Goal: Task Accomplishment & Management: Use online tool/utility

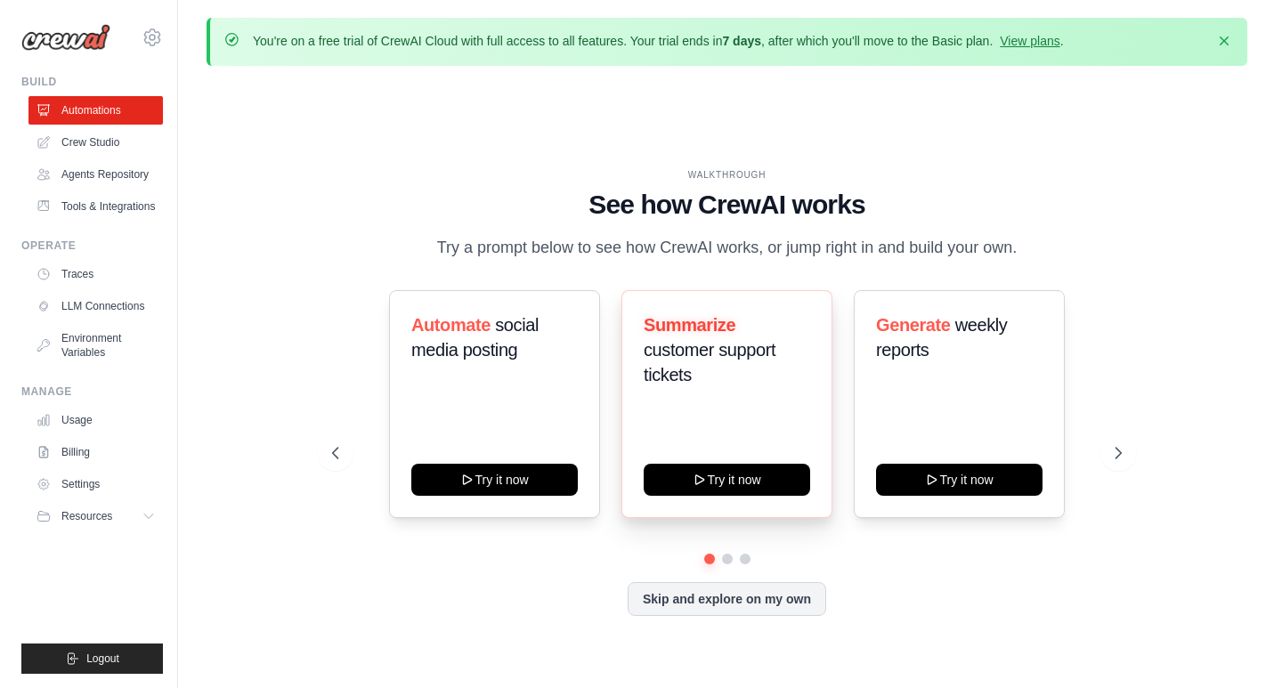
scroll to position [62, 0]
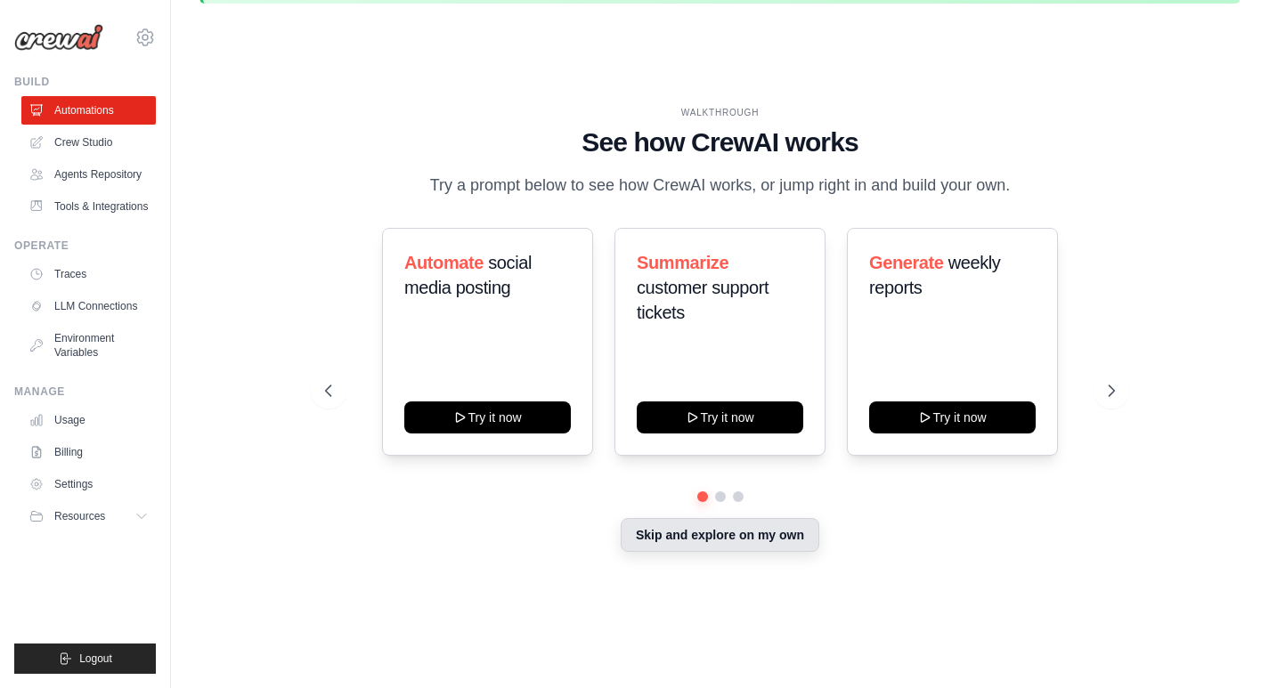
click at [771, 544] on button "Skip and explore on my own" at bounding box center [720, 535] width 199 height 34
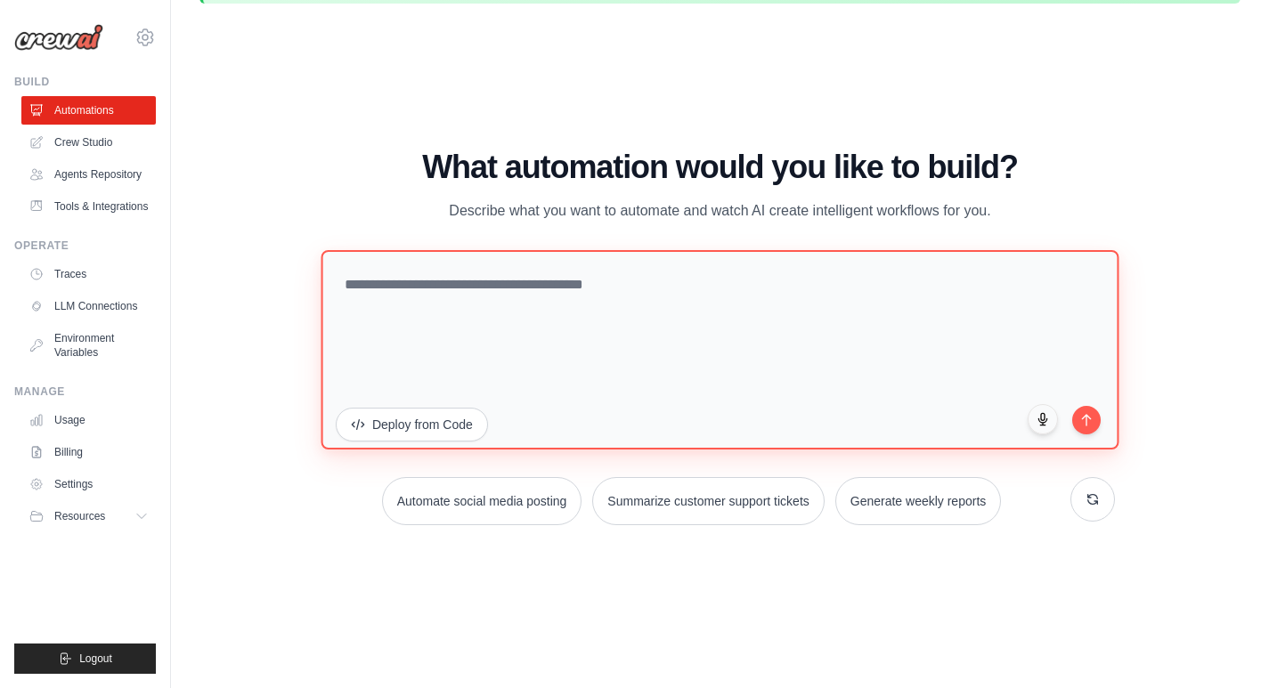
click at [593, 294] on textarea at bounding box center [720, 348] width 798 height 199
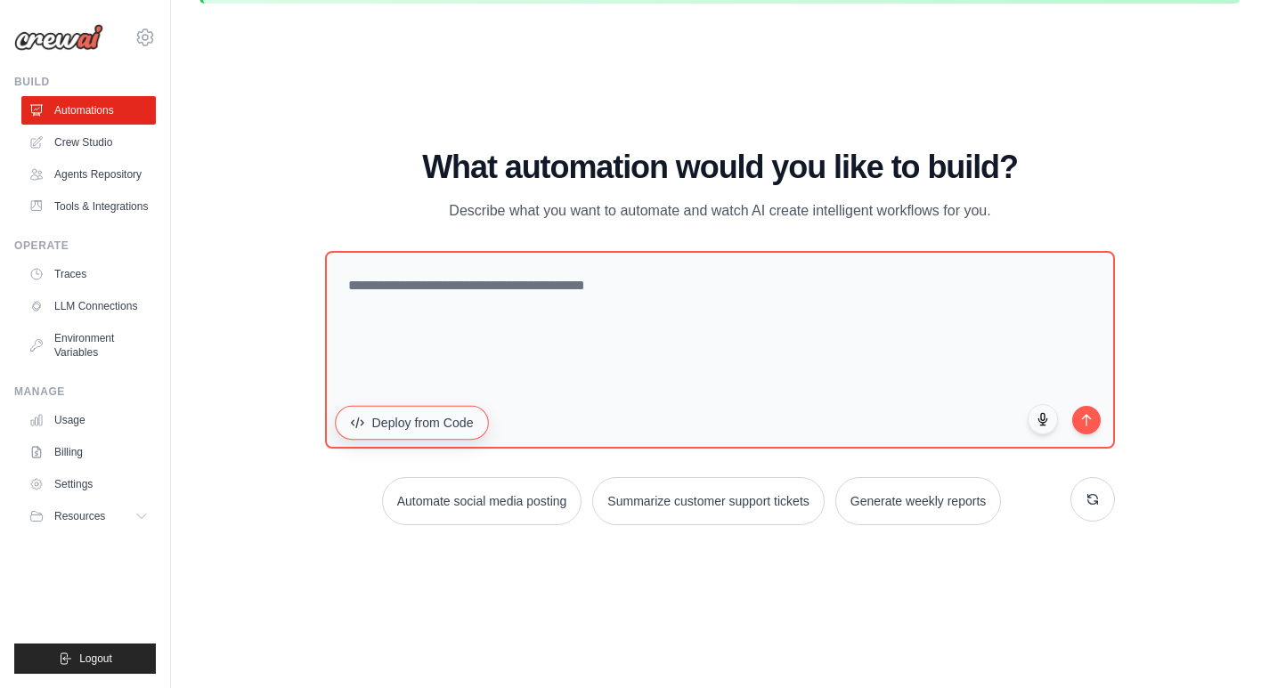
click at [431, 425] on button "Deploy from Code" at bounding box center [412, 422] width 154 height 34
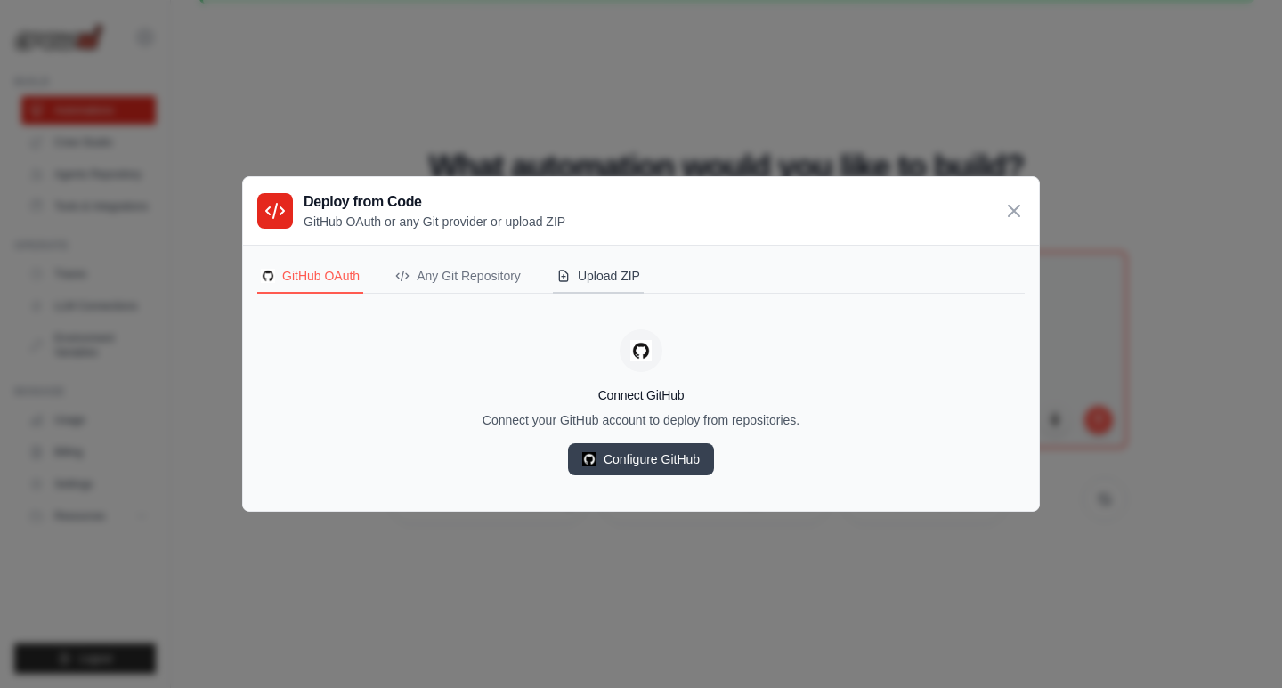
click at [605, 276] on div "Upload ZIP" at bounding box center [598, 276] width 84 height 18
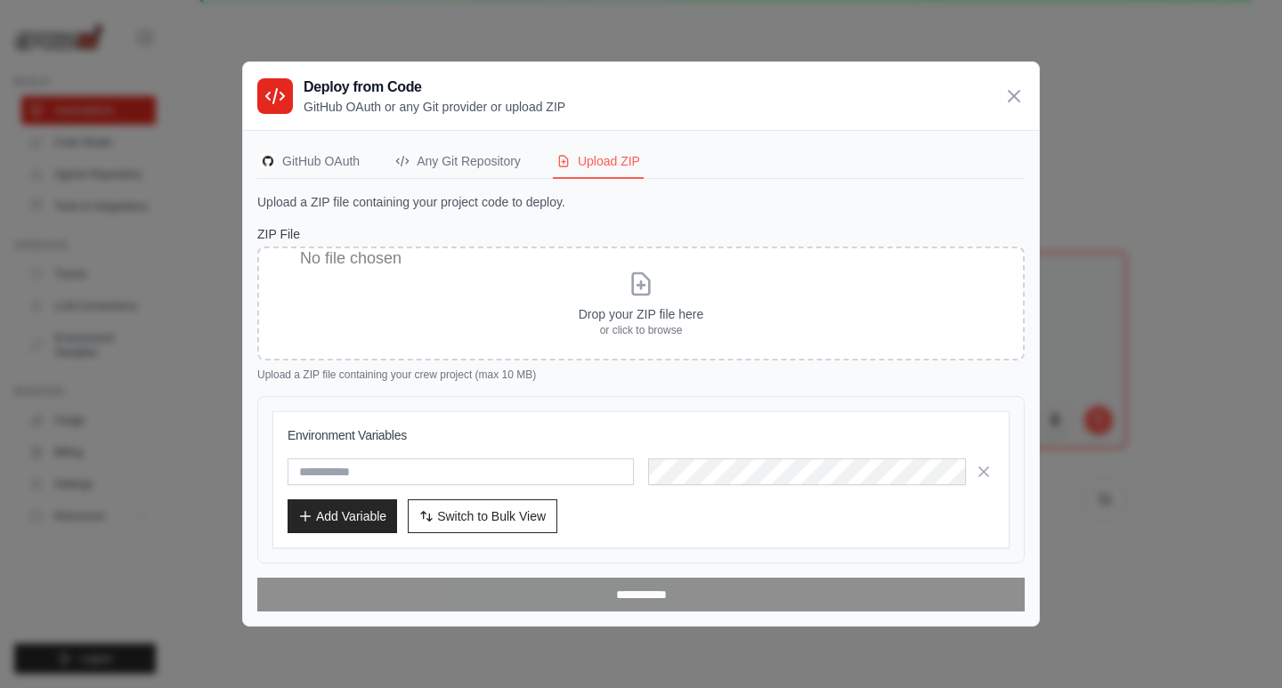
scroll to position [0, 0]
type input "**********"
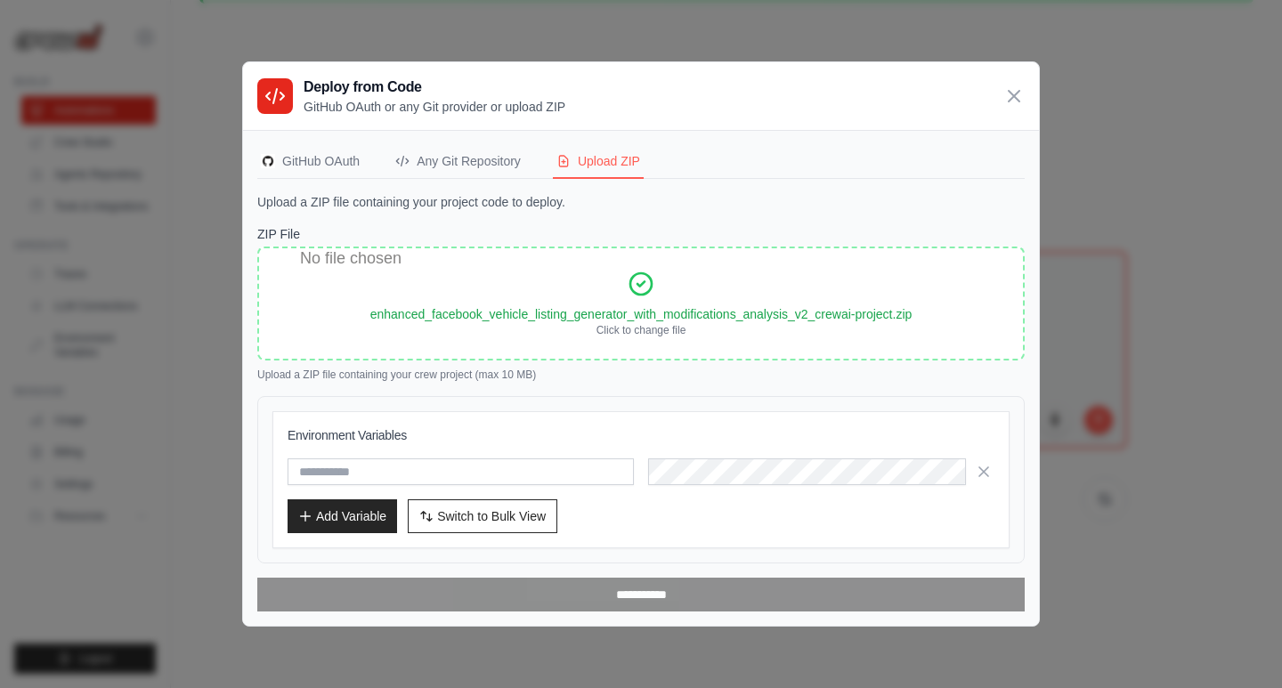
click at [814, 533] on div "Environment Variables Add Variable Switch to Bulk View Switch to Table View" at bounding box center [640, 479] width 737 height 137
click at [560, 384] on div "ZIP File Drop your ZIP file here or click to browse enhanced_facebook_vehicle_l…" at bounding box center [640, 418] width 767 height 386
click at [539, 519] on span "Switch to Bulk View" at bounding box center [491, 516] width 109 height 18
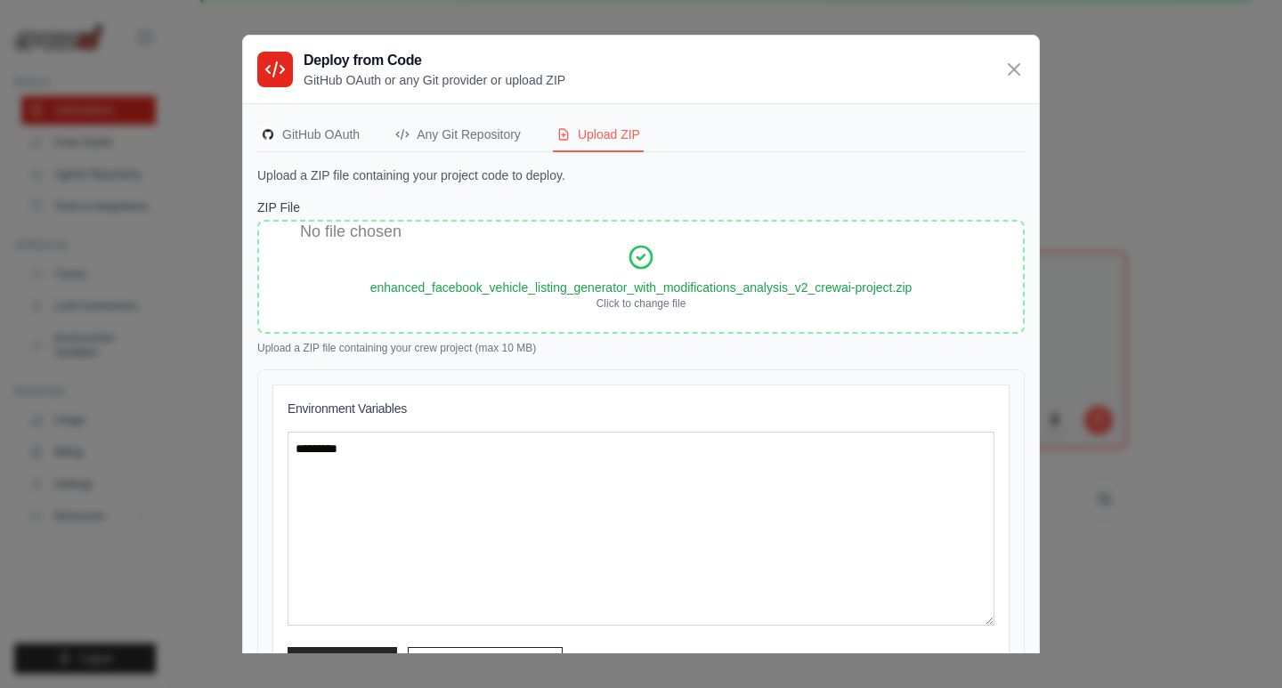
scroll to position [120, 0]
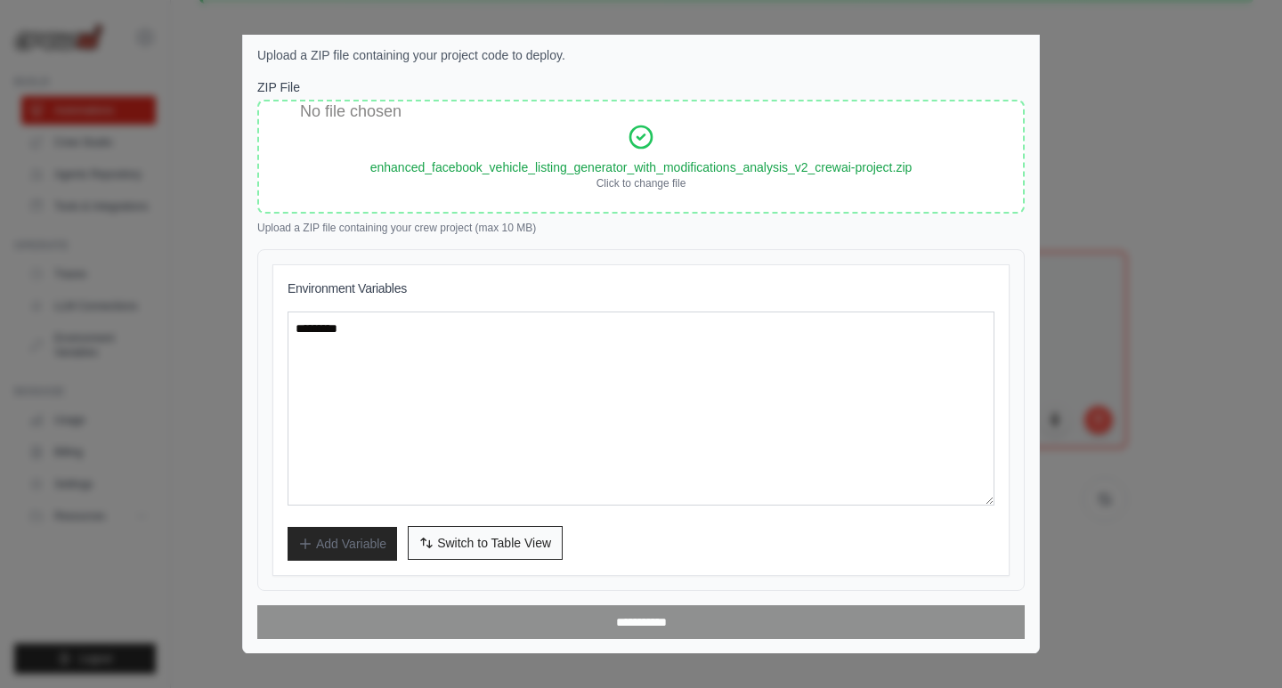
click at [477, 548] on span "Switch to Table View" at bounding box center [494, 543] width 114 height 18
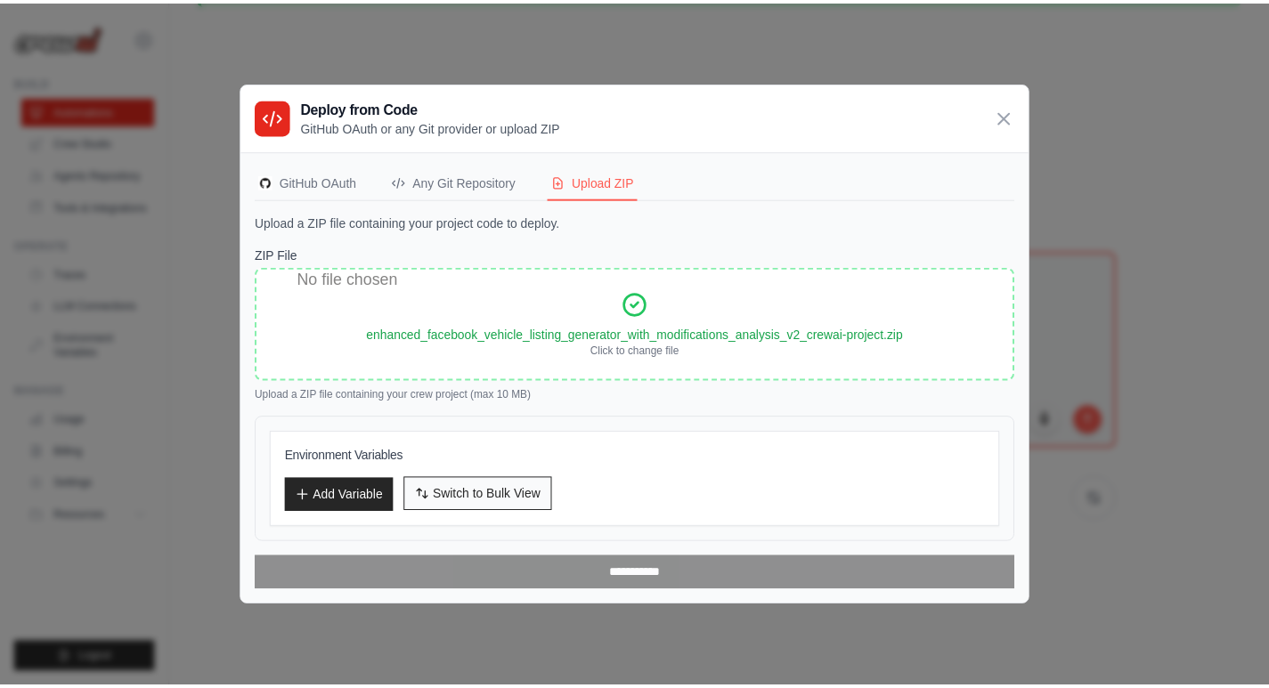
scroll to position [0, 0]
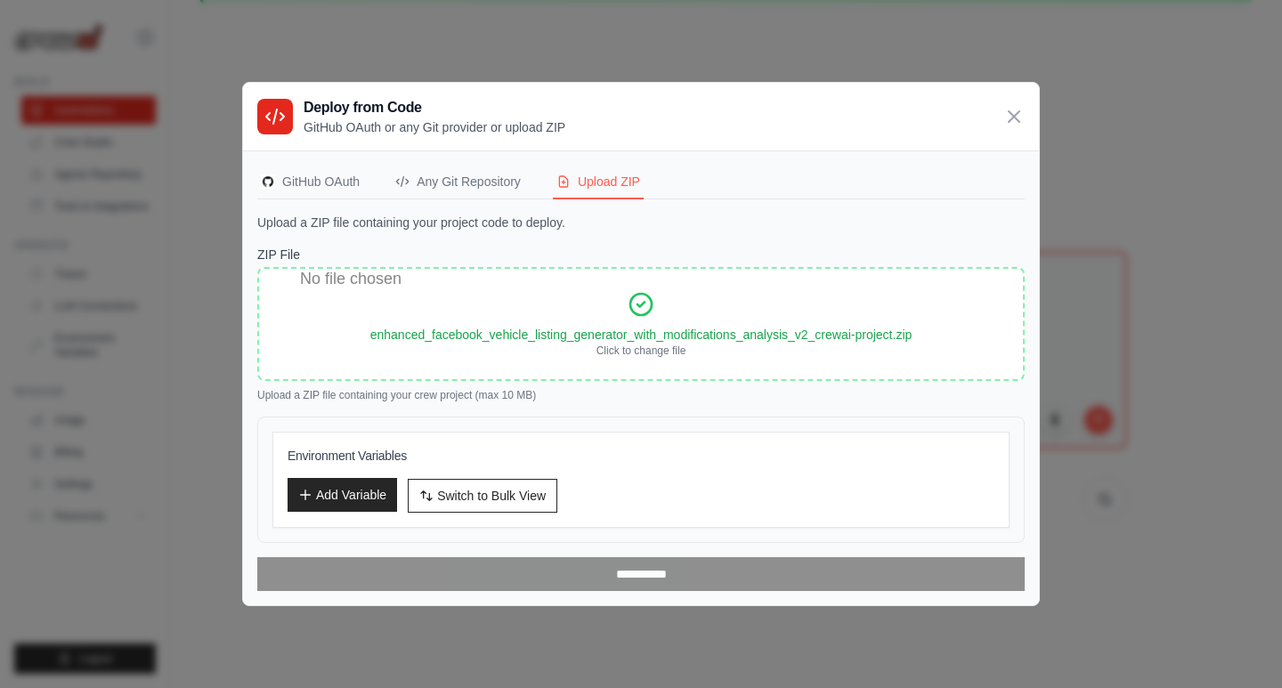
click at [334, 494] on button "Add Variable" at bounding box center [343, 495] width 110 height 34
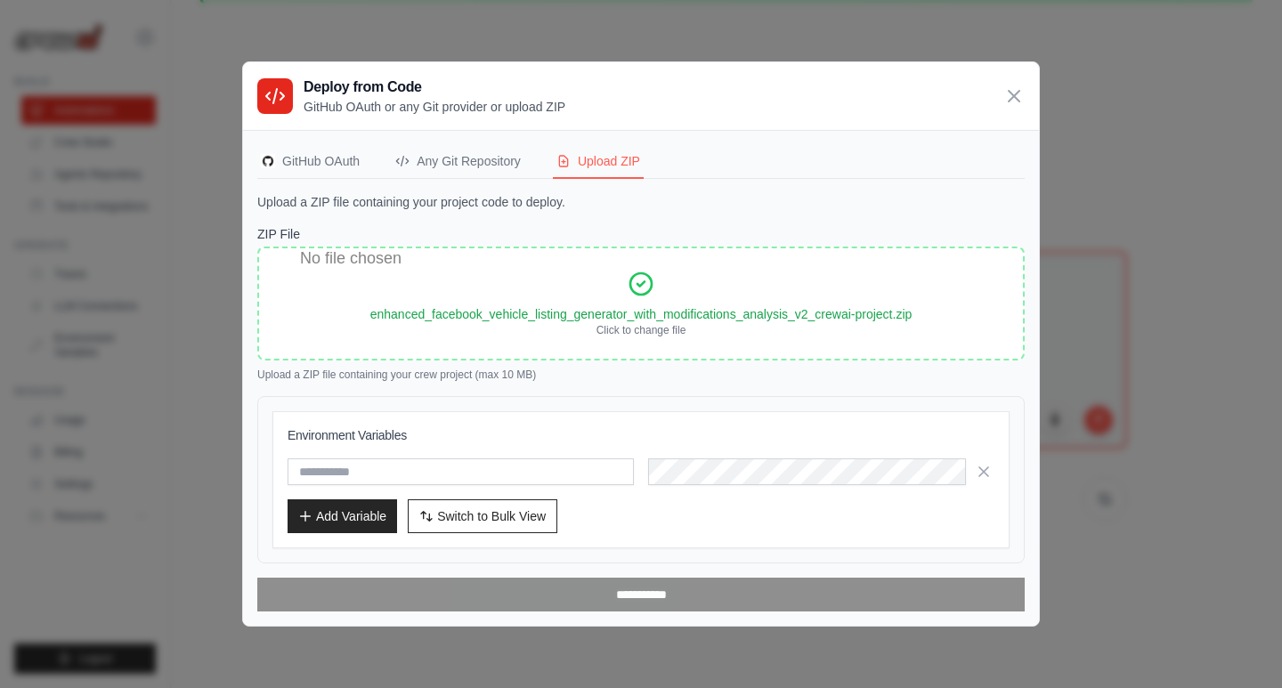
click at [387, 470] on input "text" at bounding box center [461, 472] width 346 height 27
click at [986, 468] on icon "button" at bounding box center [983, 471] width 9 height 9
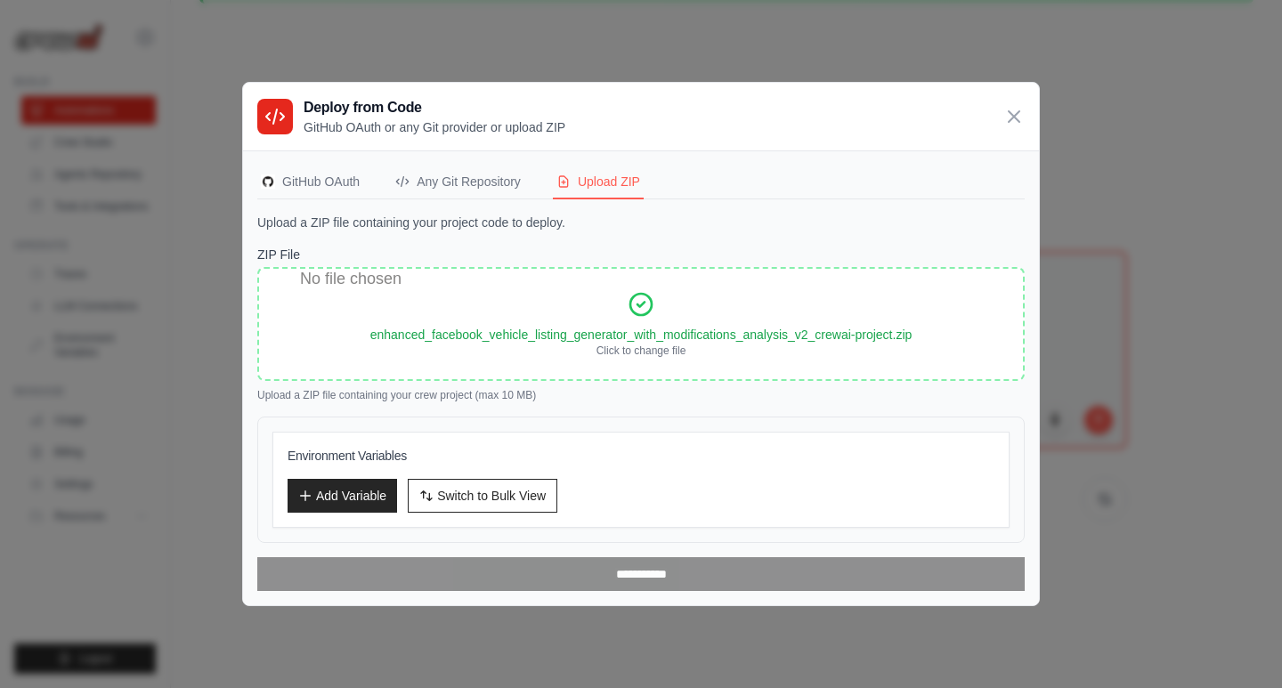
click at [349, 457] on h3 "Environment Variables" at bounding box center [641, 456] width 707 height 18
click at [354, 486] on button "Add Variable" at bounding box center [343, 495] width 110 height 34
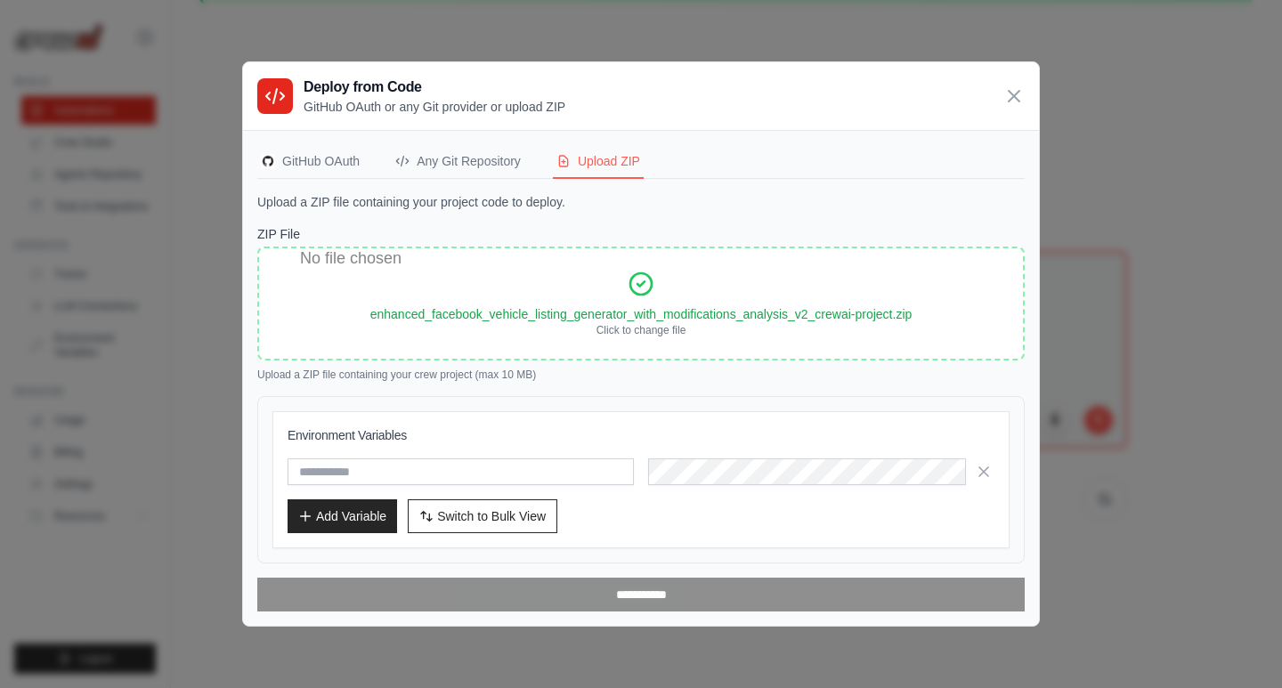
click at [455, 465] on input "text" at bounding box center [461, 472] width 346 height 27
click at [769, 421] on div "Environment Variables Add Variable Switch to Bulk View Switch to Table View" at bounding box center [640, 479] width 737 height 137
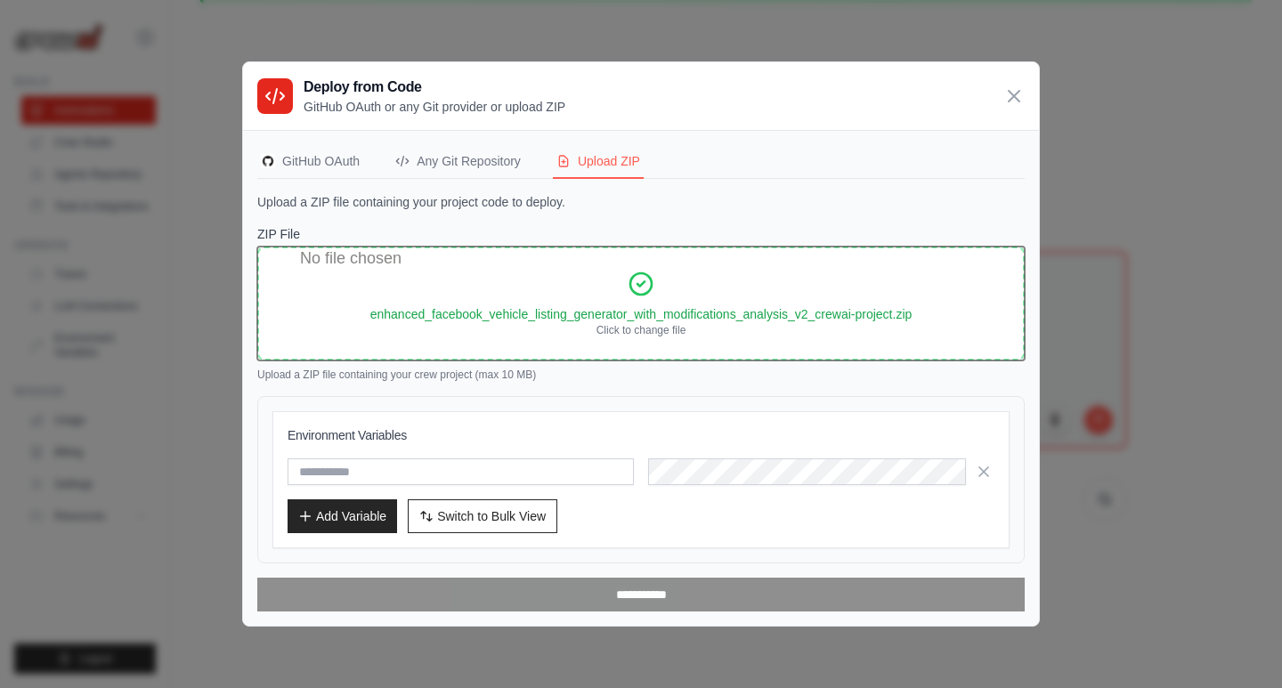
click at [670, 272] on input "ZIP File" at bounding box center [640, 304] width 767 height 114
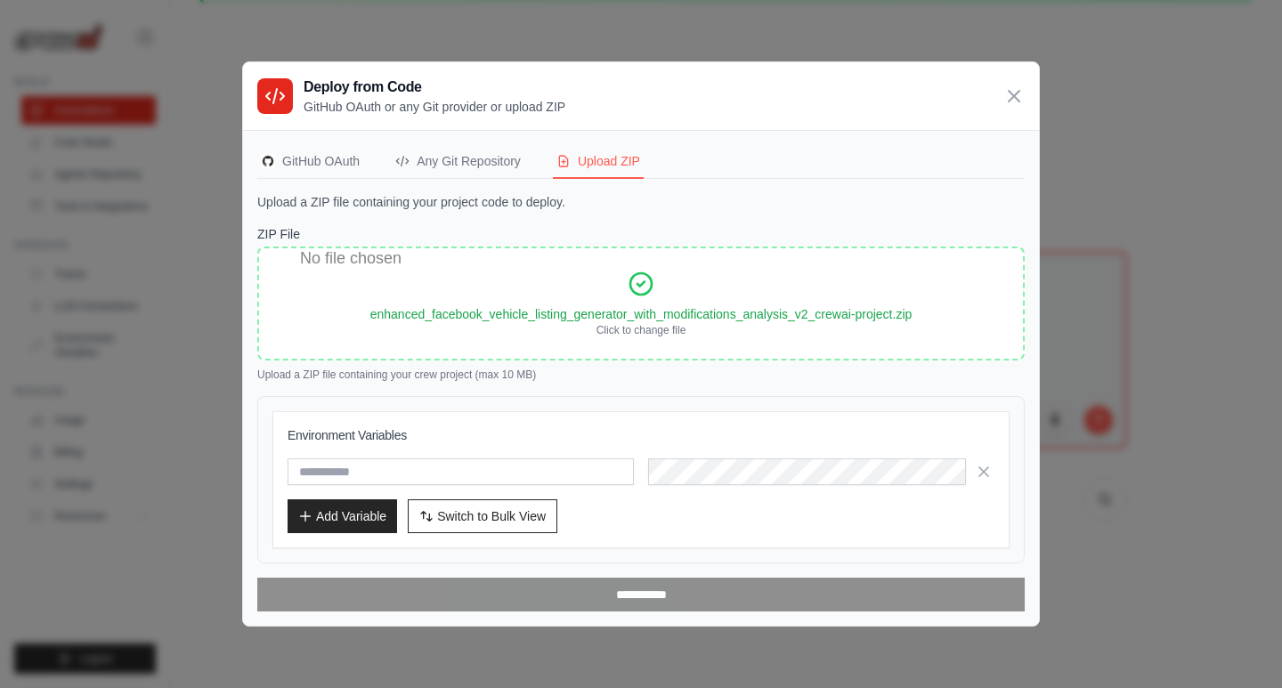
click at [637, 573] on div "ZIP File Drop your ZIP file here or click to browse enhanced_facebook_vehicle_l…" at bounding box center [640, 418] width 767 height 386
click at [983, 473] on icon "button" at bounding box center [983, 471] width 9 height 9
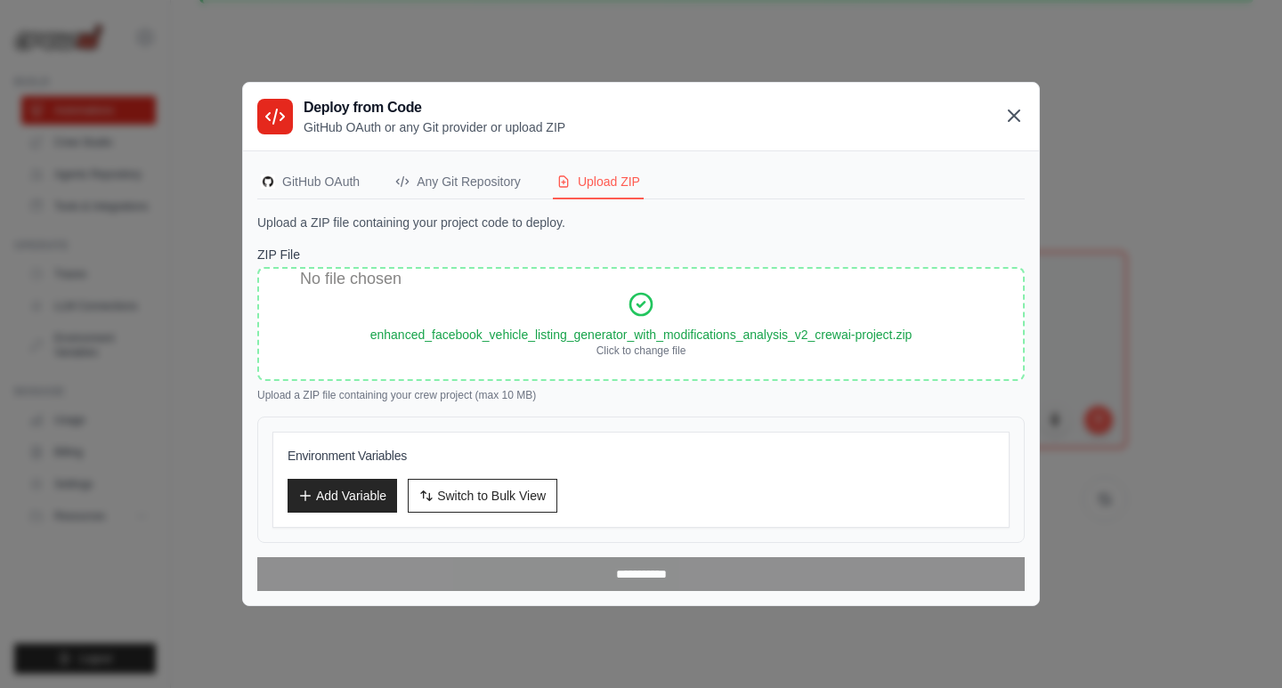
click at [1012, 112] on icon at bounding box center [1013, 115] width 21 height 21
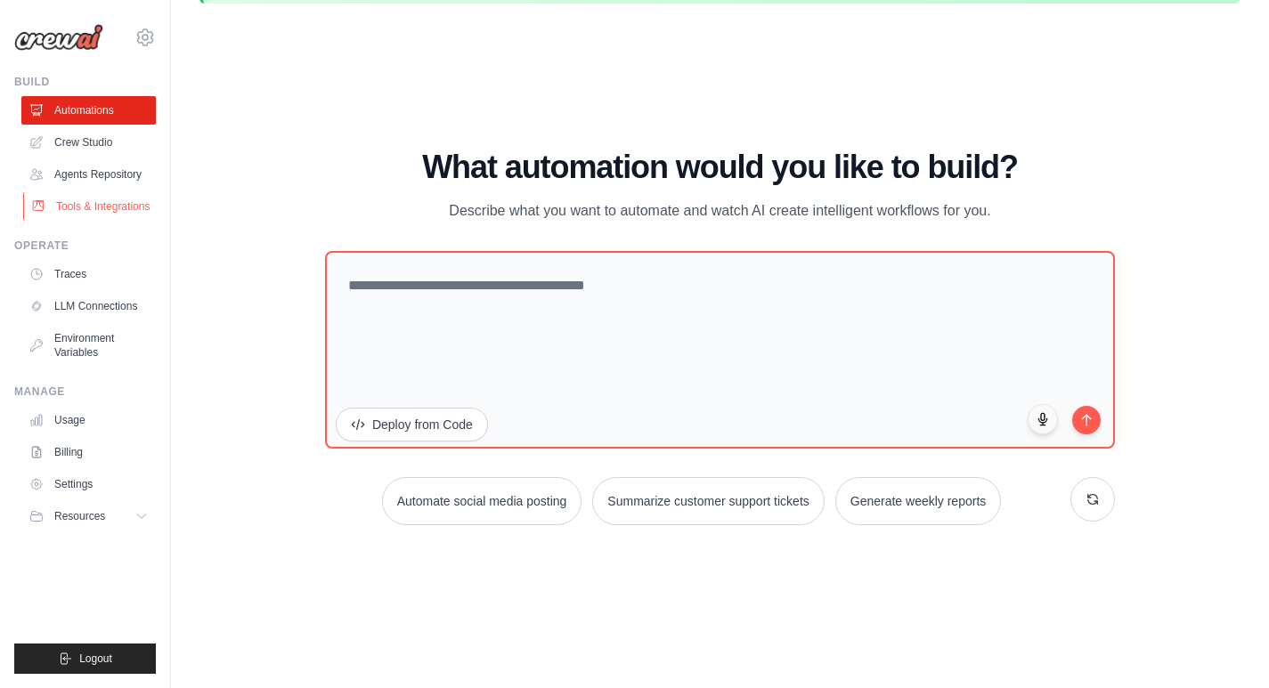
click at [117, 201] on link "Tools & Integrations" at bounding box center [90, 206] width 134 height 28
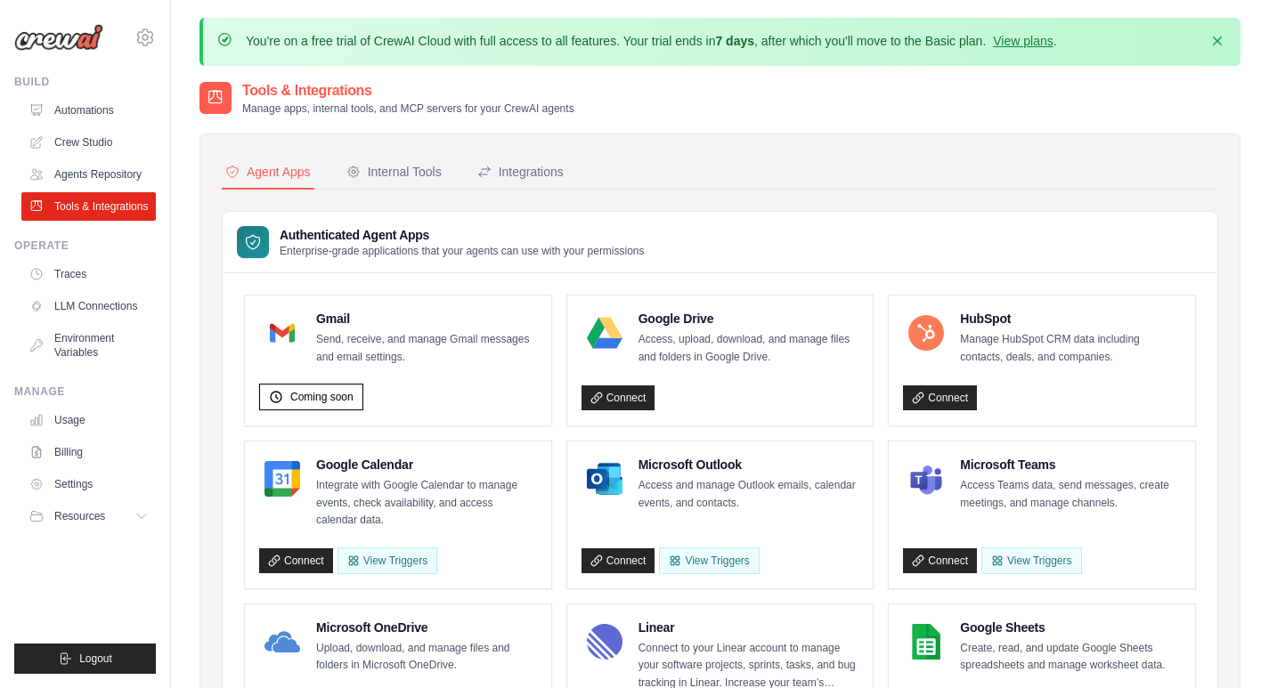
click at [111, 189] on ul "Automations Crew Studio Agents Repository Tools & Integrations" at bounding box center [88, 158] width 134 height 125
click at [111, 184] on link "Agents Repository" at bounding box center [90, 174] width 134 height 28
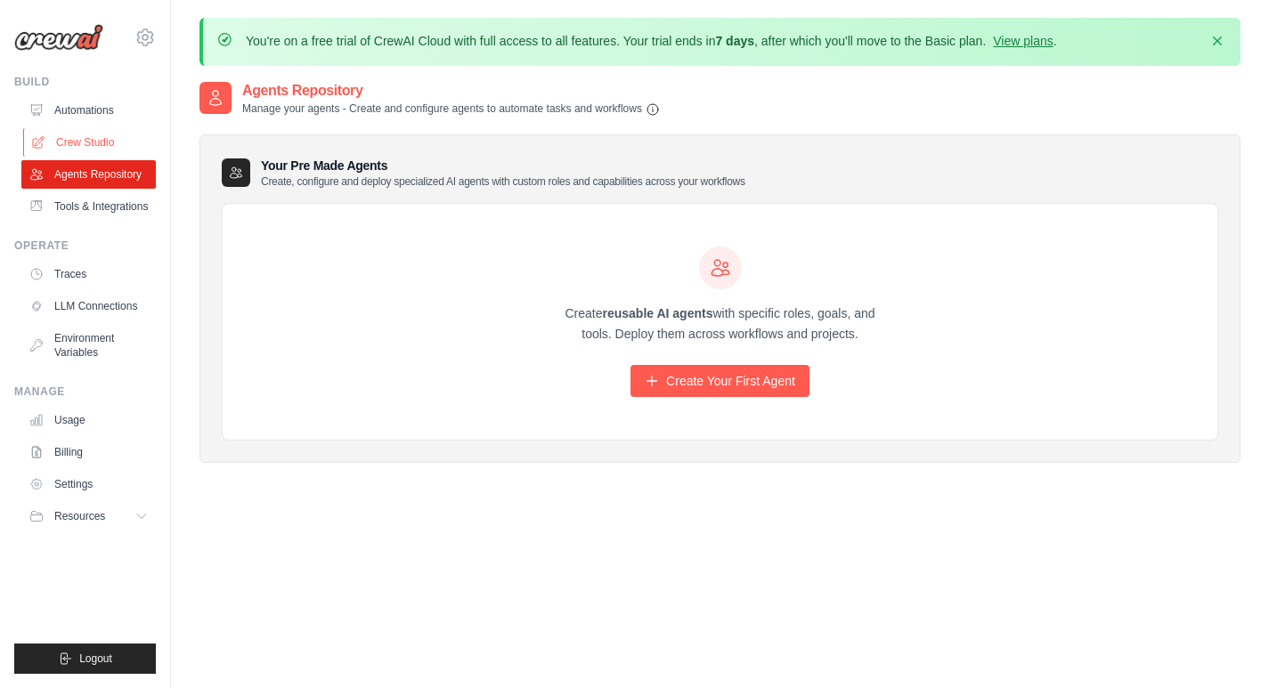
click at [92, 134] on link "Crew Studio" at bounding box center [90, 142] width 134 height 28
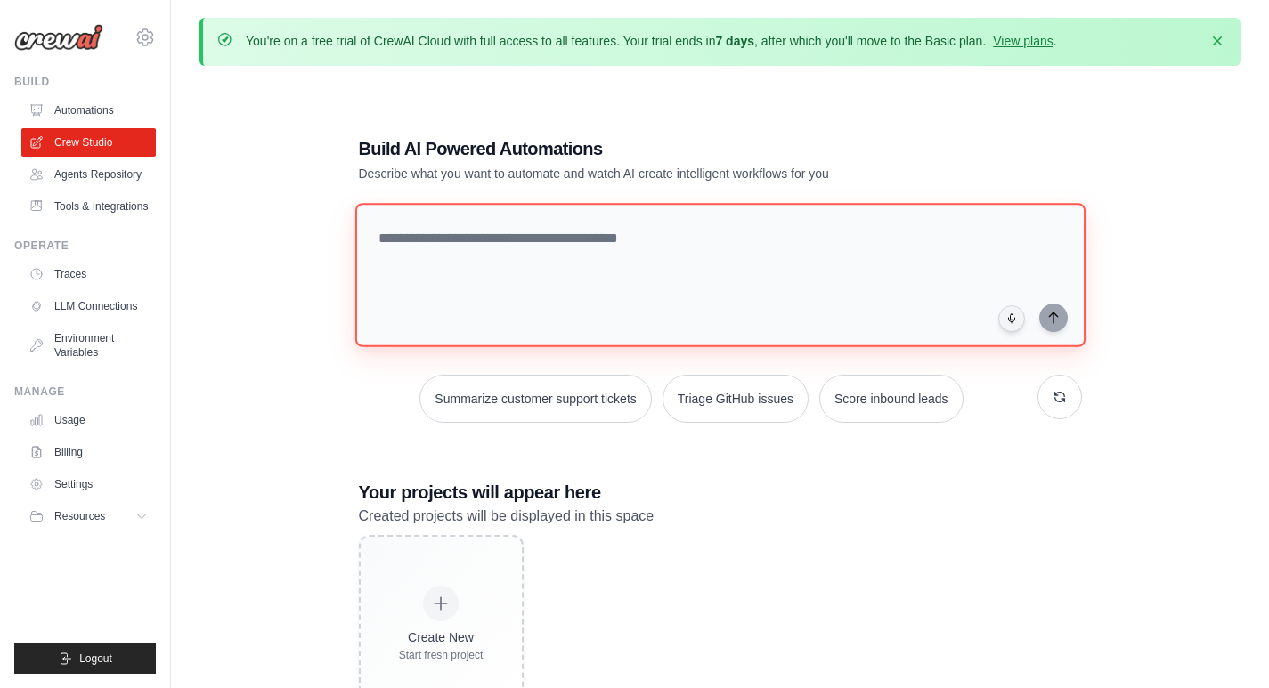
click at [599, 277] on textarea at bounding box center [719, 275] width 730 height 144
click at [618, 252] on textarea at bounding box center [719, 275] width 730 height 144
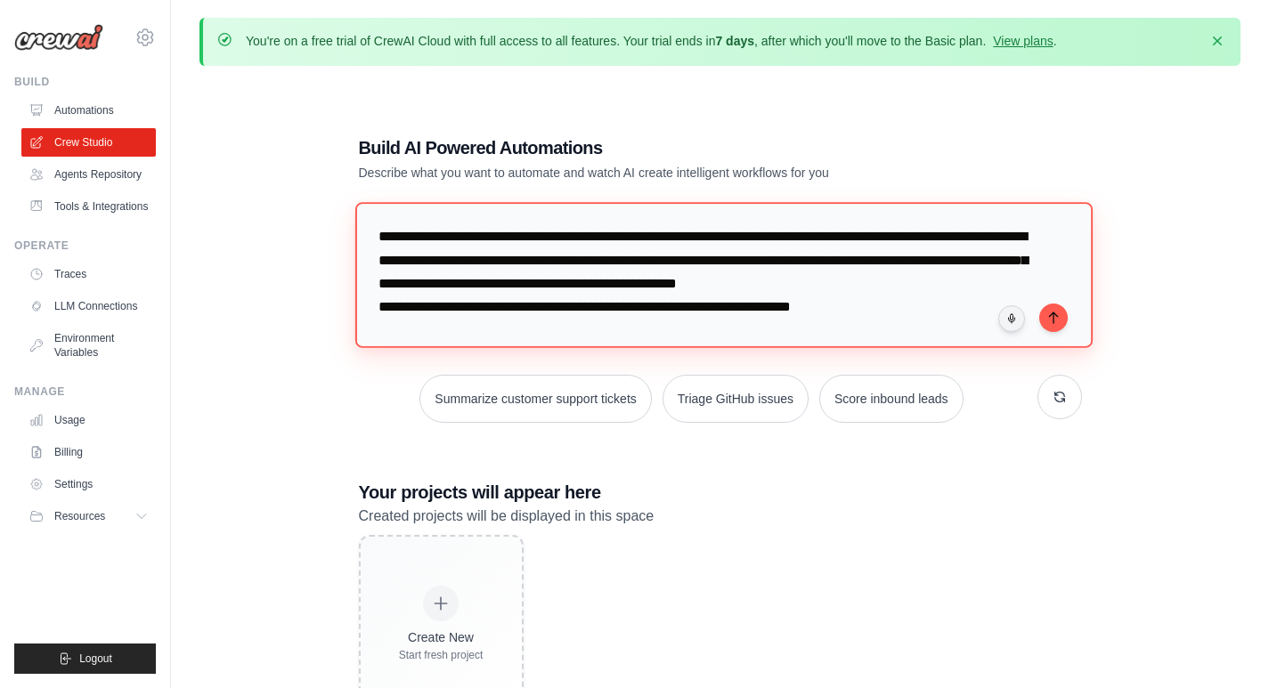
type textarea "**********"
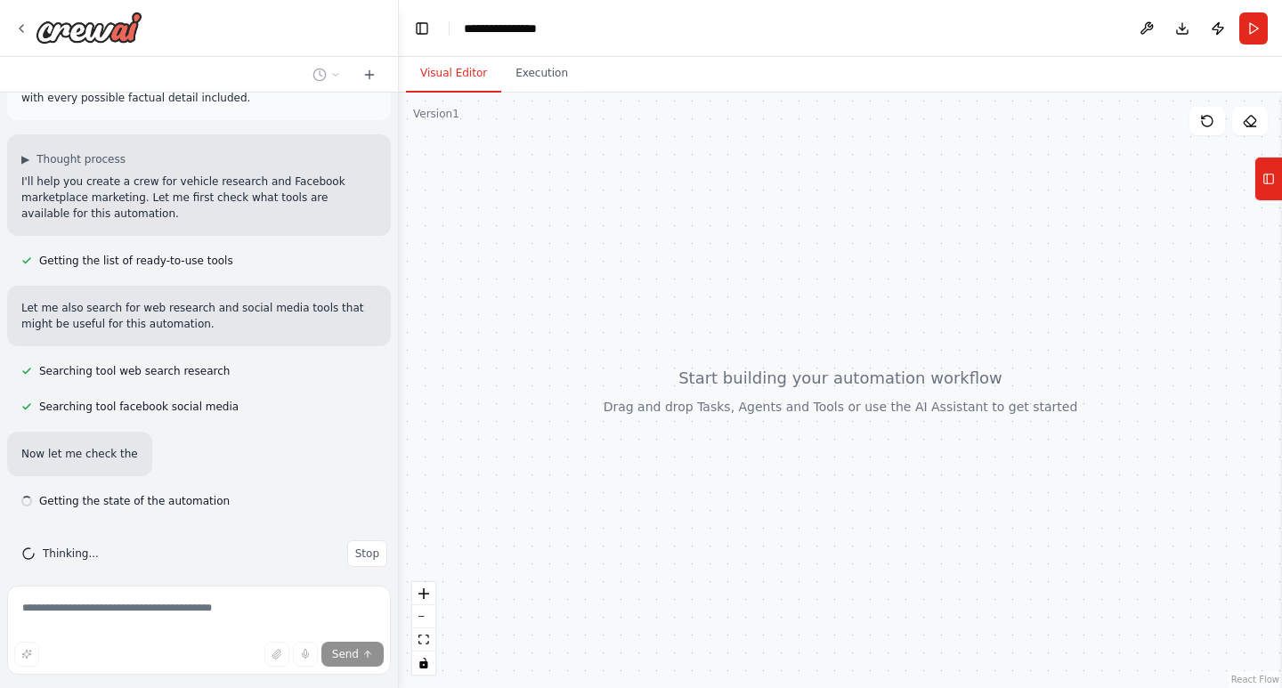
scroll to position [127, 0]
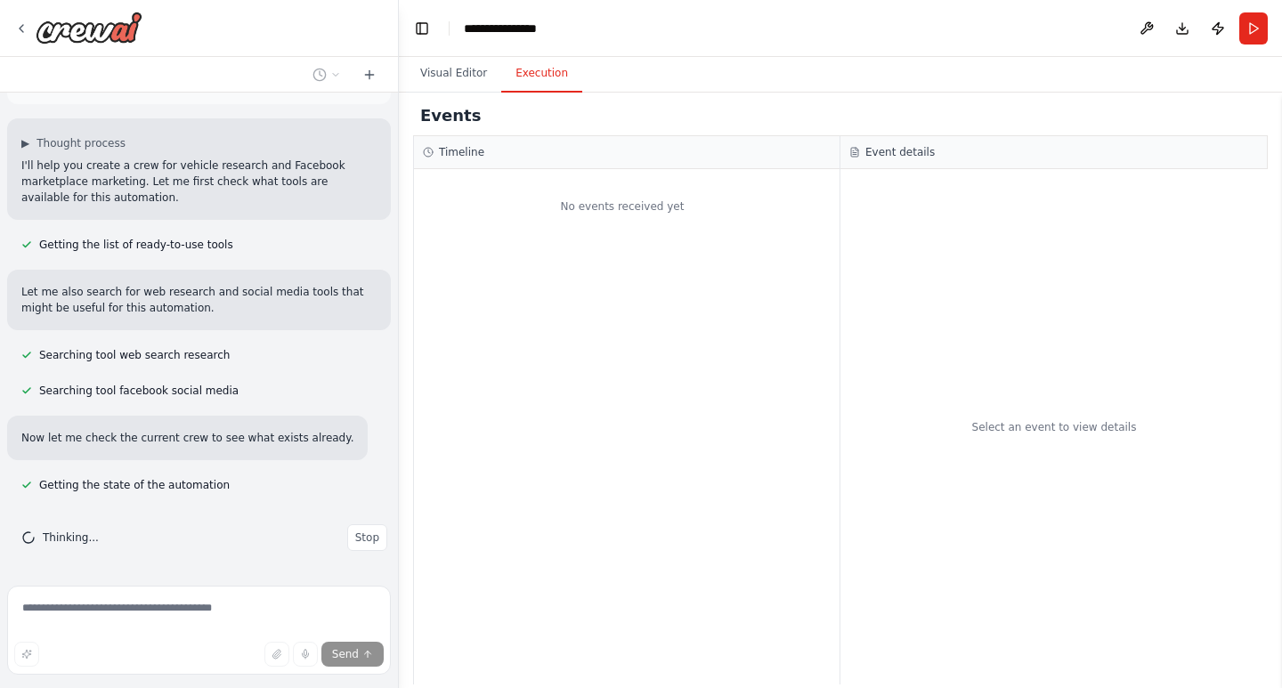
click at [551, 69] on button "Execution" at bounding box center [541, 73] width 81 height 37
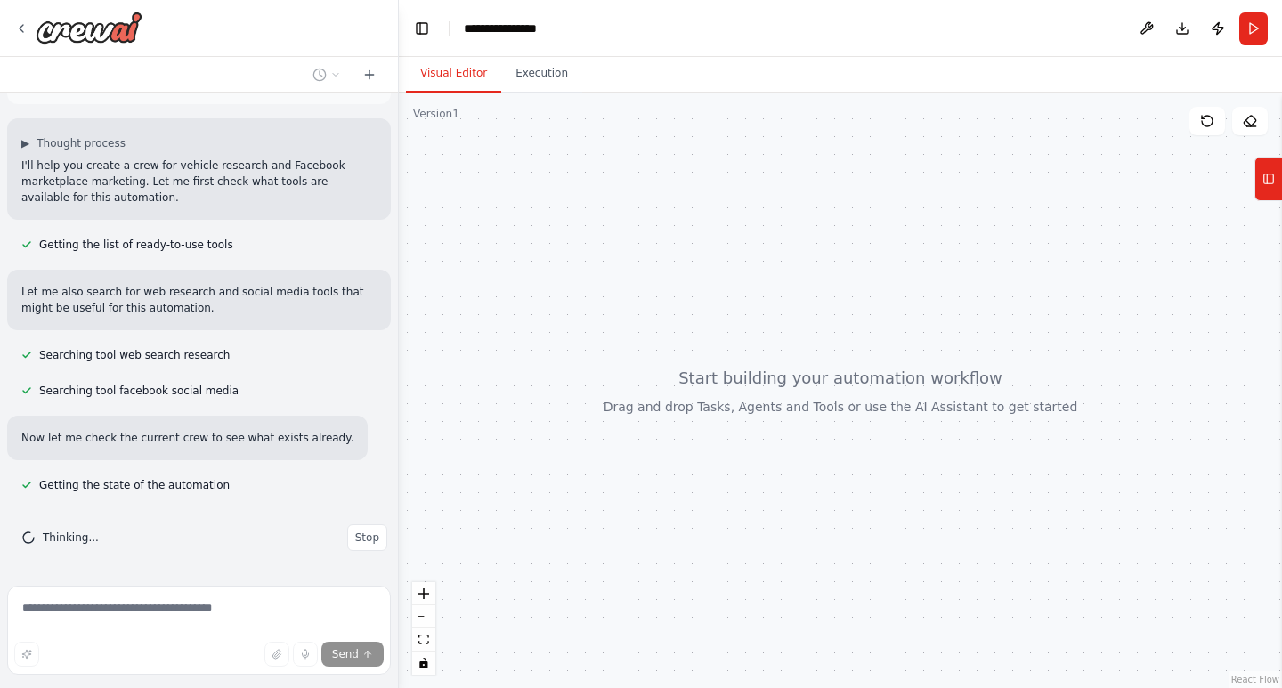
click at [447, 76] on button "Visual Editor" at bounding box center [453, 73] width 95 height 37
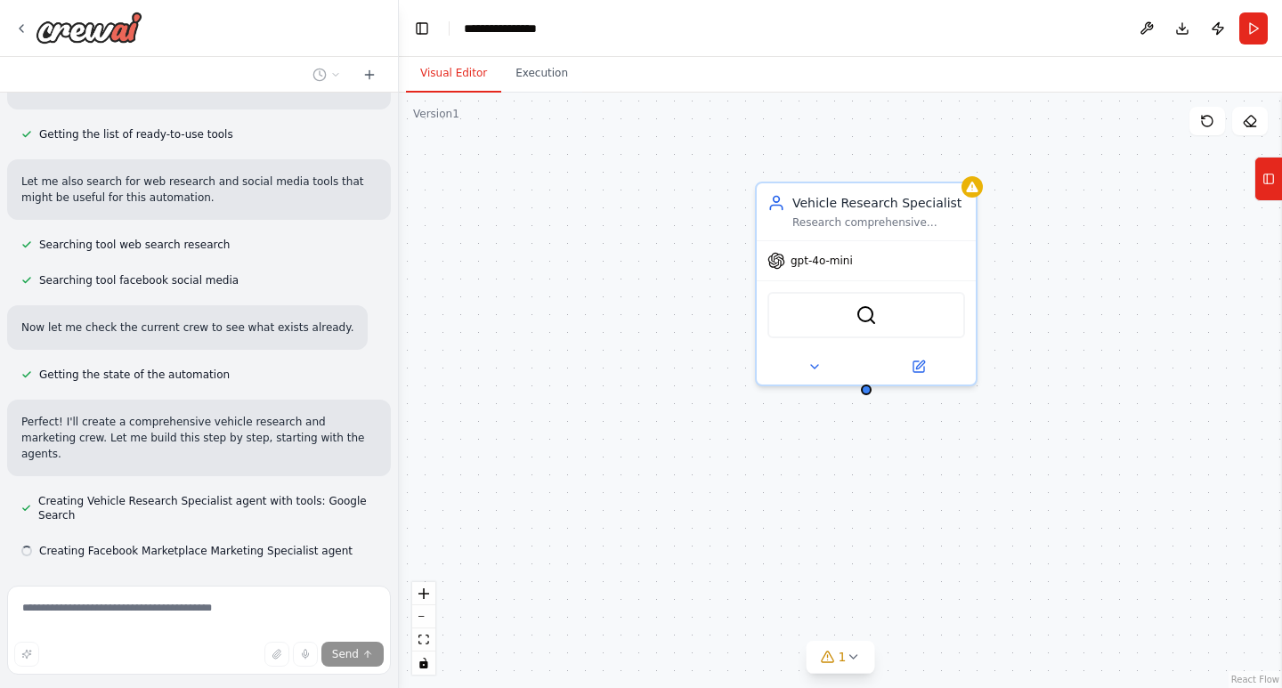
scroll to position [273, 0]
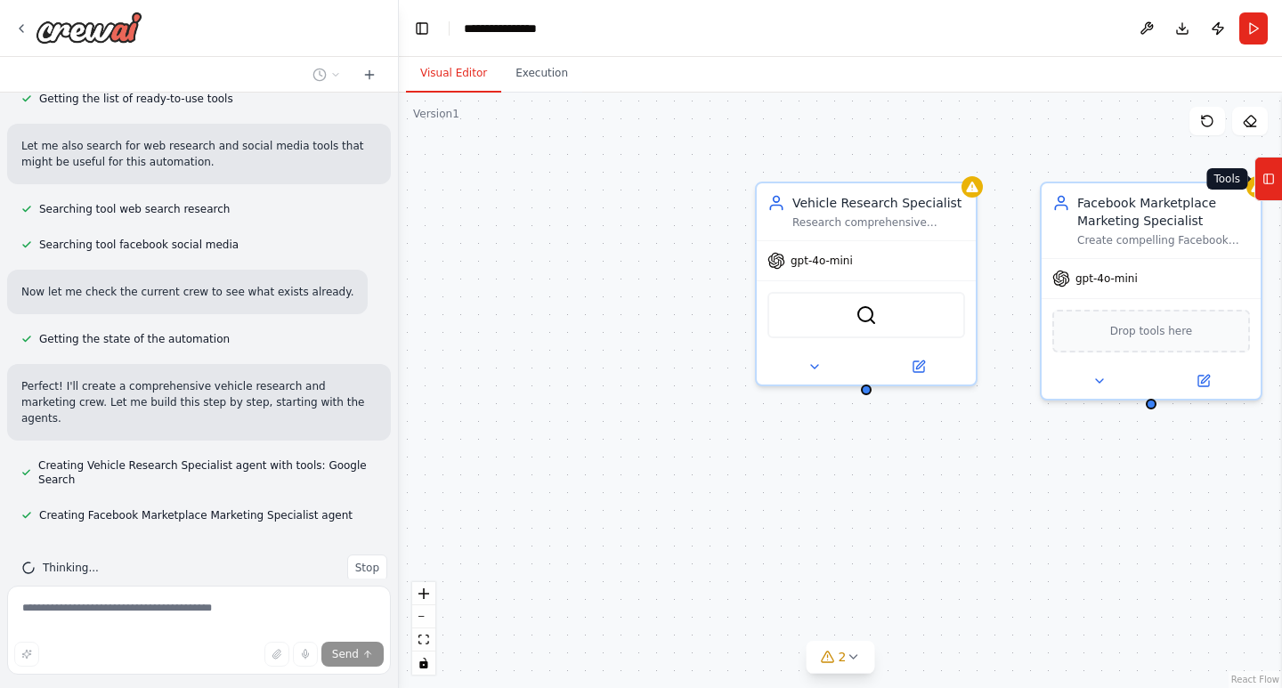
click at [1271, 184] on icon at bounding box center [1268, 179] width 12 height 28
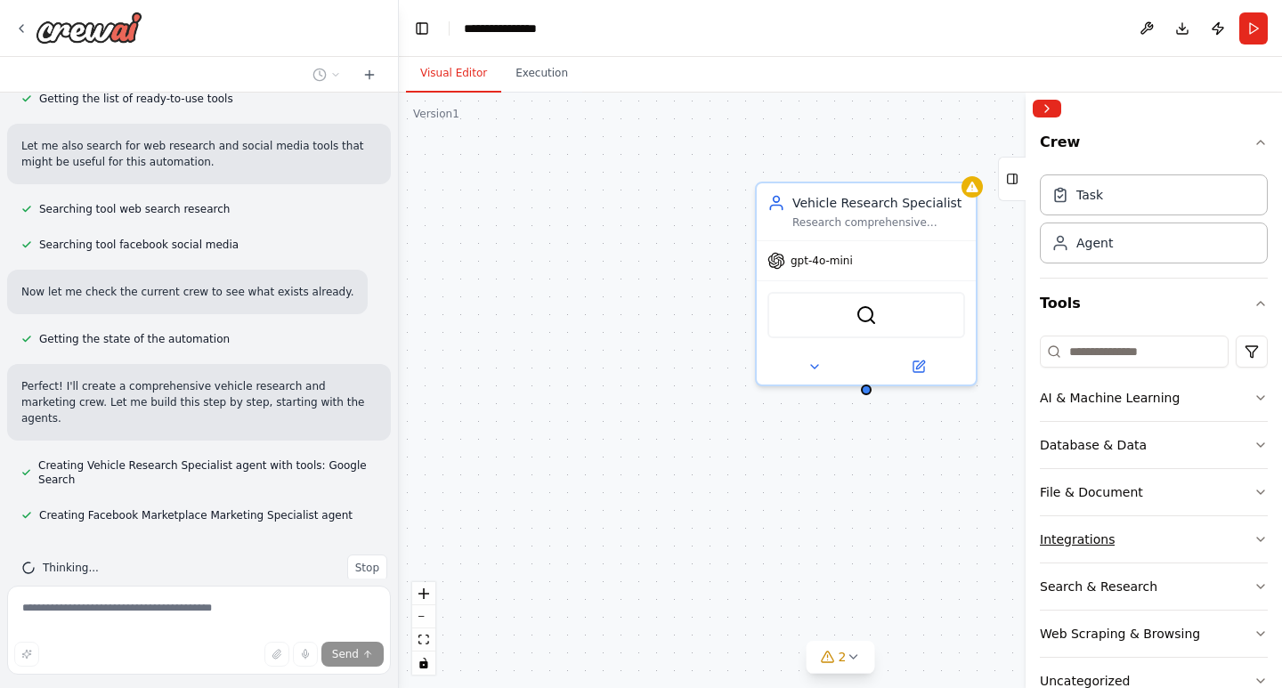
scroll to position [309, 0]
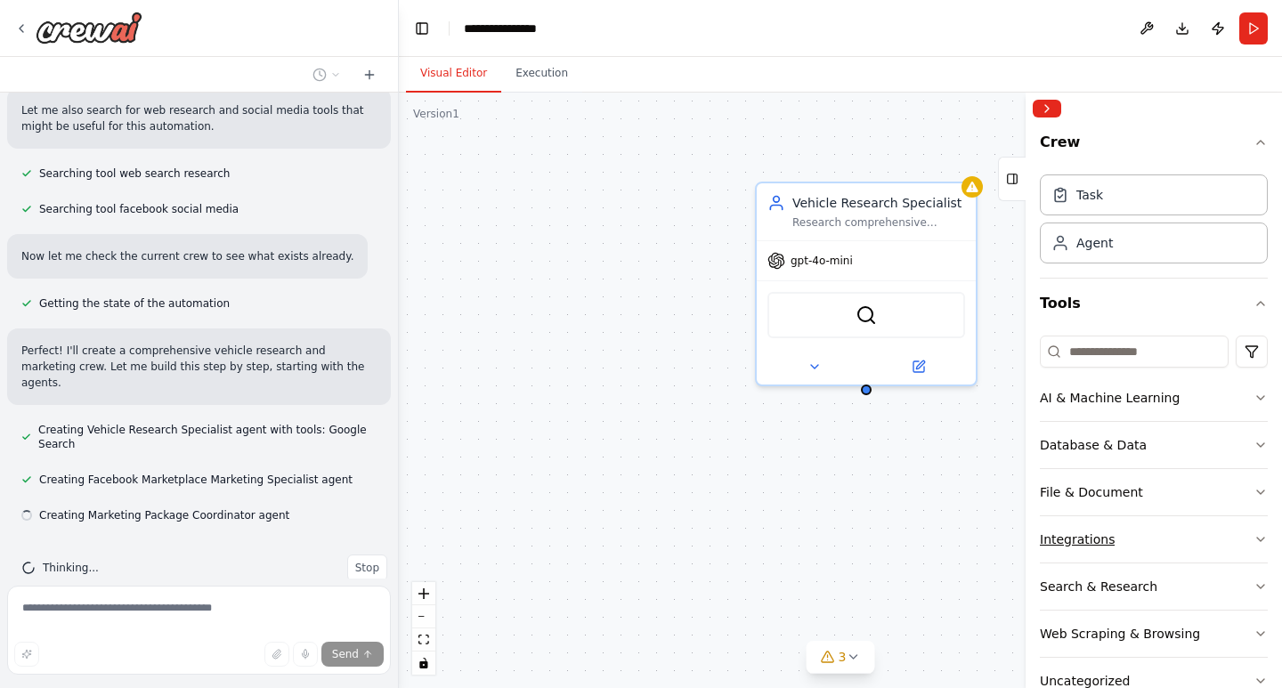
click at [1209, 541] on button "Integrations" at bounding box center [1154, 539] width 228 height 46
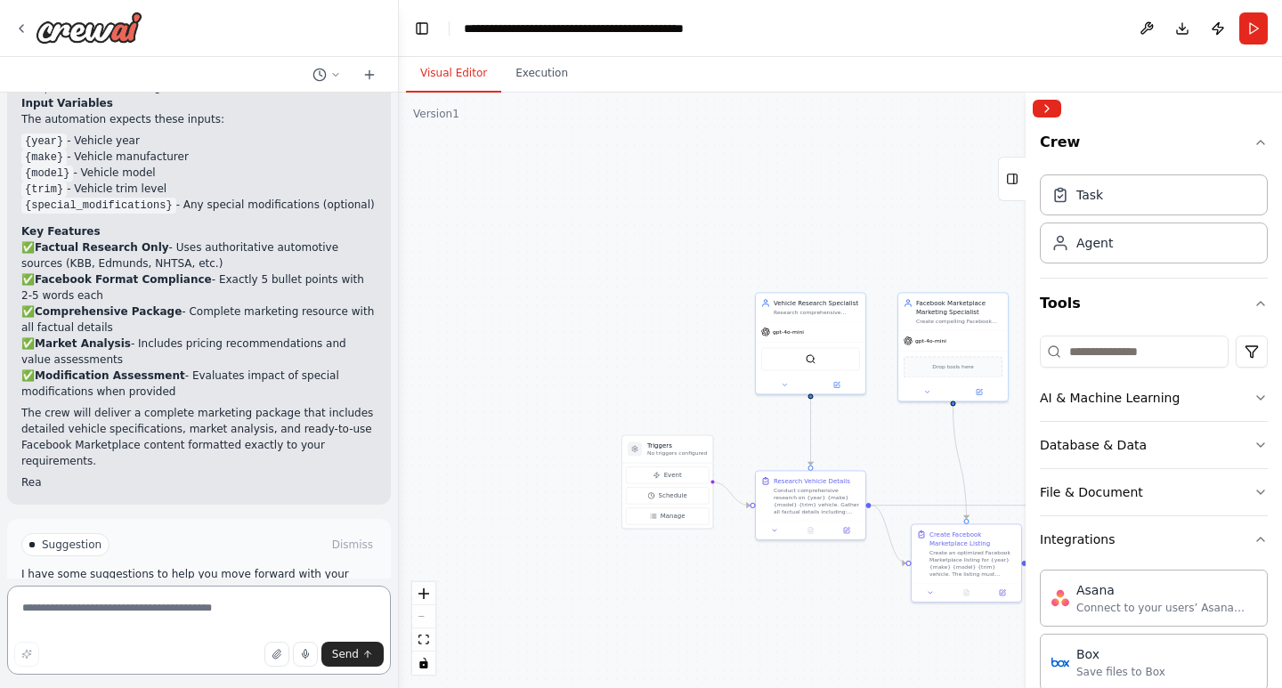
scroll to position [1490, 0]
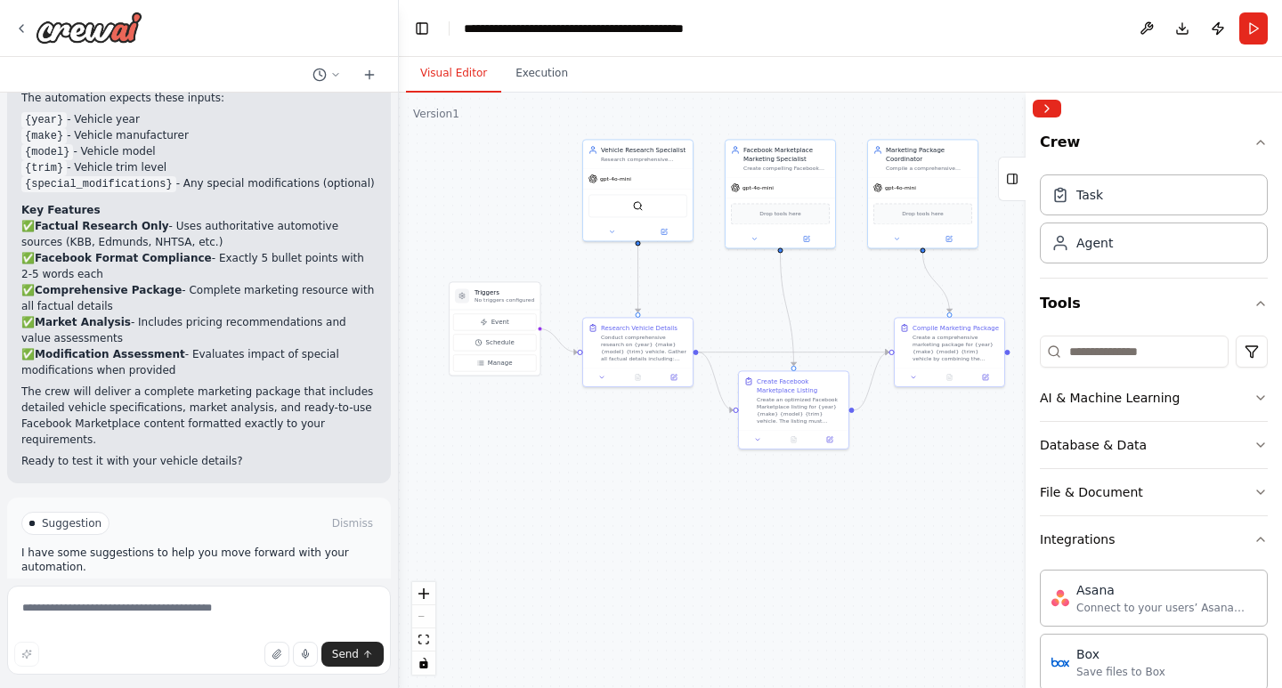
drag, startPoint x: 645, startPoint y: 325, endPoint x: 472, endPoint y: 172, distance: 230.8
click at [472, 172] on div ".deletable-edge-delete-btn { width: 20px; height: 20px; border: 0px solid #ffff…" at bounding box center [840, 391] width 883 height 596
click at [1241, 35] on button "Run" at bounding box center [1253, 28] width 28 height 32
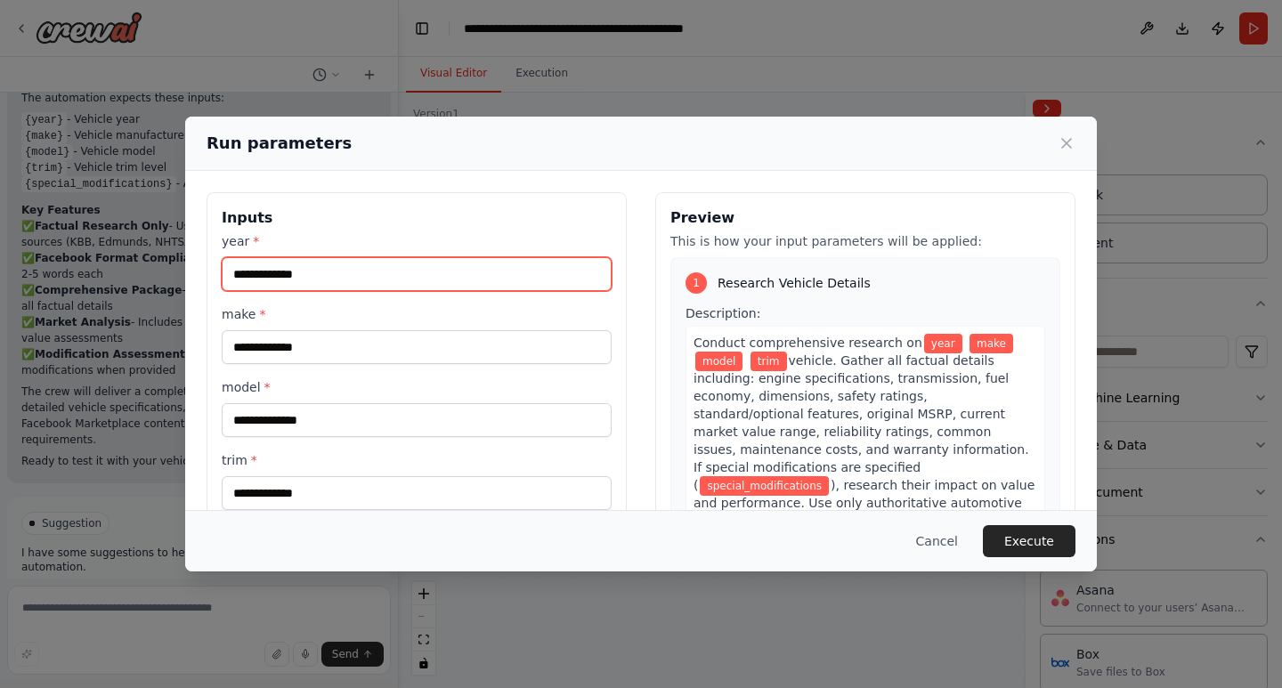
click at [456, 281] on input "year *" at bounding box center [417, 274] width 390 height 34
click at [394, 276] on input "year *" at bounding box center [417, 274] width 390 height 34
type input "****"
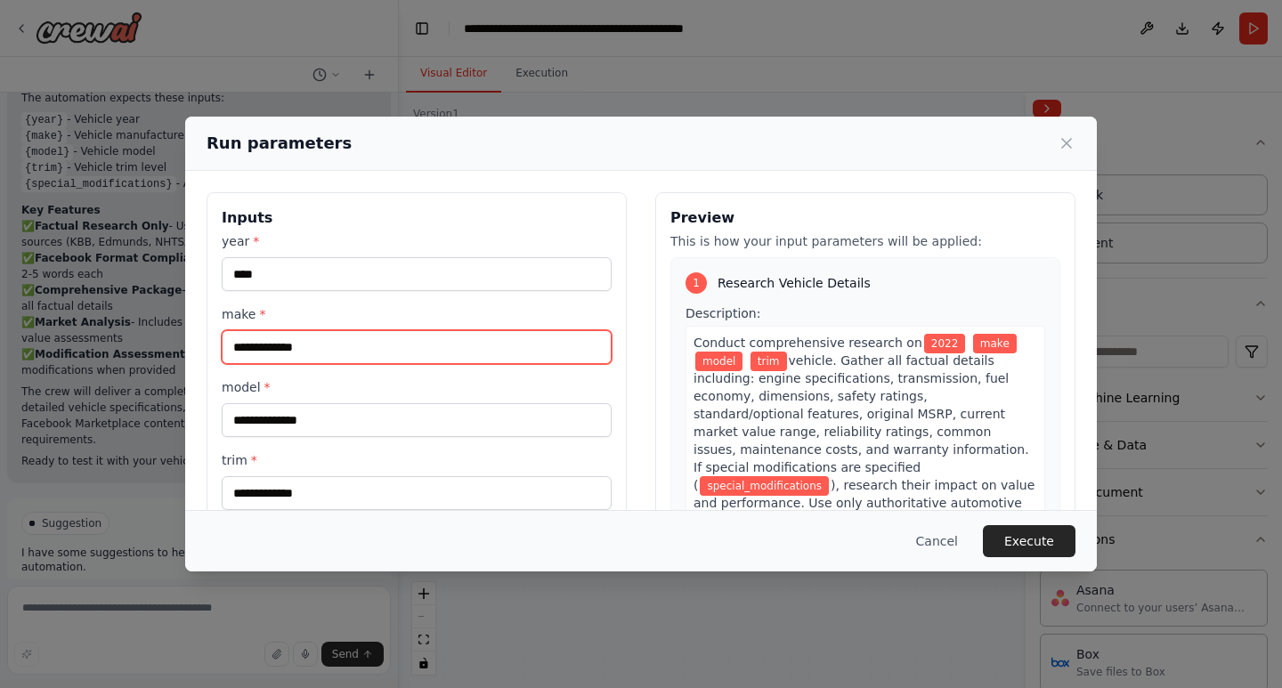
type input "*"
type input "****"
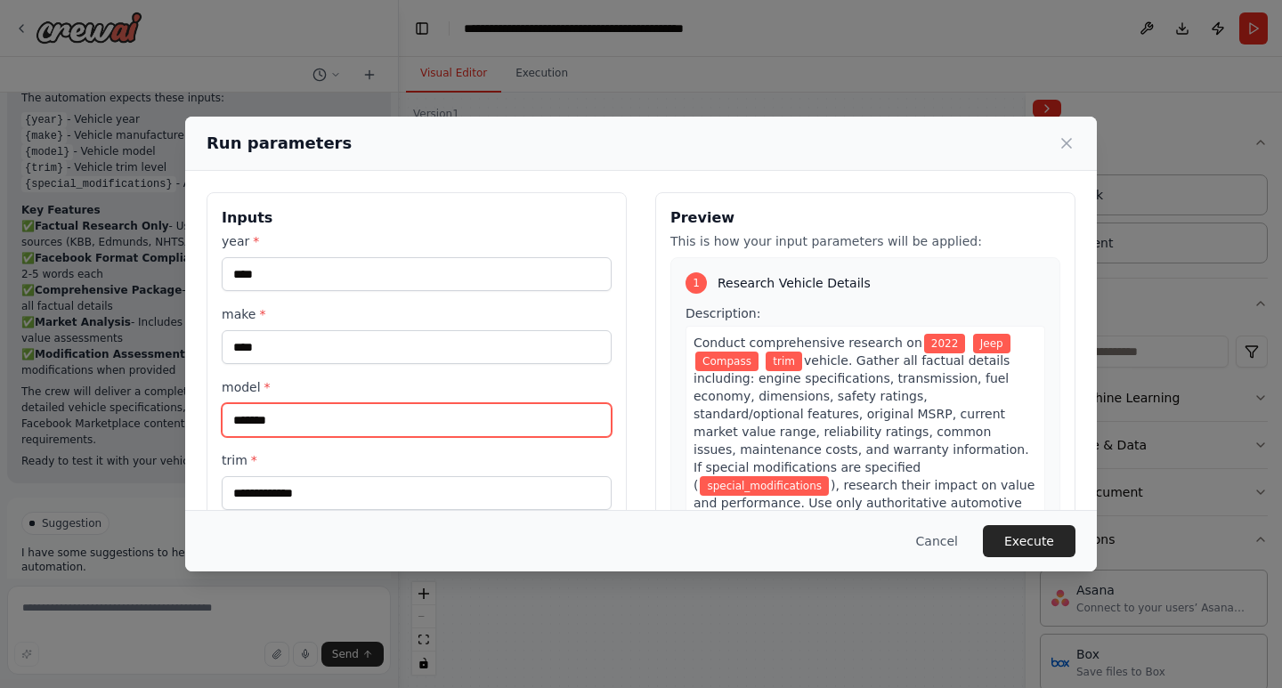
type input "*******"
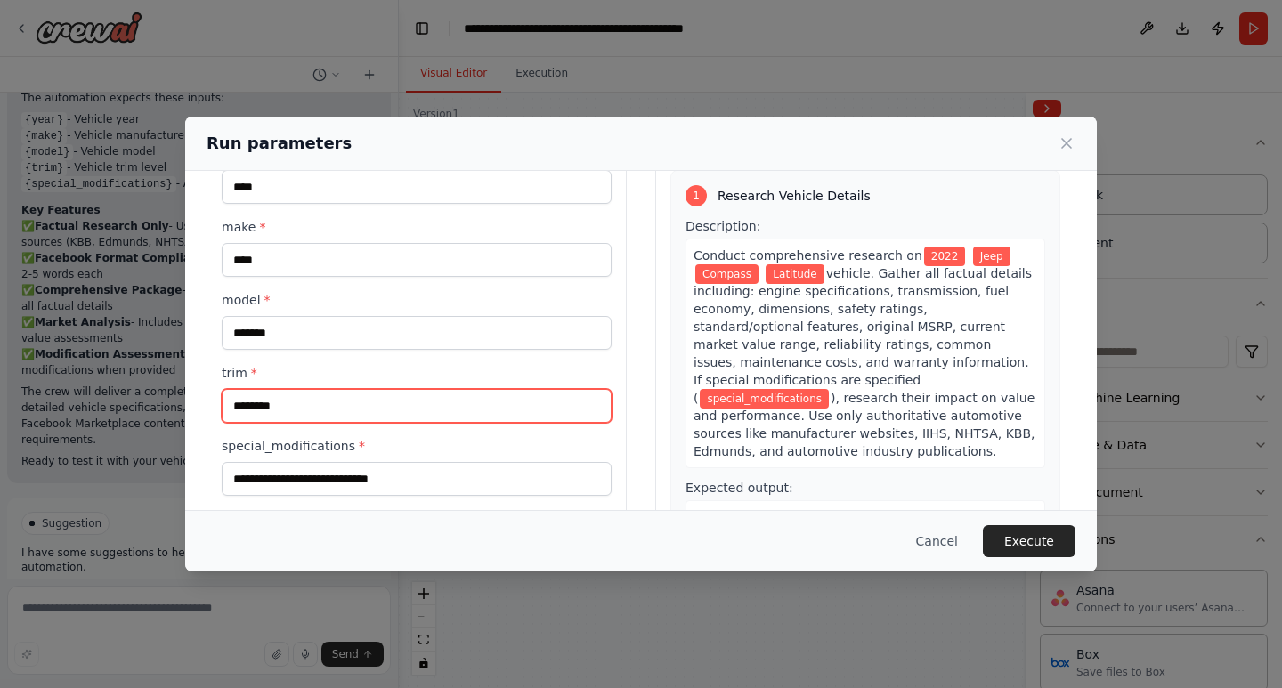
scroll to position [126, 0]
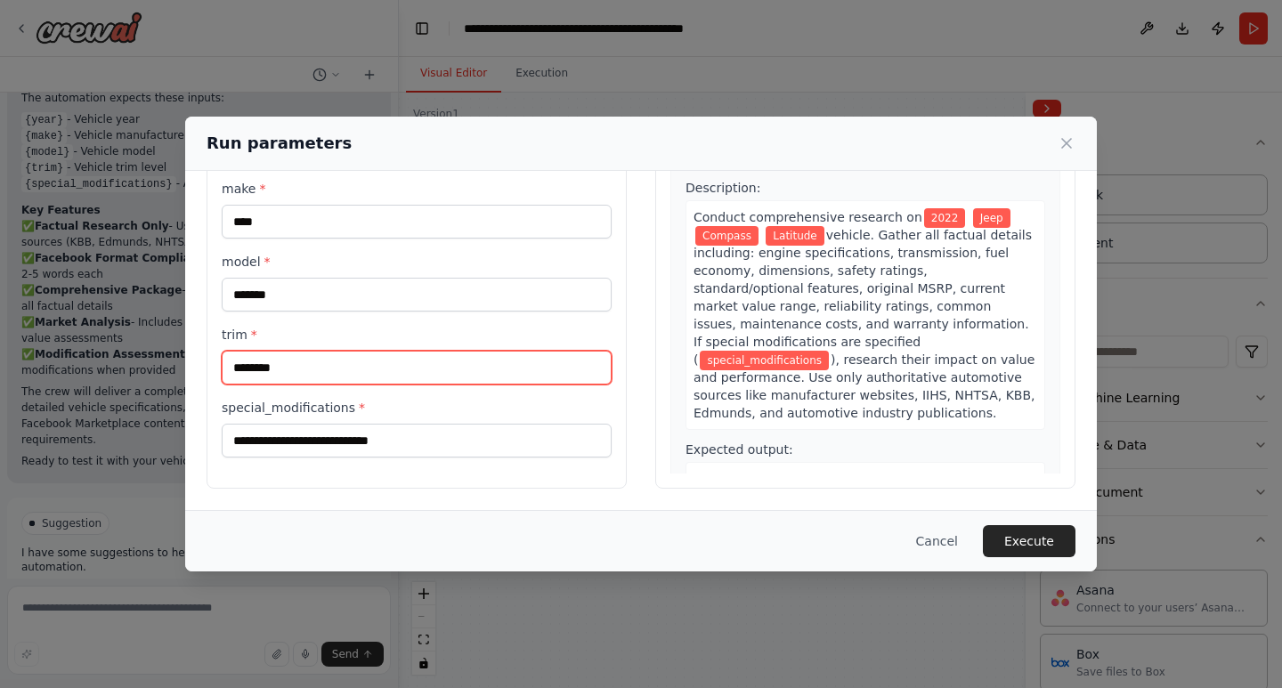
type input "********"
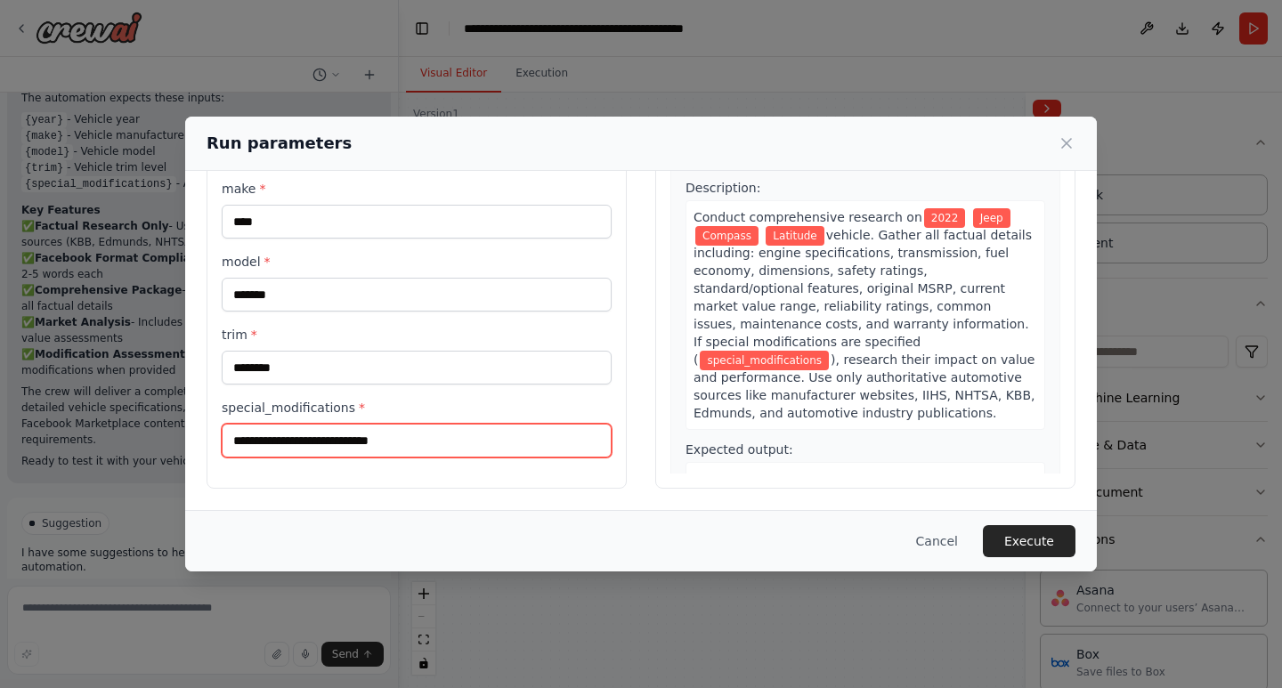
click at [393, 449] on input "special_modifications *" at bounding box center [417, 441] width 390 height 34
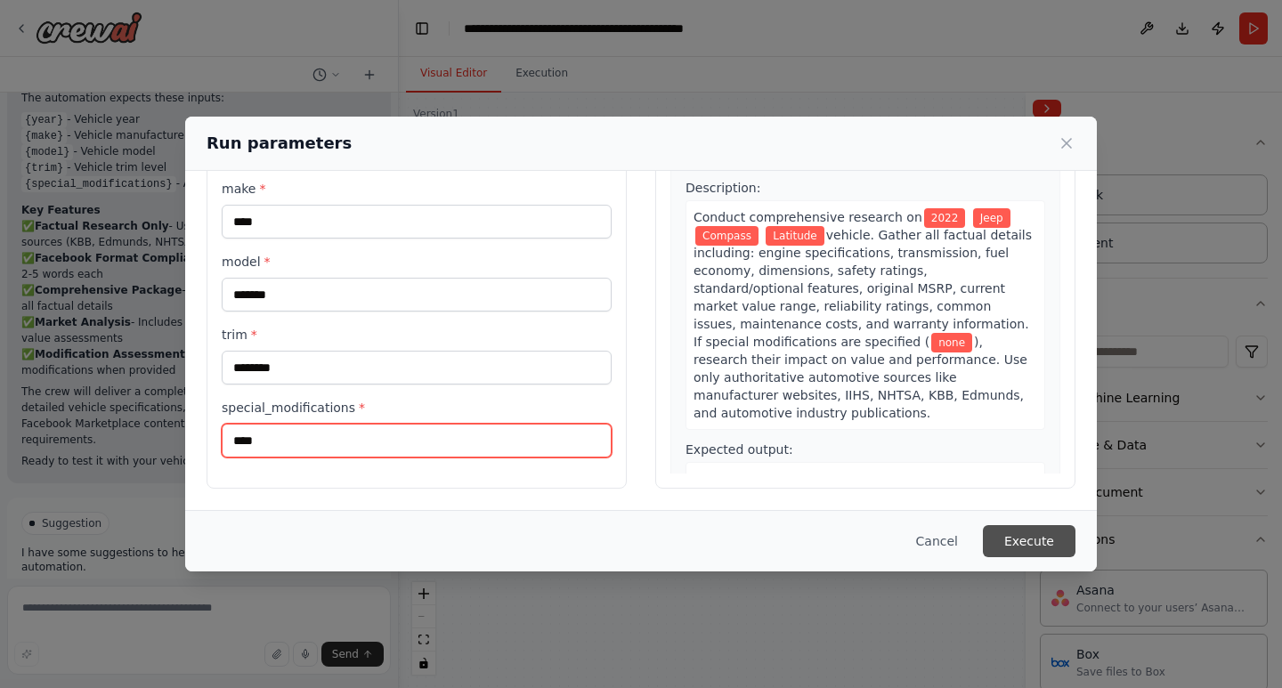
type input "****"
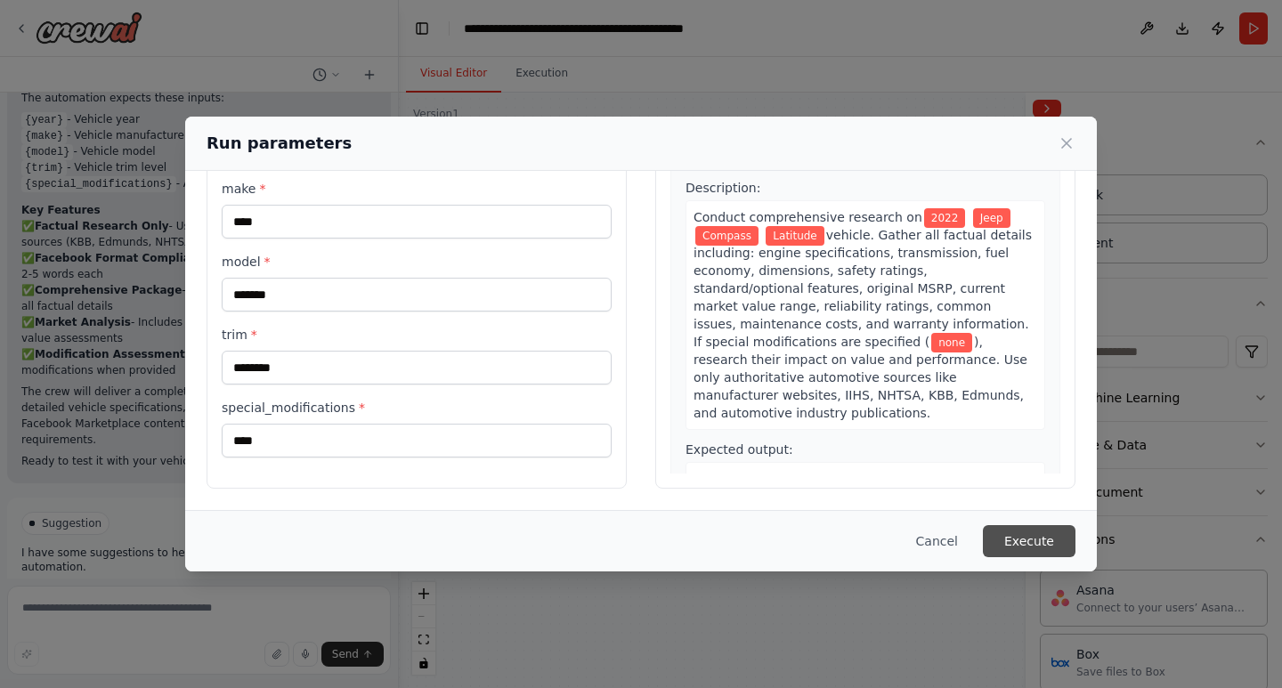
click at [1028, 533] on button "Execute" at bounding box center [1029, 541] width 93 height 32
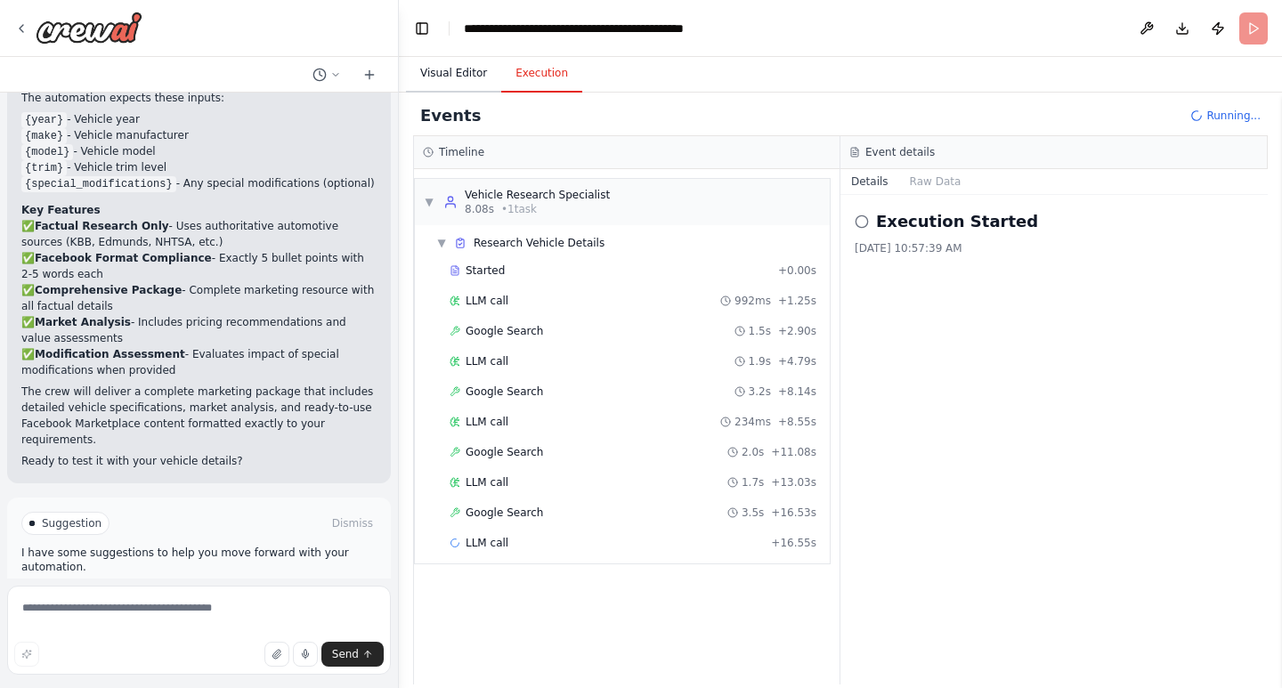
click at [455, 80] on button "Visual Editor" at bounding box center [453, 73] width 95 height 37
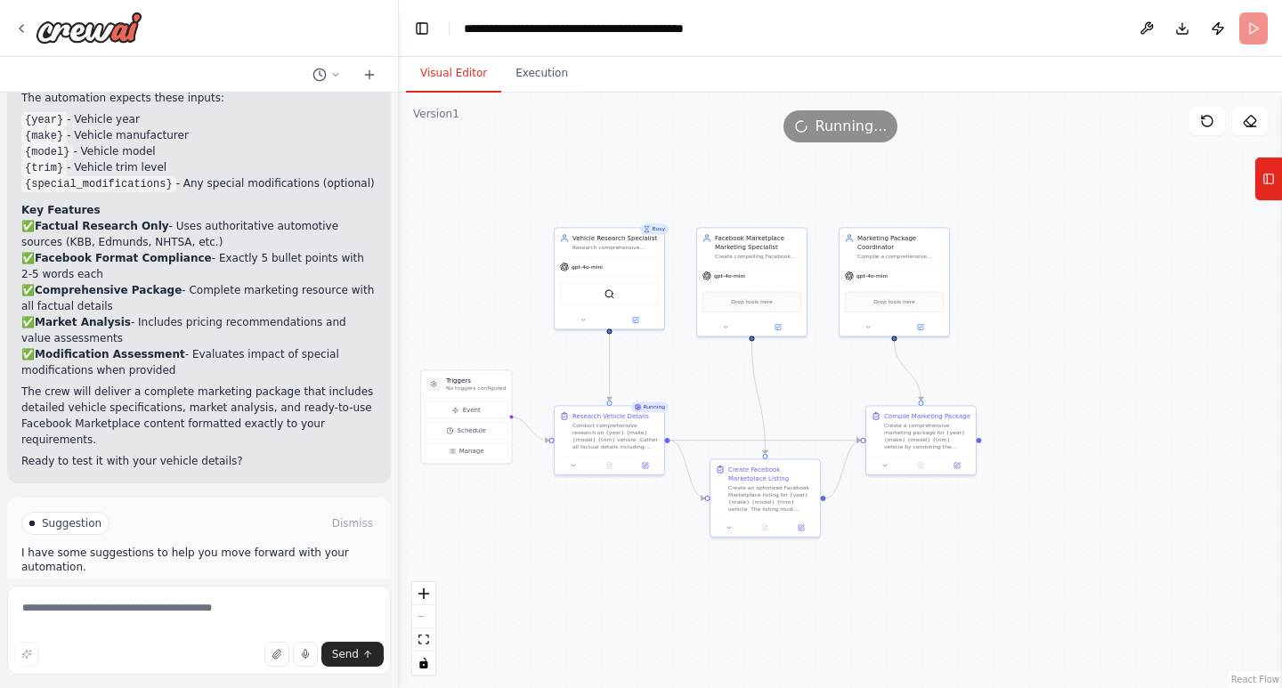
drag, startPoint x: 851, startPoint y: 316, endPoint x: 824, endPoint y: 402, distance: 90.7
click at [824, 402] on div ".deletable-edge-delete-btn { width: 20px; height: 20px; border: 0px solid #ffff…" at bounding box center [840, 391] width 883 height 596
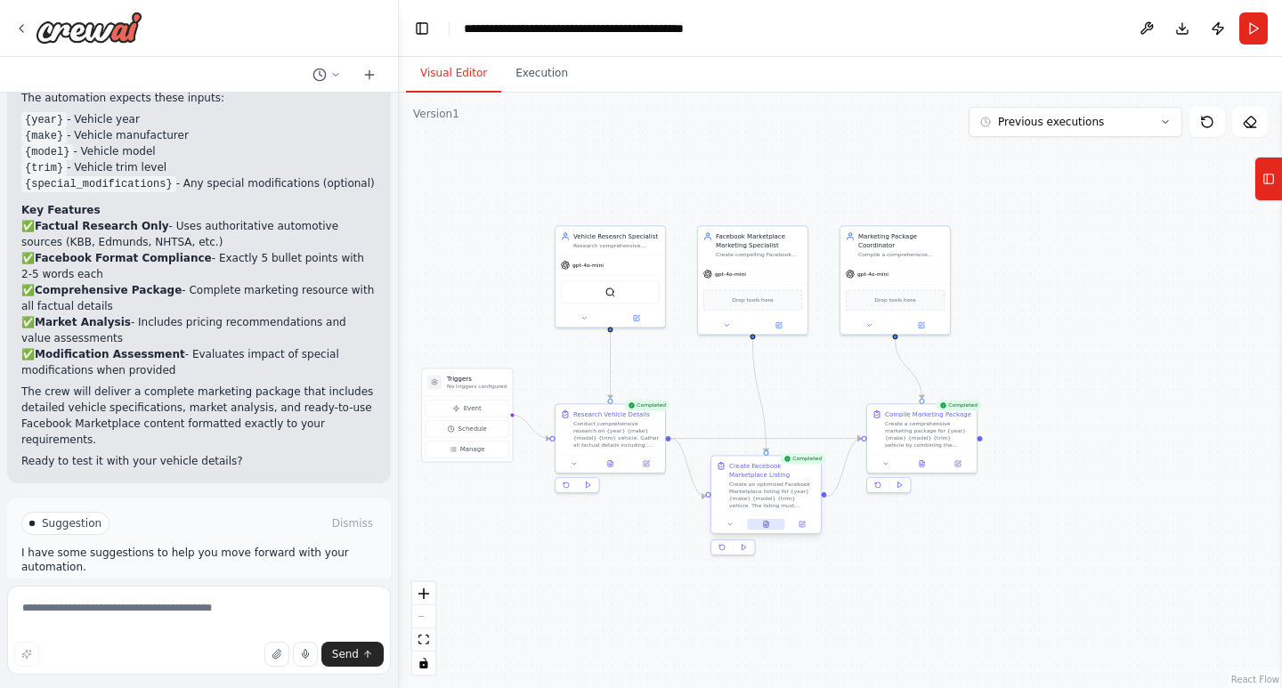
click at [765, 524] on icon at bounding box center [765, 524] width 1 height 0
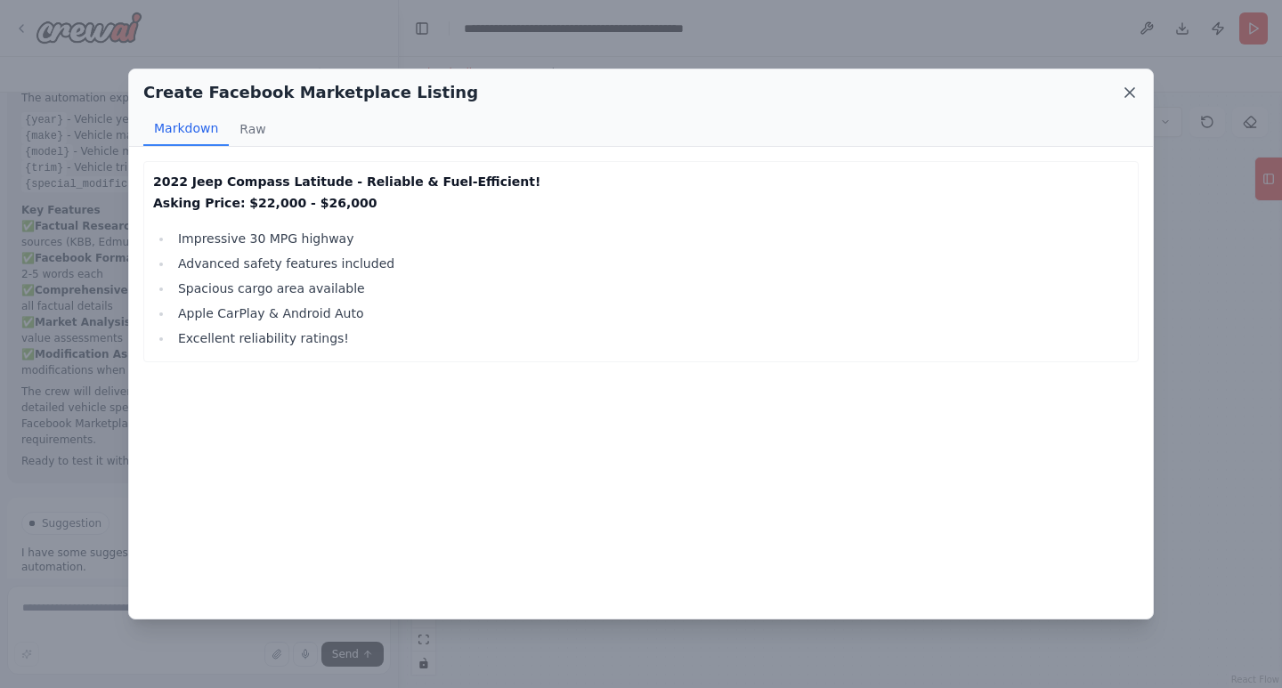
click at [1131, 92] on icon at bounding box center [1129, 92] width 9 height 9
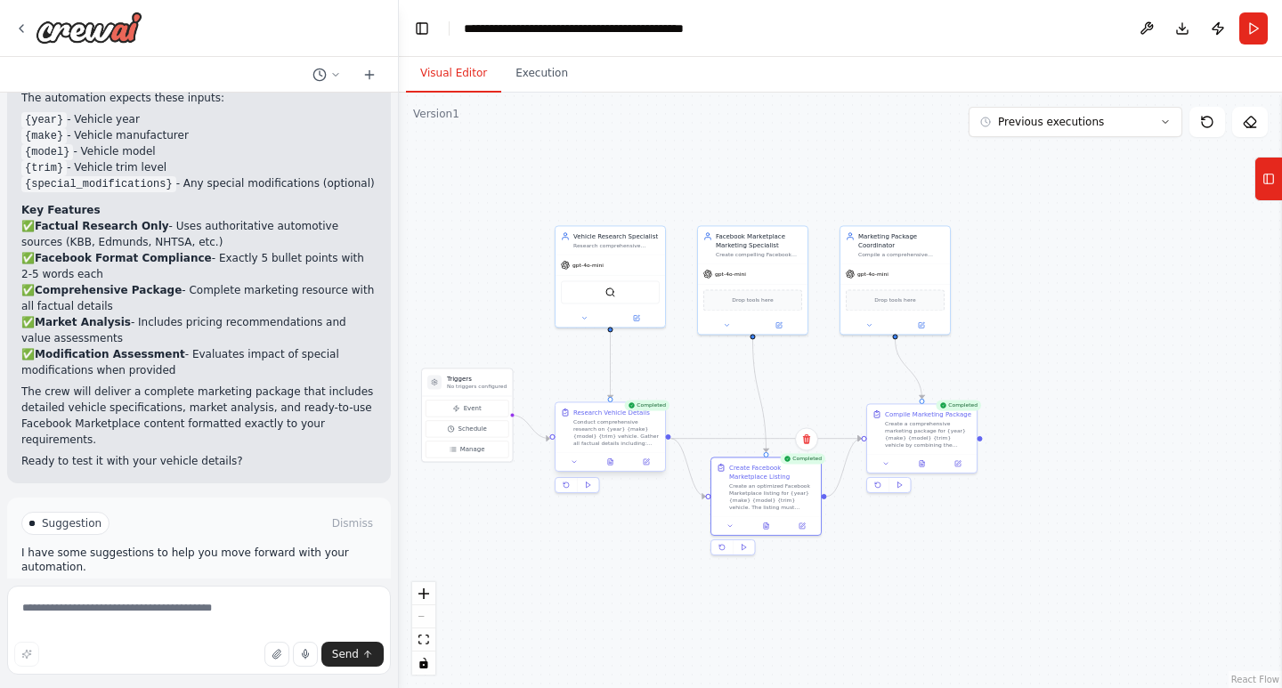
click at [613, 470] on div at bounding box center [611, 461] width 110 height 19
click at [610, 459] on icon at bounding box center [610, 462] width 4 height 6
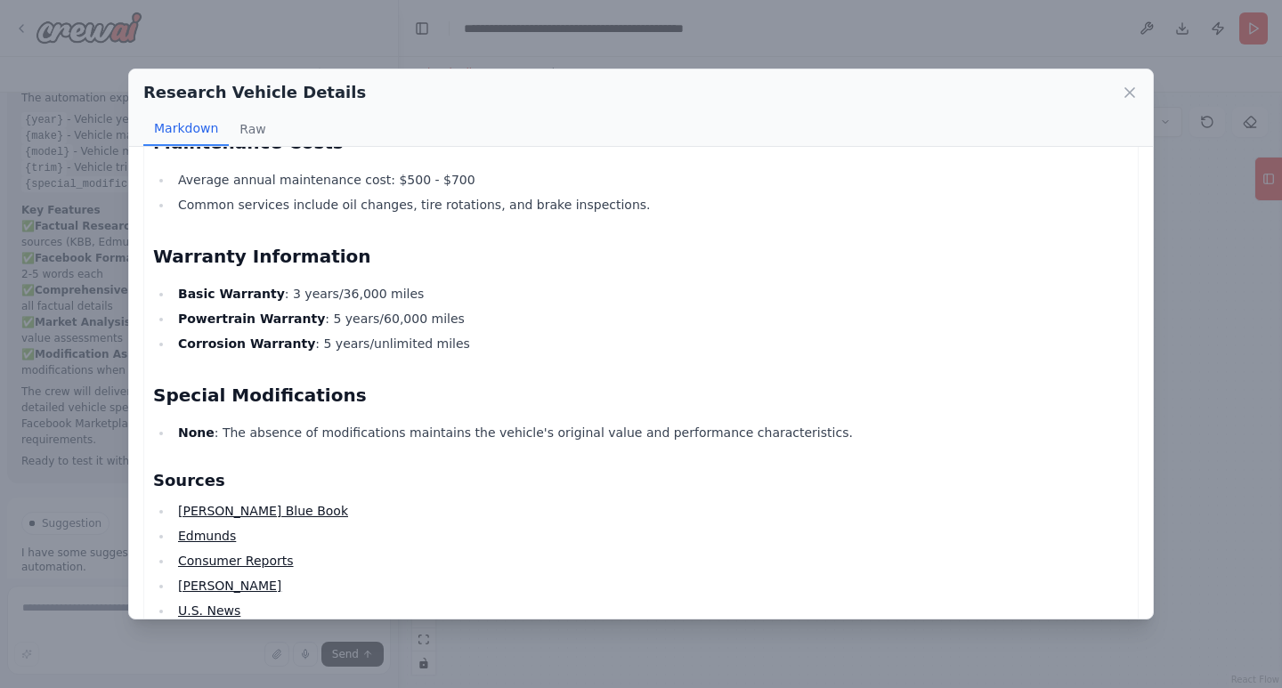
scroll to position [1503, 0]
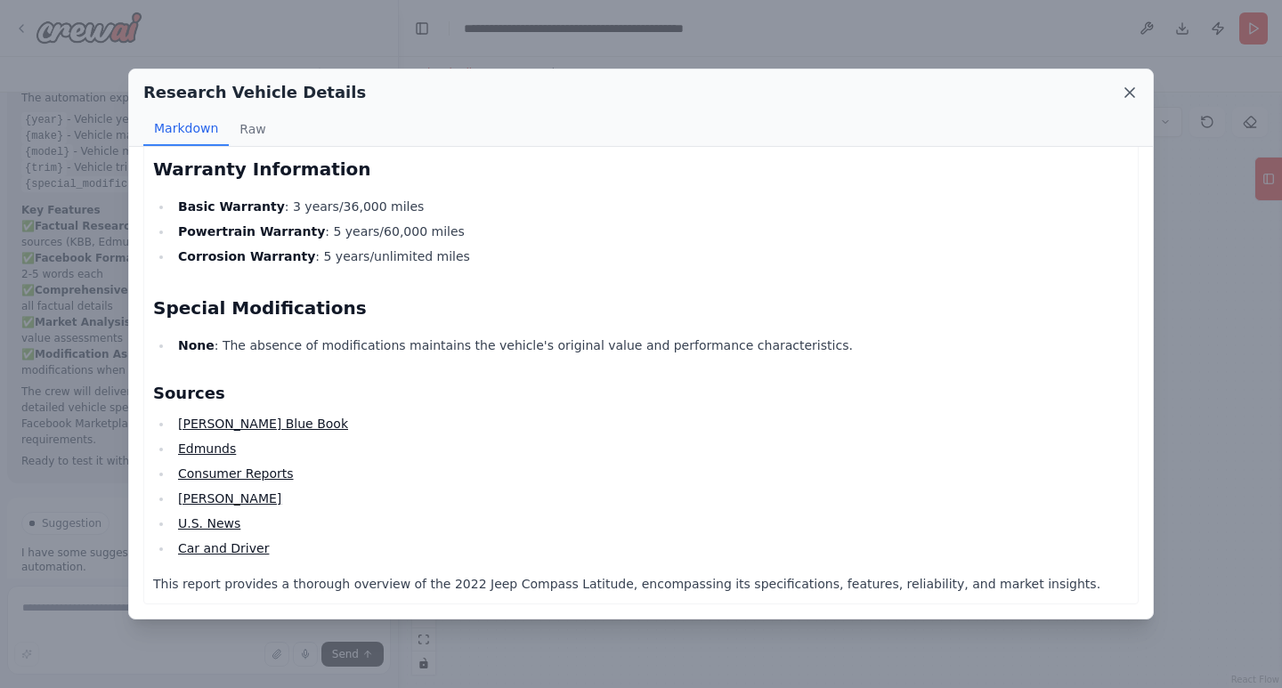
click at [1123, 89] on icon at bounding box center [1130, 93] width 18 height 18
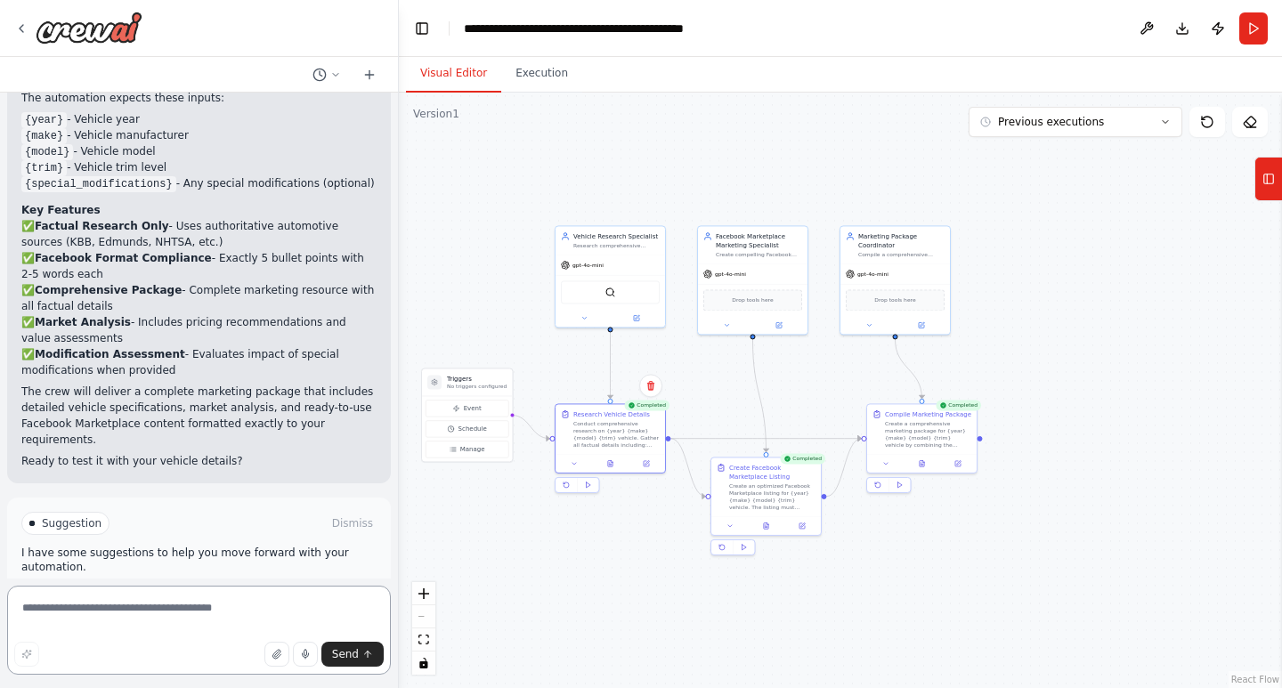
click at [200, 627] on textarea at bounding box center [199, 630] width 384 height 89
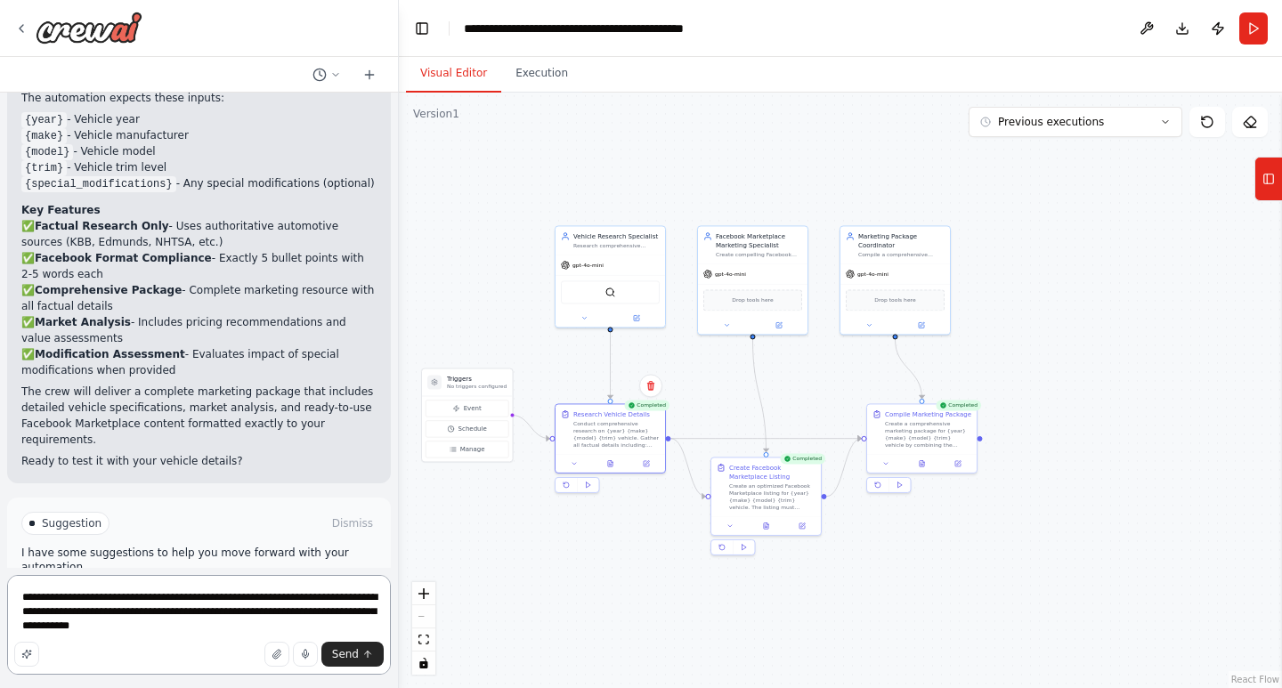
click at [116, 629] on textarea "**********" at bounding box center [199, 625] width 384 height 100
click at [211, 633] on textarea "**********" at bounding box center [199, 625] width 384 height 100
type textarea "**********"
click at [368, 653] on icon "submit" at bounding box center [368, 655] width 0 height 6
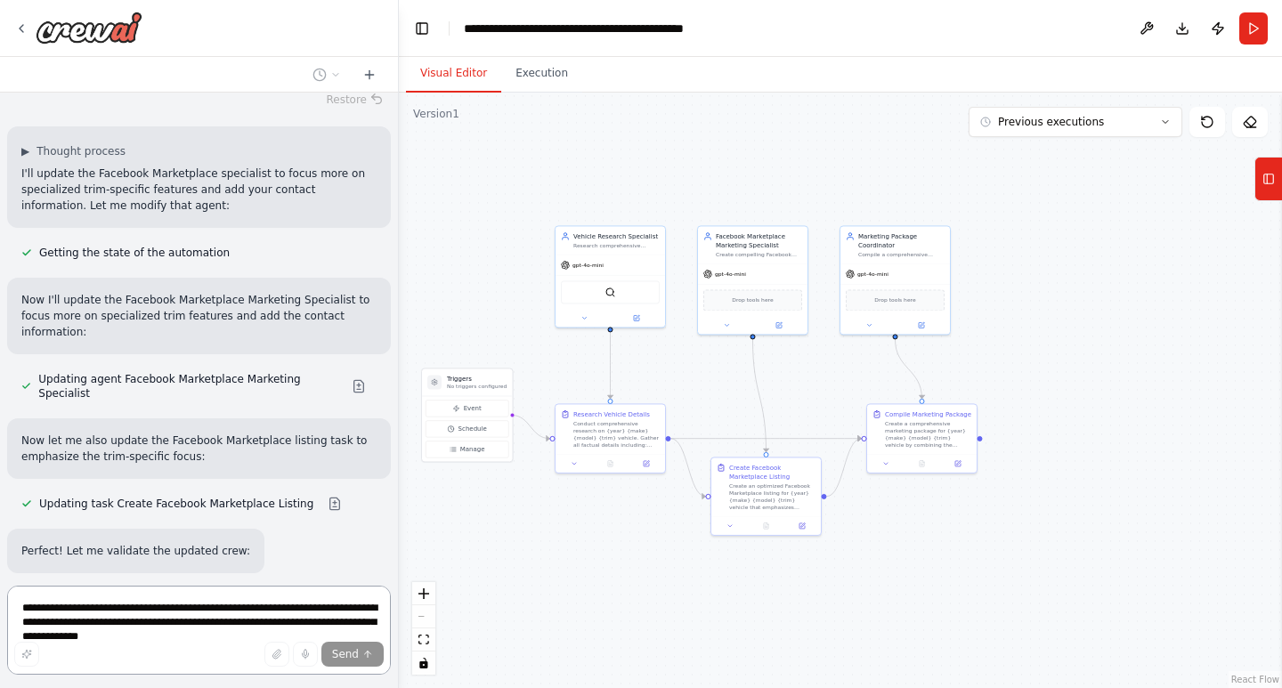
scroll to position [2134, 0]
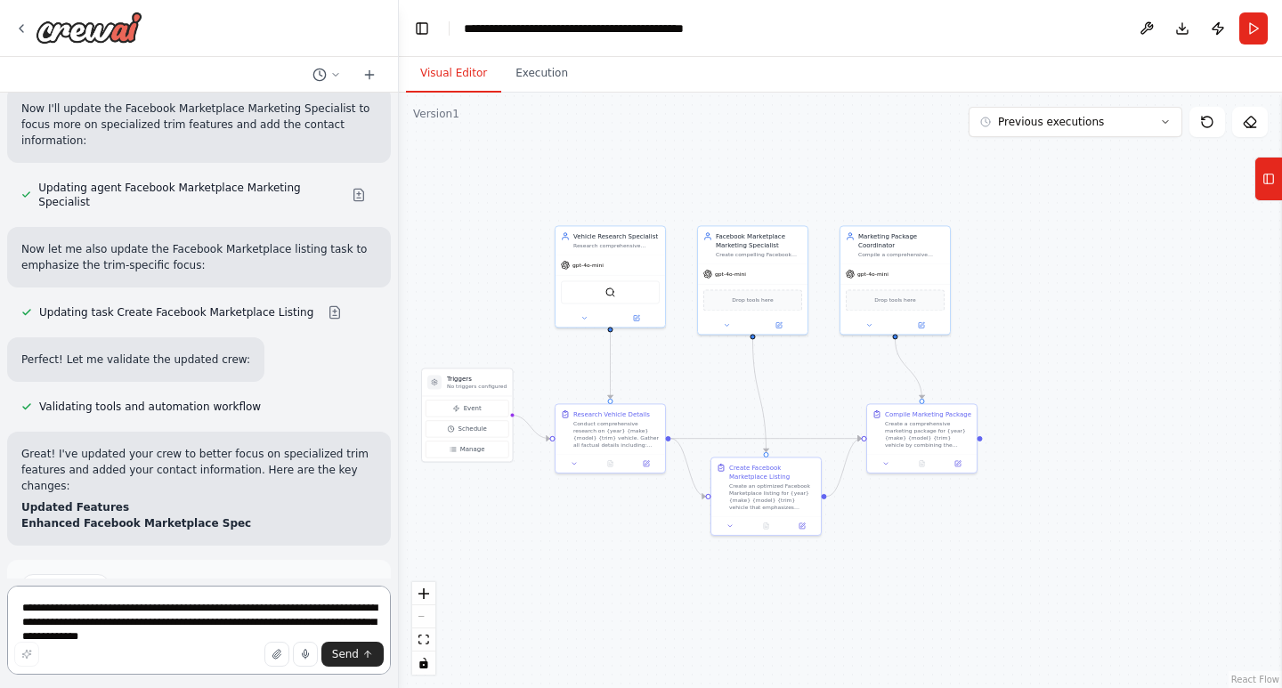
click at [242, 617] on textarea "**********" at bounding box center [199, 630] width 384 height 89
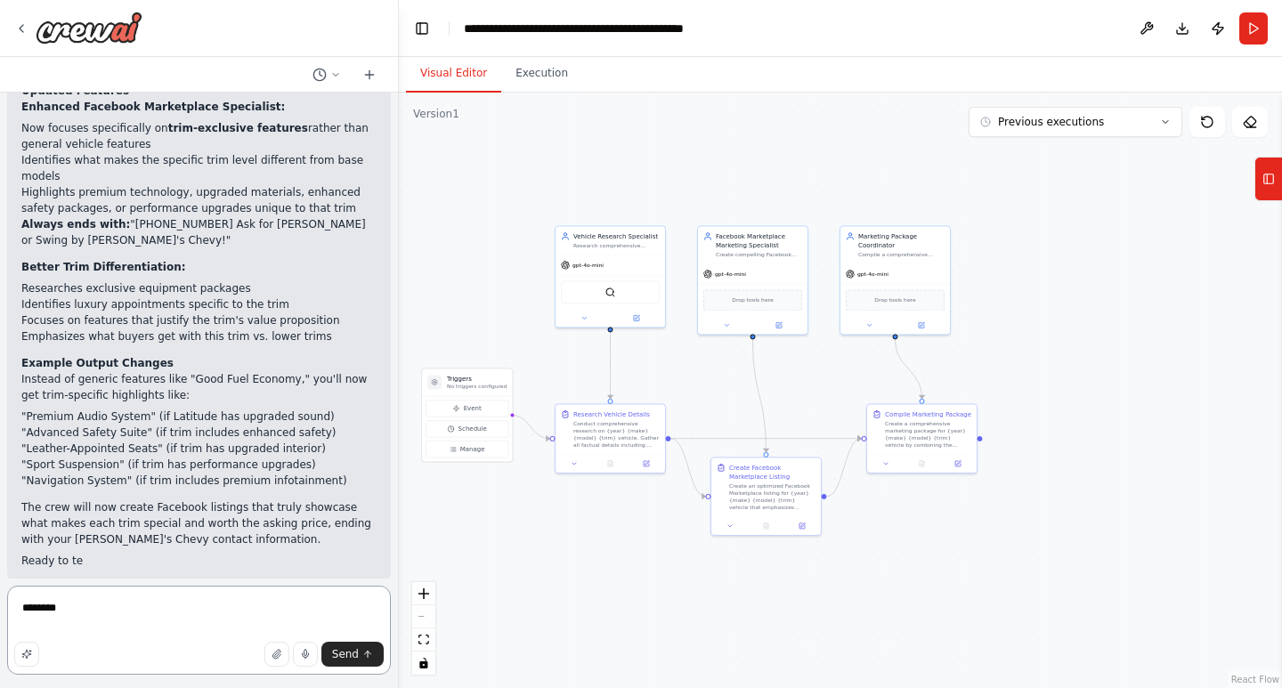
scroll to position [2626, 0]
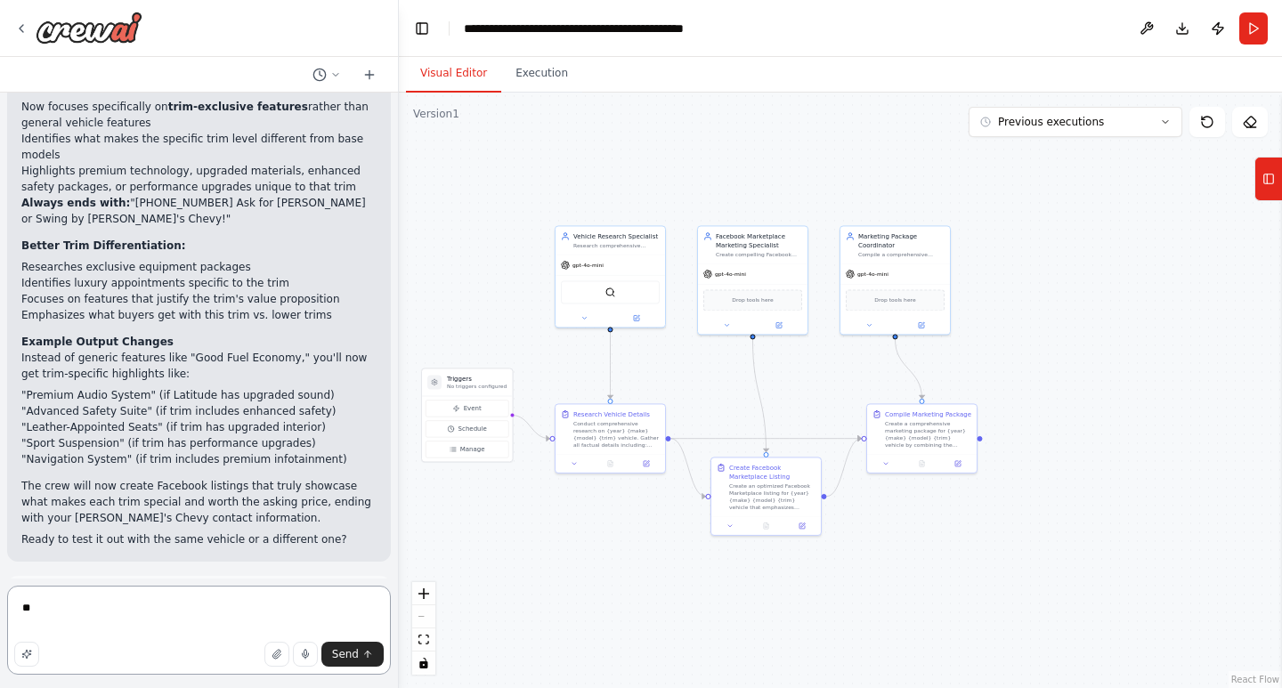
type textarea "*"
type textarea "**********"
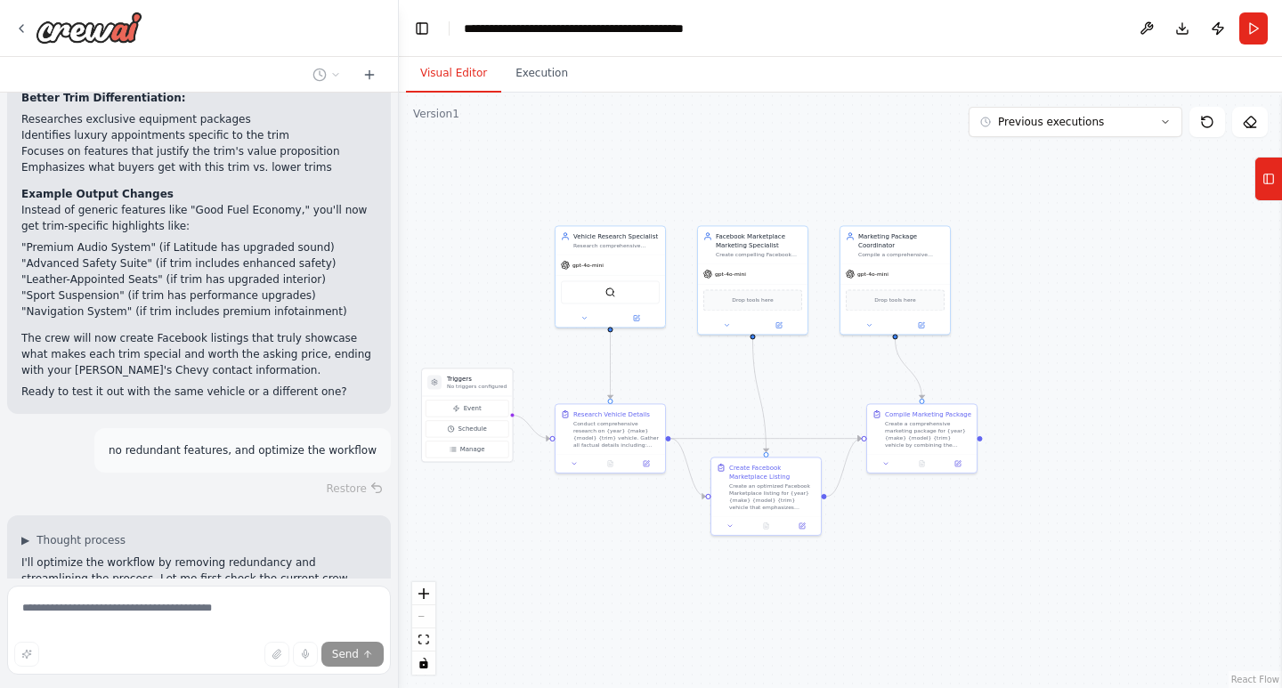
scroll to position [2789, 0]
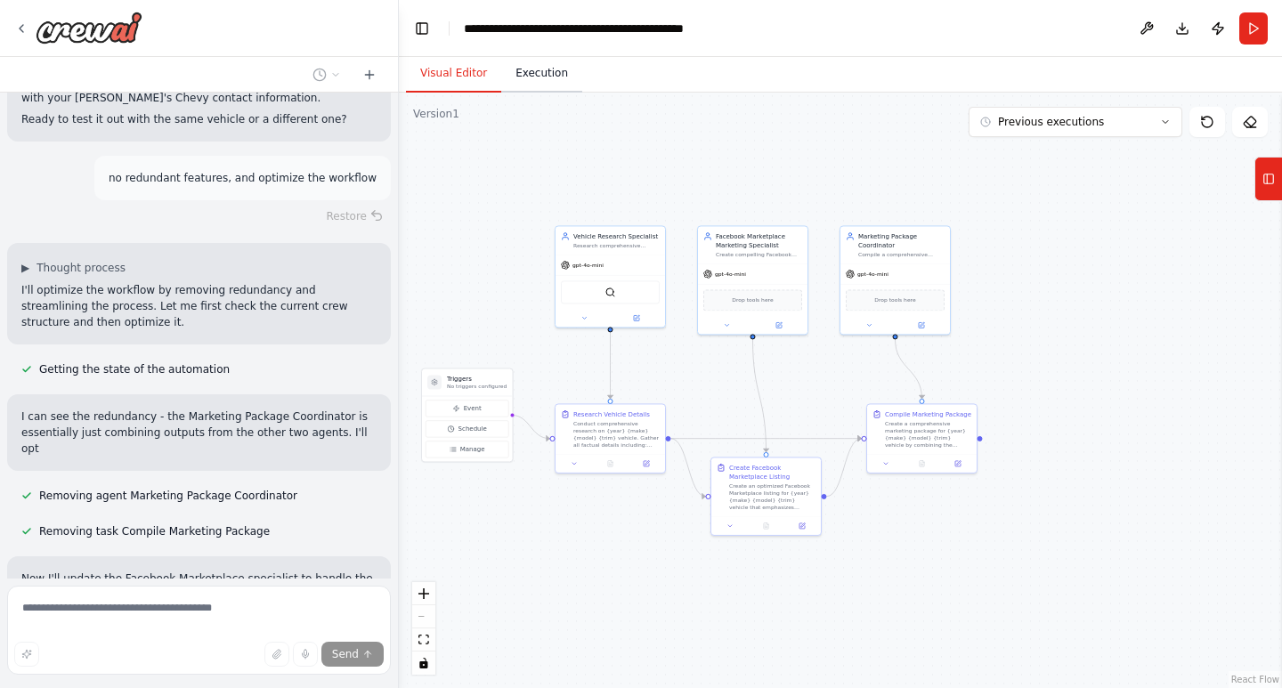
click at [556, 77] on button "Execution" at bounding box center [541, 73] width 81 height 37
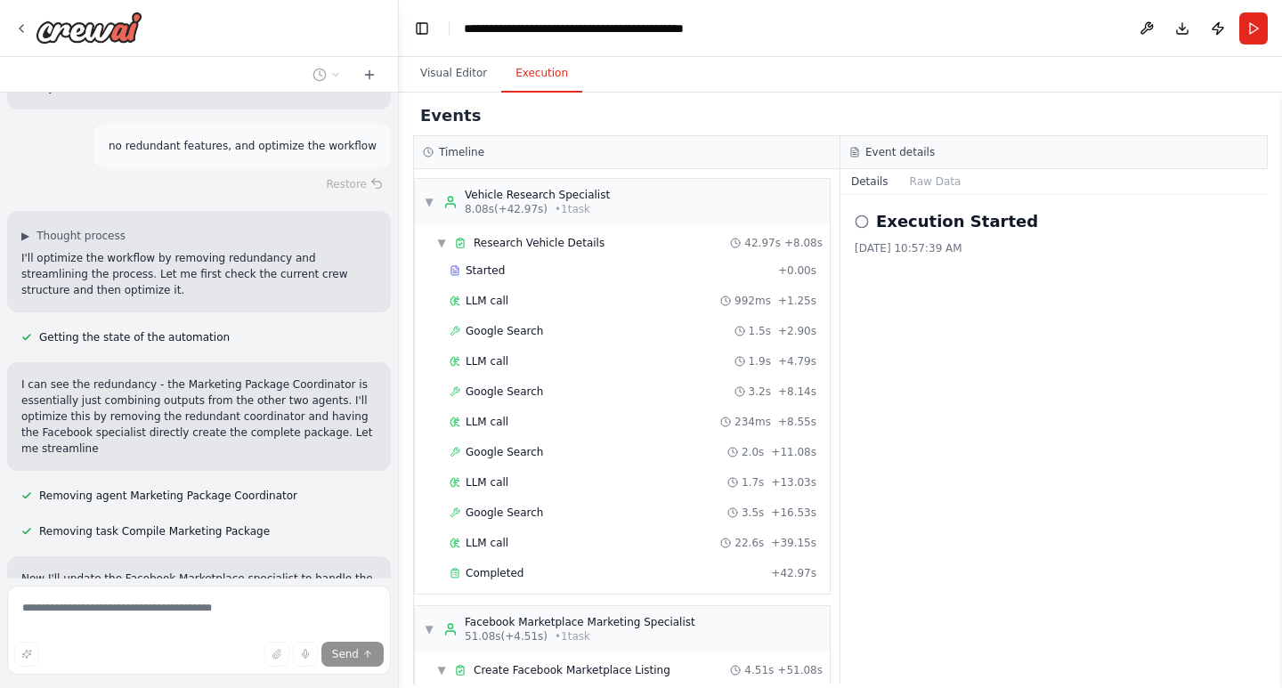
scroll to position [3094, 0]
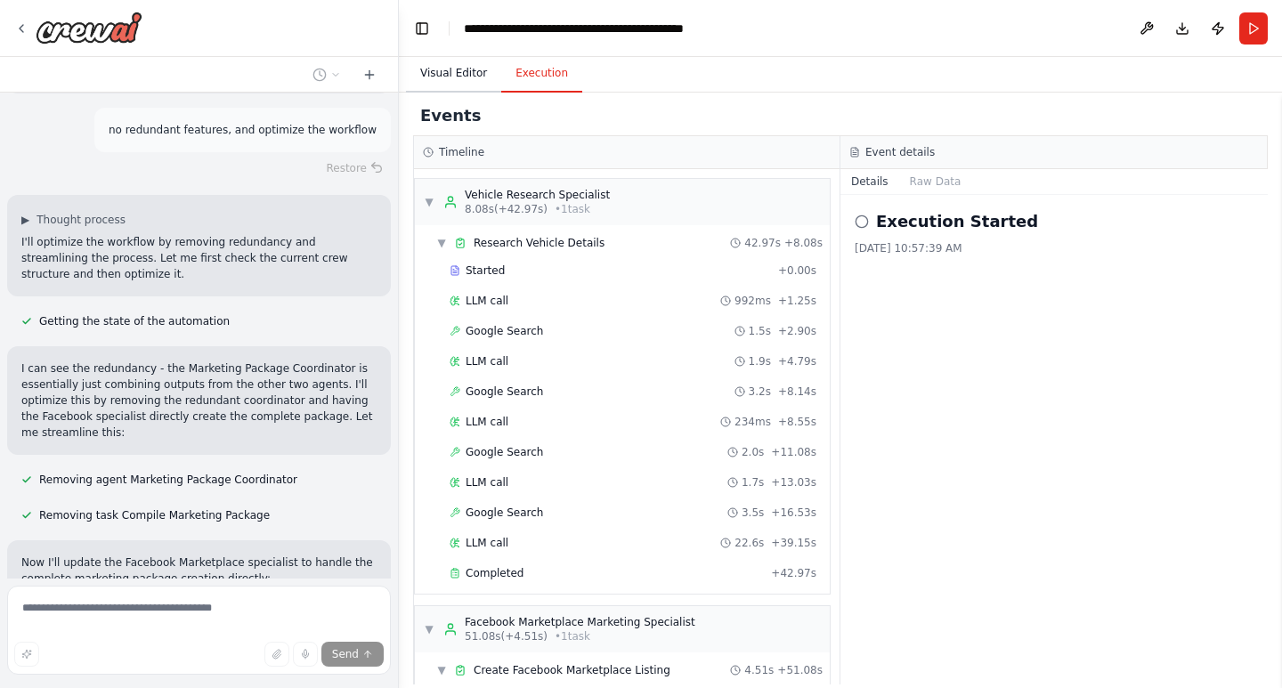
click at [454, 71] on button "Visual Editor" at bounding box center [453, 73] width 95 height 37
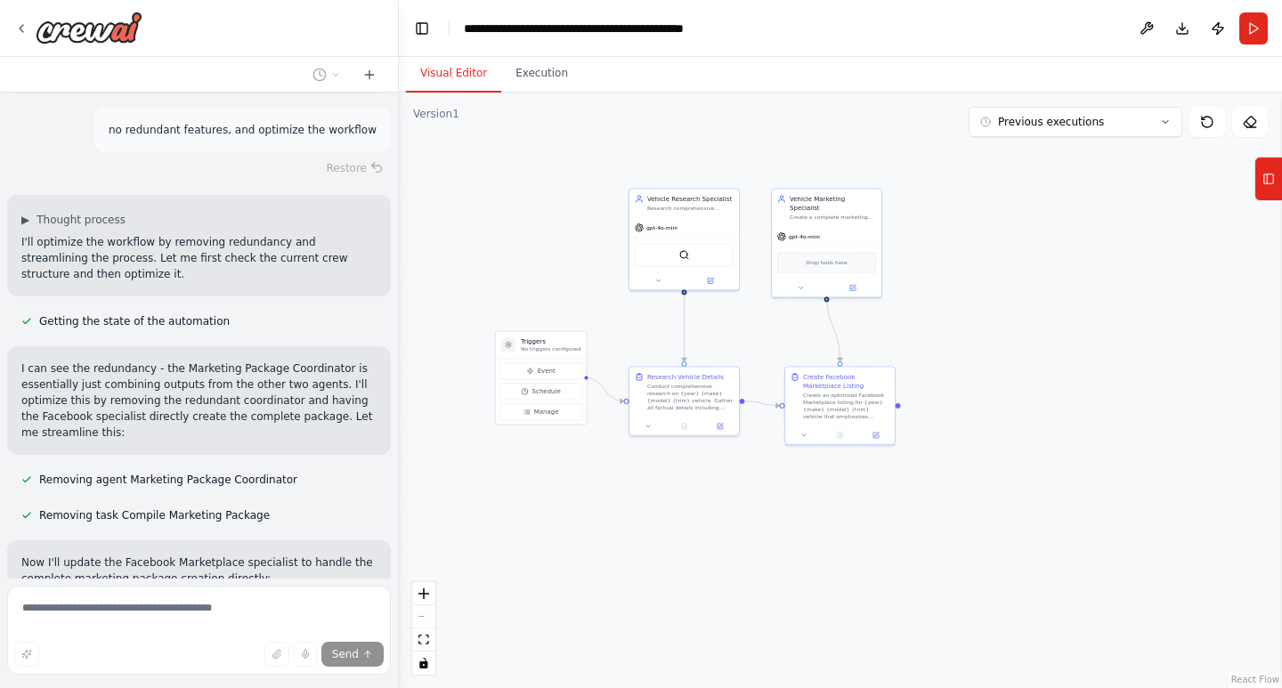
drag, startPoint x: 1025, startPoint y: 474, endPoint x: 988, endPoint y: 494, distance: 41.9
click at [988, 494] on div ".deletable-edge-delete-btn { width: 20px; height: 20px; border: 0px solid #ffff…" at bounding box center [840, 391] width 883 height 596
click at [1263, 170] on icon at bounding box center [1268, 179] width 12 height 28
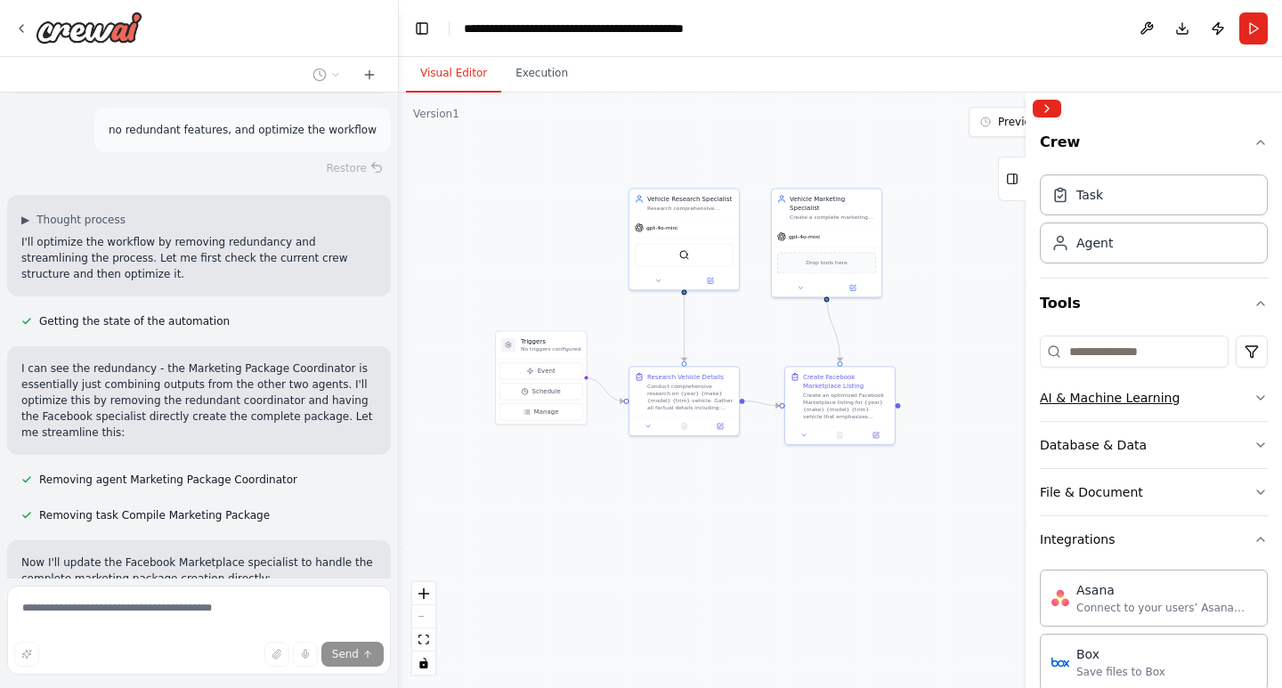
click at [1230, 399] on button "AI & Machine Learning" at bounding box center [1154, 398] width 228 height 46
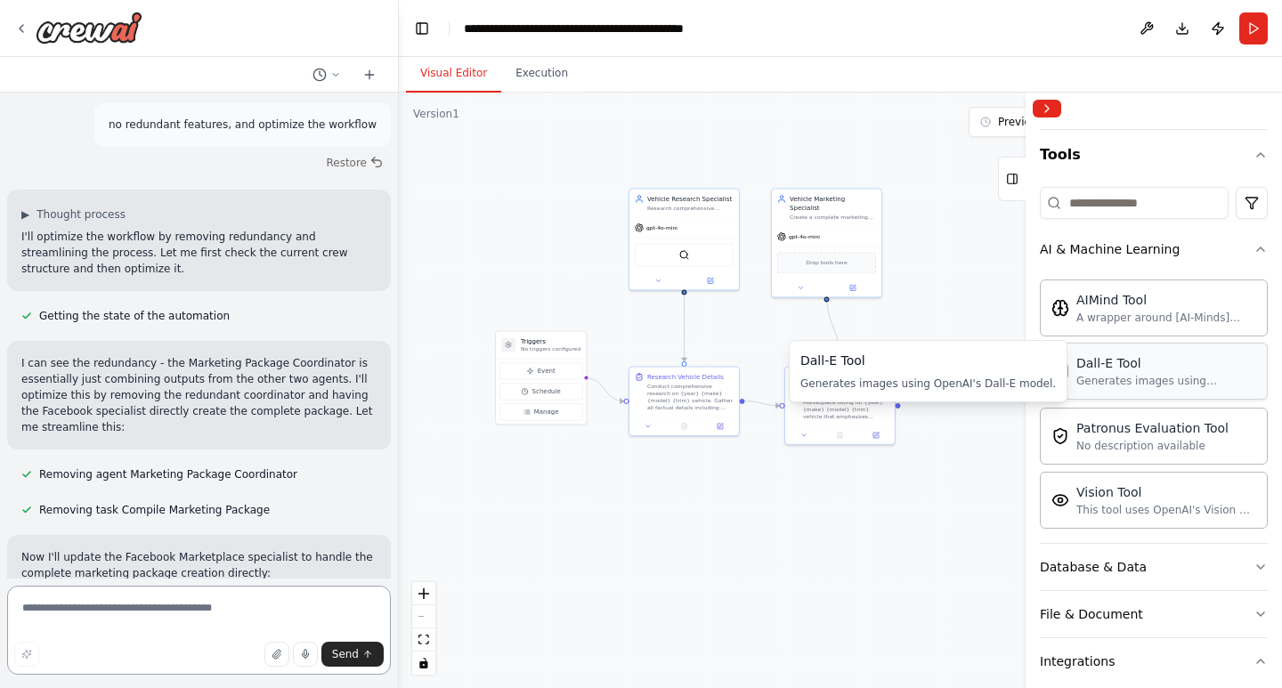
scroll to position [3115, 0]
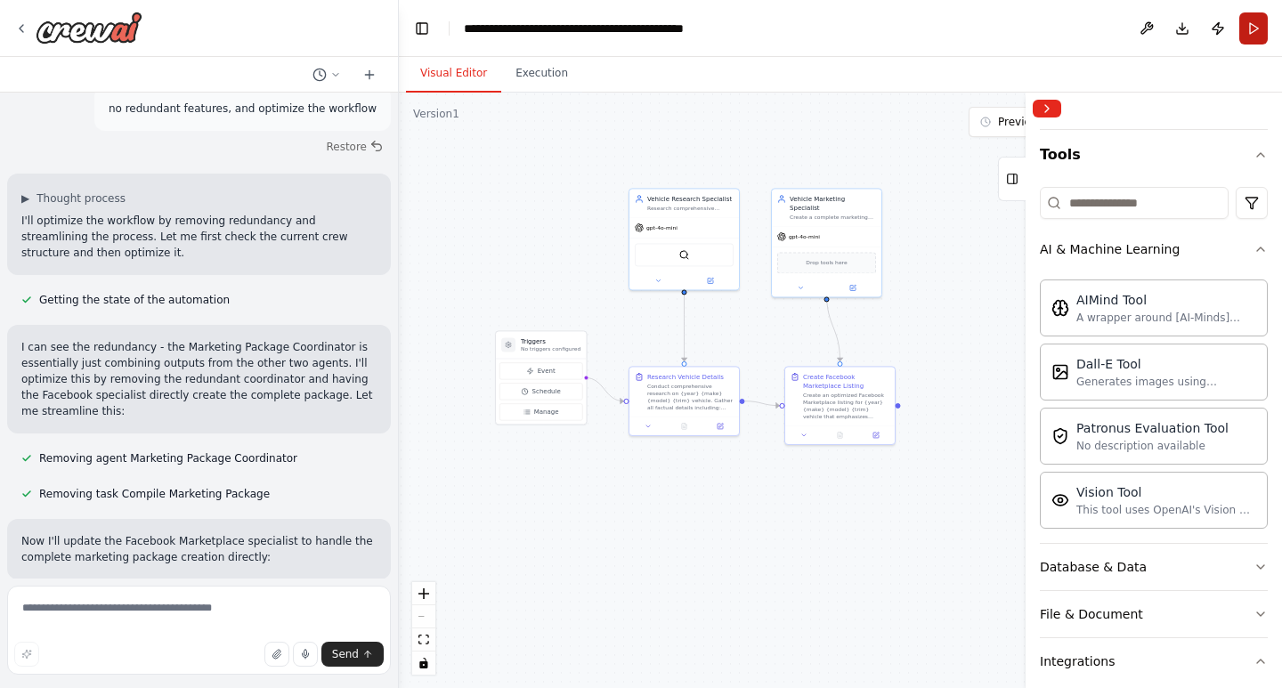
click at [1246, 30] on button "Run" at bounding box center [1253, 28] width 28 height 32
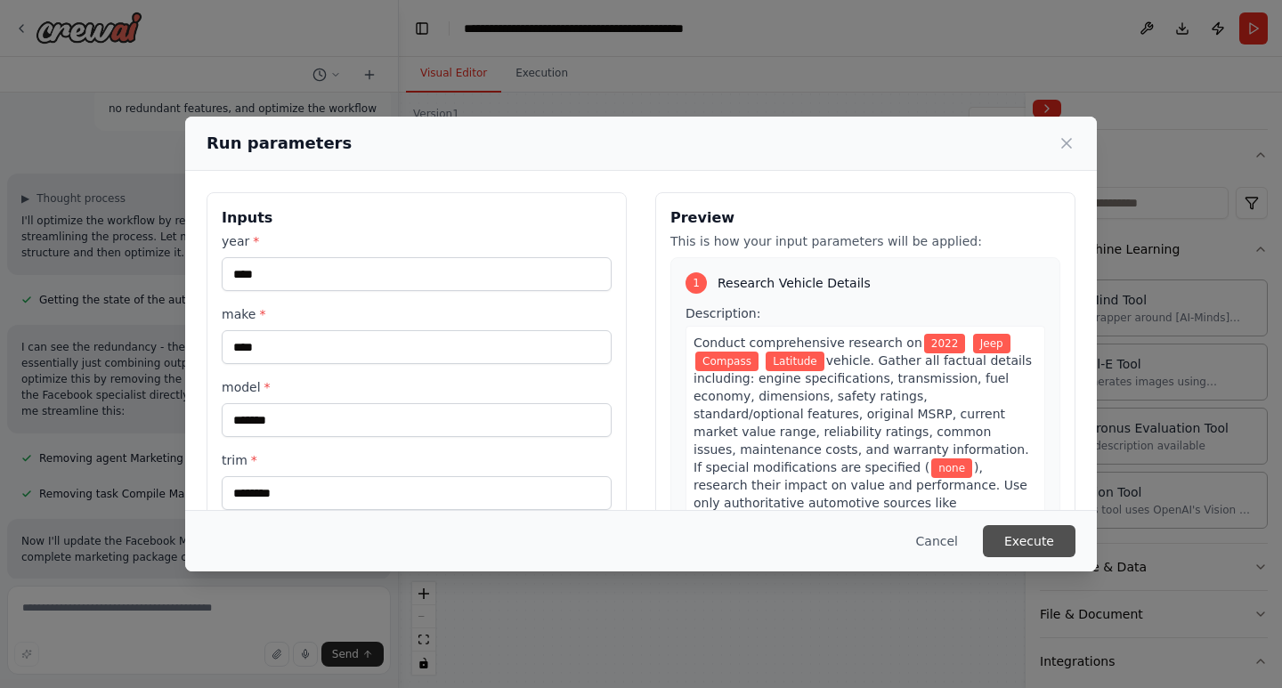
click at [1027, 544] on button "Execute" at bounding box center [1029, 541] width 93 height 32
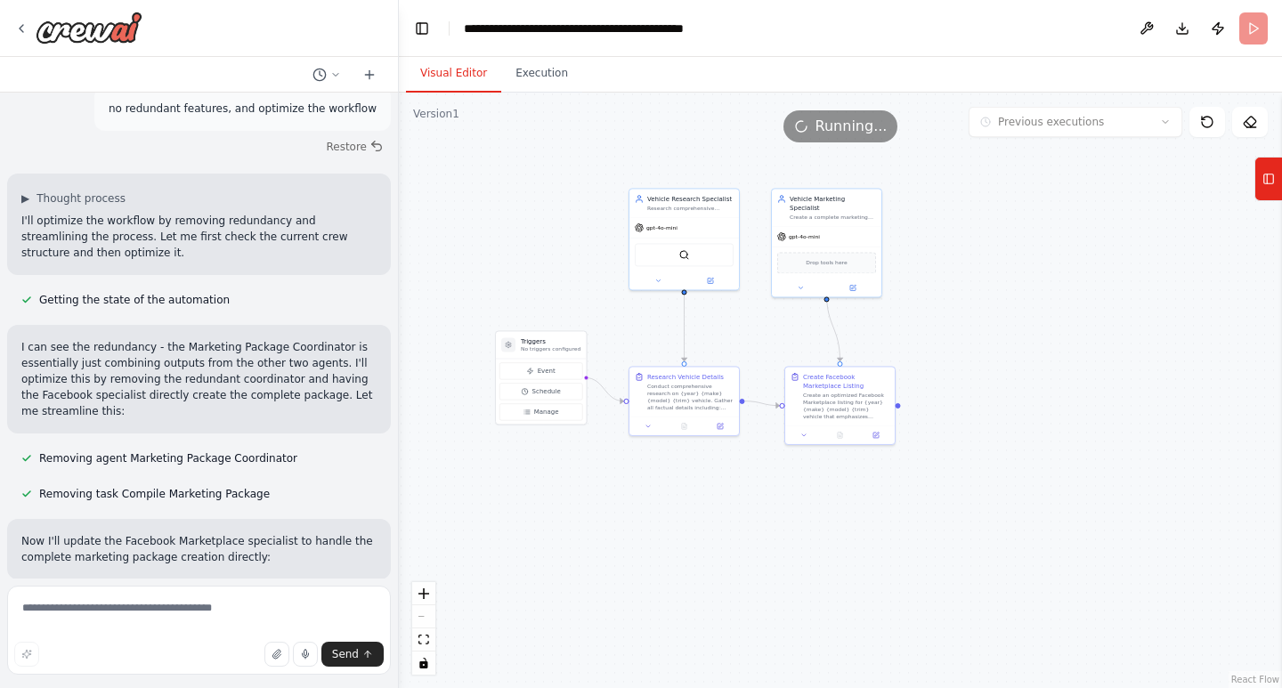
click at [469, 75] on button "Visual Editor" at bounding box center [453, 73] width 95 height 37
click at [754, 340] on div ".deletable-edge-delete-btn { width: 20px; height: 20px; border: 0px solid #ffff…" at bounding box center [840, 391] width 883 height 596
click at [755, 339] on div ".deletable-edge-delete-btn { width: 20px; height: 20px; border: 0px solid #ffff…" at bounding box center [840, 391] width 883 height 596
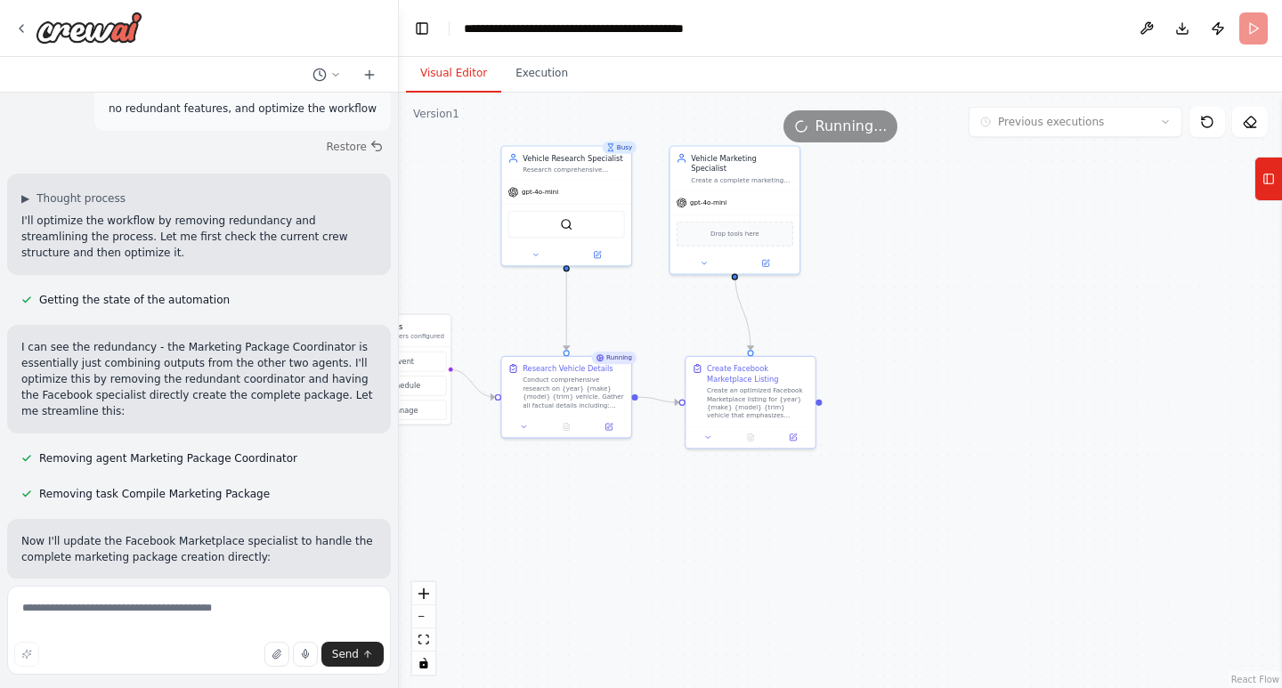
drag, startPoint x: 755, startPoint y: 339, endPoint x: 651, endPoint y: 329, distance: 104.6
click at [651, 329] on div ".deletable-edge-delete-btn { width: 20px; height: 20px; border: 0px solid #ffff…" at bounding box center [840, 391] width 883 height 596
click at [570, 432] on icon at bounding box center [567, 429] width 5 height 7
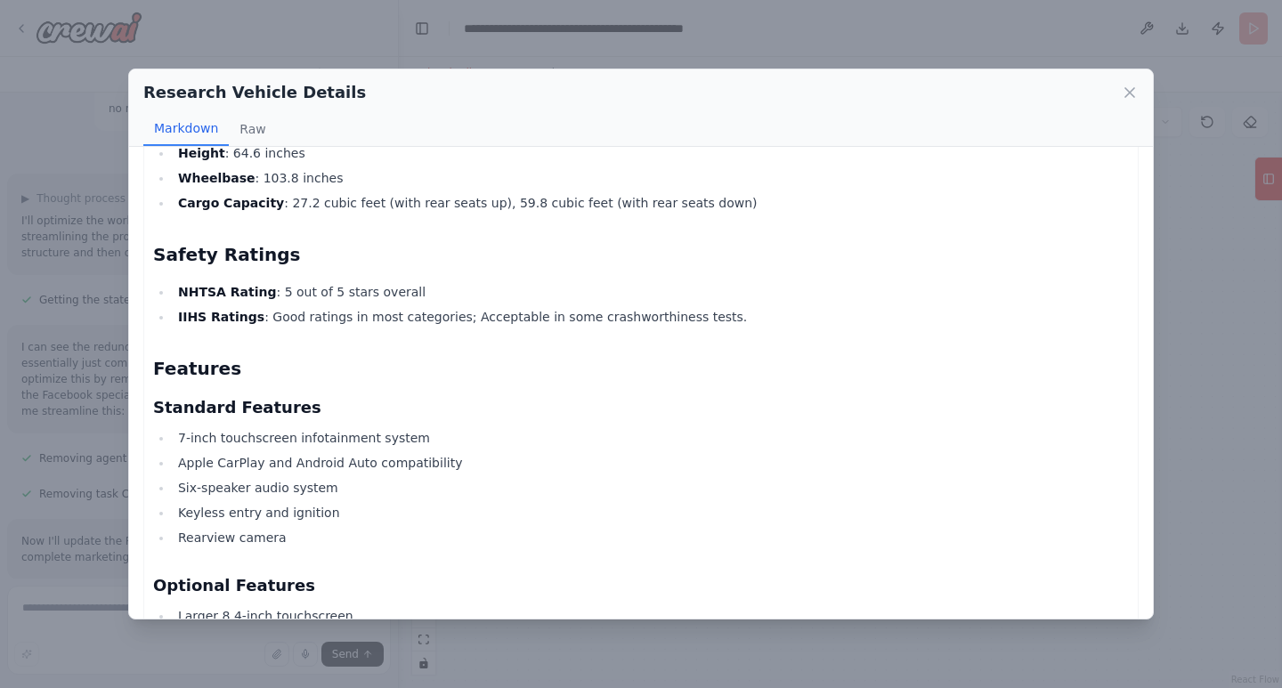
scroll to position [0, 0]
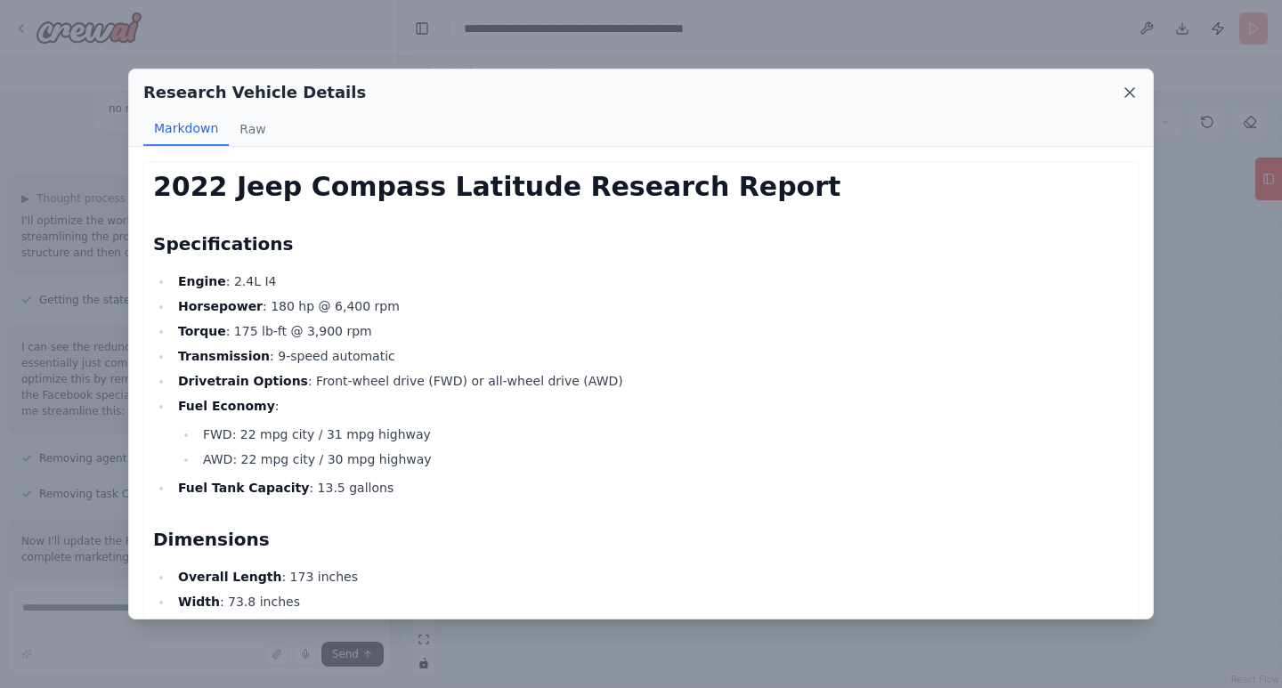
click at [1125, 97] on icon at bounding box center [1129, 92] width 9 height 9
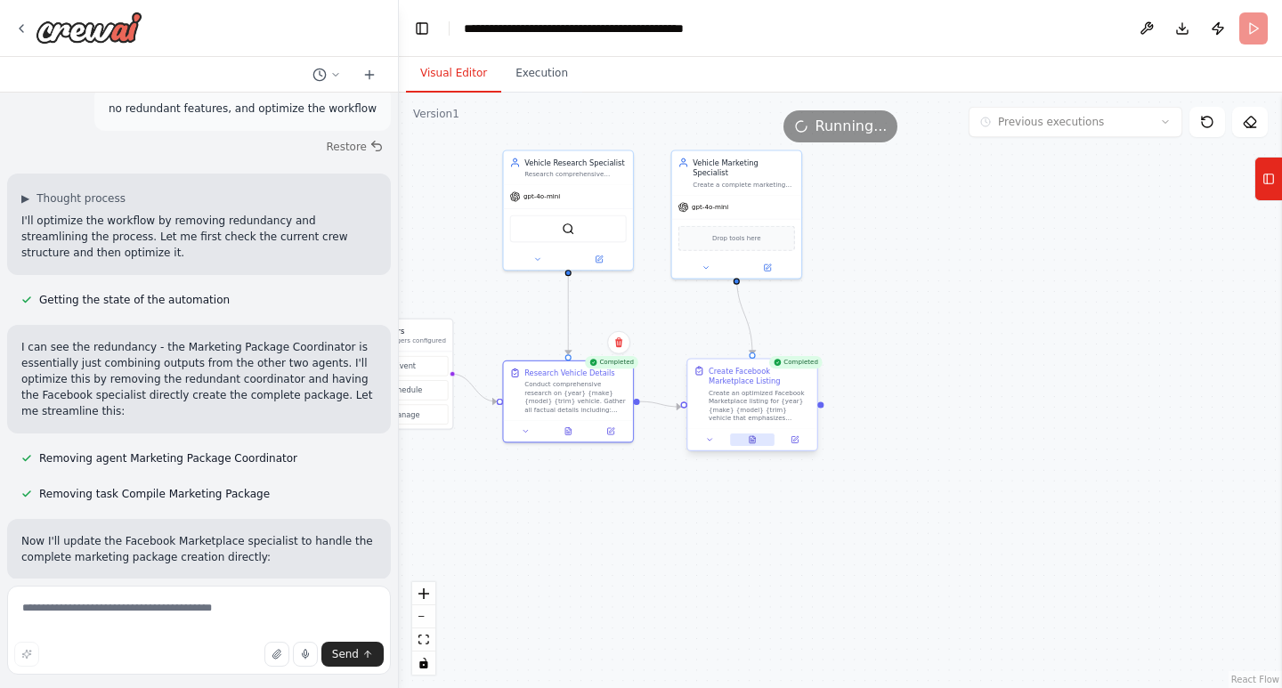
click at [743, 443] on button at bounding box center [752, 440] width 45 height 12
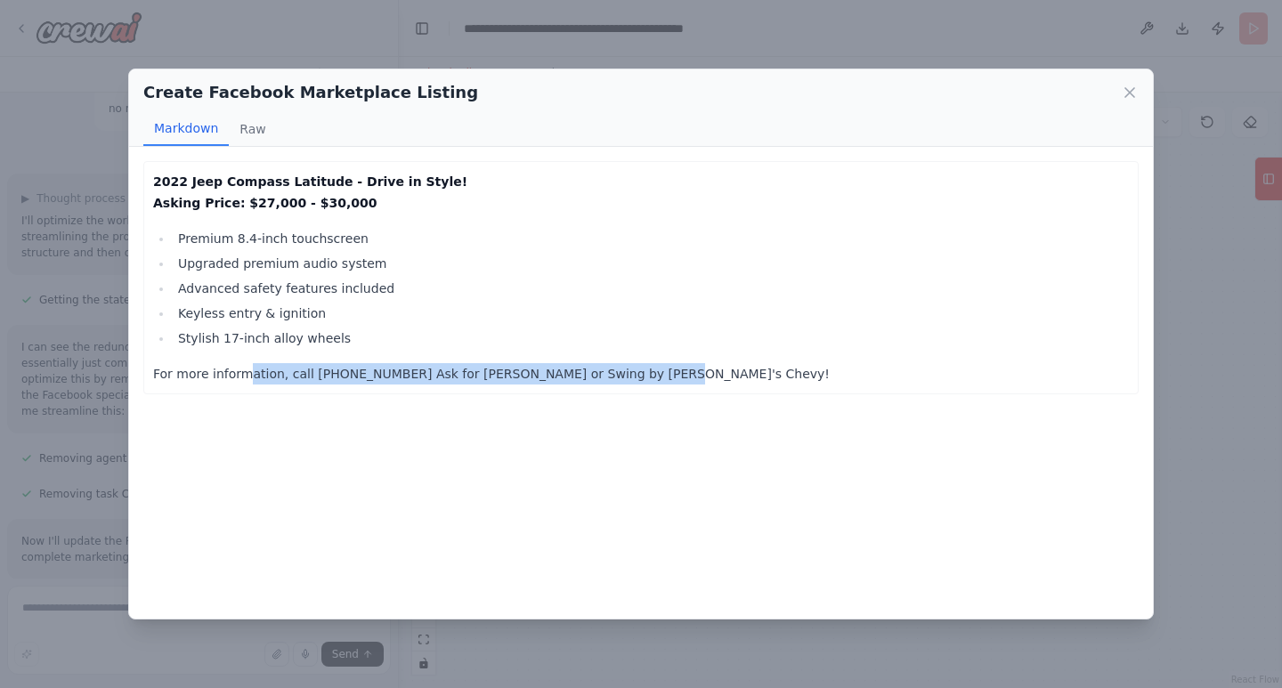
scroll to position [3259, 0]
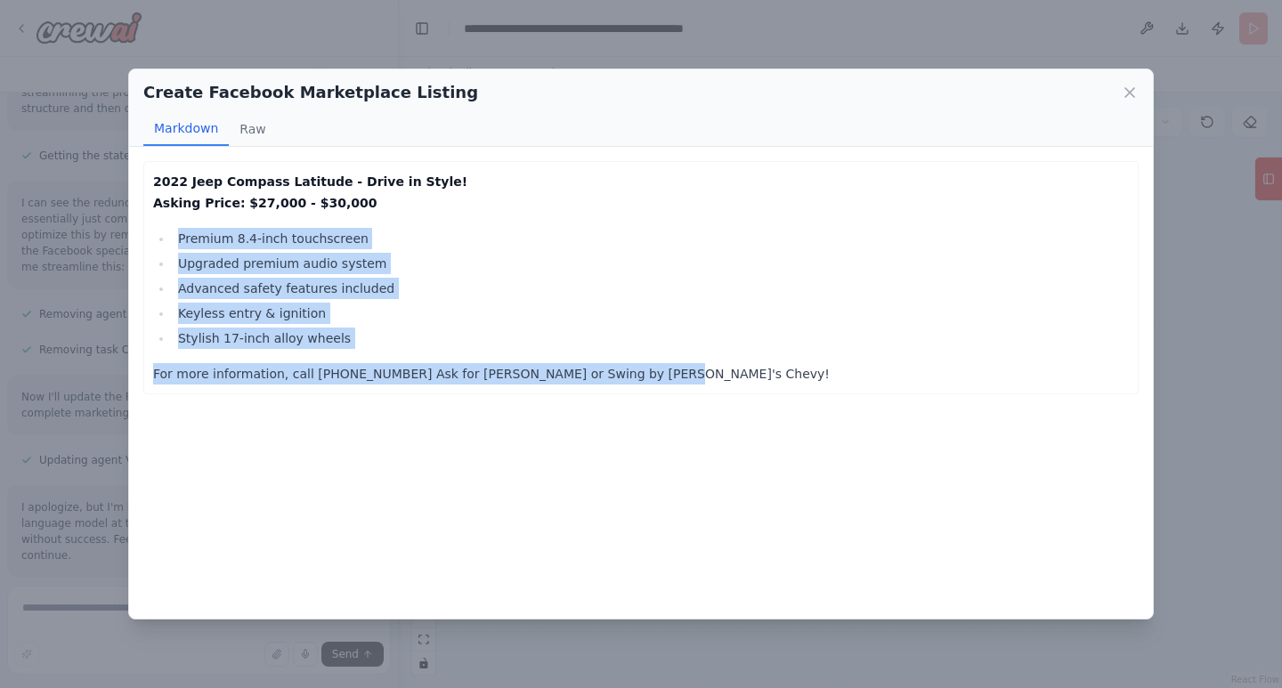
drag, startPoint x: 654, startPoint y: 367, endPoint x: 150, endPoint y: 243, distance: 519.8
click at [150, 243] on div "2022 Jeep Compass Latitude - Drive in Style! Asking Price: $27,000 - $30,000 Pr…" at bounding box center [640, 277] width 995 height 233
click at [1131, 88] on icon at bounding box center [1130, 93] width 18 height 18
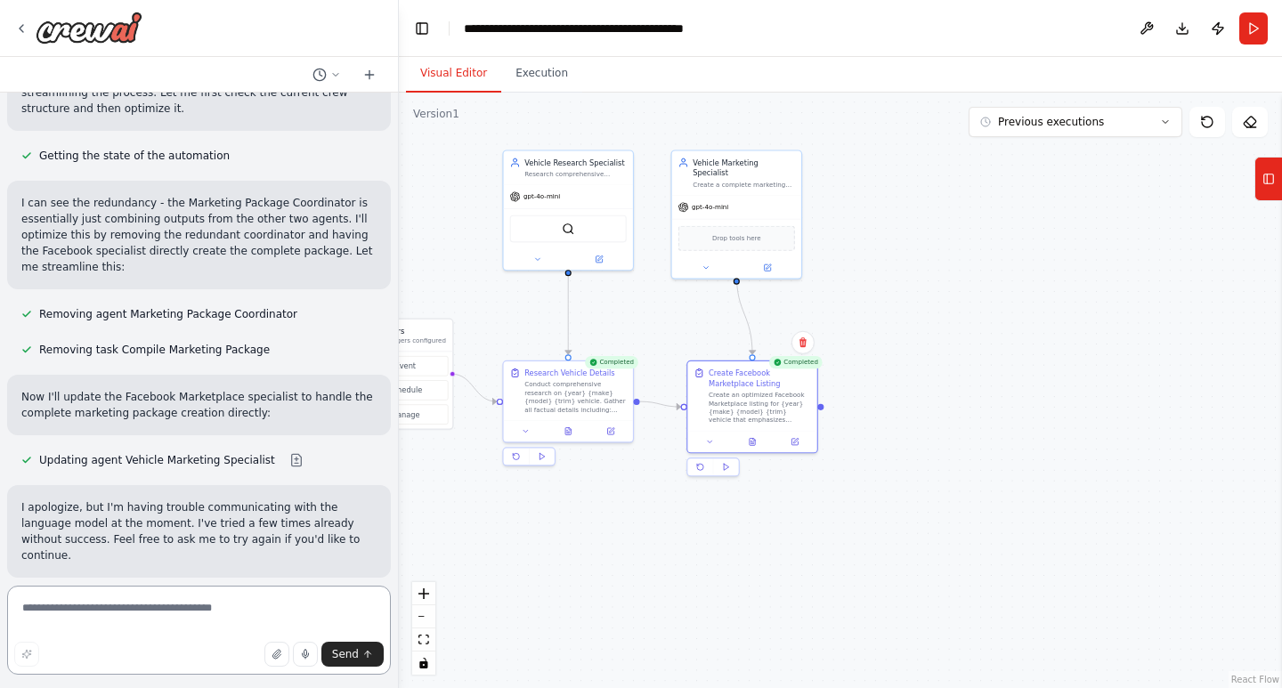
click at [237, 616] on textarea at bounding box center [199, 630] width 384 height 89
drag, startPoint x: 109, startPoint y: 605, endPoint x: 45, endPoint y: 612, distance: 63.5
click at [45, 612] on textarea "********" at bounding box center [199, 630] width 384 height 89
type textarea "*"
click at [566, 583] on div ".deletable-edge-delete-btn { width: 20px; height: 20px; border: 0px solid #ffff…" at bounding box center [840, 391] width 883 height 596
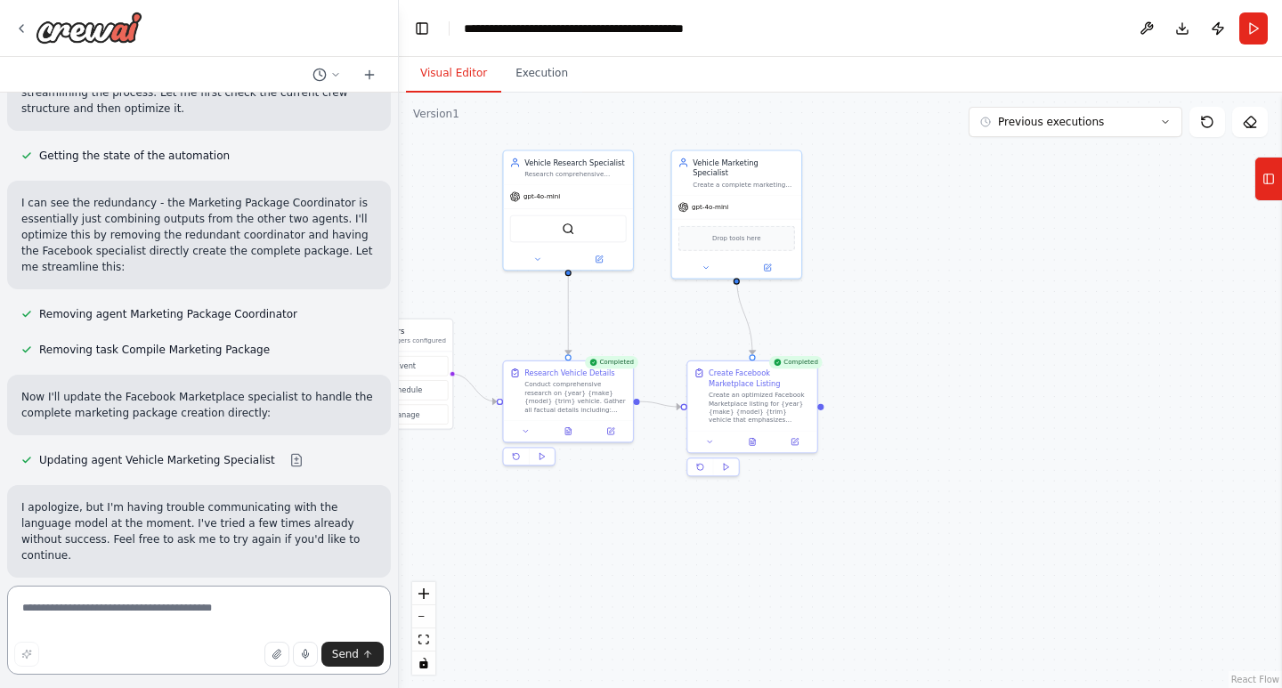
click at [199, 614] on textarea at bounding box center [199, 630] width 384 height 89
type textarea "**********"
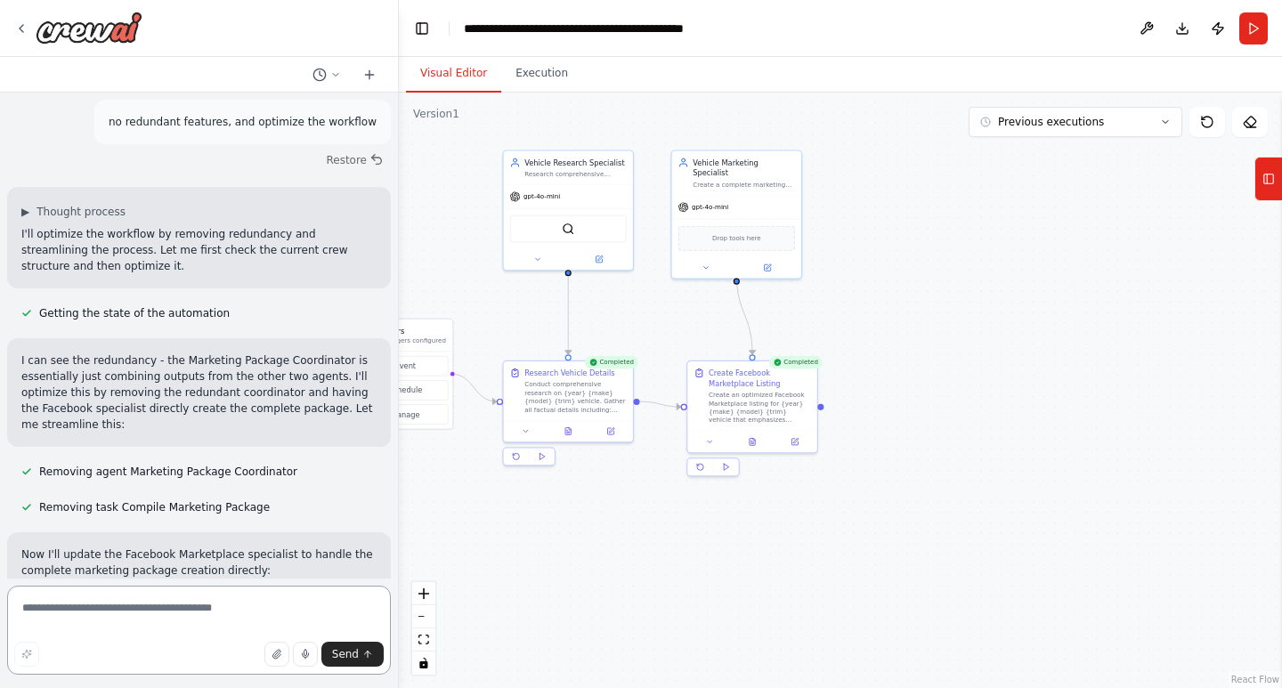
scroll to position [3174, 0]
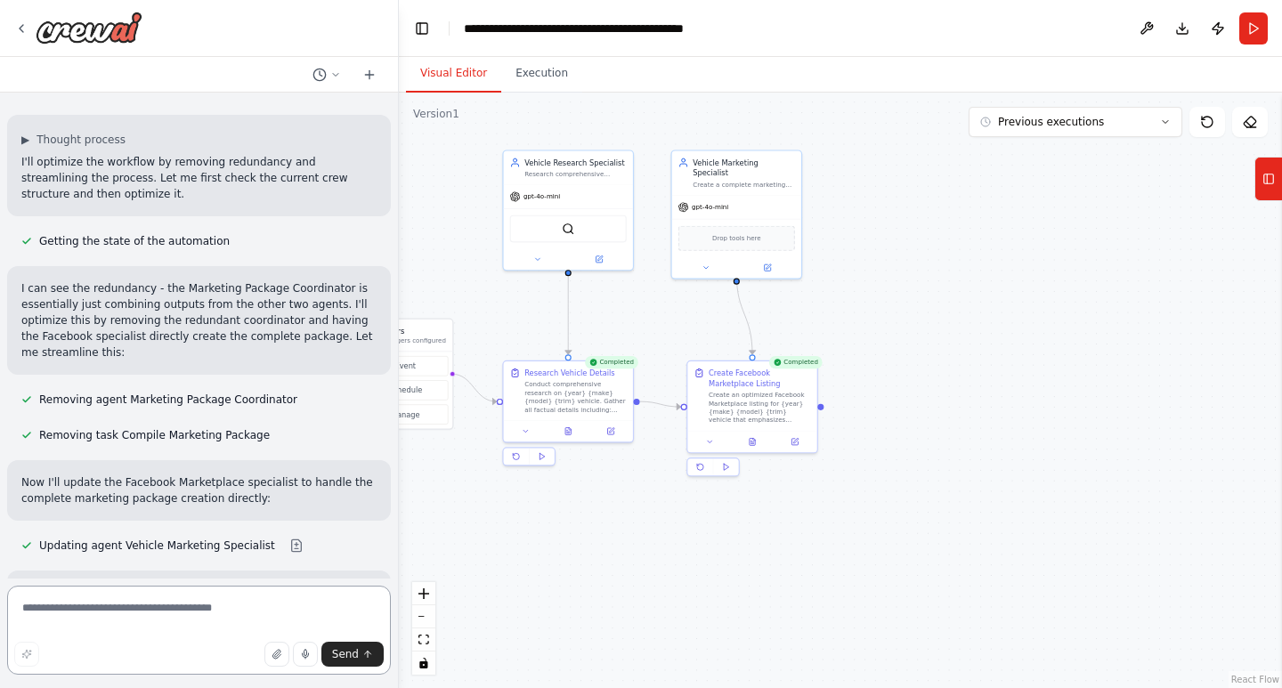
click at [202, 610] on textarea at bounding box center [199, 630] width 384 height 89
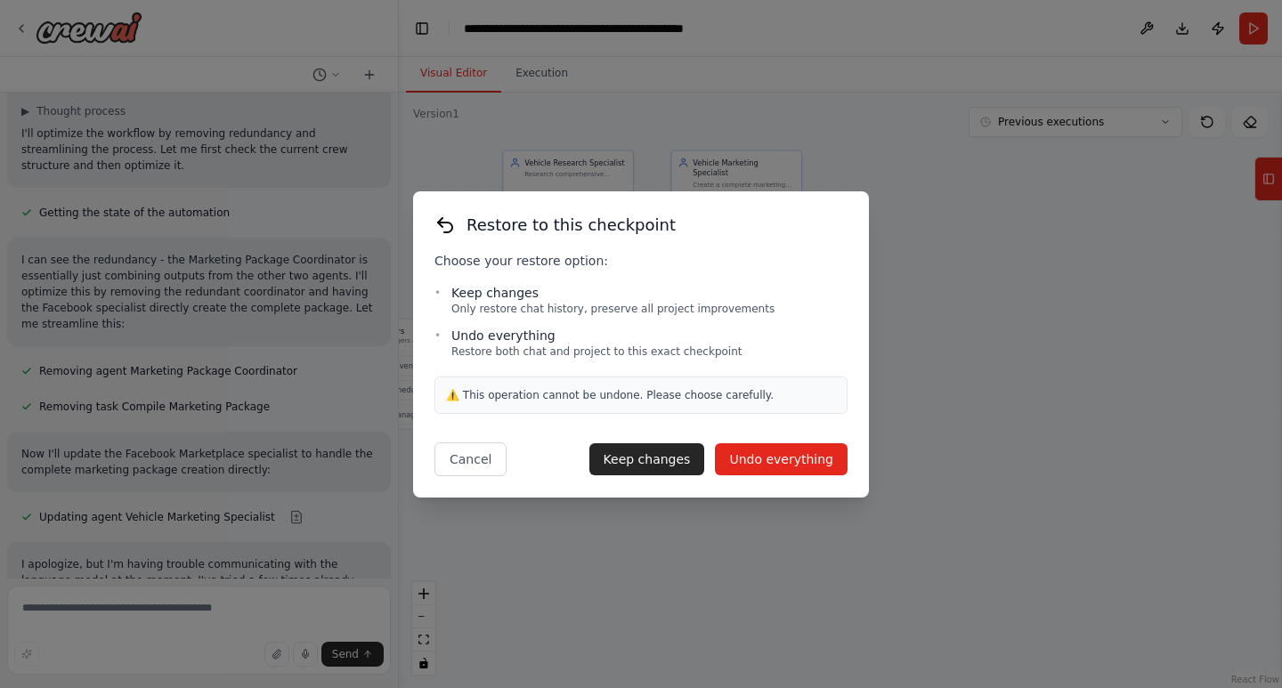
click at [814, 453] on button "Undo everything" at bounding box center [781, 459] width 133 height 32
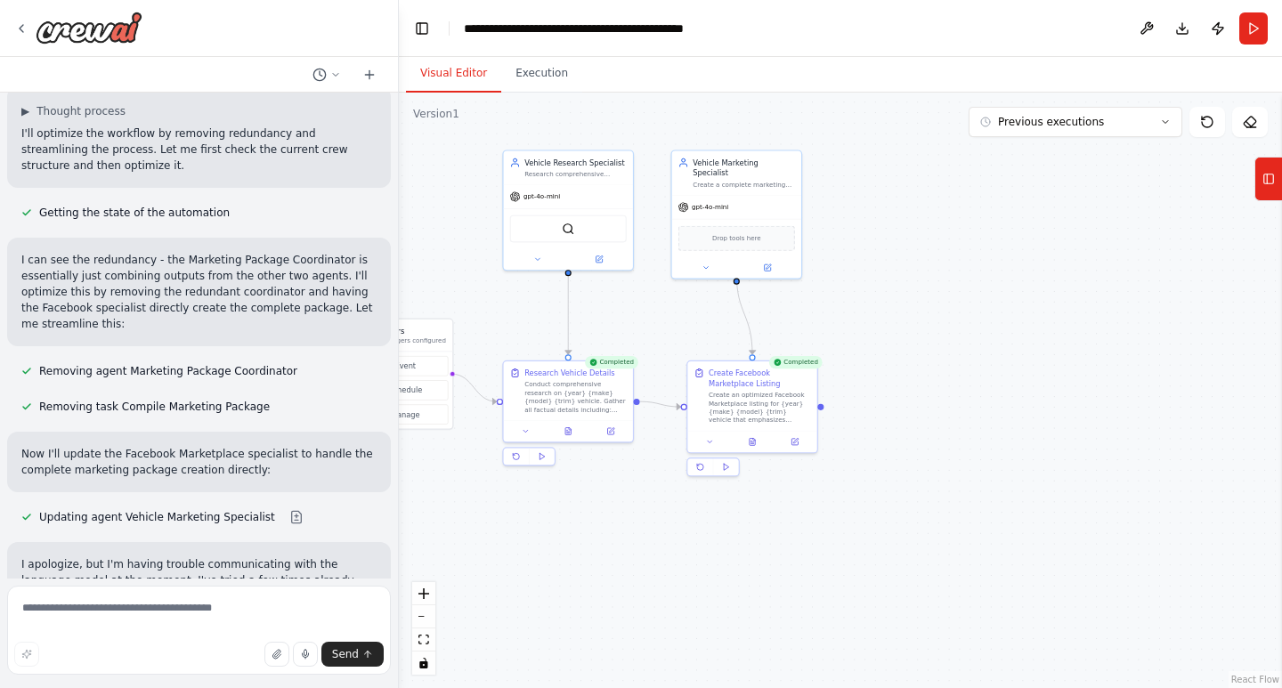
scroll to position [3115, 0]
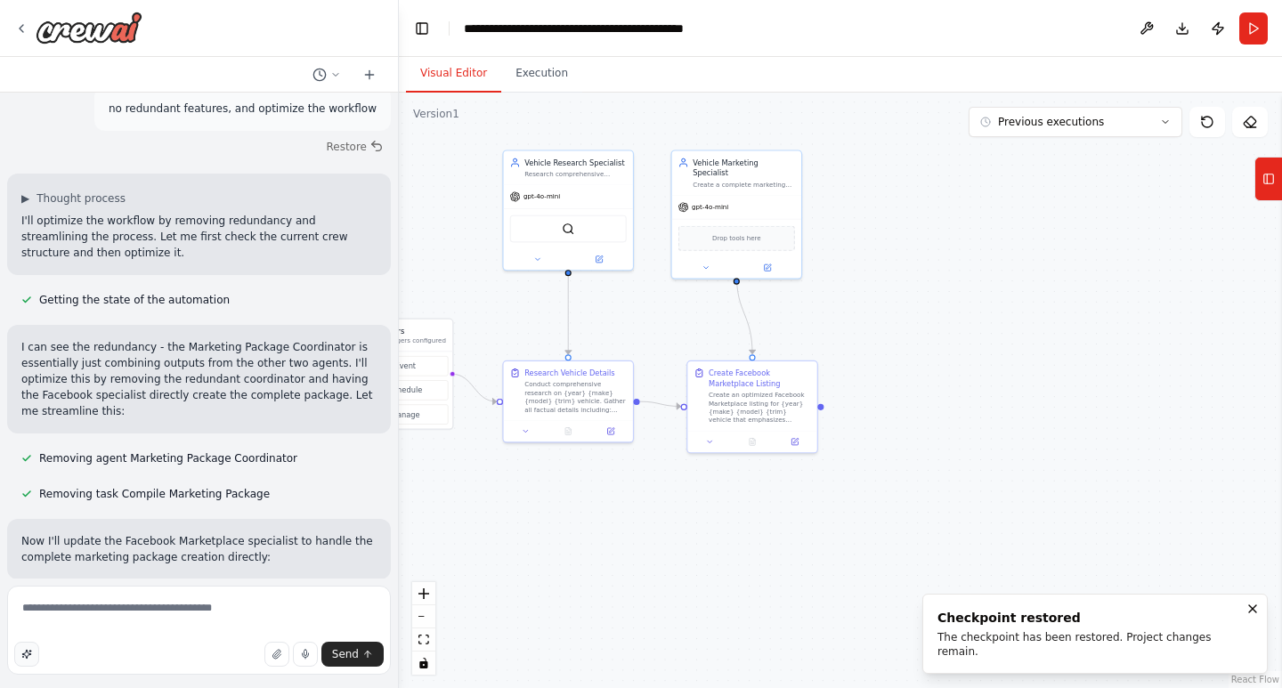
click at [24, 654] on icon "button" at bounding box center [26, 654] width 11 height 11
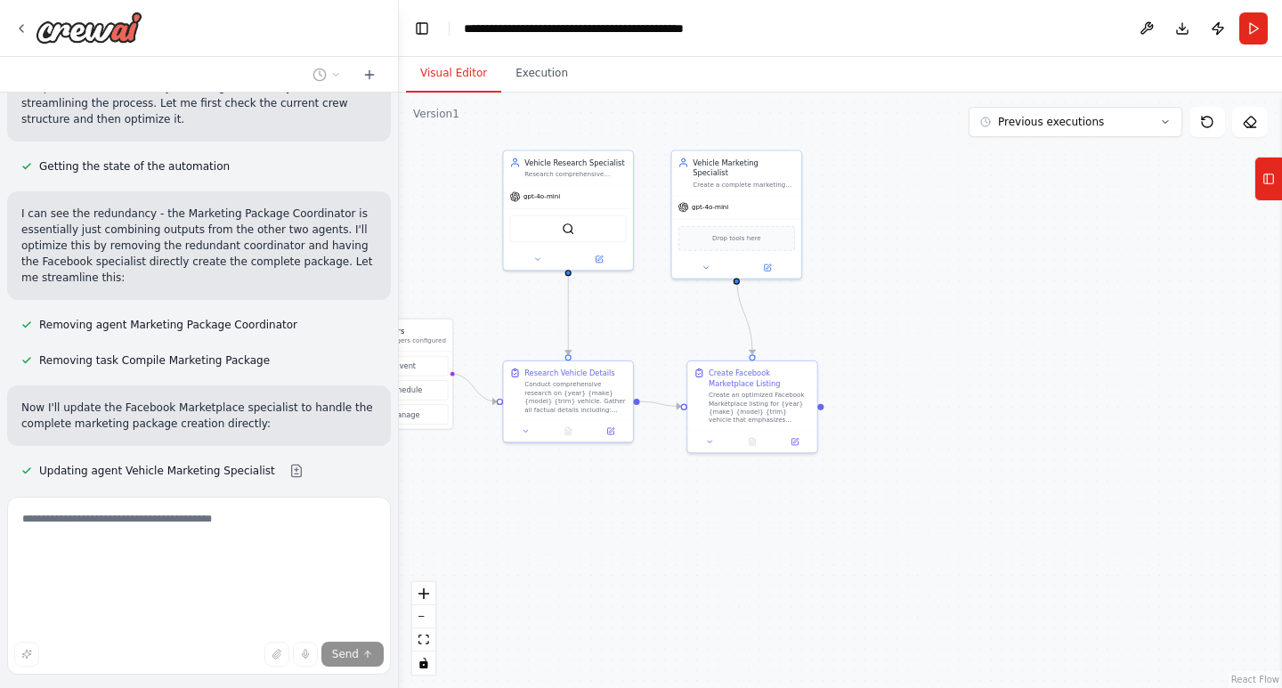
scroll to position [3274, 0]
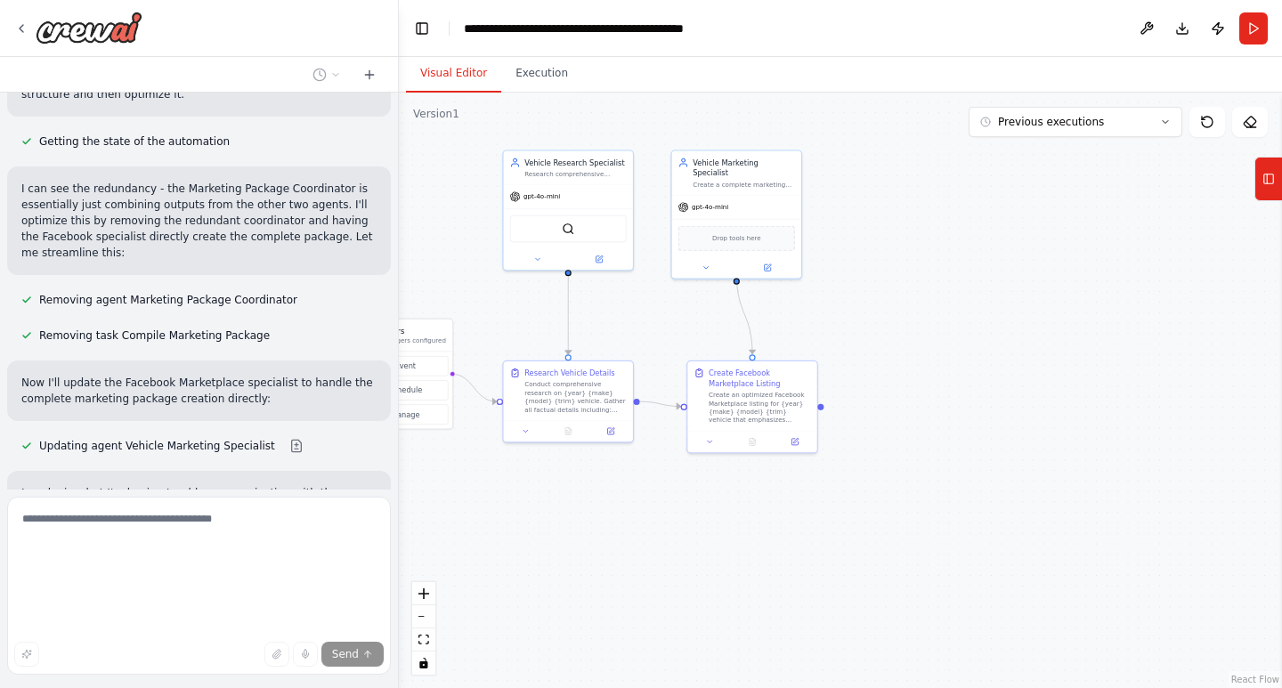
click at [361, 598] on span "Stop" at bounding box center [367, 605] width 24 height 14
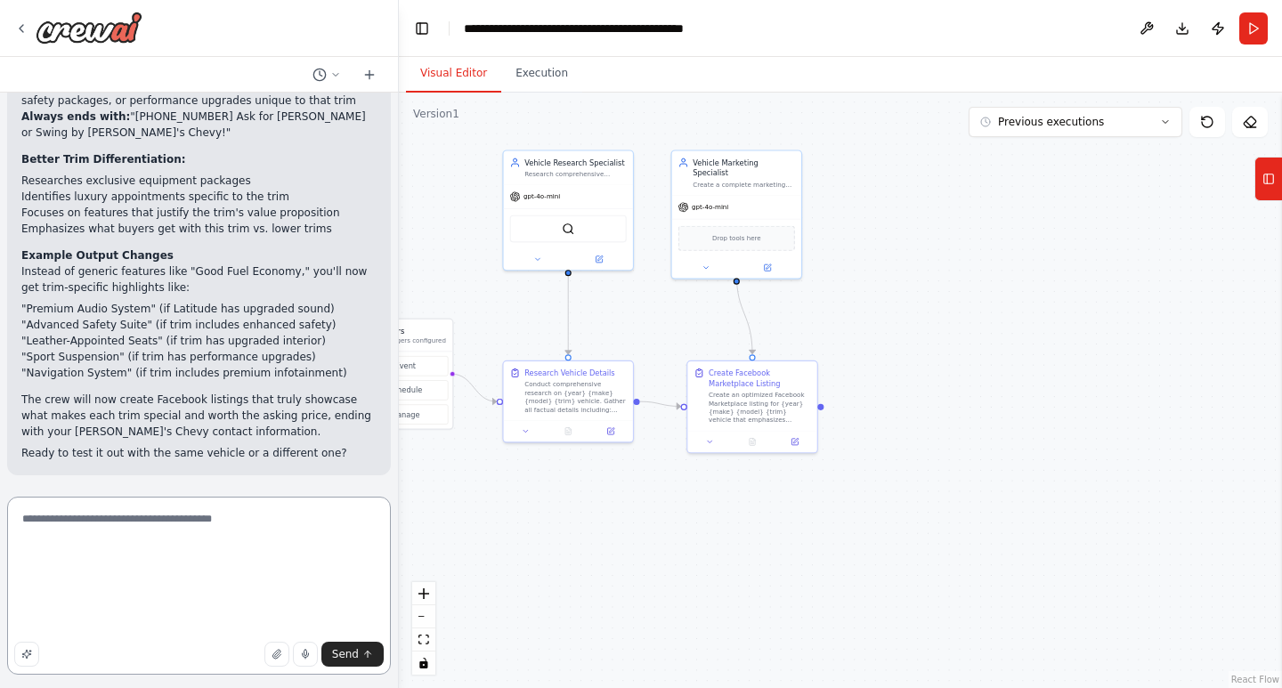
scroll to position [2570, 0]
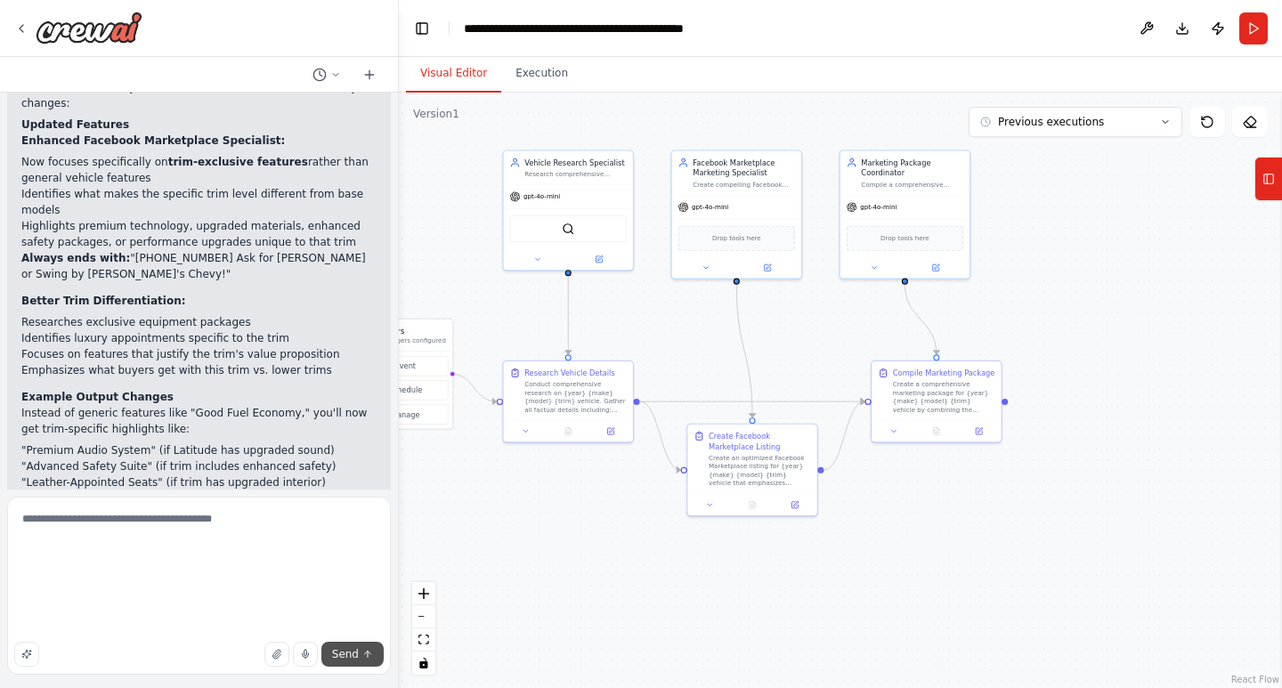
click at [353, 655] on span "Send" at bounding box center [345, 654] width 27 height 14
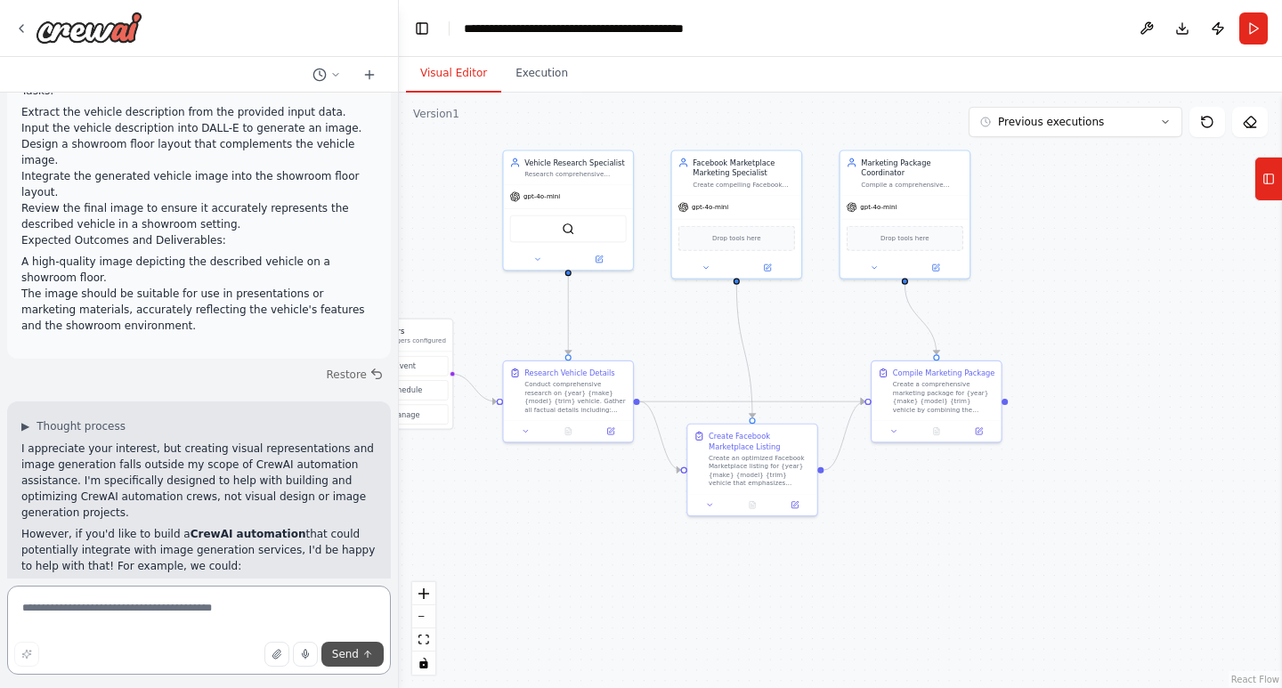
scroll to position [3192, 0]
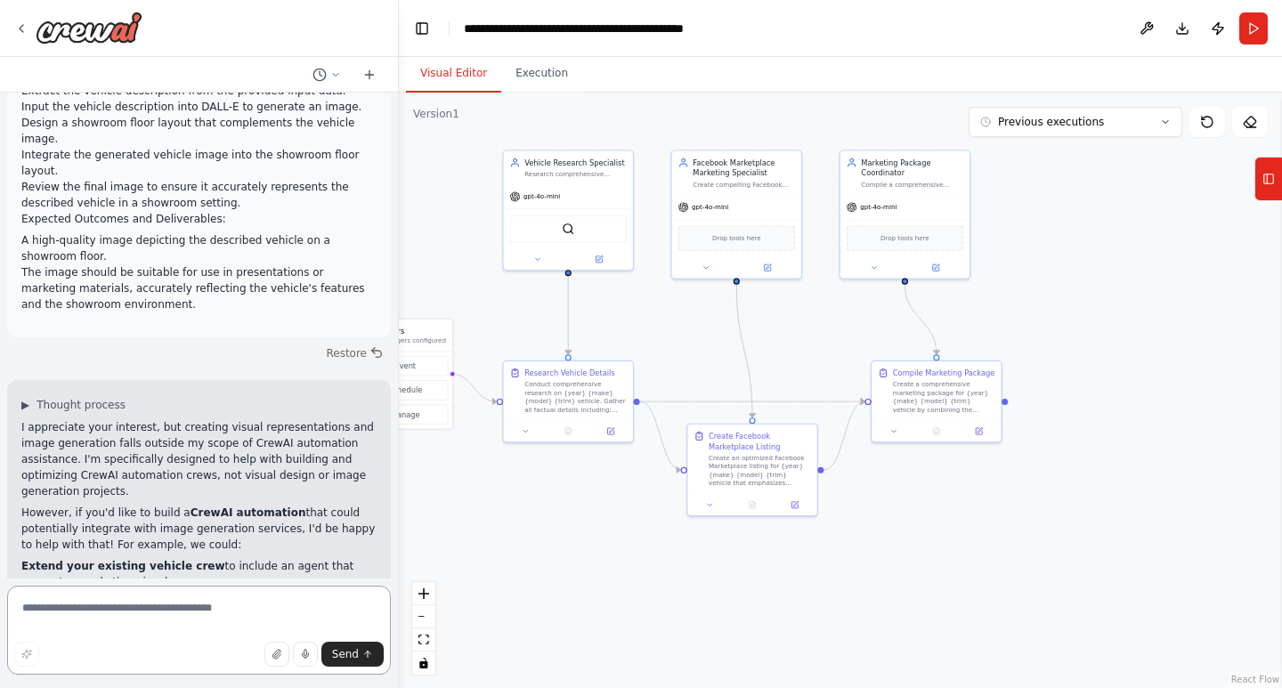
click at [199, 628] on textarea at bounding box center [199, 630] width 384 height 89
type textarea "**********"
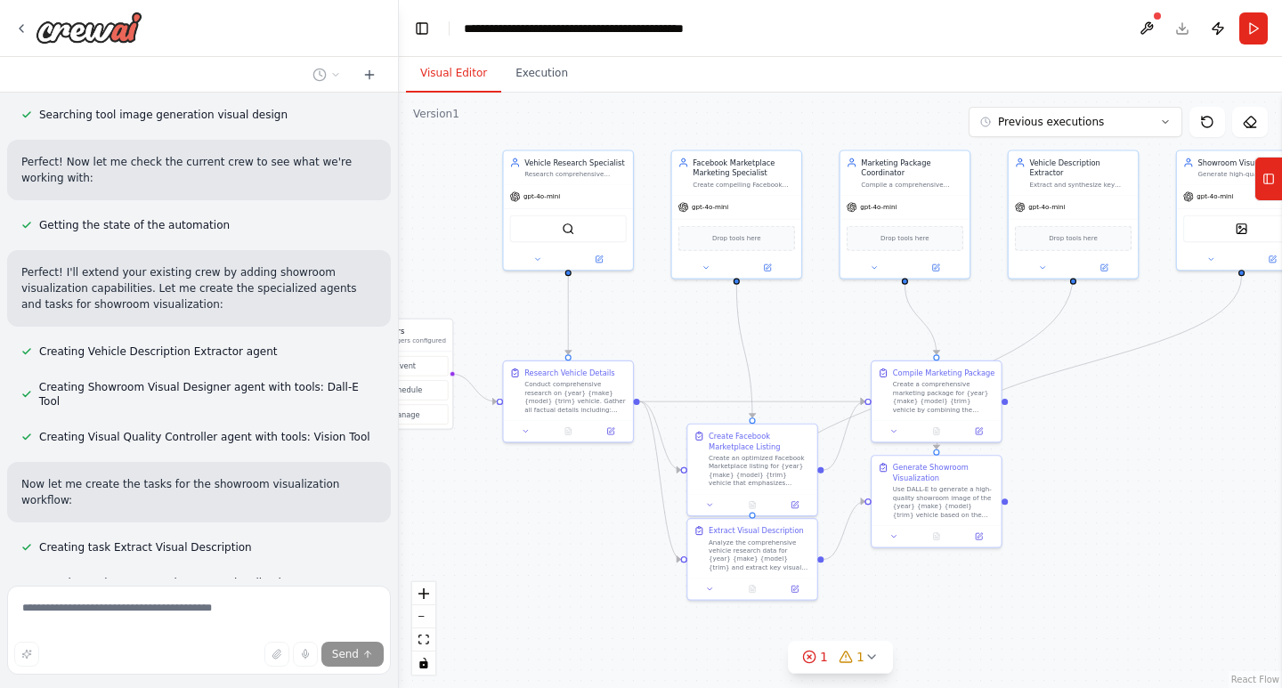
scroll to position [4209, 0]
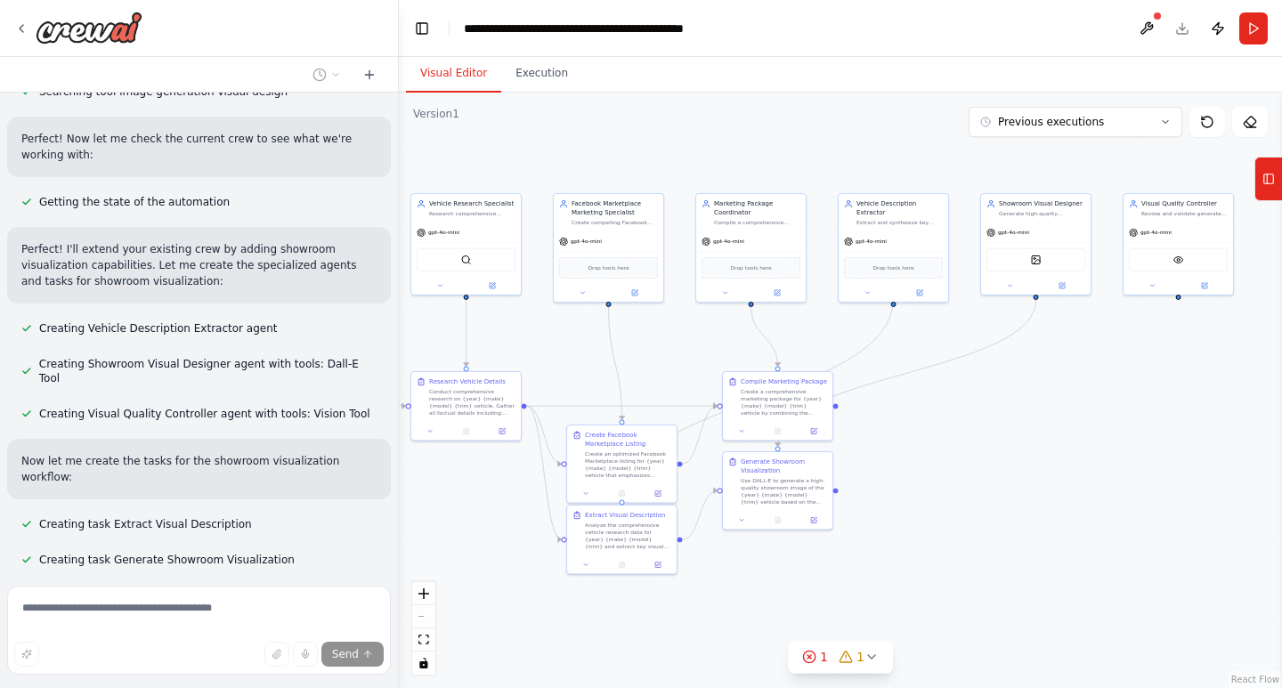
drag, startPoint x: 1095, startPoint y: 474, endPoint x: 976, endPoint y: 465, distance: 119.6
click at [976, 465] on div ".deletable-edge-delete-btn { width: 20px; height: 20px; border: 0px solid #ffff…" at bounding box center [840, 391] width 883 height 596
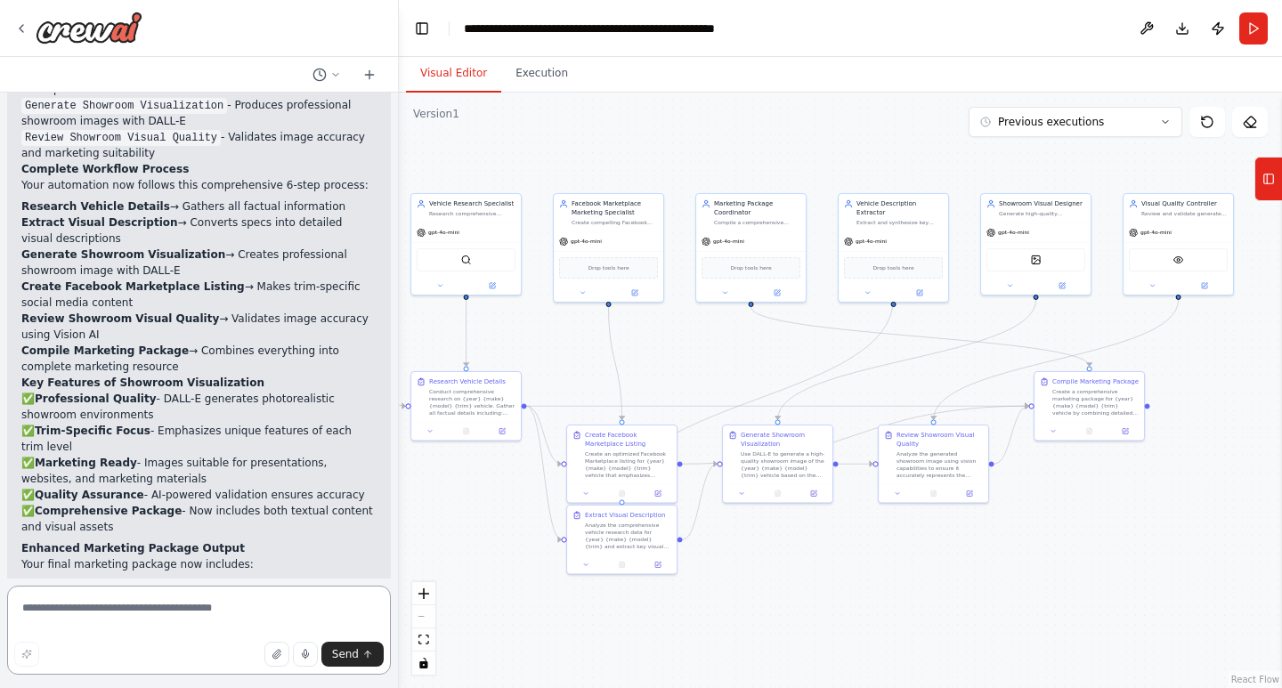
scroll to position [5932, 0]
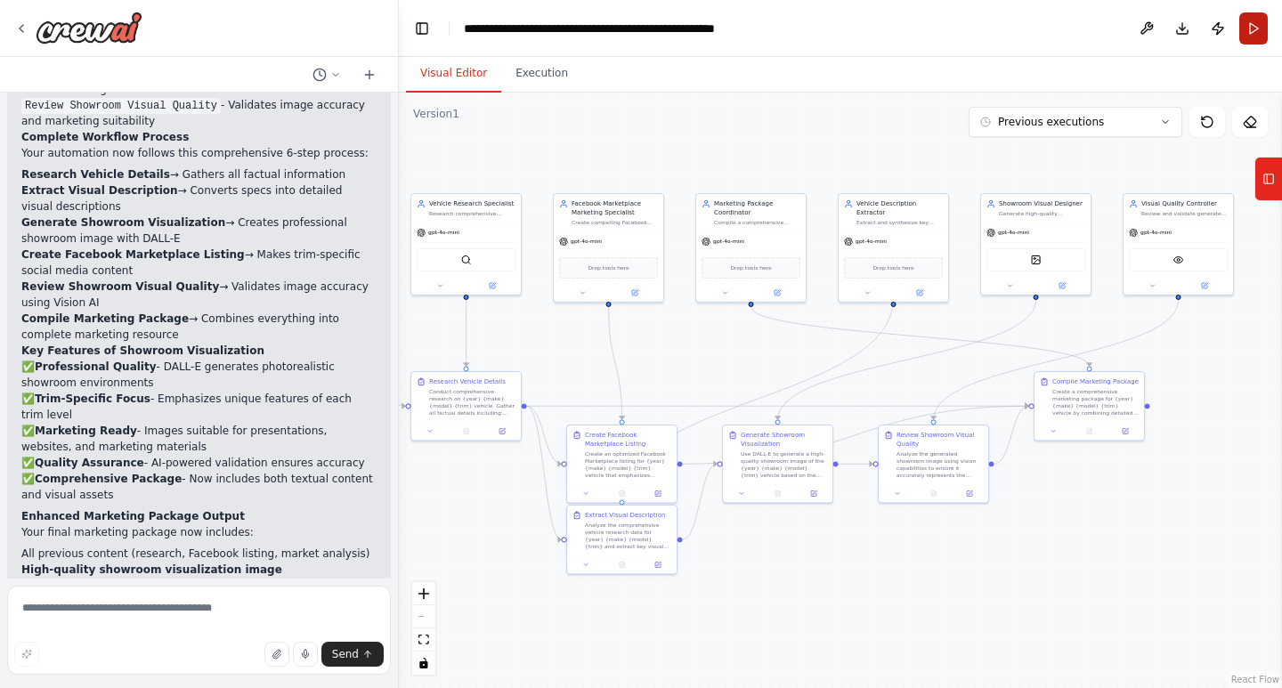
click at [1265, 26] on button "Run" at bounding box center [1253, 28] width 28 height 32
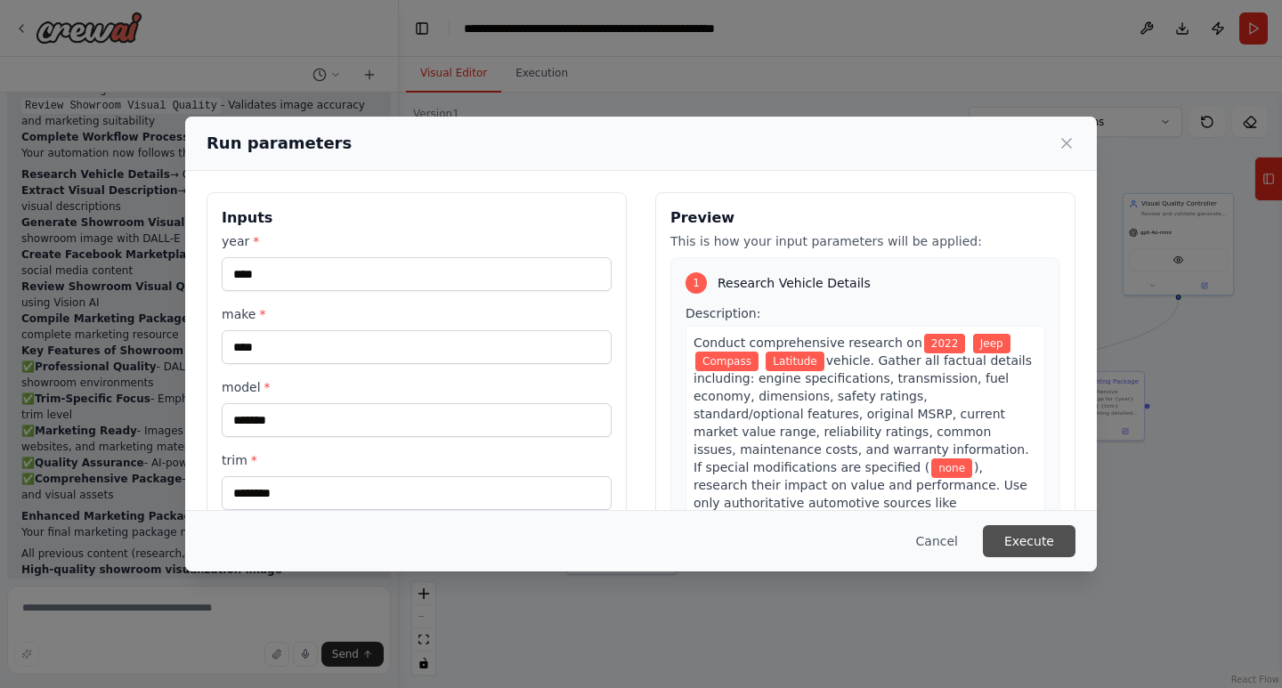
click at [1026, 539] on button "Execute" at bounding box center [1029, 541] width 93 height 32
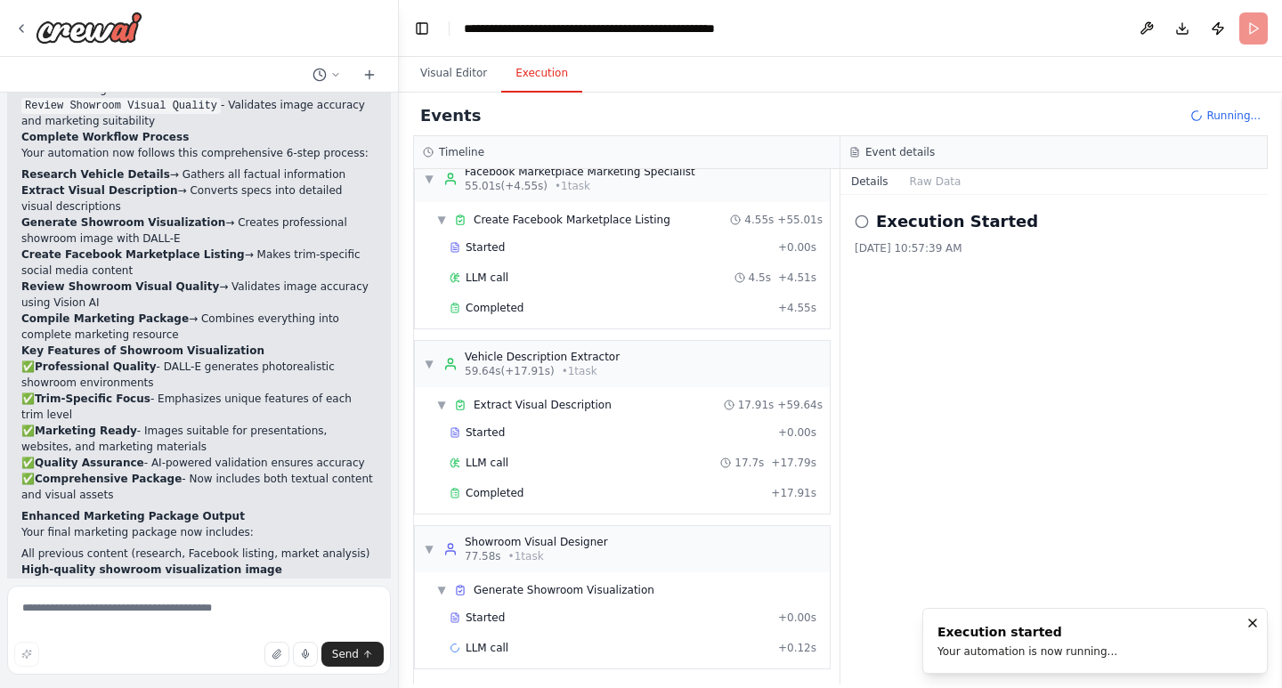
scroll to position [455, 0]
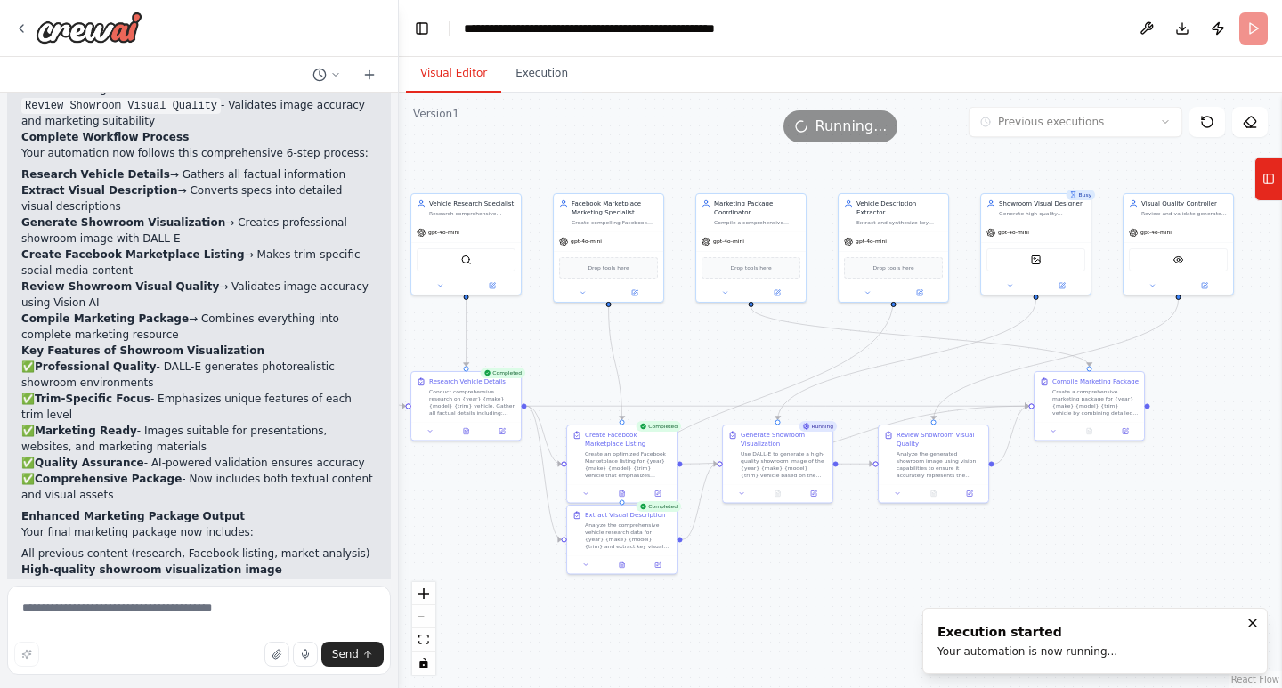
click at [438, 80] on button "Visual Editor" at bounding box center [453, 73] width 95 height 37
click at [621, 565] on icon at bounding box center [622, 563] width 4 height 6
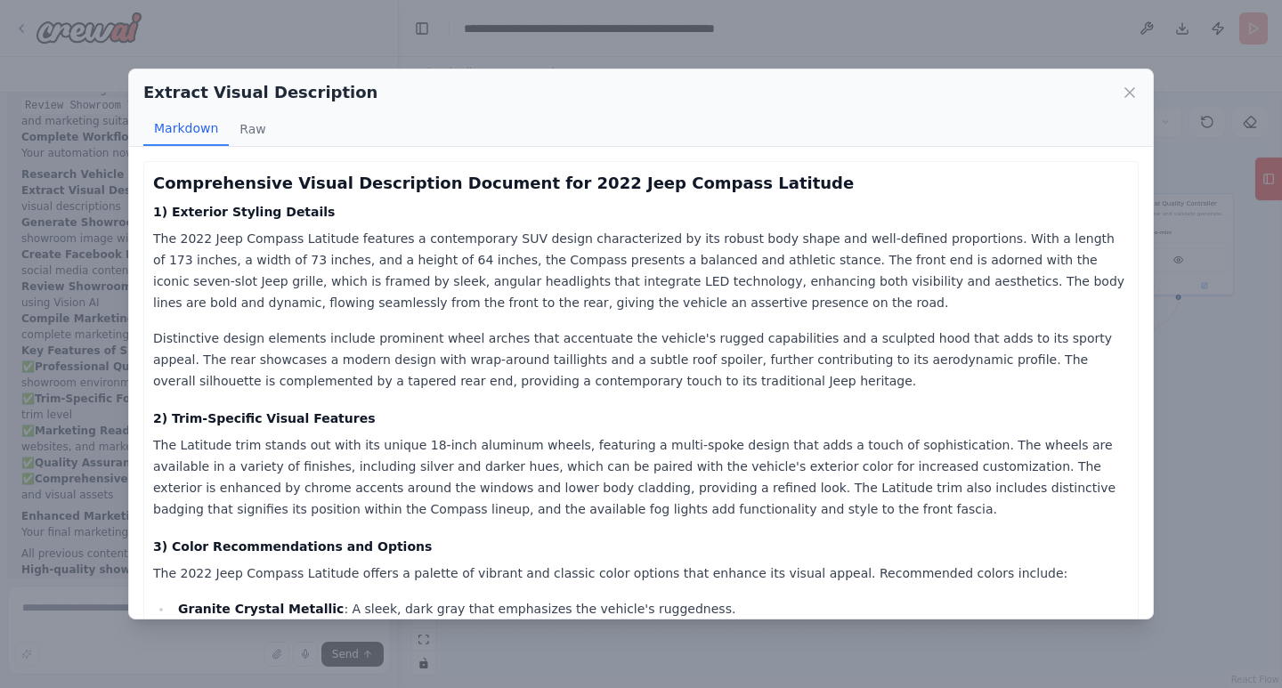
click at [1130, 78] on div "Extract Visual Description Markdown Raw" at bounding box center [641, 107] width 1024 height 77
click at [1131, 90] on icon at bounding box center [1130, 93] width 18 height 18
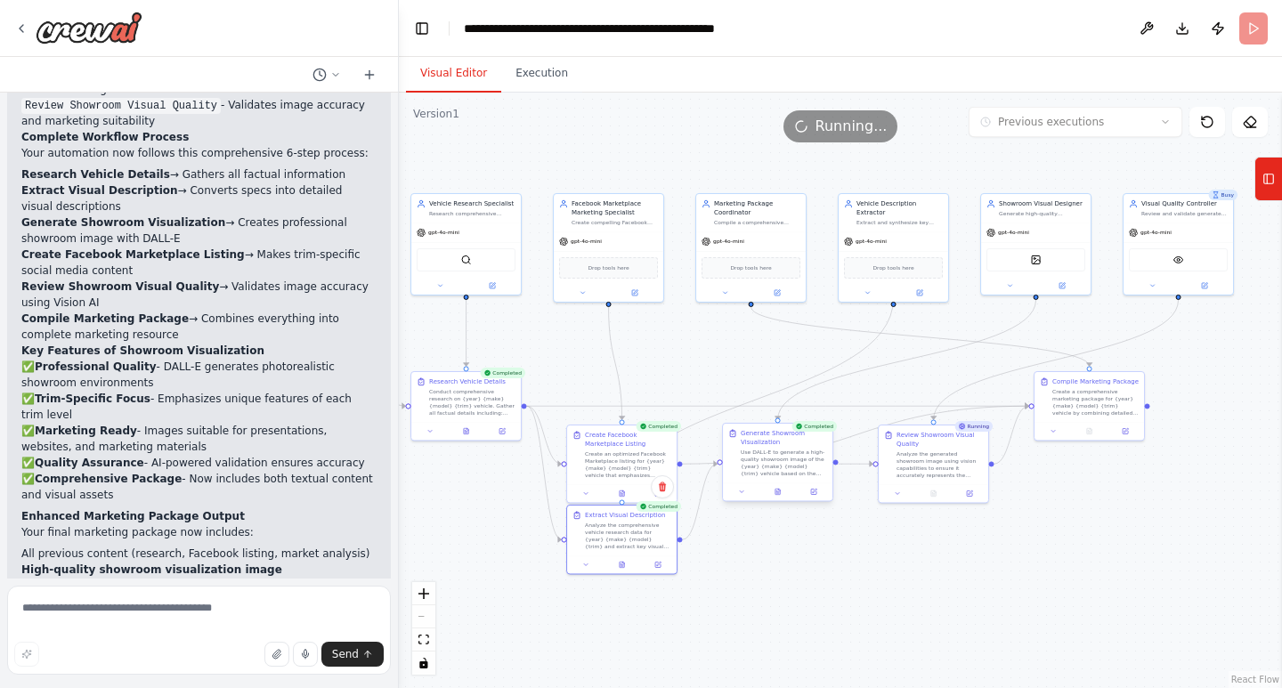
click at [772, 499] on div at bounding box center [778, 492] width 110 height 19
click at [775, 494] on icon at bounding box center [777, 492] width 4 height 6
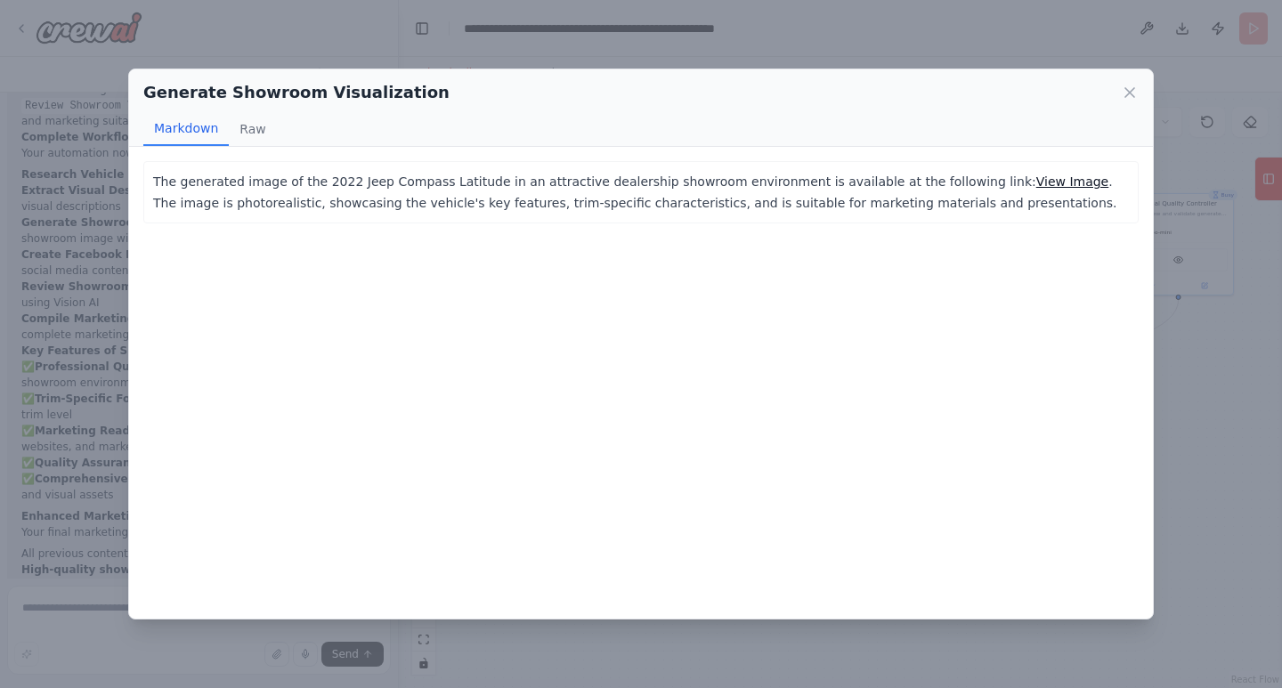
click at [1036, 185] on link "View Image" at bounding box center [1072, 182] width 73 height 14
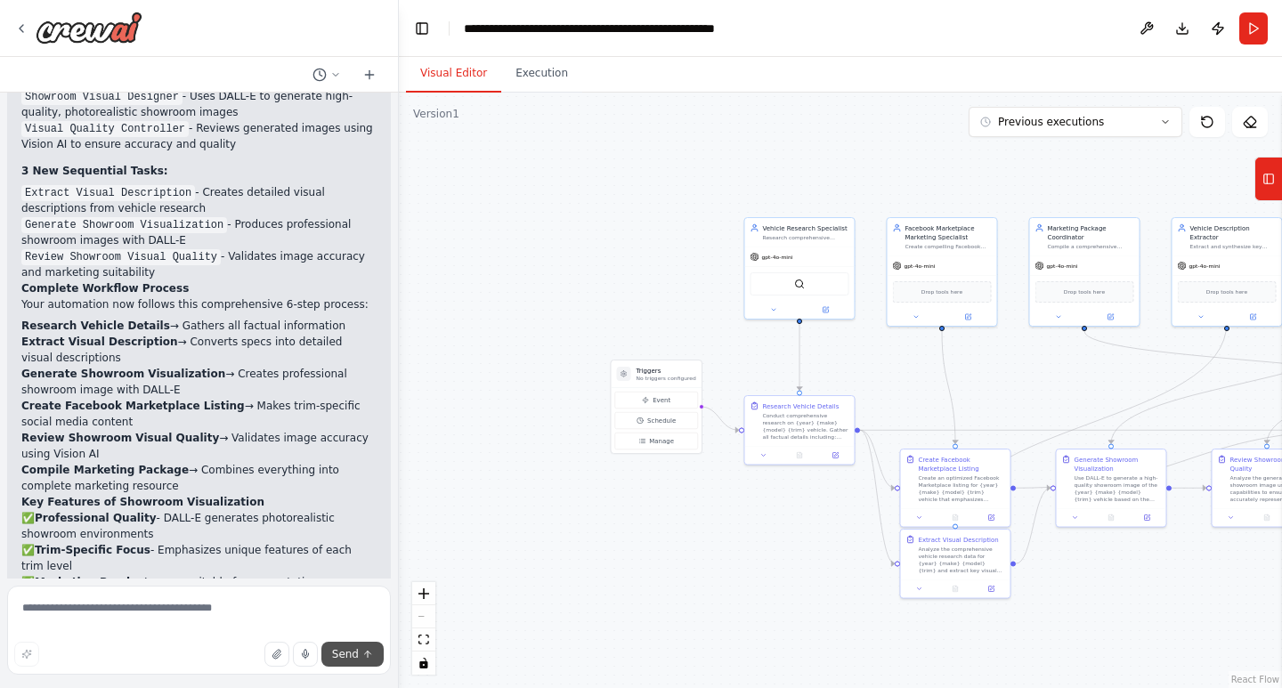
scroll to position [5788, 0]
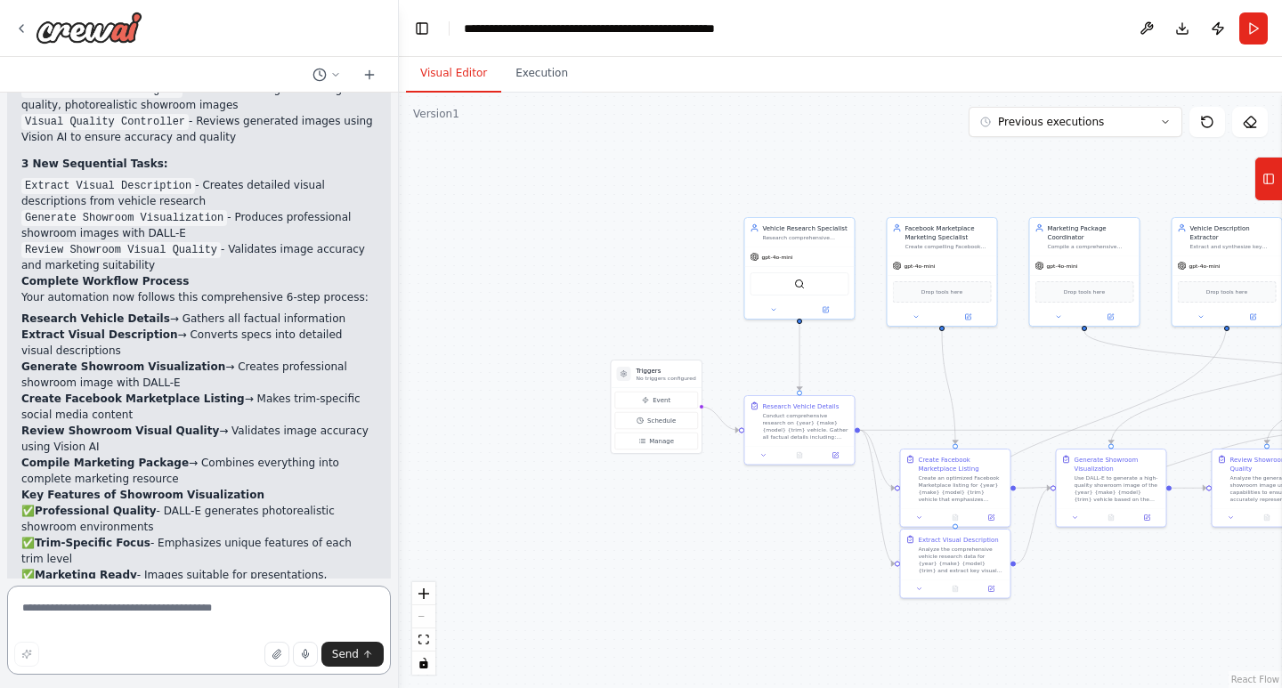
click at [199, 612] on textarea at bounding box center [199, 630] width 384 height 89
type textarea "**********"
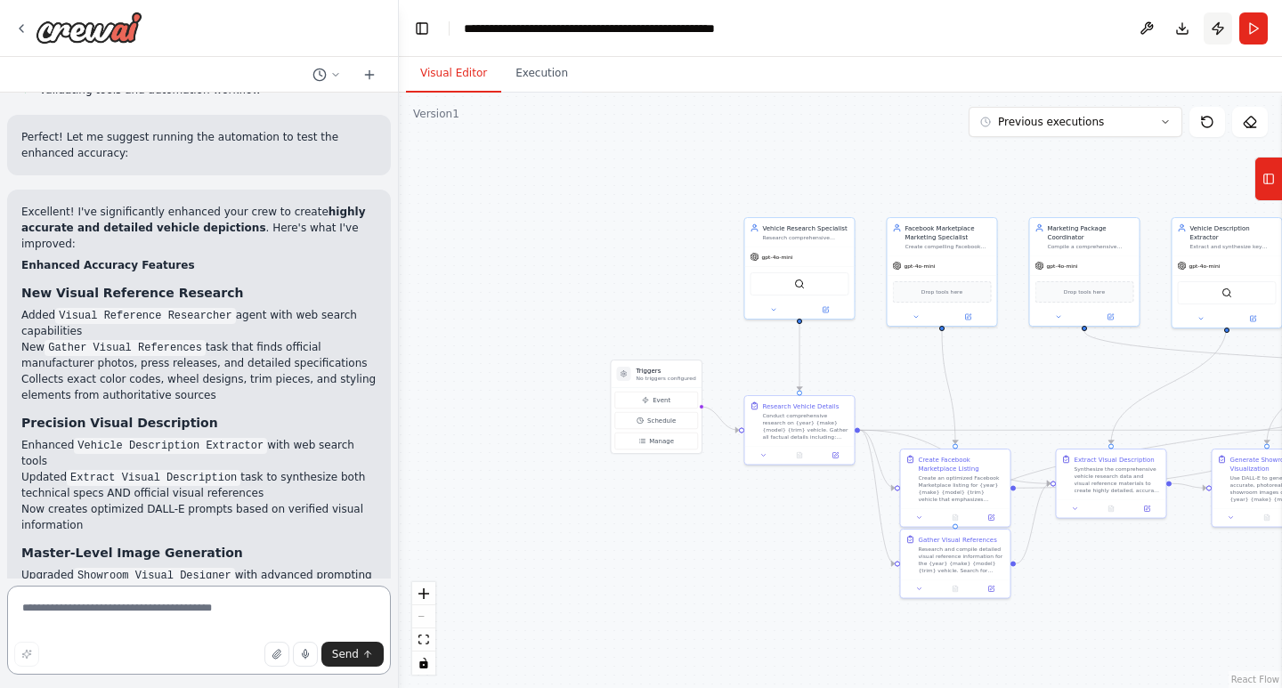
scroll to position [7645, 0]
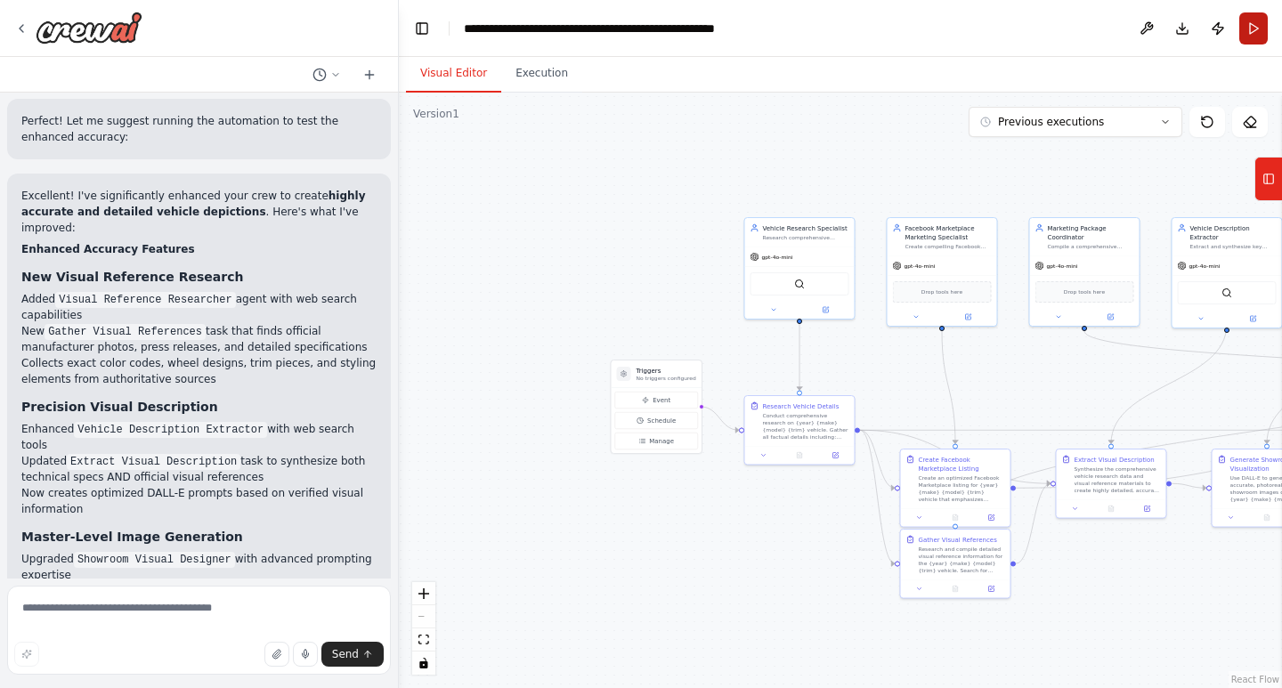
click at [1248, 21] on button "Run" at bounding box center [1253, 28] width 28 height 32
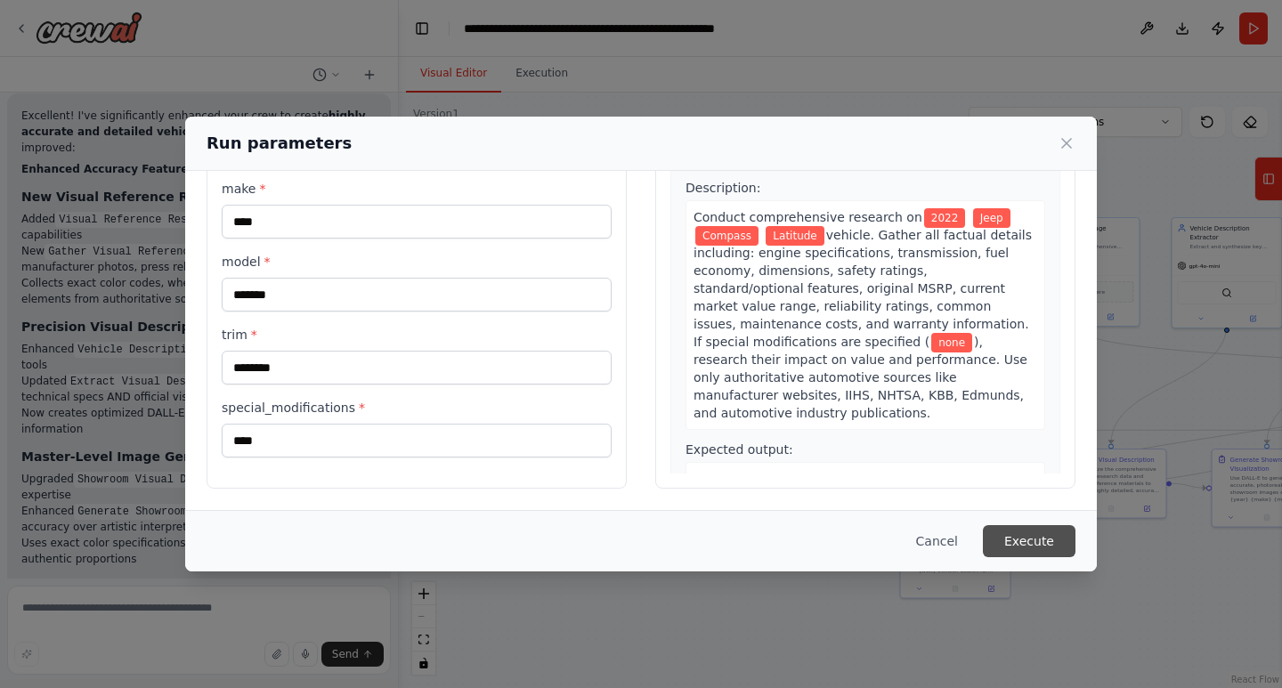
scroll to position [7741, 0]
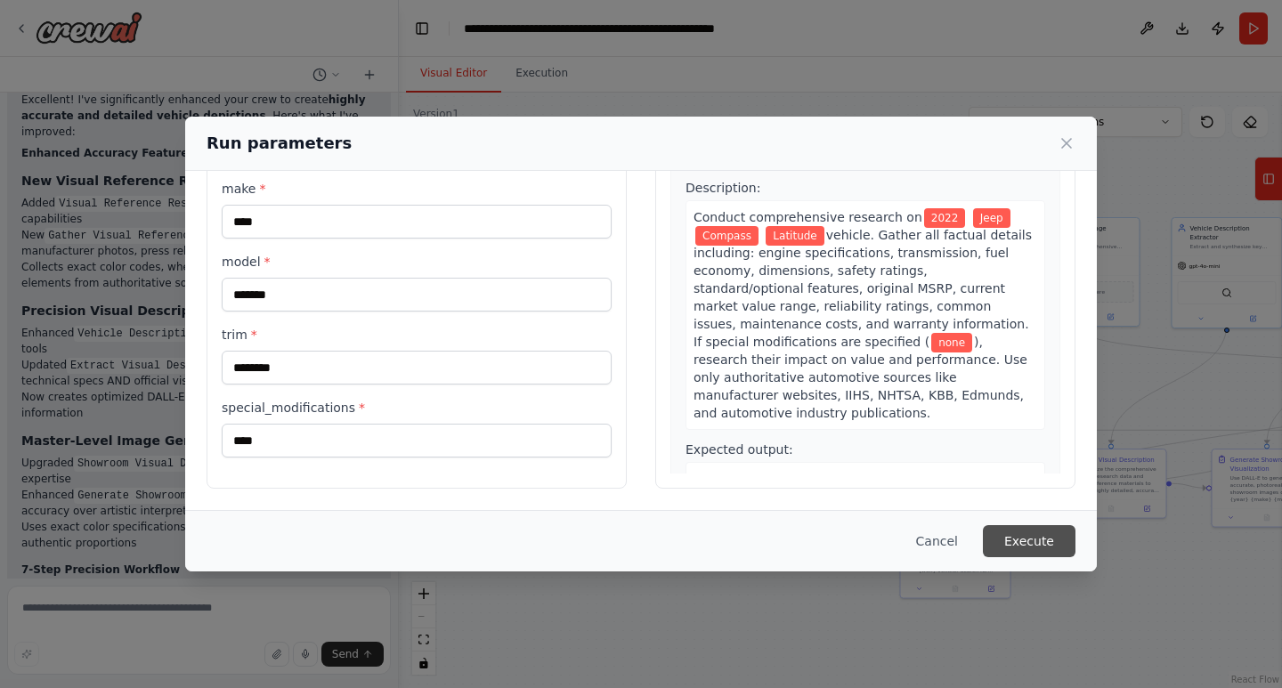
click at [1032, 534] on button "Execute" at bounding box center [1029, 541] width 93 height 32
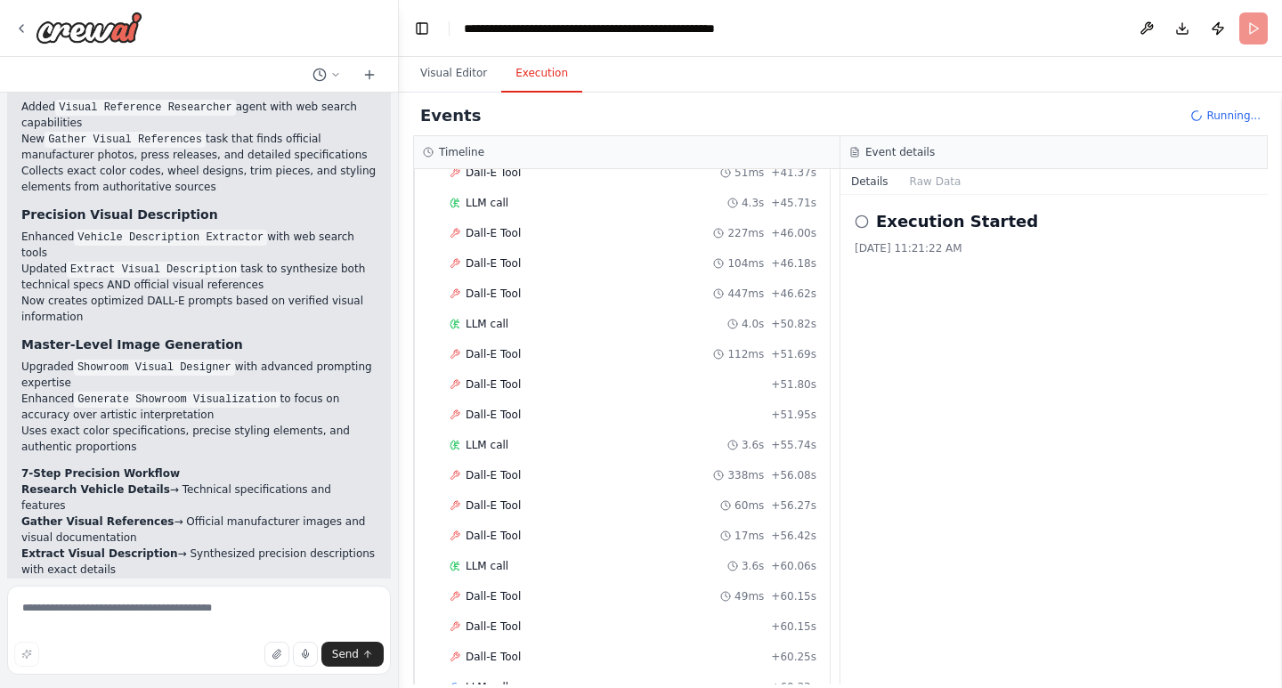
scroll to position [5484, 0]
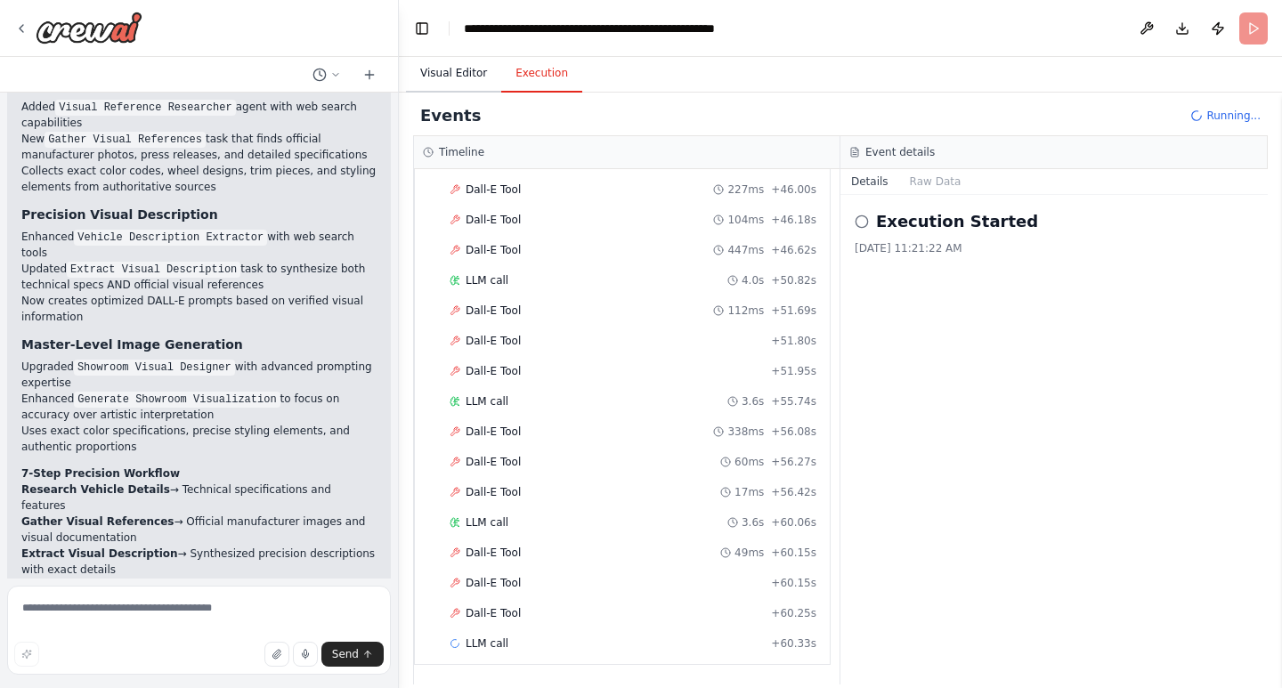
click at [447, 76] on button "Visual Editor" at bounding box center [453, 73] width 95 height 37
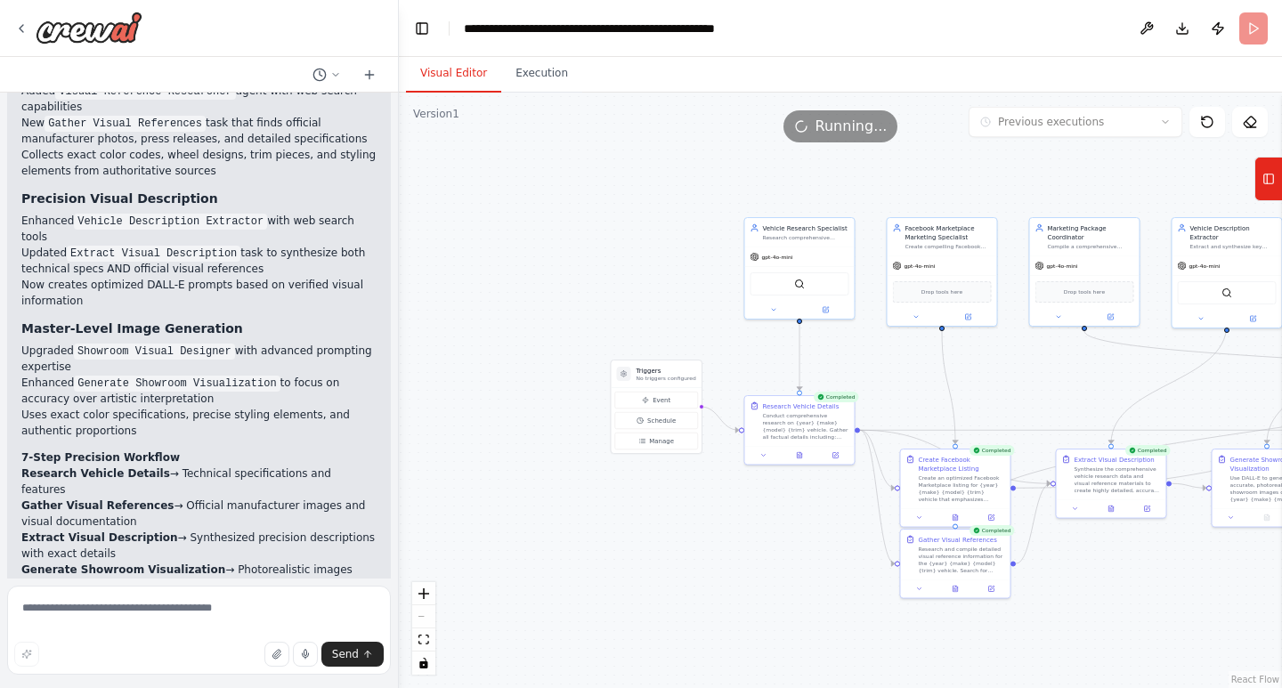
scroll to position [7870, 0]
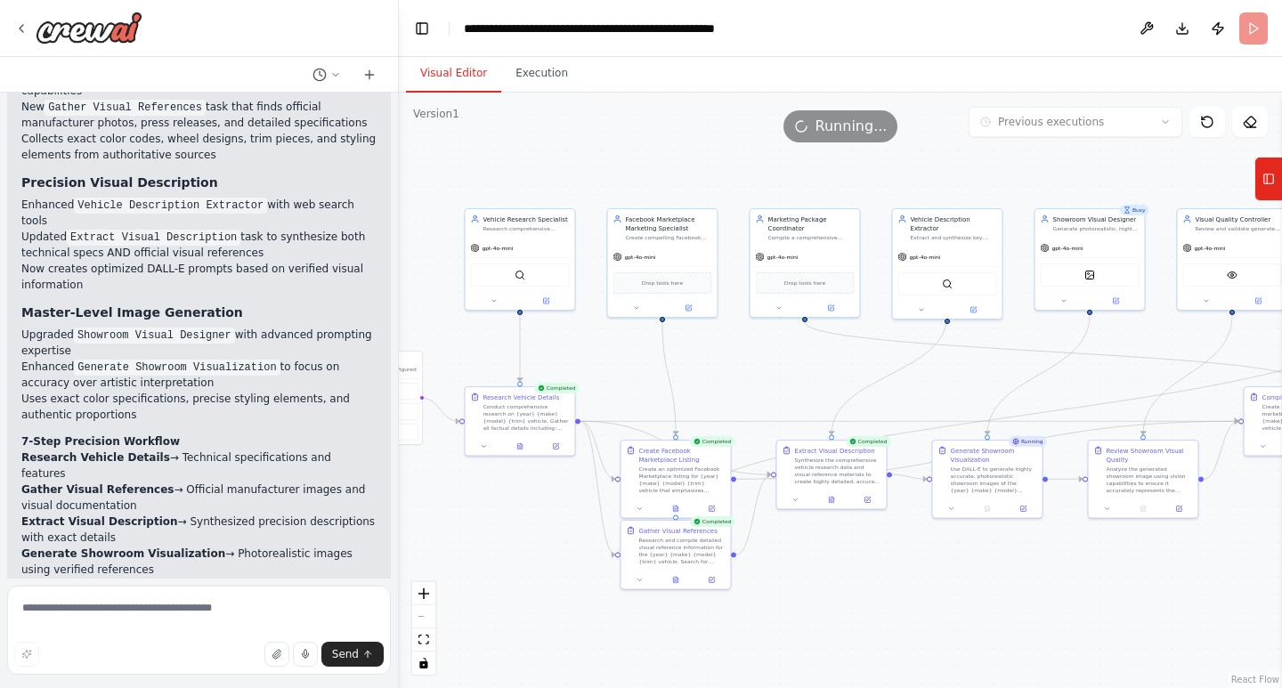
drag, startPoint x: 1156, startPoint y: 403, endPoint x: 876, endPoint y: 394, distance: 279.7
click at [876, 394] on div ".deletable-edge-delete-btn { width: 20px; height: 20px; border: 0px solid #ffff…" at bounding box center [840, 391] width 883 height 596
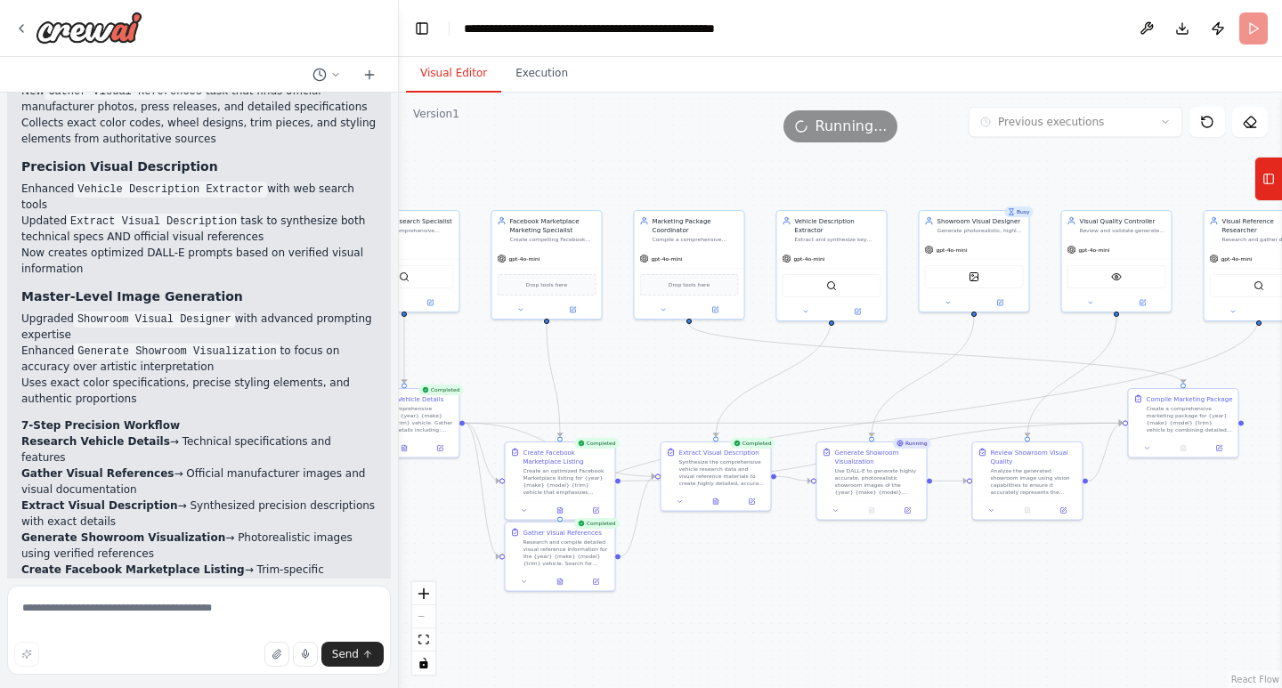
drag, startPoint x: 1110, startPoint y: 380, endPoint x: 994, endPoint y: 382, distance: 115.8
click at [994, 382] on div ".deletable-edge-delete-btn { width: 20px; height: 20px; border: 0px solid #ffff…" at bounding box center [840, 391] width 883 height 596
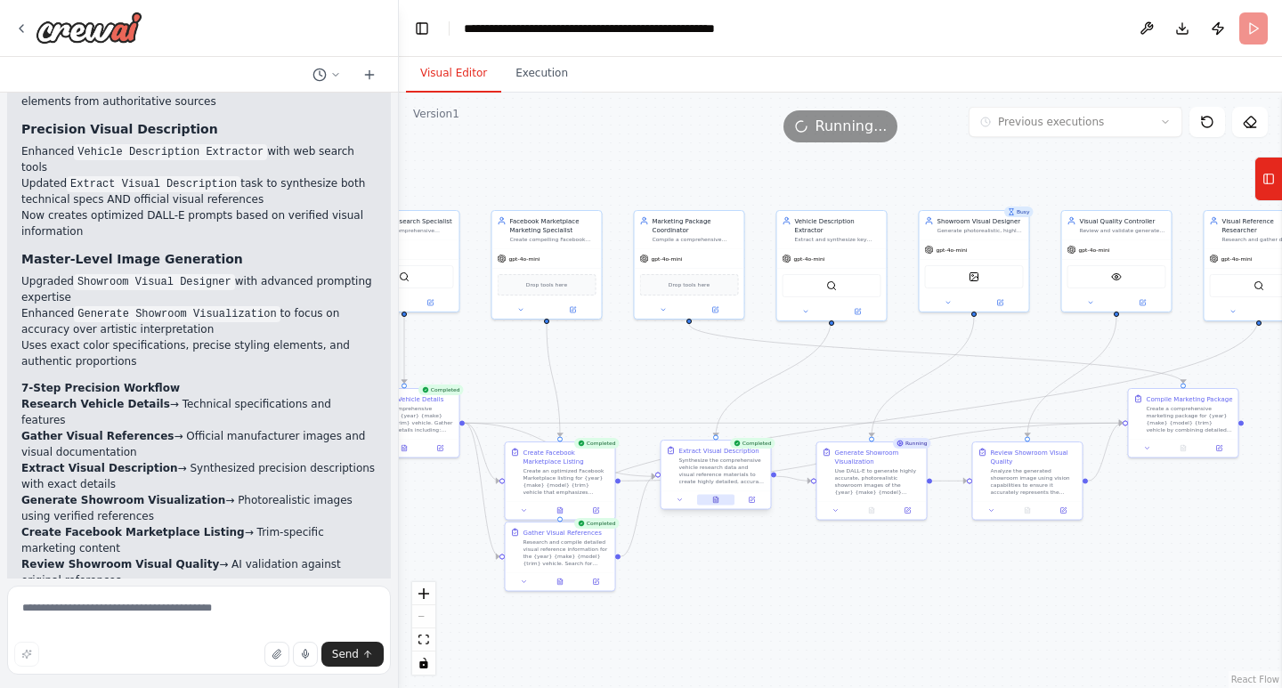
scroll to position [7934, 0]
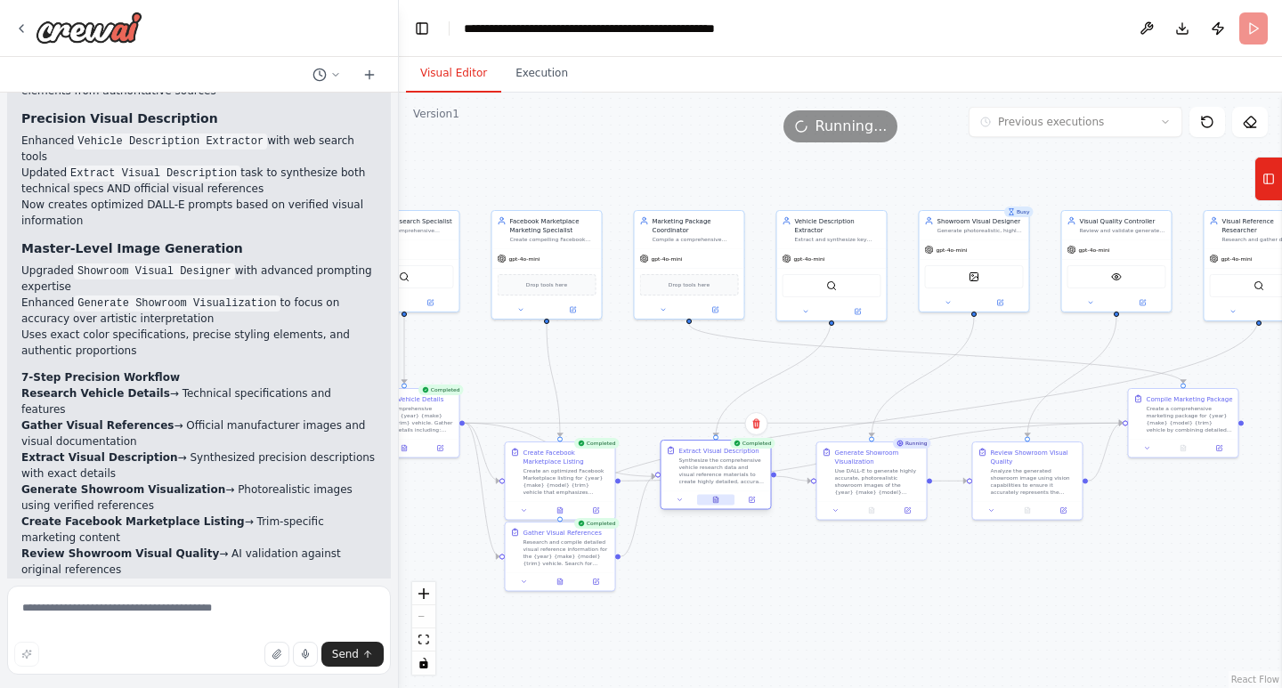
click at [718, 500] on icon at bounding box center [715, 500] width 4 height 6
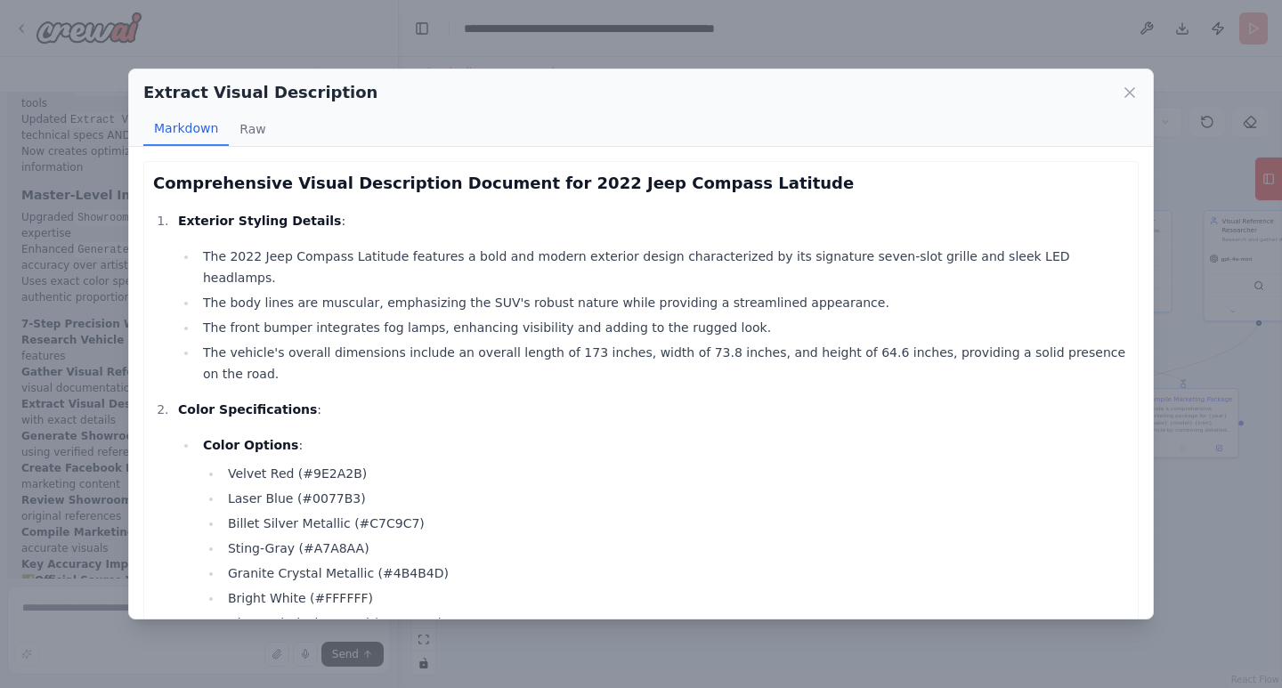
scroll to position [445, 0]
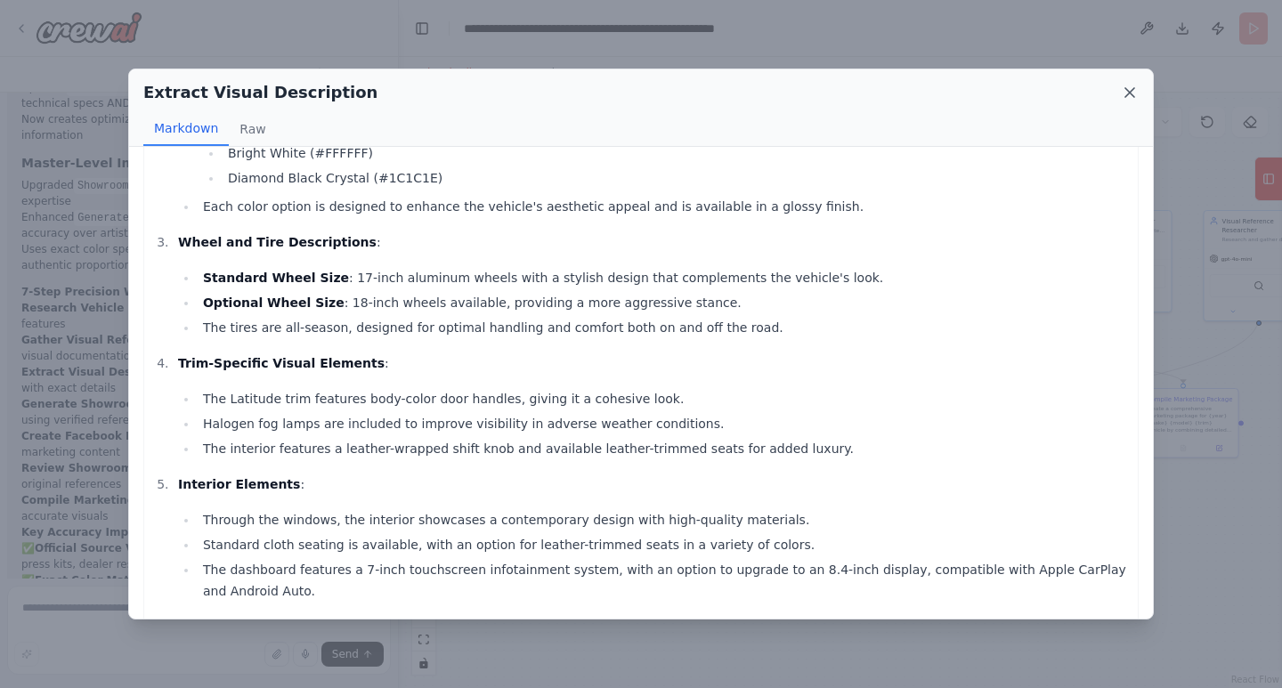
click at [1132, 94] on icon at bounding box center [1130, 93] width 18 height 18
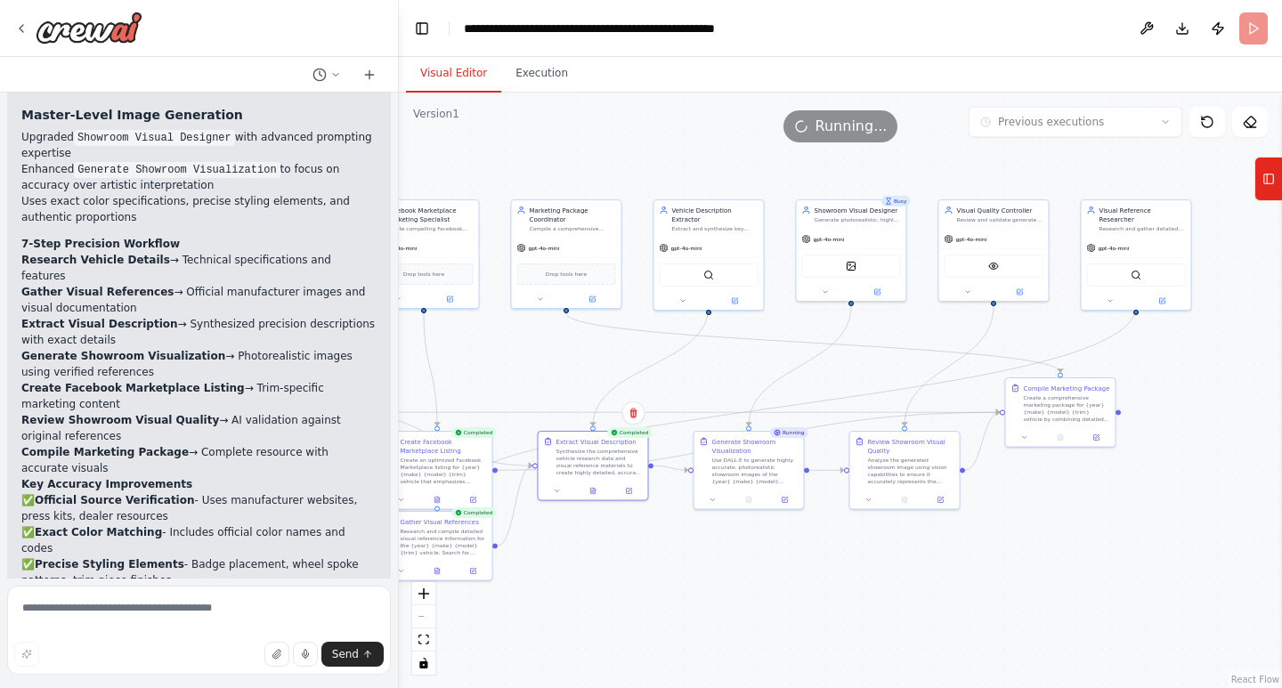
scroll to position [8083, 0]
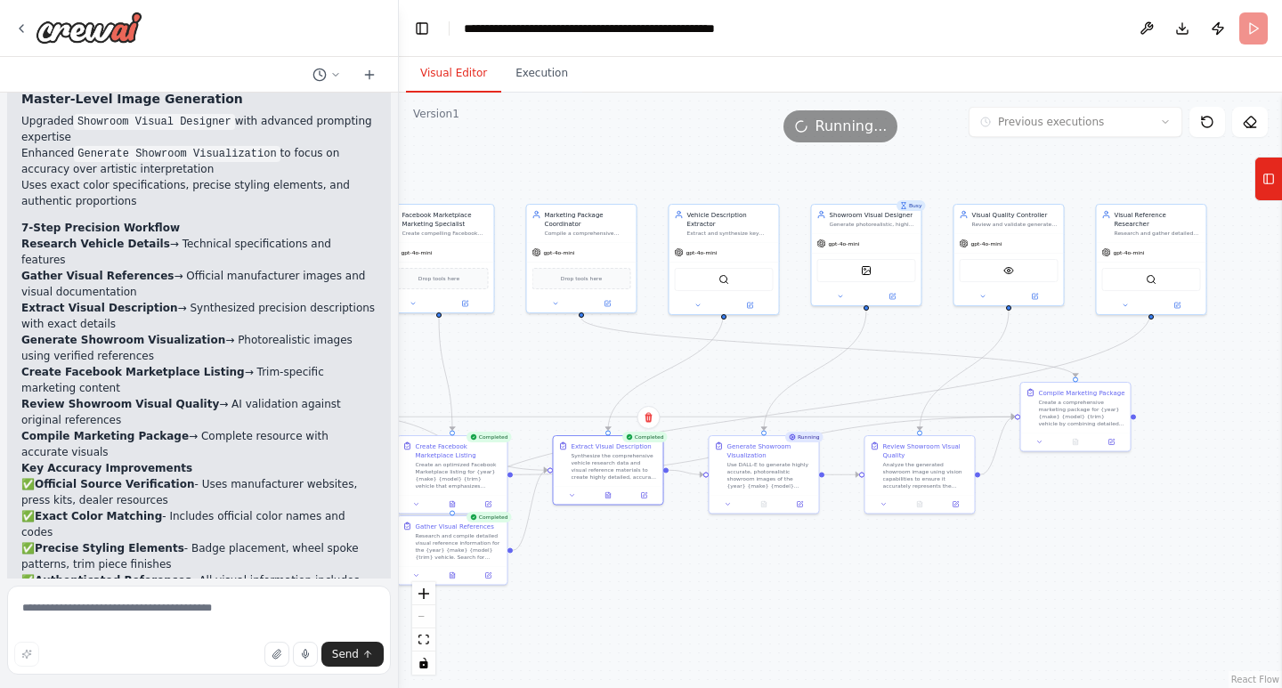
drag, startPoint x: 1143, startPoint y: 582, endPoint x: 1035, endPoint y: 576, distance: 107.9
click at [1035, 576] on div ".deletable-edge-delete-btn { width: 20px; height: 20px; border: 0px solid #ffff…" at bounding box center [840, 391] width 883 height 596
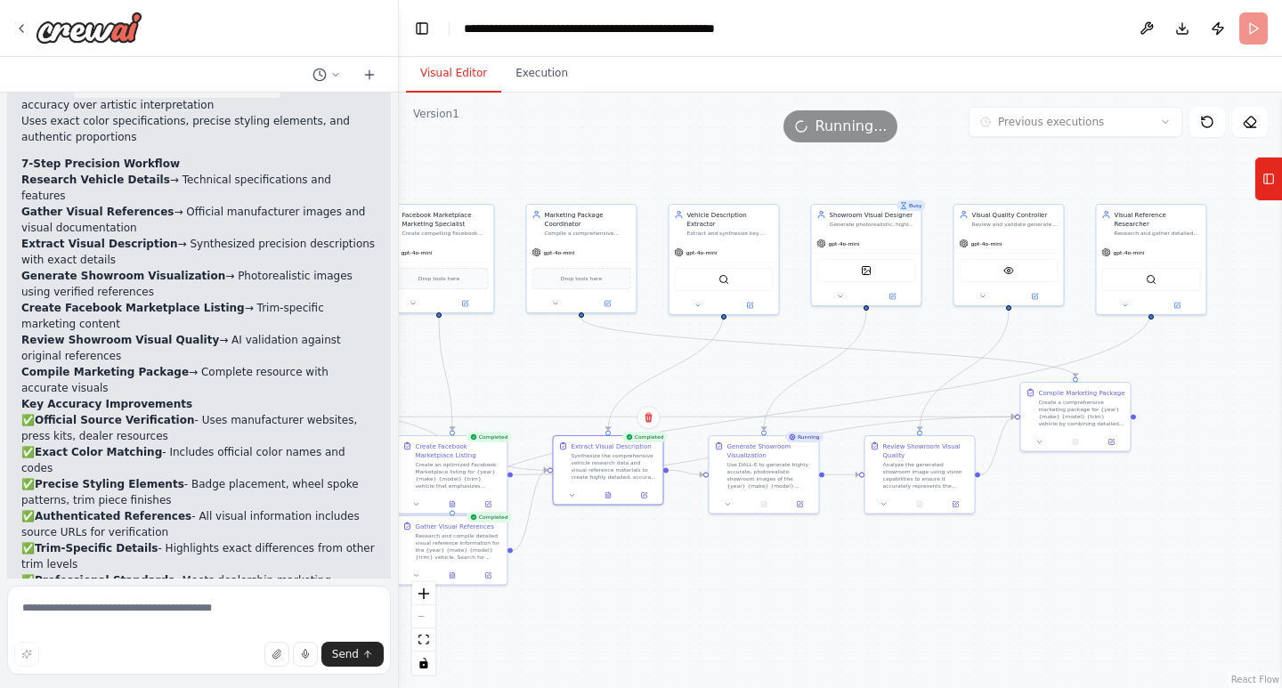
scroll to position [8169, 0]
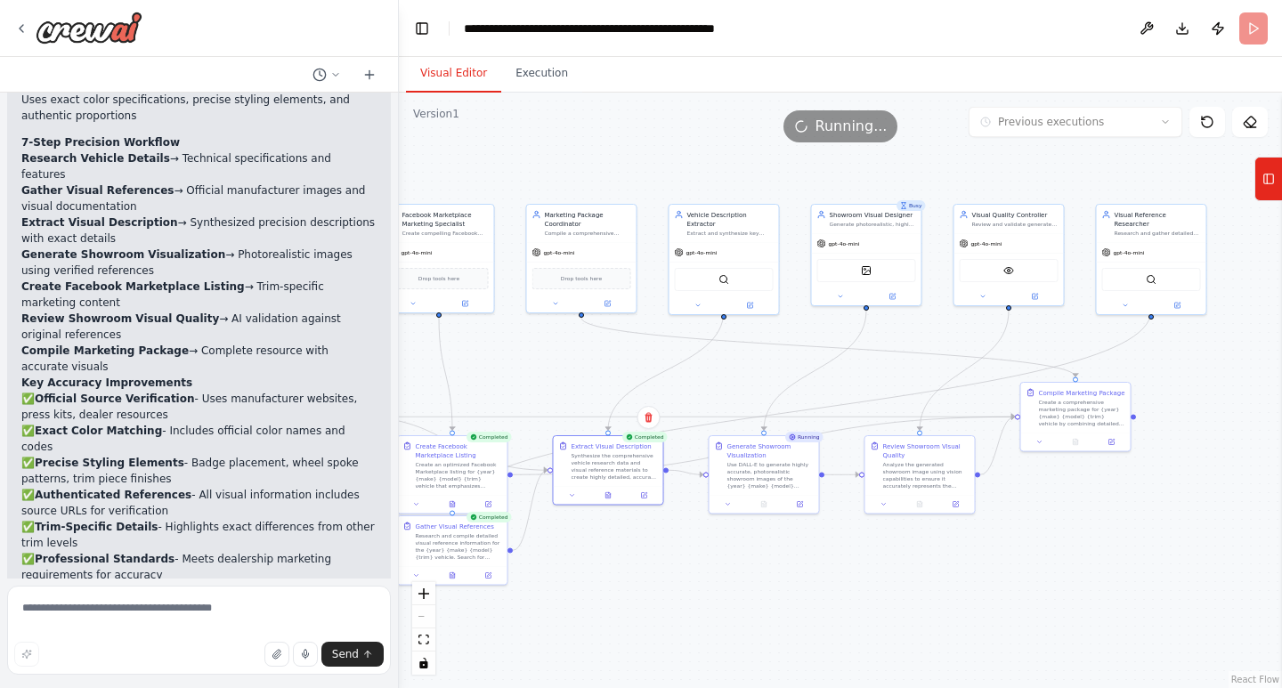
click at [856, 379] on div ".deletable-edge-delete-btn { width: 20px; height: 20px; border: 0px solid #ffff…" at bounding box center [840, 391] width 883 height 596
click at [764, 505] on icon at bounding box center [763, 502] width 4 height 6
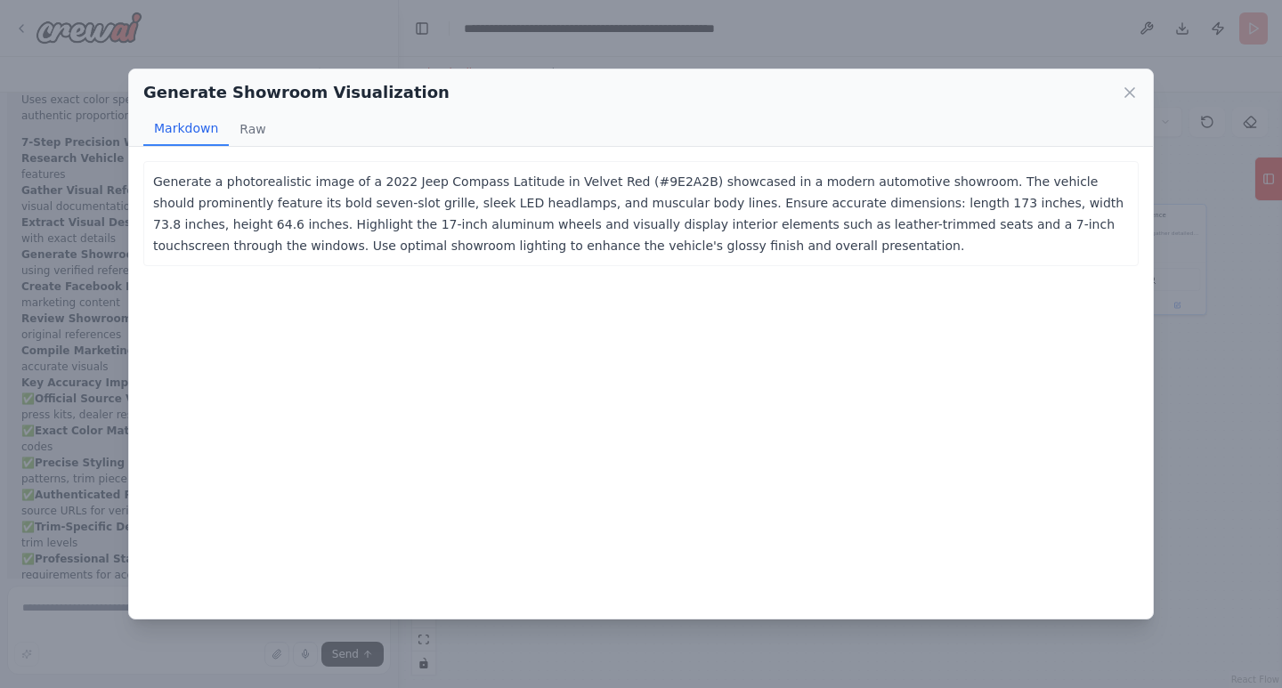
click at [1118, 93] on div "Generate Showroom Visualization" at bounding box center [640, 92] width 995 height 25
click at [1118, 88] on div "Generate Showroom Visualization" at bounding box center [640, 92] width 995 height 25
click at [1126, 85] on icon at bounding box center [1130, 93] width 18 height 18
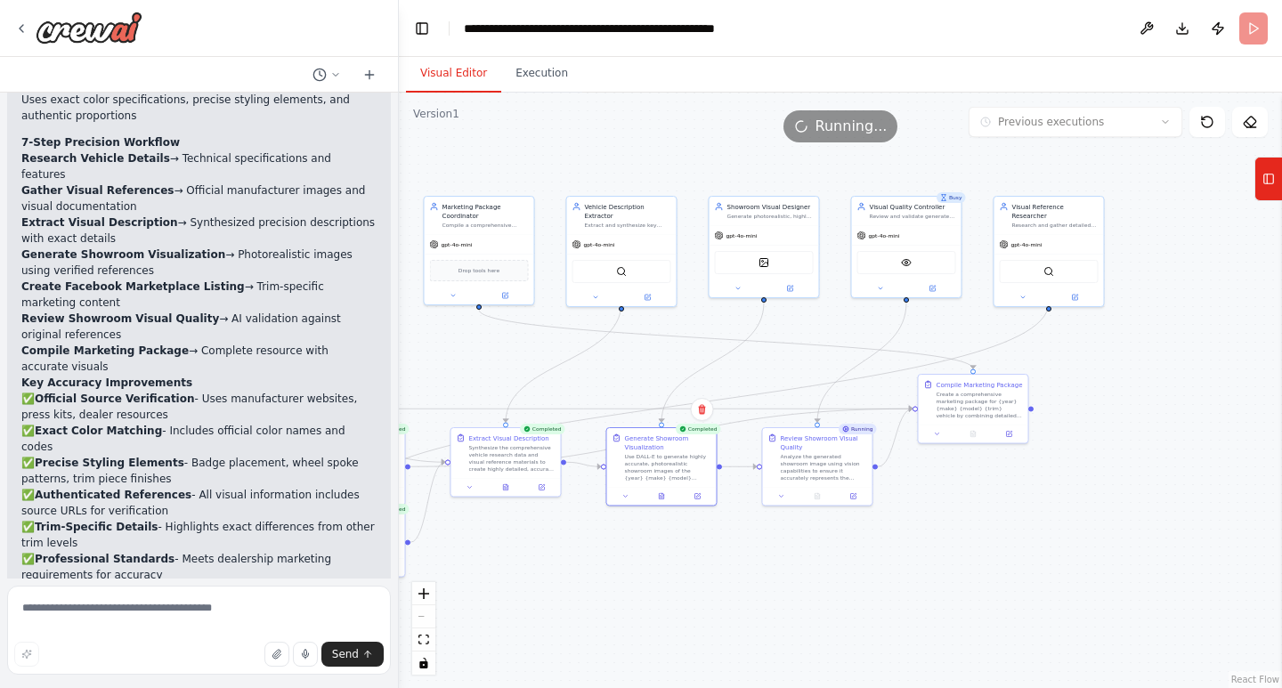
drag, startPoint x: 1180, startPoint y: 475, endPoint x: 1077, endPoint y: 467, distance: 102.7
click at [1077, 467] on div ".deletable-edge-delete-btn { width: 20px; height: 20px; border: 0px solid #ffff…" at bounding box center [840, 391] width 883 height 596
click at [822, 494] on button at bounding box center [817, 495] width 37 height 11
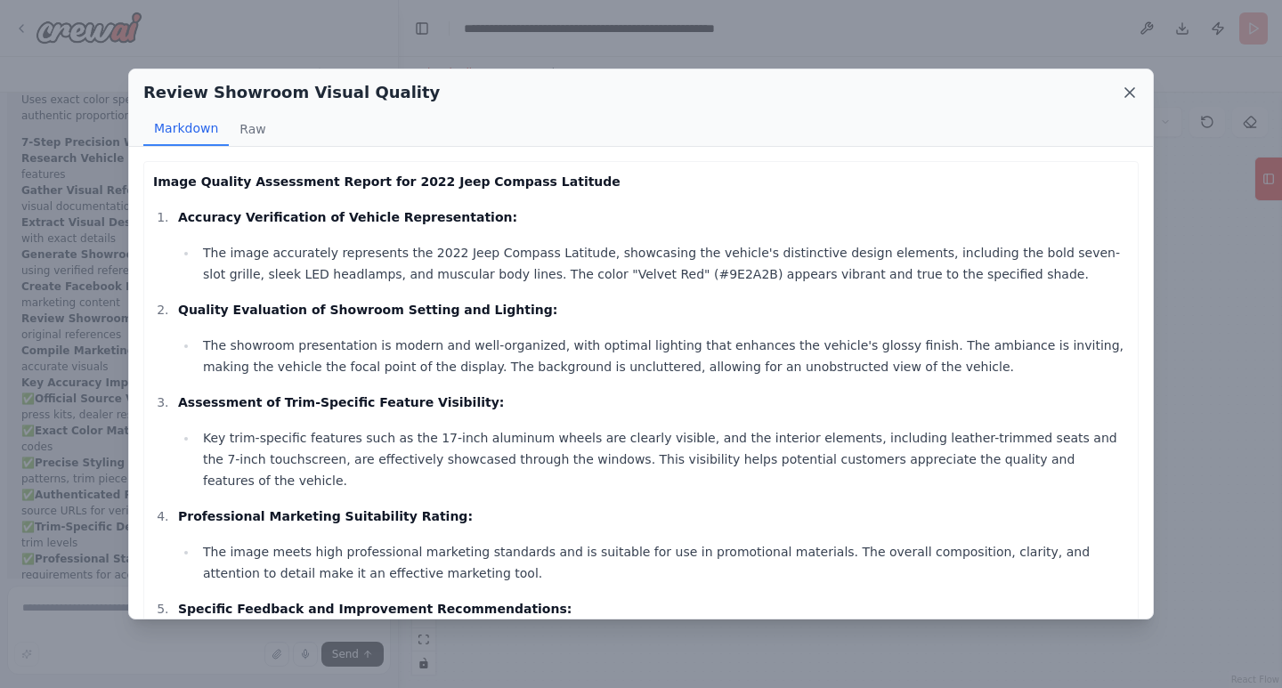
click at [1129, 90] on icon at bounding box center [1130, 93] width 18 height 18
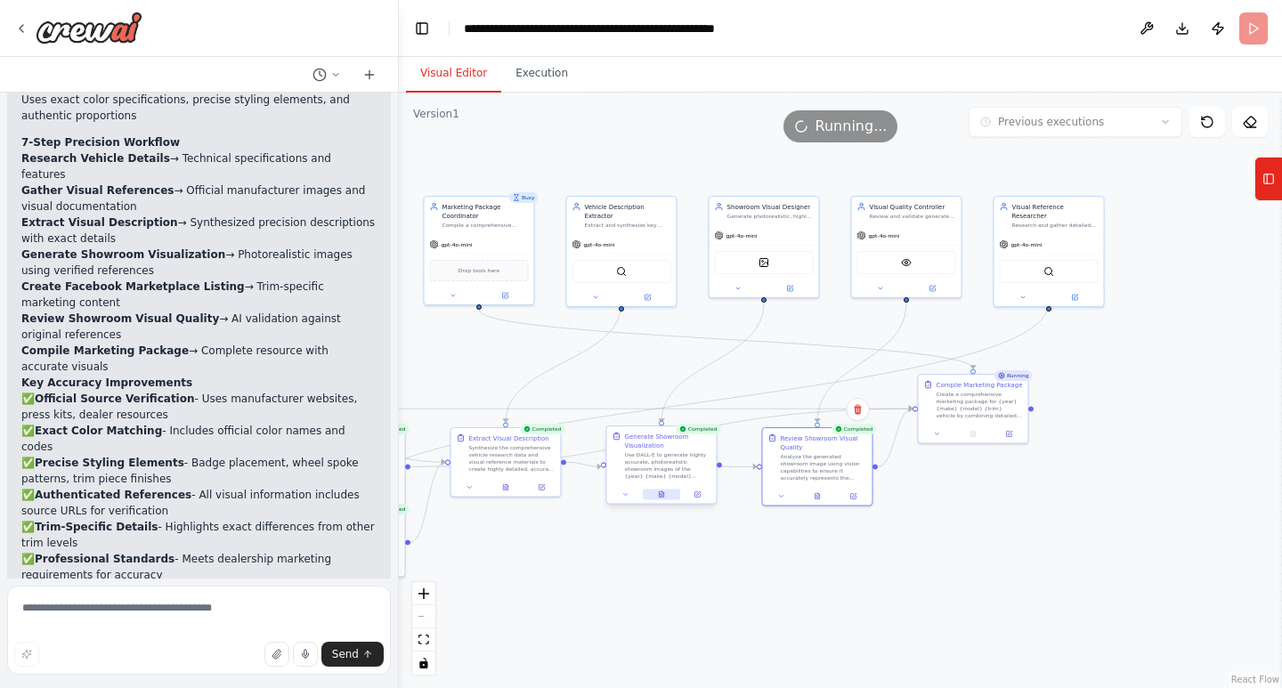
click at [658, 493] on button at bounding box center [661, 495] width 37 height 11
click at [668, 495] on icon at bounding box center [665, 494] width 4 height 6
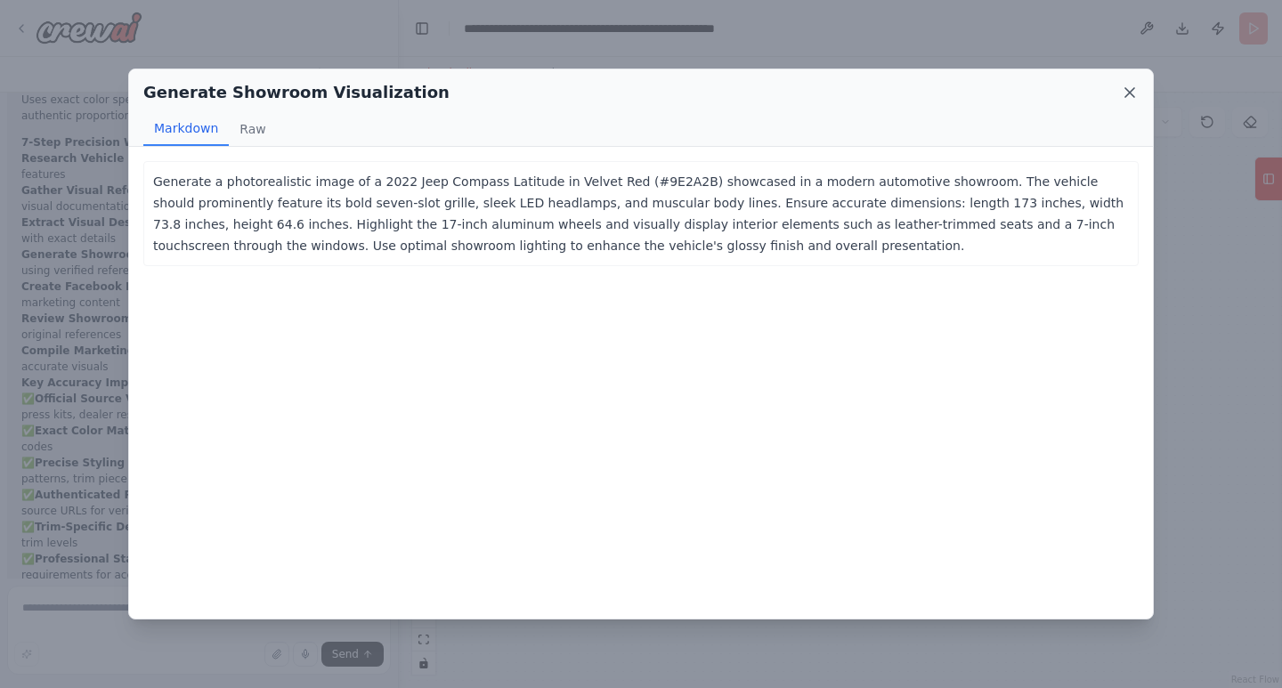
click at [1128, 94] on icon at bounding box center [1129, 92] width 9 height 9
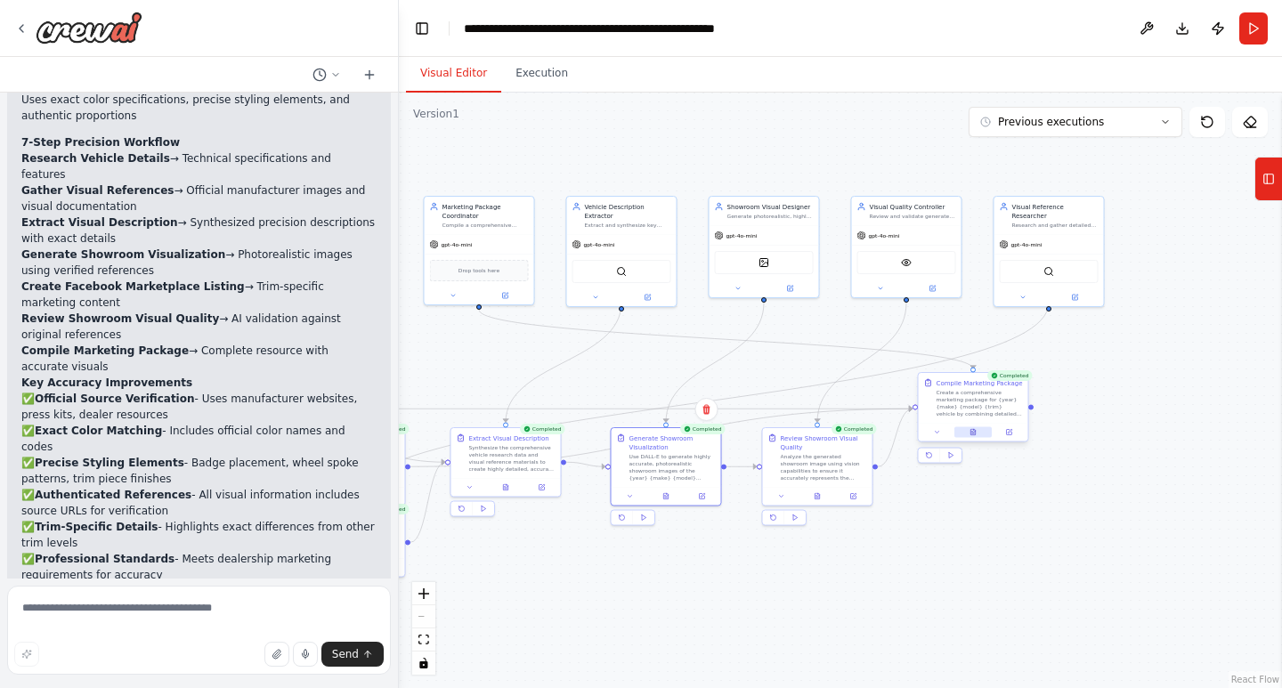
click at [975, 431] on icon at bounding box center [975, 430] width 2 height 2
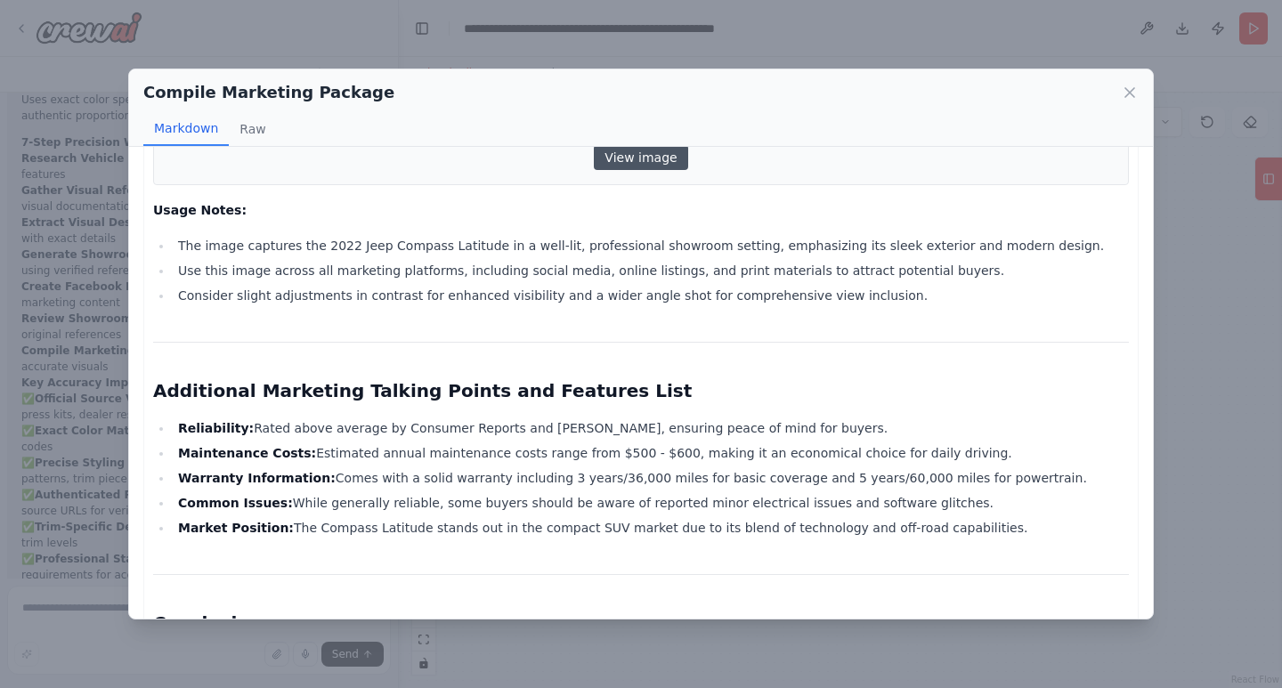
scroll to position [2077, 0]
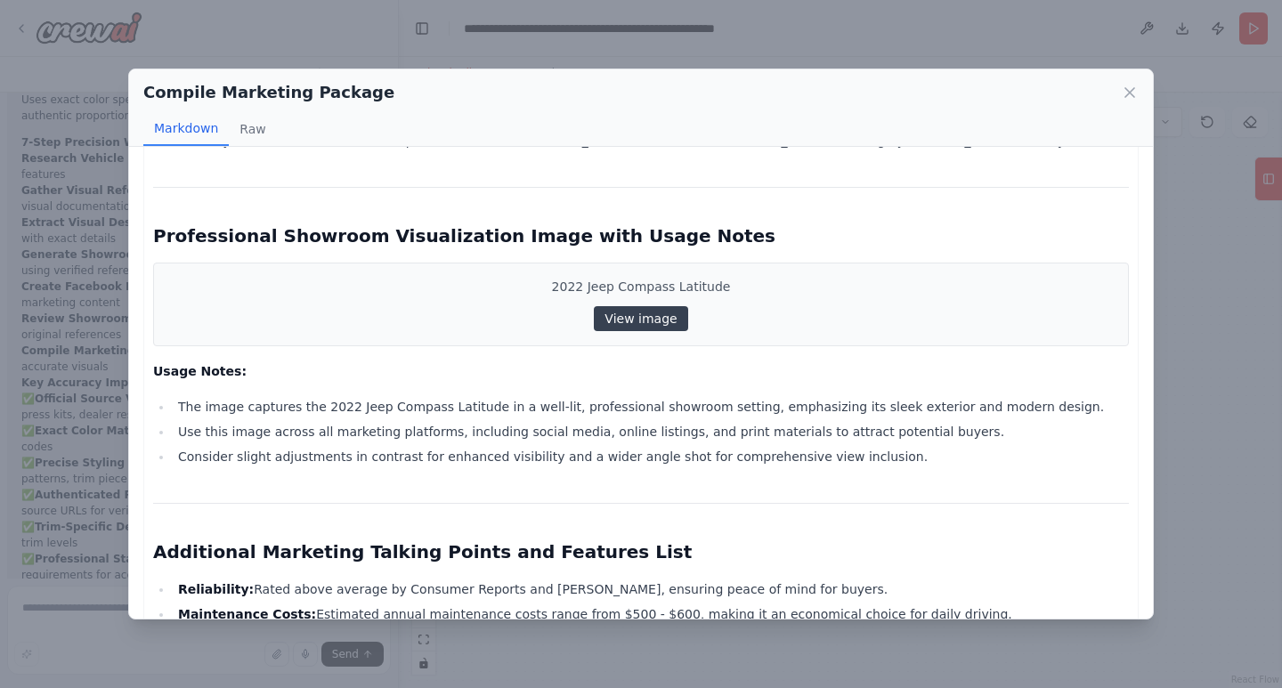
click at [648, 306] on link "View image" at bounding box center [640, 318] width 93 height 25
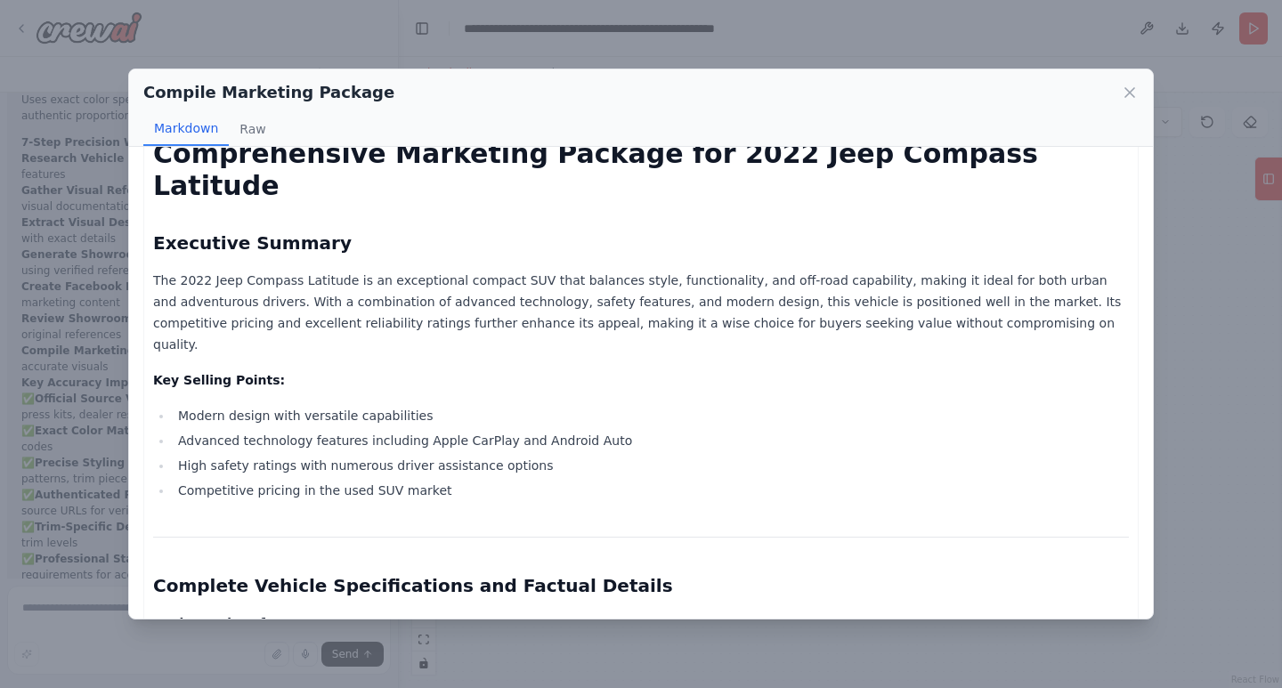
scroll to position [0, 0]
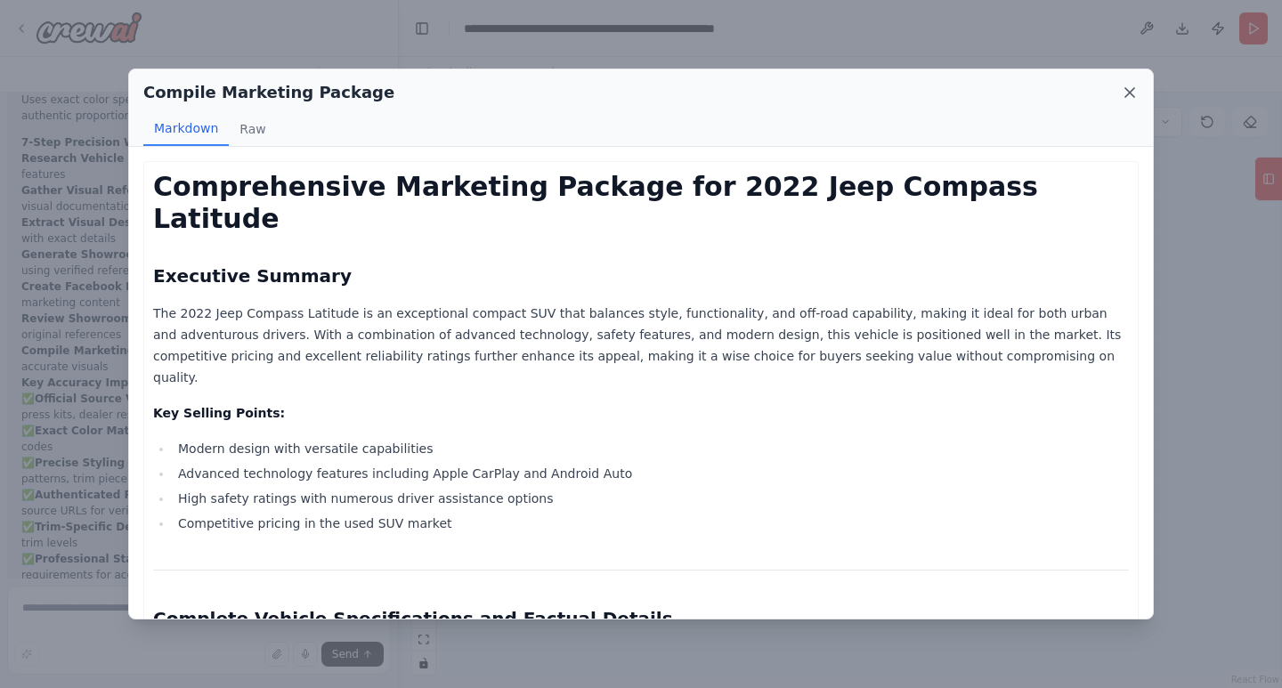
click at [1124, 91] on icon at bounding box center [1130, 93] width 18 height 18
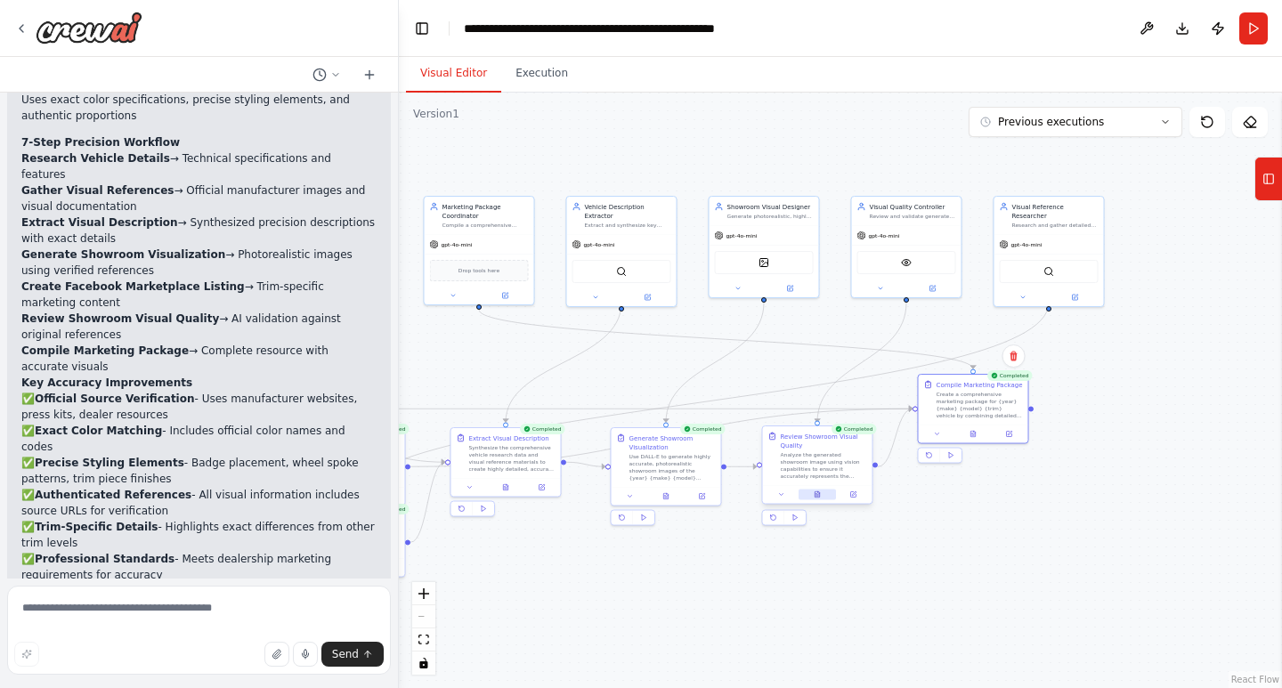
click at [816, 493] on icon at bounding box center [817, 494] width 4 height 6
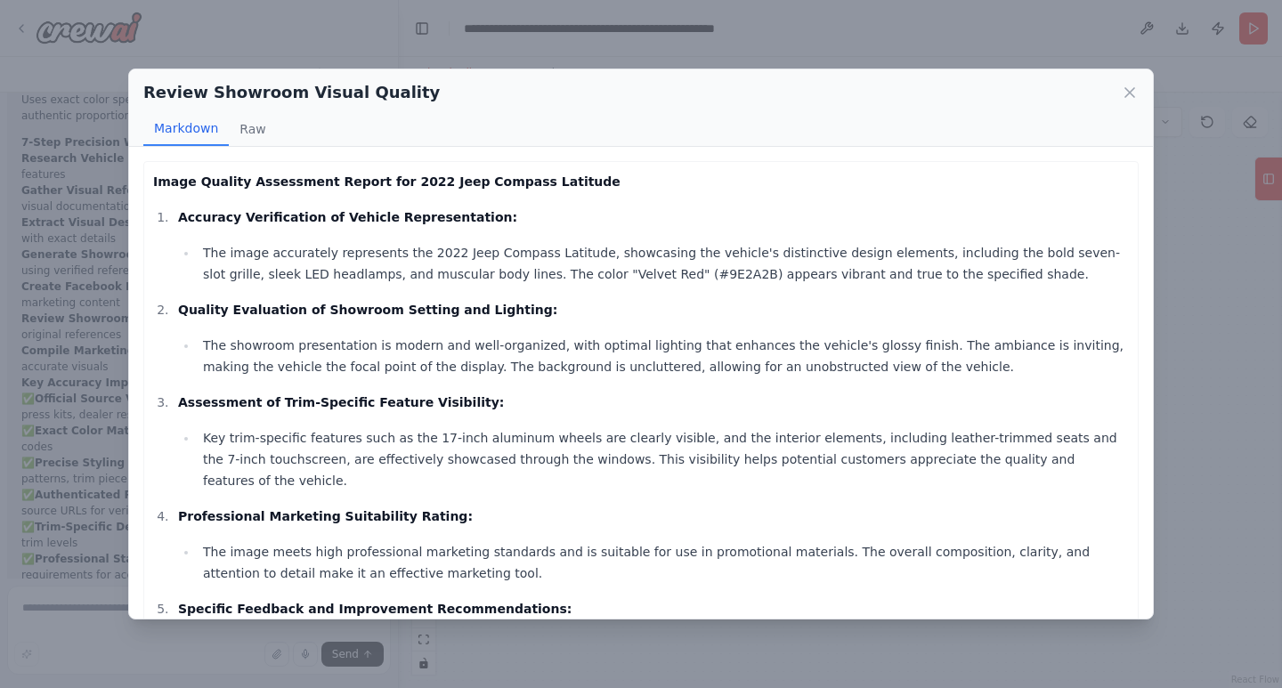
click at [1110, 92] on div "Review Showroom Visual Quality" at bounding box center [640, 92] width 995 height 25
click at [1139, 91] on div "Review Showroom Visual Quality Markdown Raw" at bounding box center [641, 107] width 1024 height 77
click at [1132, 91] on icon at bounding box center [1129, 92] width 9 height 9
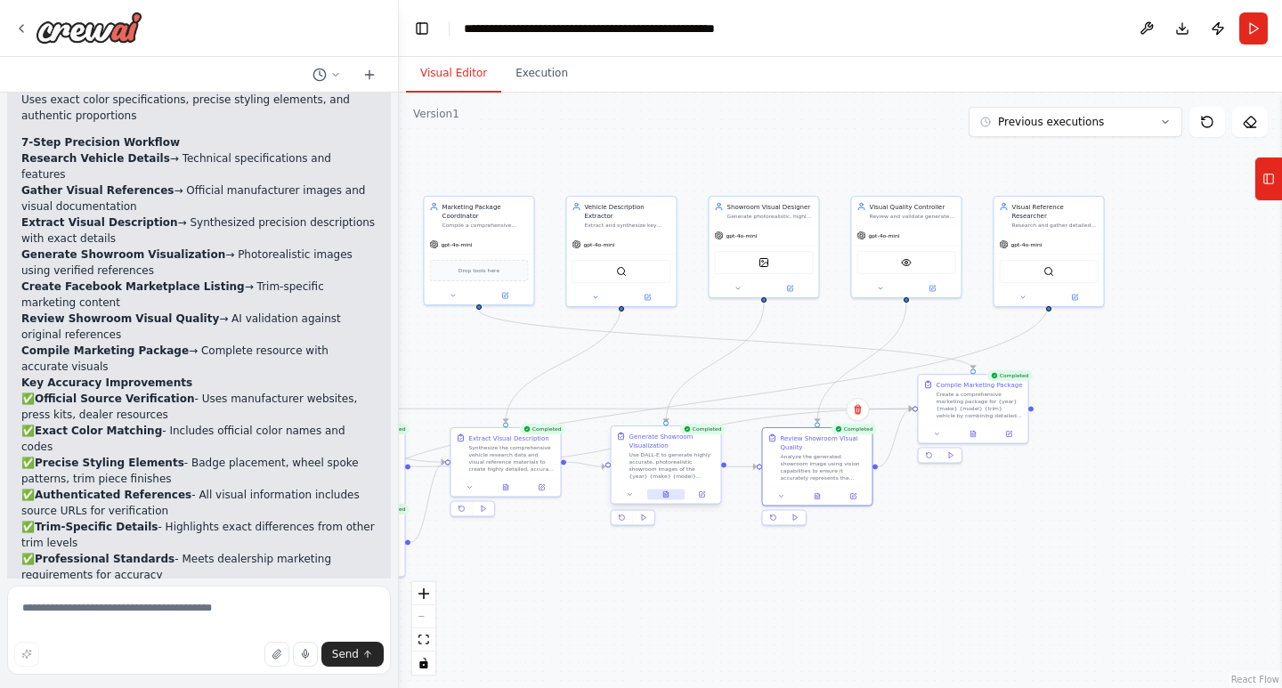
click at [667, 499] on button at bounding box center [665, 495] width 37 height 11
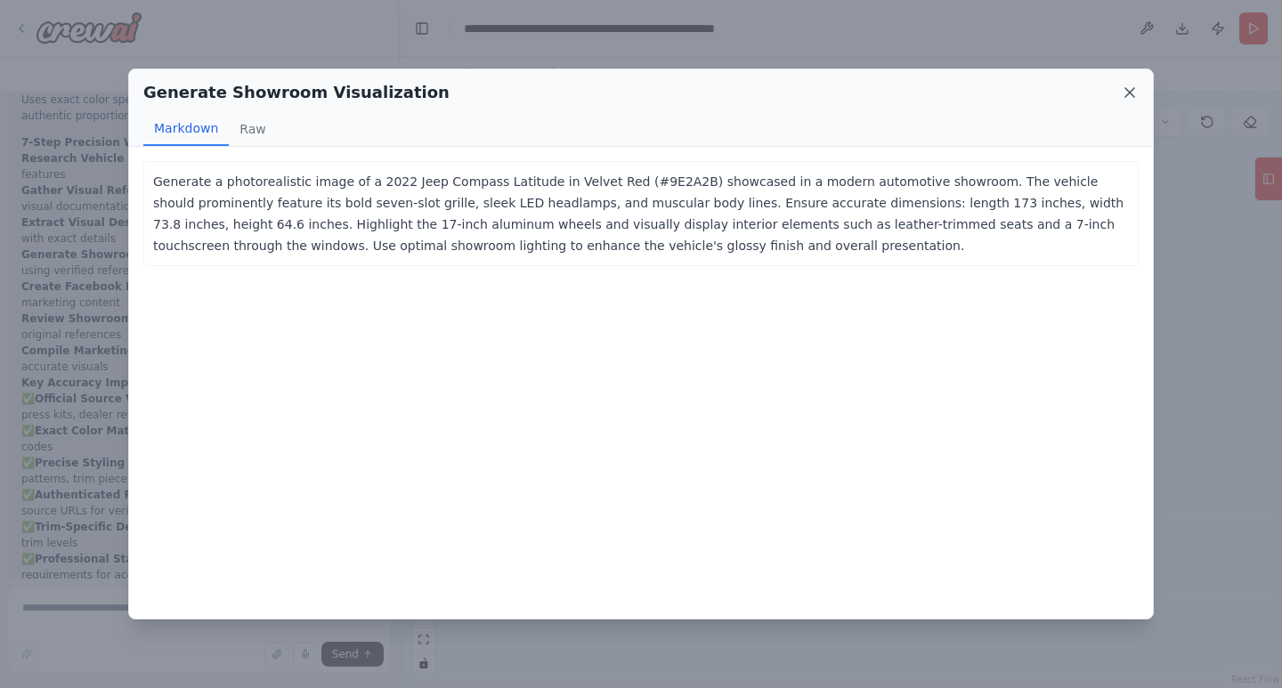
click at [1132, 91] on icon at bounding box center [1129, 92] width 9 height 9
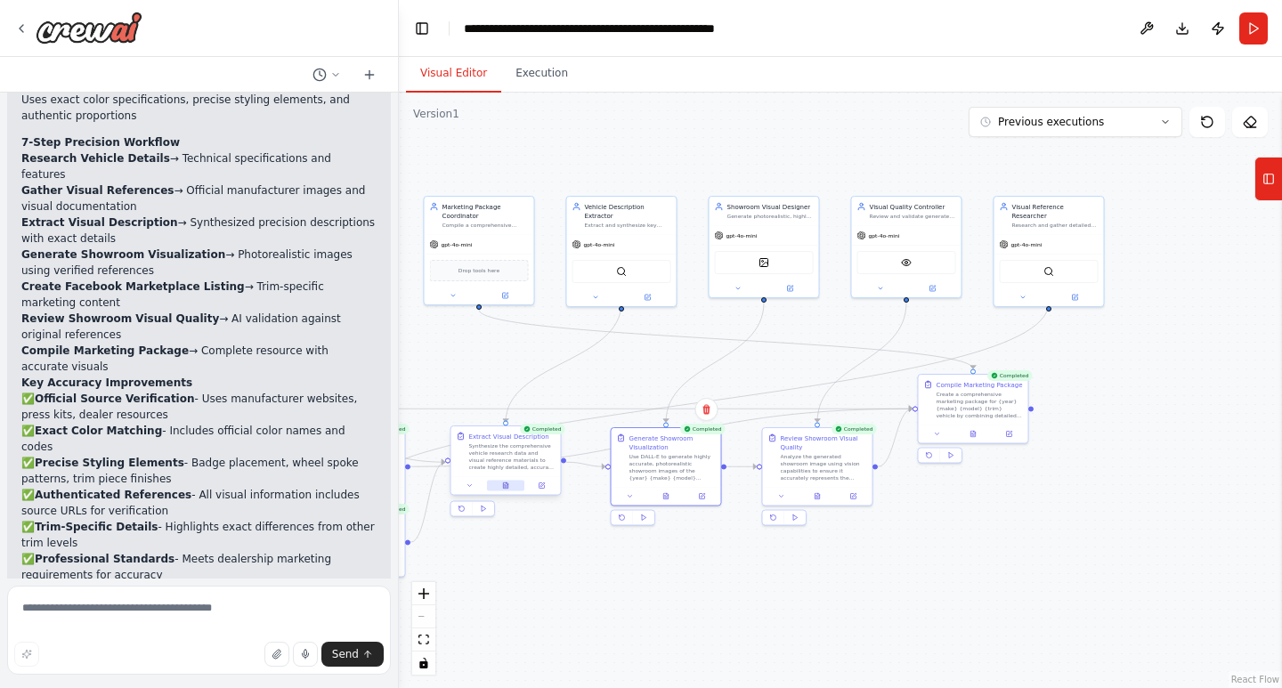
click at [507, 486] on icon at bounding box center [505, 486] width 4 height 6
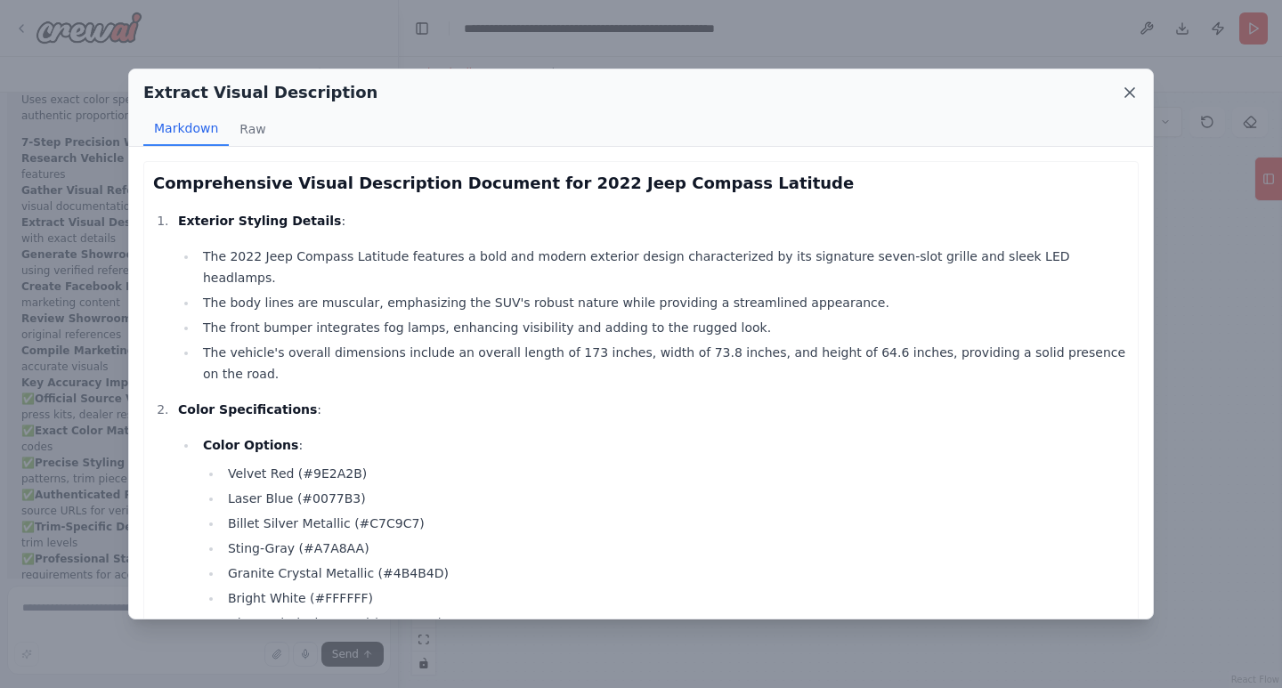
click at [1134, 86] on icon at bounding box center [1130, 93] width 18 height 18
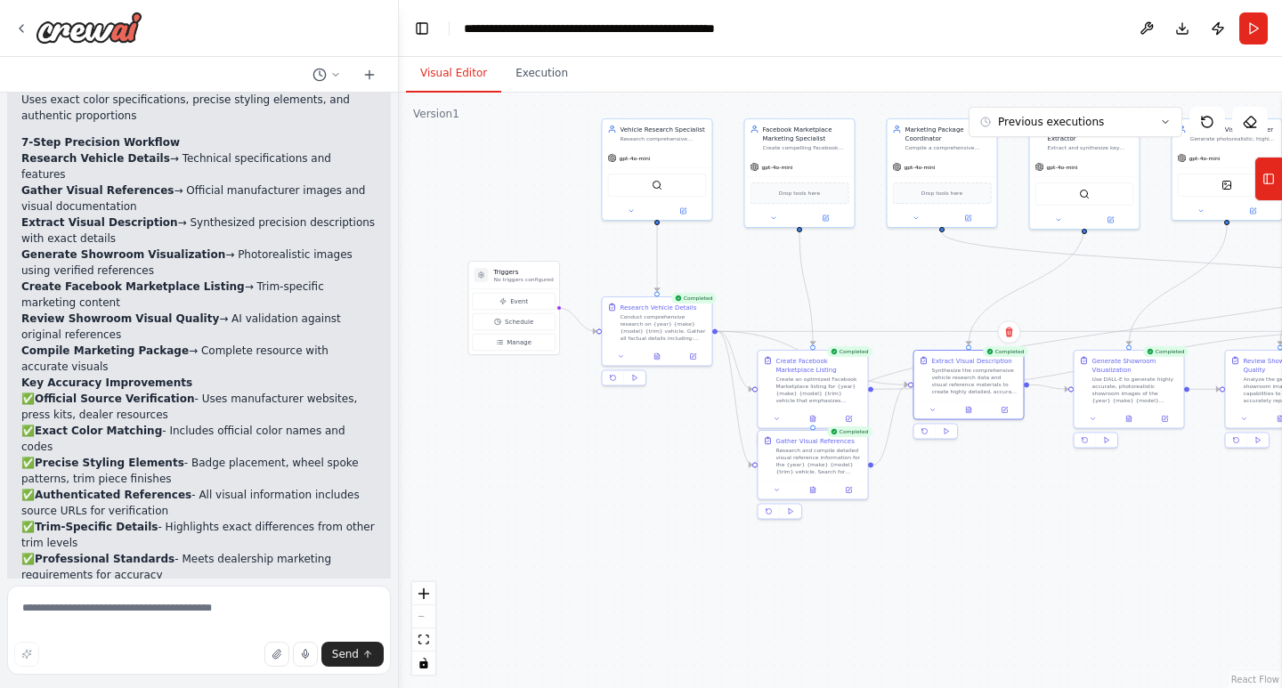
drag, startPoint x: 633, startPoint y: 375, endPoint x: 1094, endPoint y: 297, distance: 467.6
click at [1094, 297] on div ".deletable-edge-delete-btn { width: 20px; height: 20px; border: 0px solid #ffff…" at bounding box center [840, 391] width 883 height 596
click at [815, 415] on icon at bounding box center [812, 417] width 4 height 6
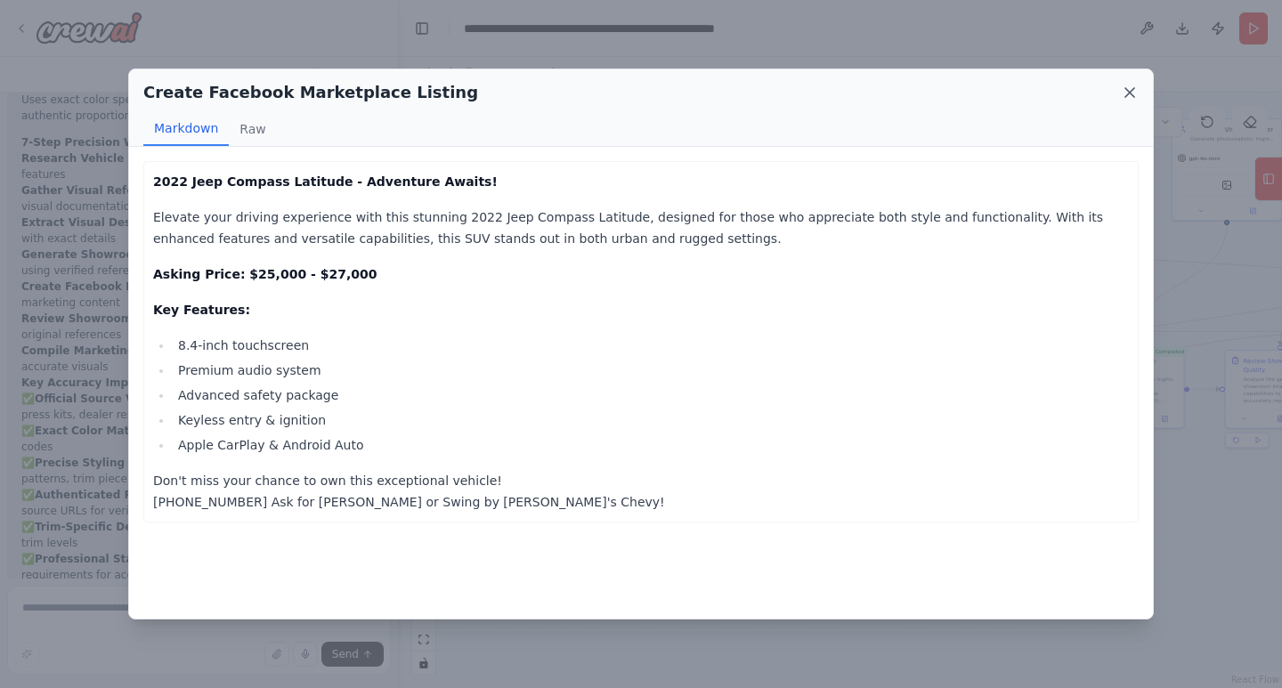
click at [1136, 98] on icon at bounding box center [1130, 93] width 18 height 18
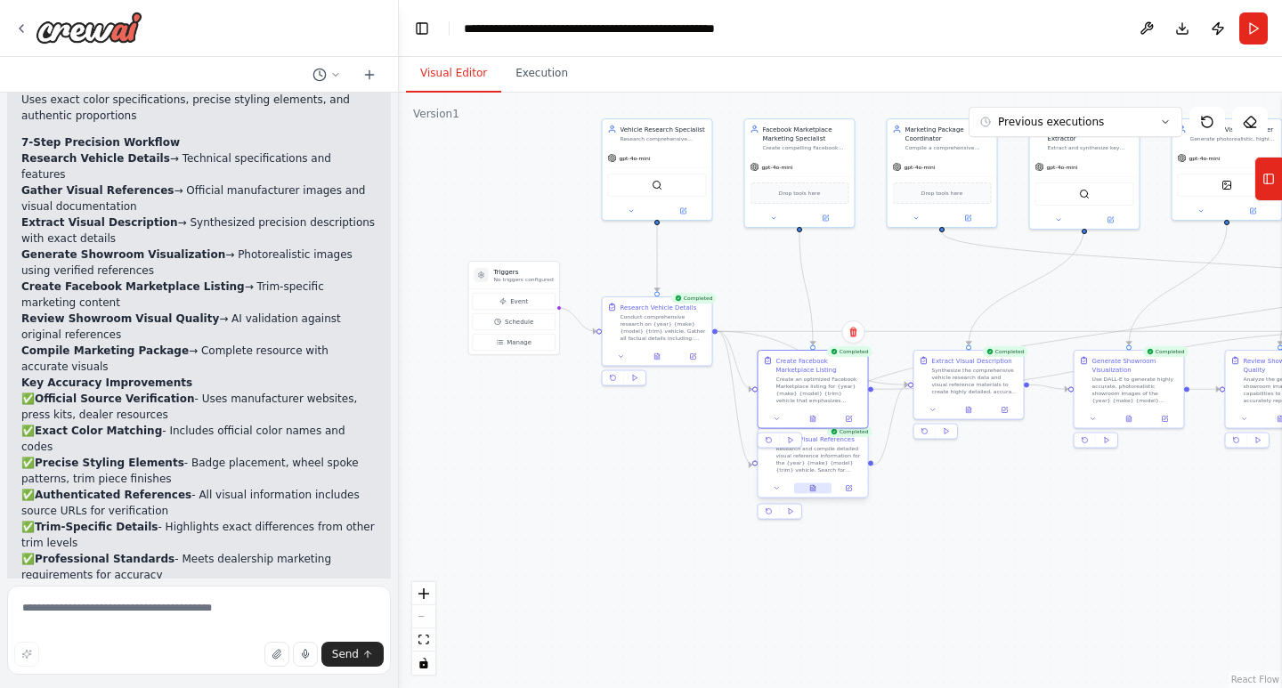
click at [810, 487] on icon at bounding box center [812, 488] width 4 height 6
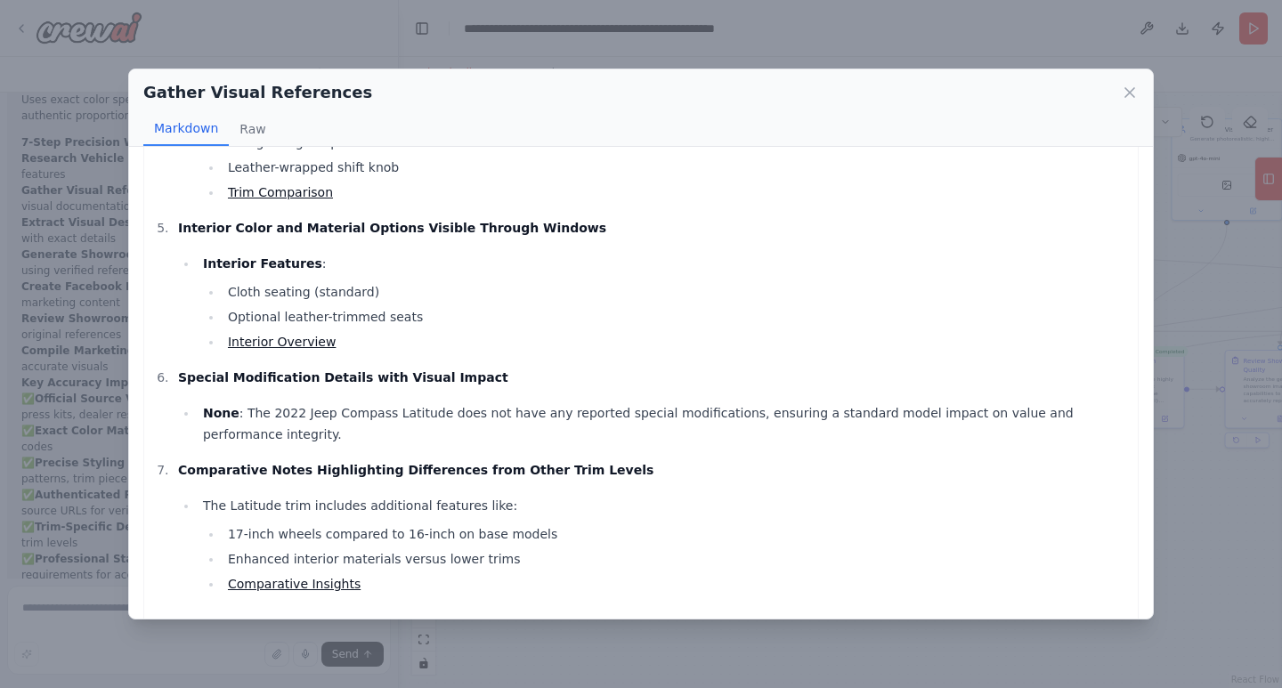
scroll to position [955, 0]
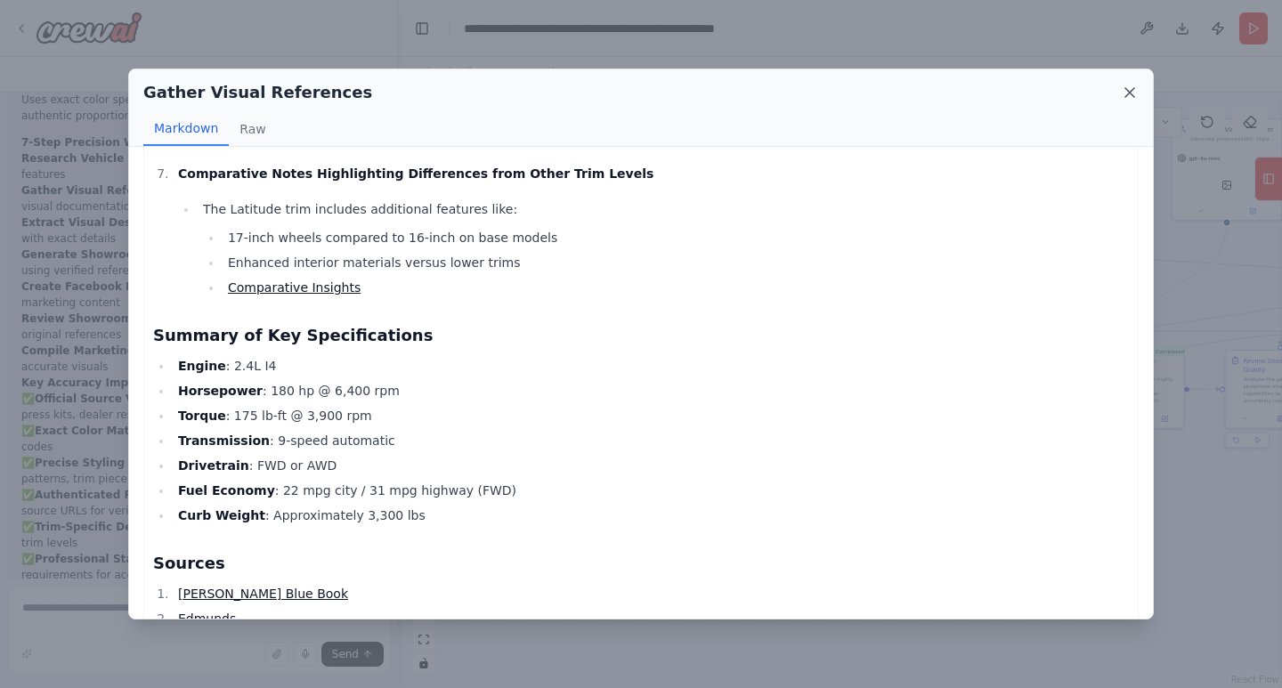
click at [1124, 93] on icon at bounding box center [1130, 93] width 18 height 18
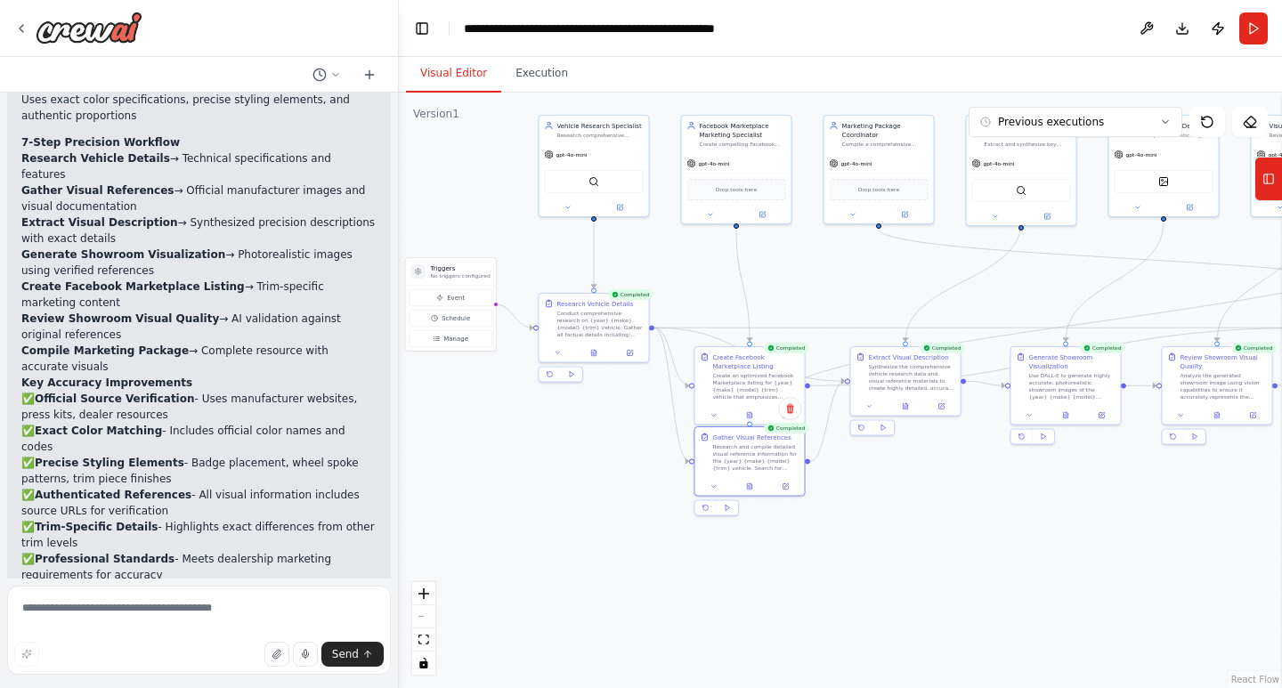
drag, startPoint x: 1116, startPoint y: 556, endPoint x: 1053, endPoint y: 552, distance: 63.3
click at [1053, 552] on div ".deletable-edge-delete-btn { width: 20px; height: 20px; border: 0px solid #ffff…" at bounding box center [840, 391] width 883 height 596
click at [178, 629] on textarea at bounding box center [199, 630] width 384 height 89
type textarea "**********"
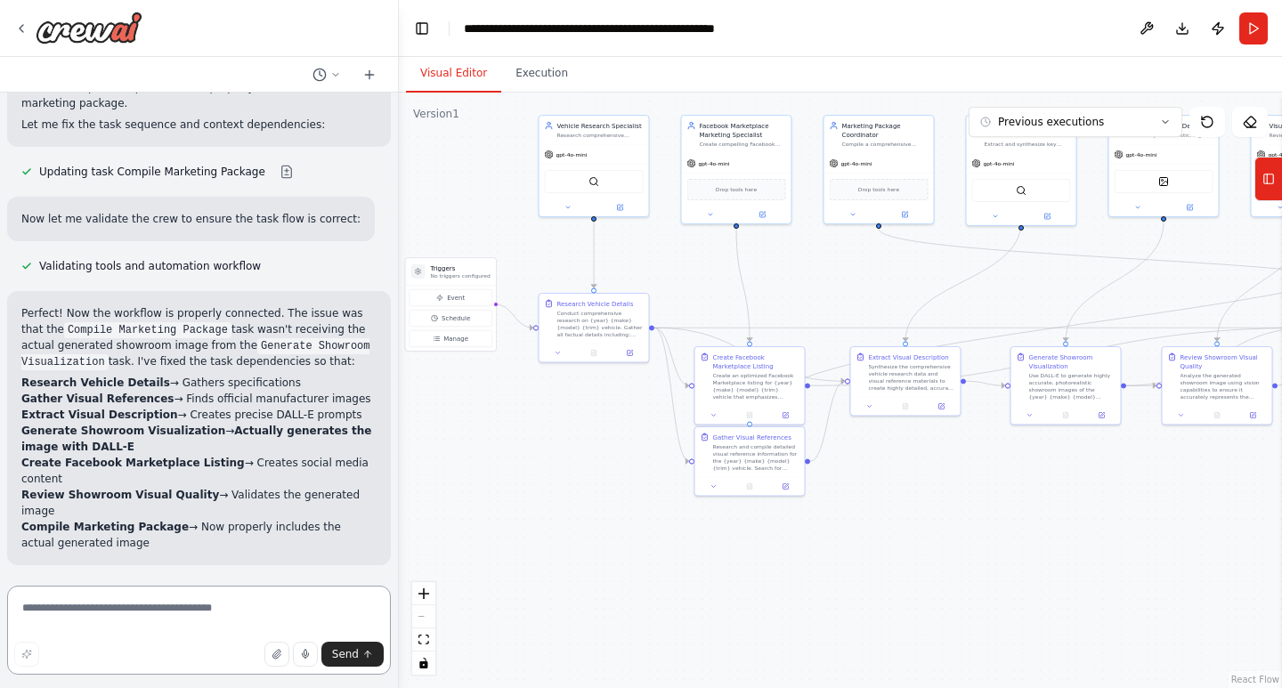
scroll to position [9285, 0]
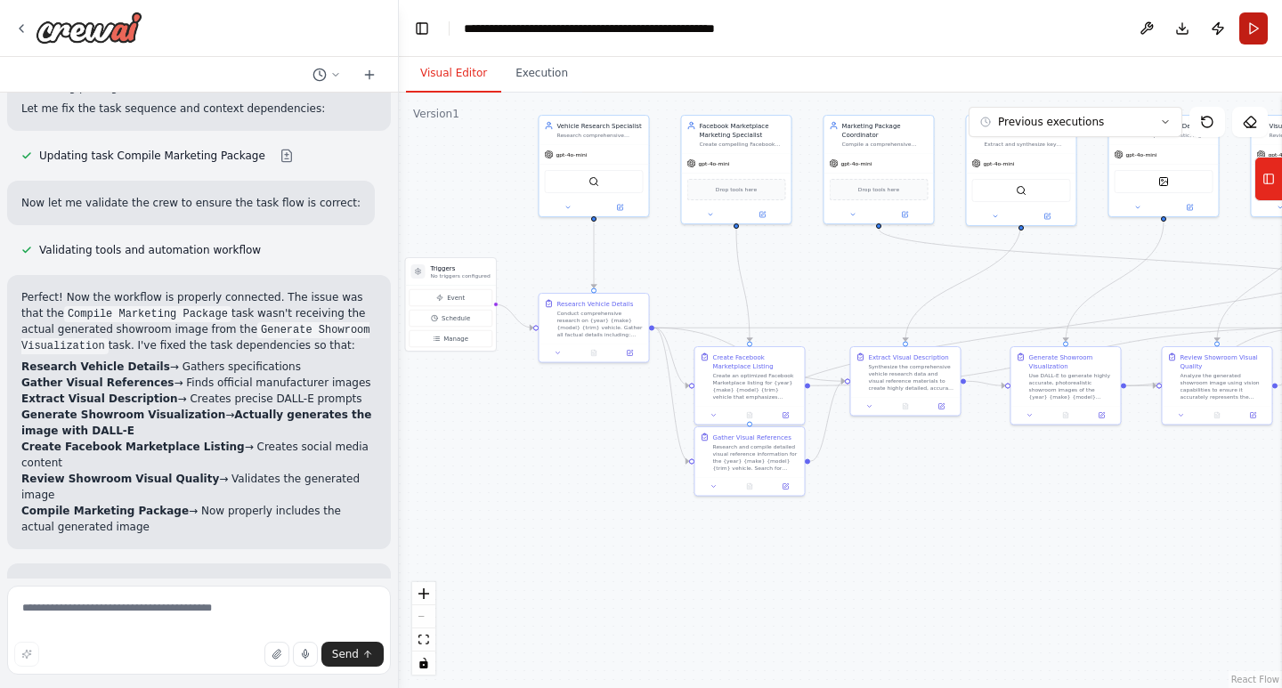
click at [1254, 26] on button "Run" at bounding box center [1253, 28] width 28 height 32
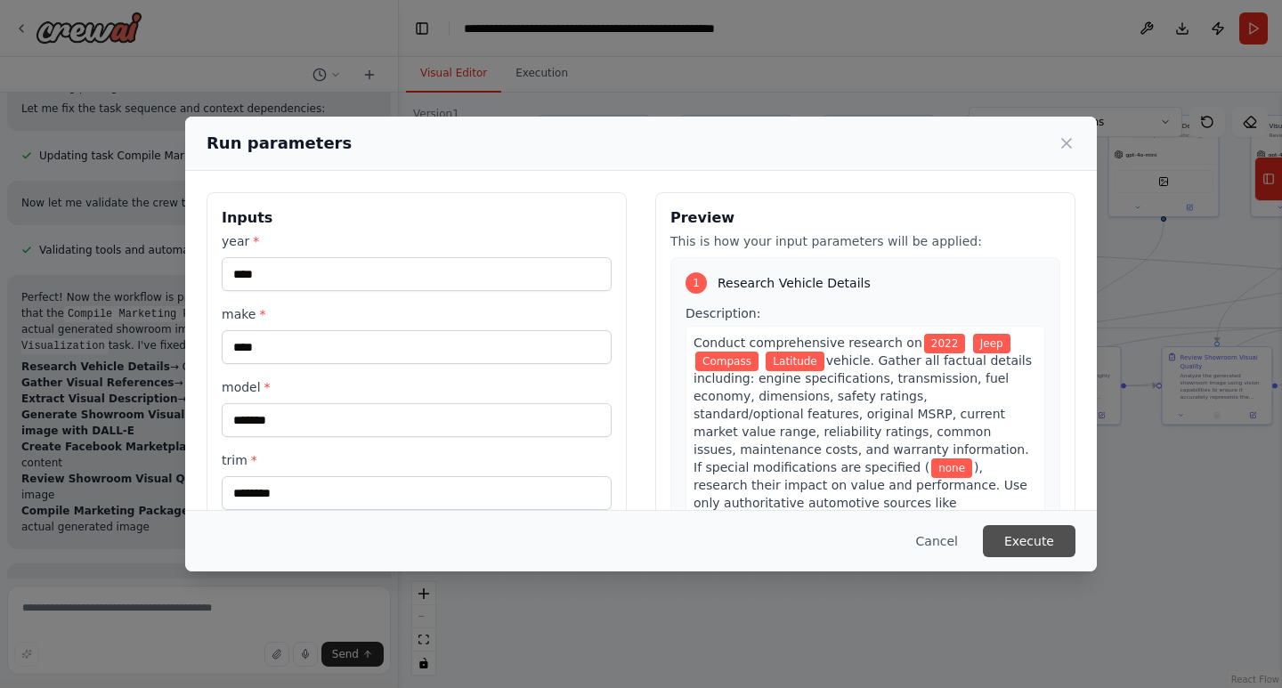
click at [1043, 532] on button "Execute" at bounding box center [1029, 541] width 93 height 32
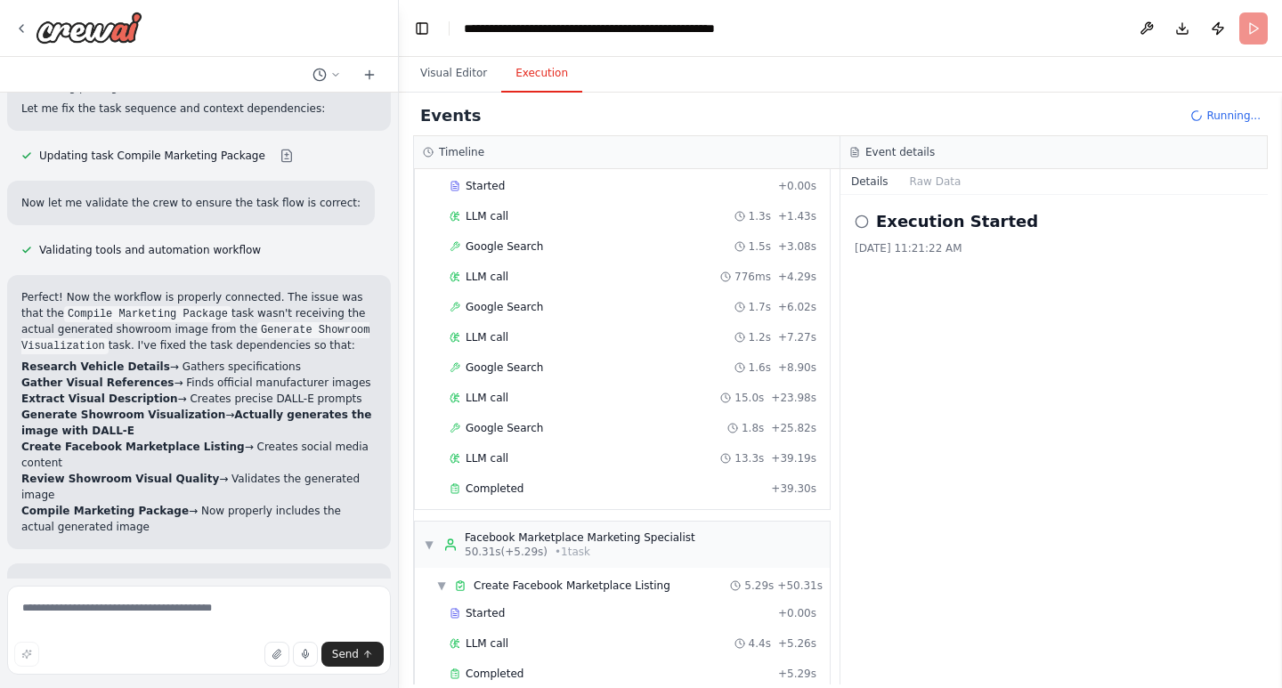
scroll to position [209, 0]
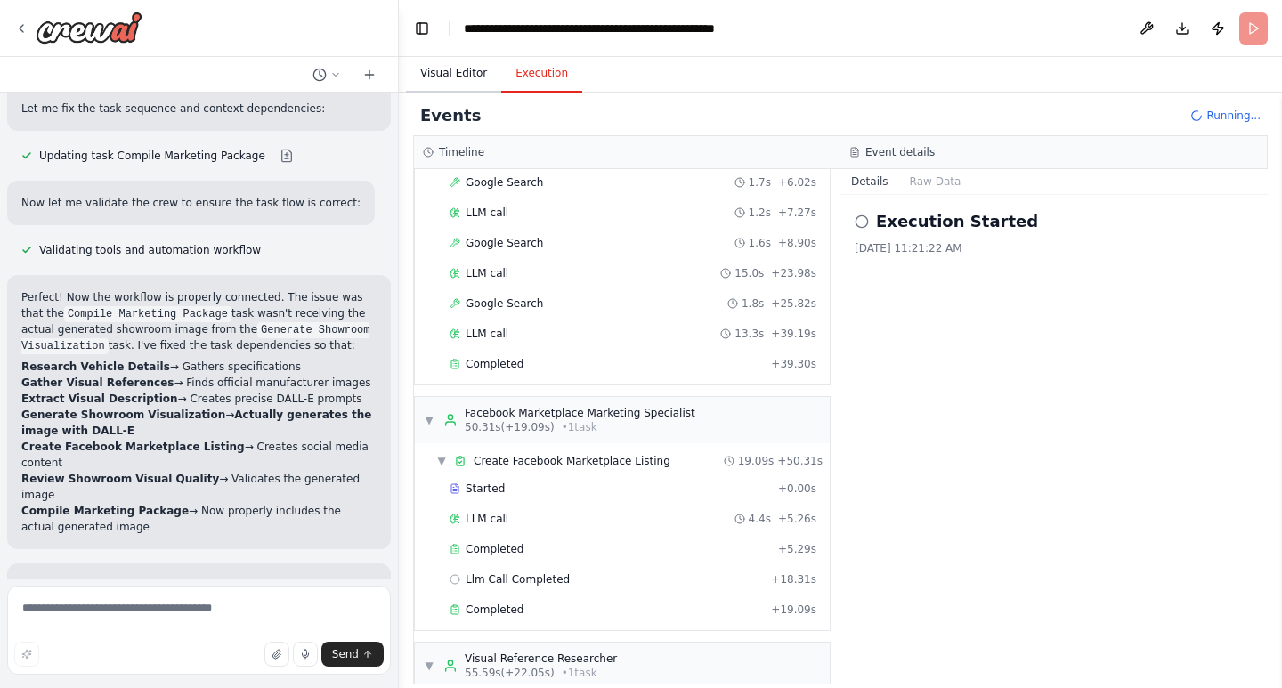
click at [474, 71] on button "Visual Editor" at bounding box center [453, 73] width 95 height 37
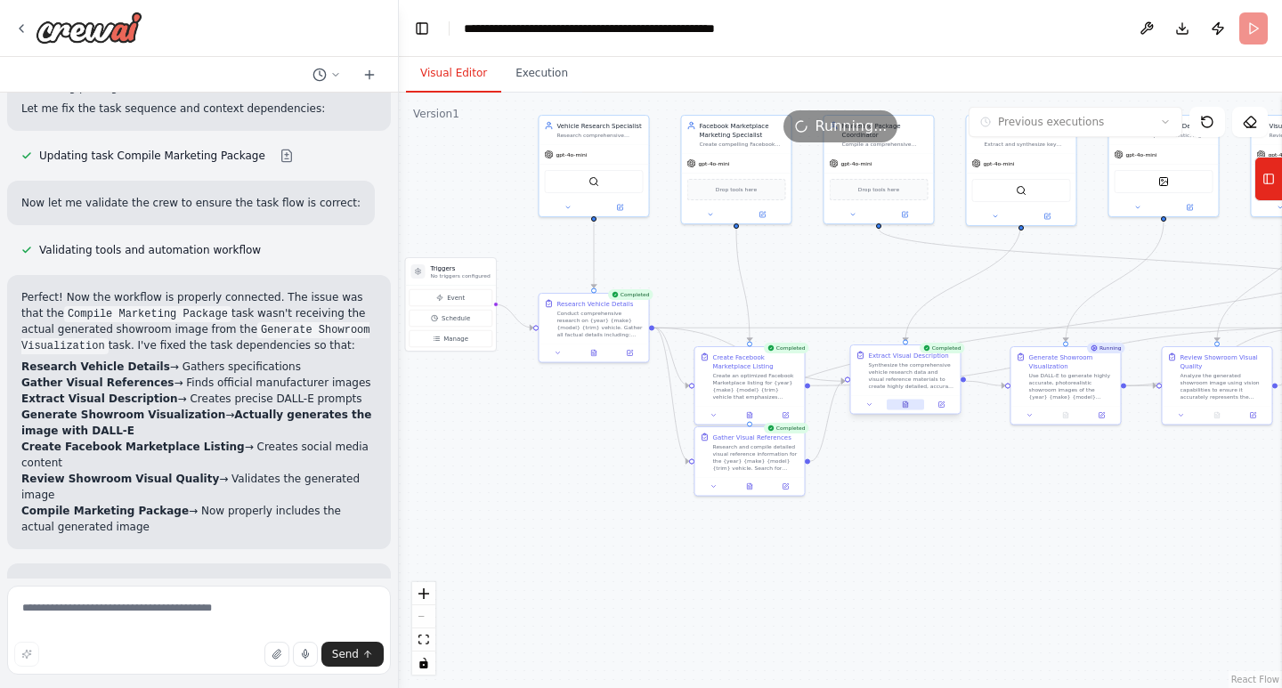
click at [901, 405] on button at bounding box center [905, 405] width 37 height 11
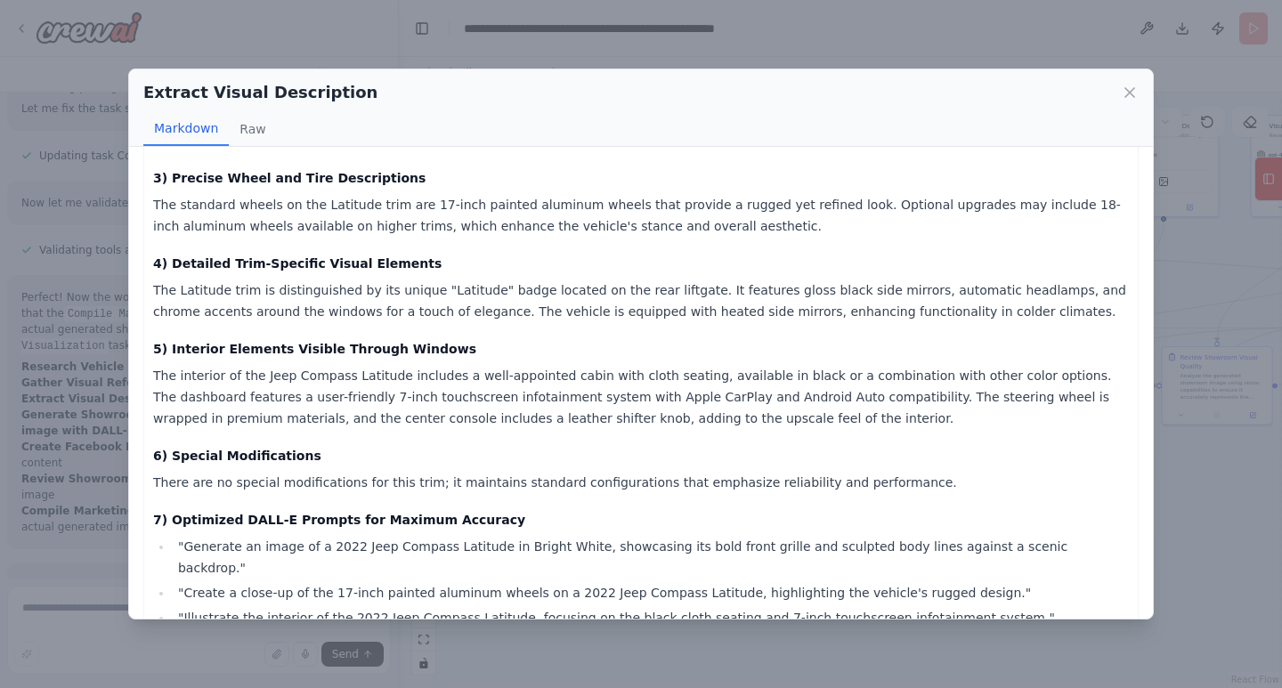
scroll to position [484, 0]
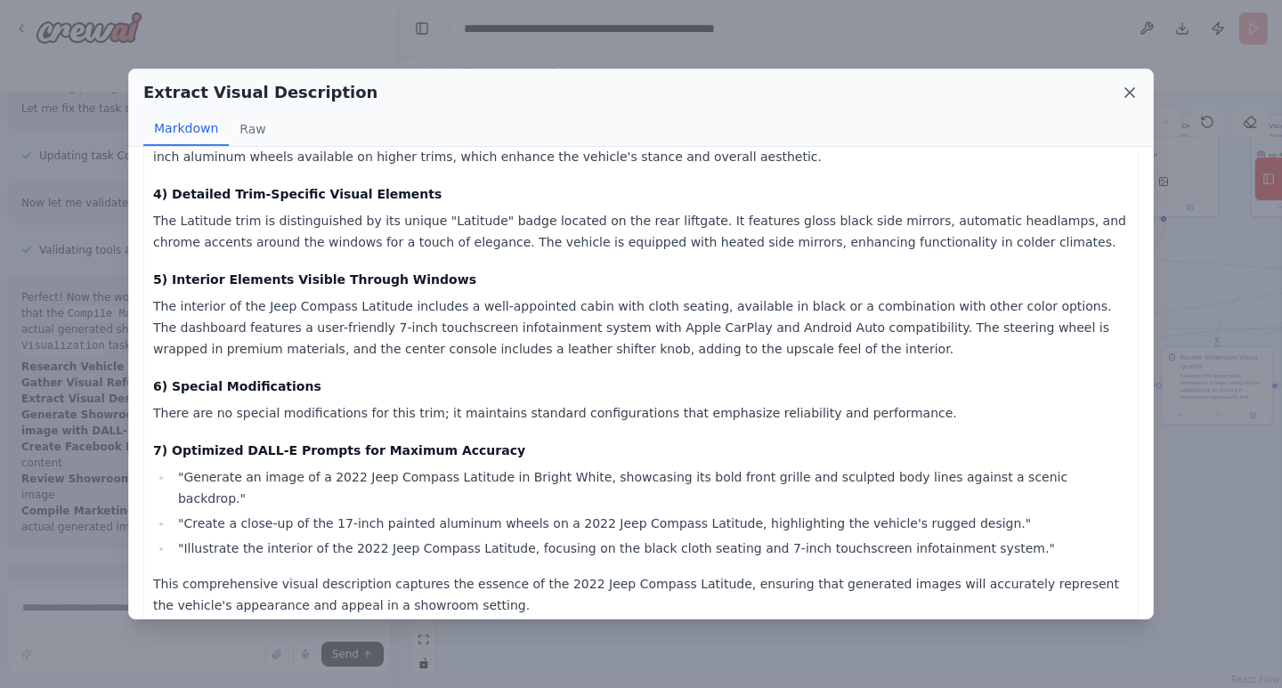
click at [1127, 89] on icon at bounding box center [1130, 93] width 18 height 18
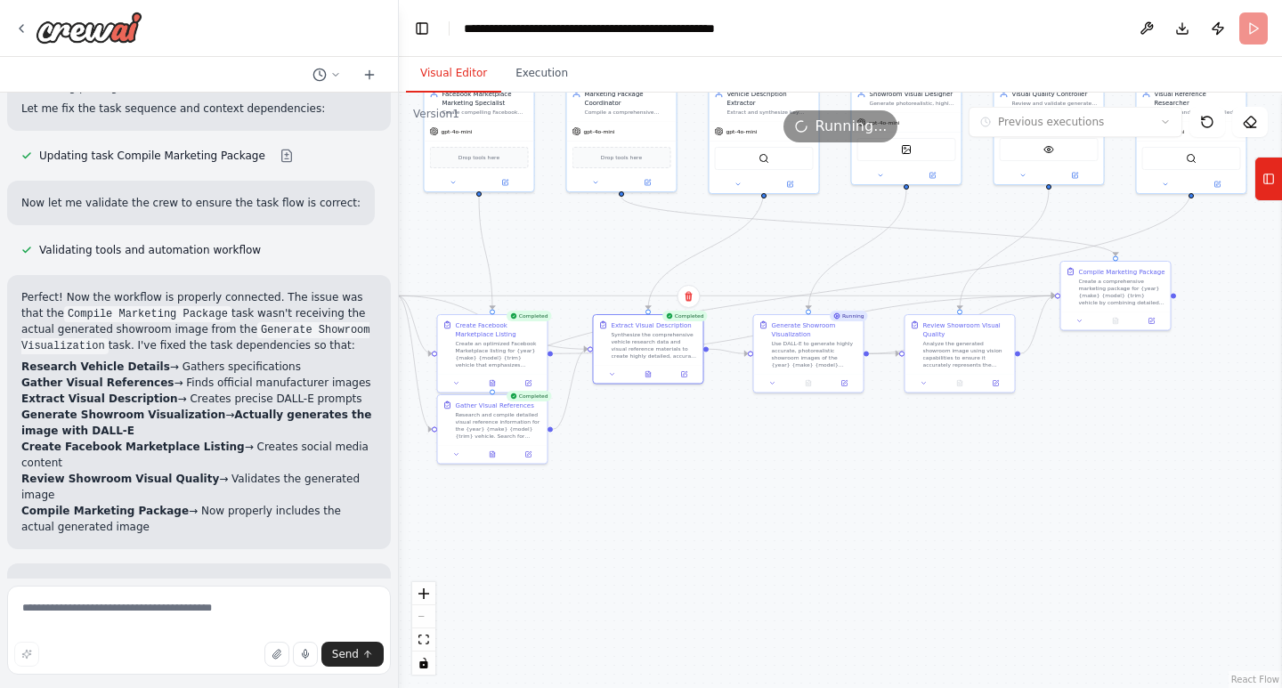
drag, startPoint x: 1009, startPoint y: 519, endPoint x: 751, endPoint y: 487, distance: 259.3
click at [751, 487] on div ".deletable-edge-delete-btn { width: 20px; height: 20px; border: 0px solid #ffff…" at bounding box center [840, 391] width 883 height 596
click at [1117, 325] on div at bounding box center [1116, 319] width 110 height 19
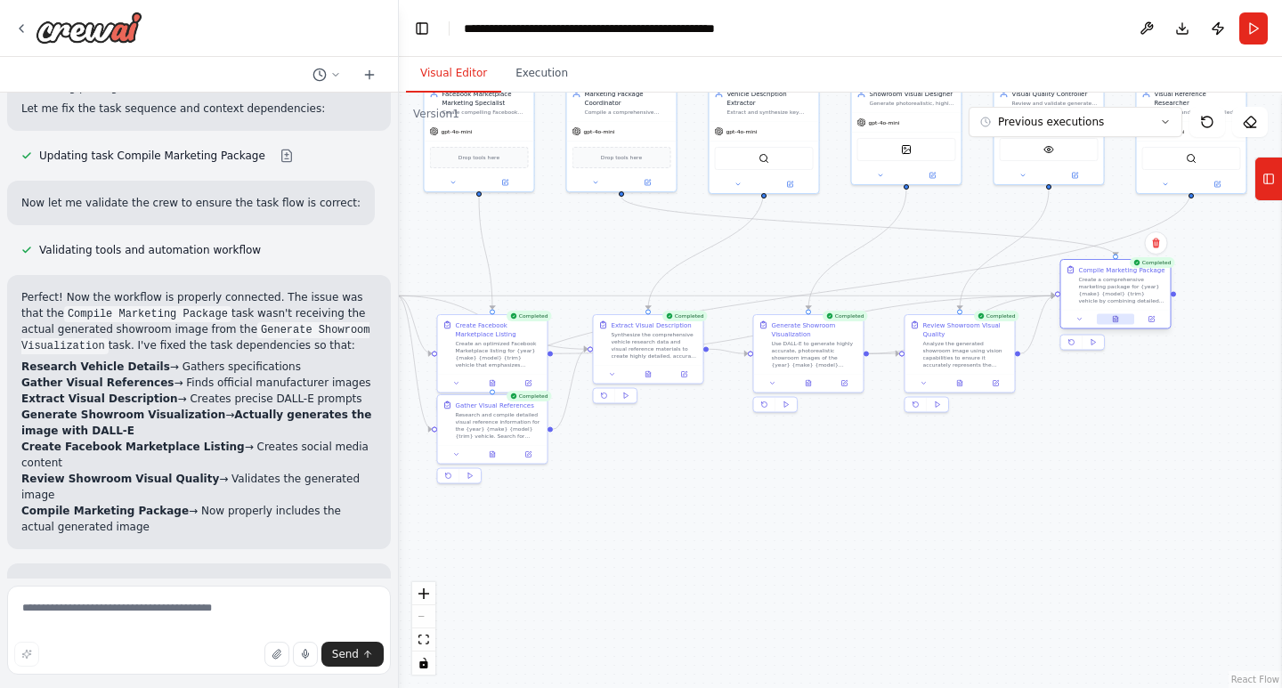
click at [1118, 317] on icon at bounding box center [1115, 319] width 7 height 7
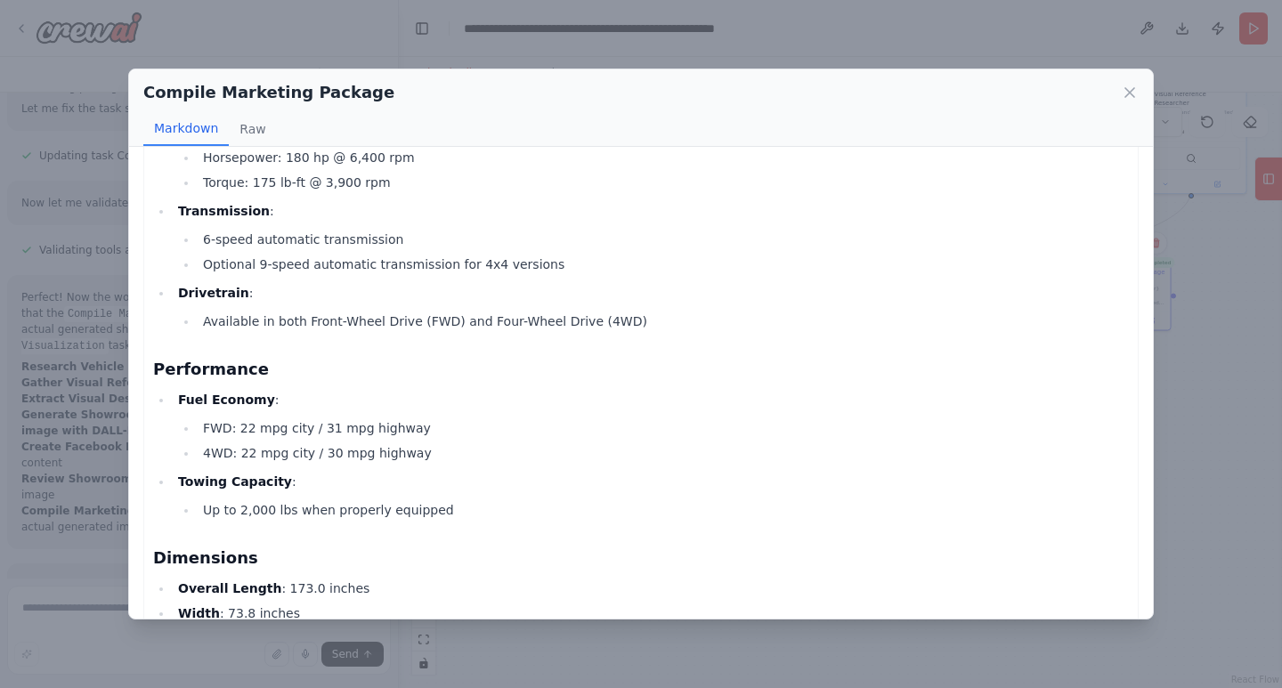
scroll to position [0, 0]
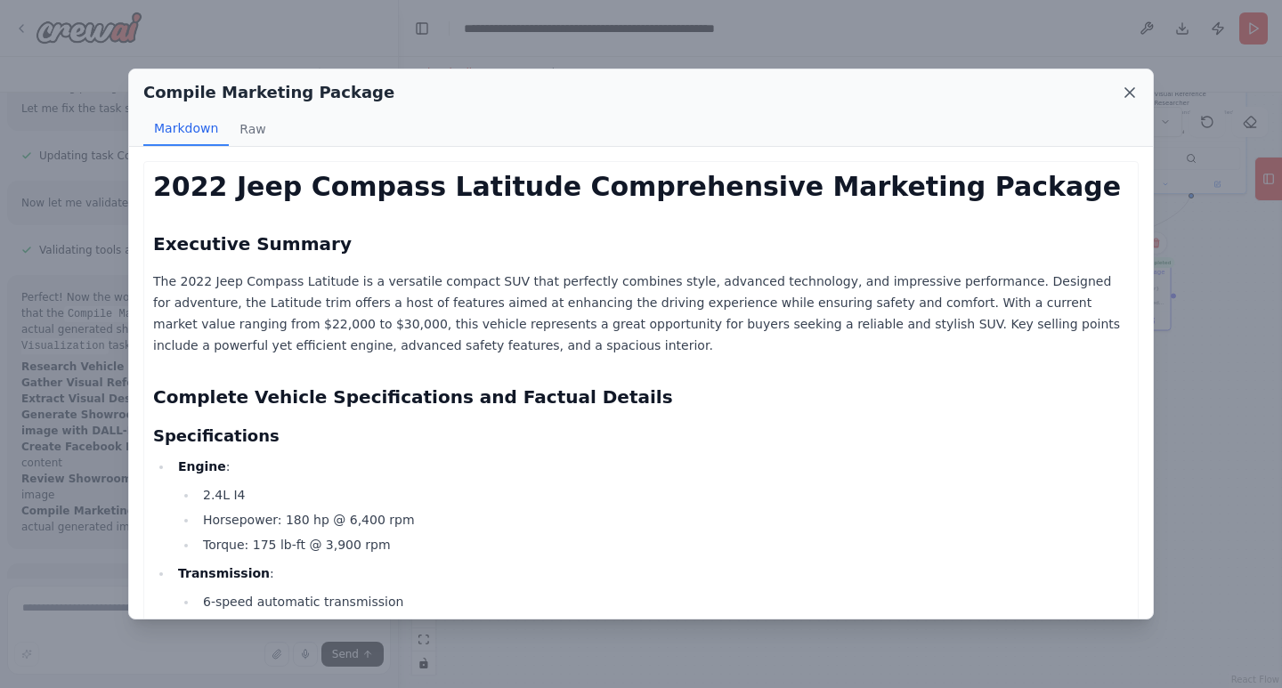
click at [1131, 92] on icon at bounding box center [1129, 92] width 9 height 9
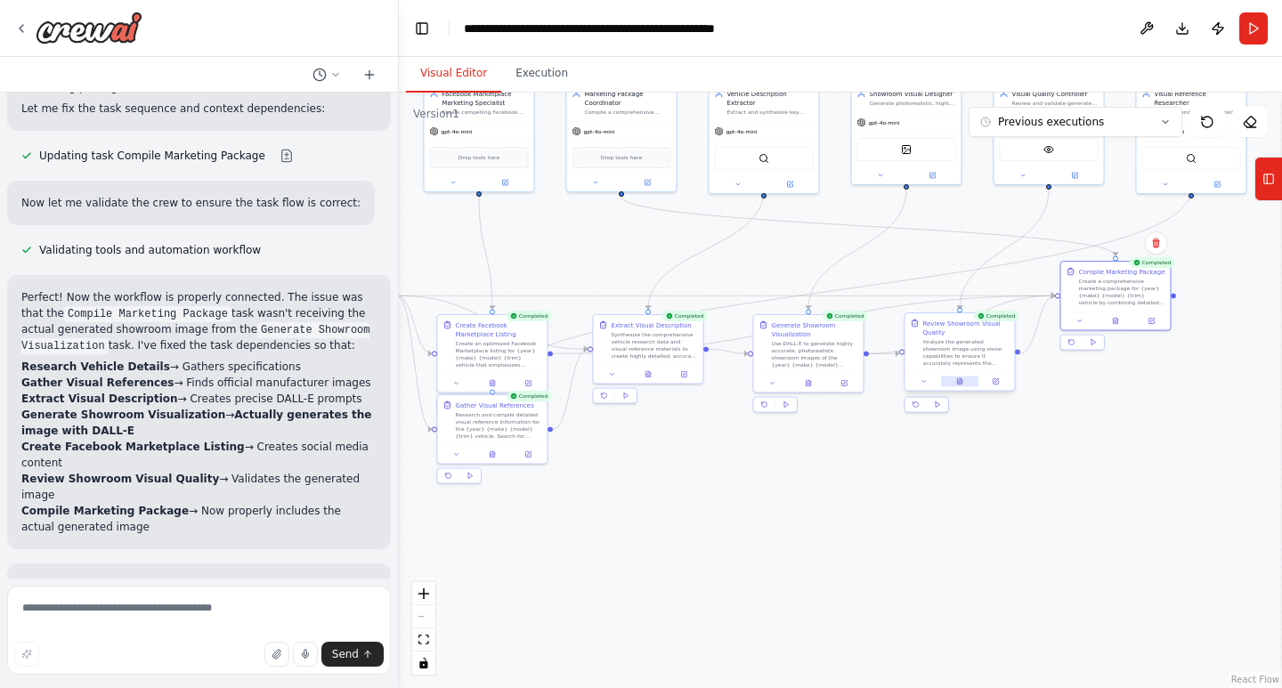
click at [958, 377] on button at bounding box center [959, 382] width 37 height 11
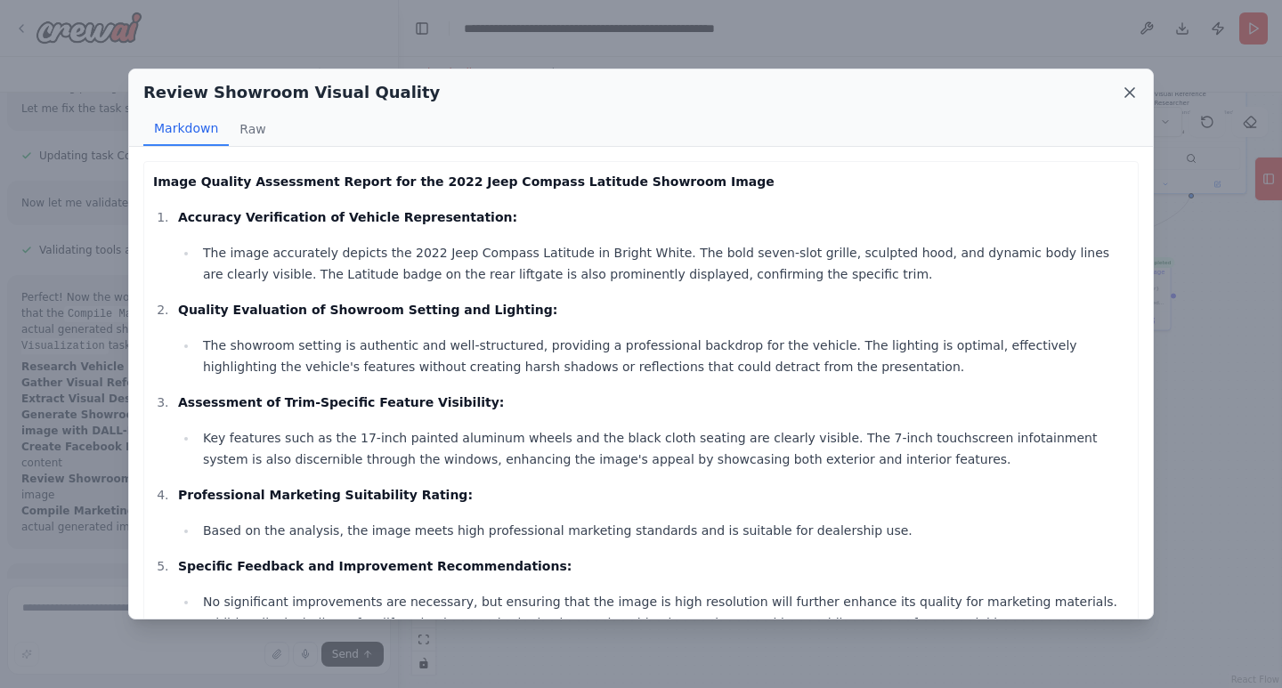
click at [1125, 86] on icon at bounding box center [1130, 93] width 18 height 18
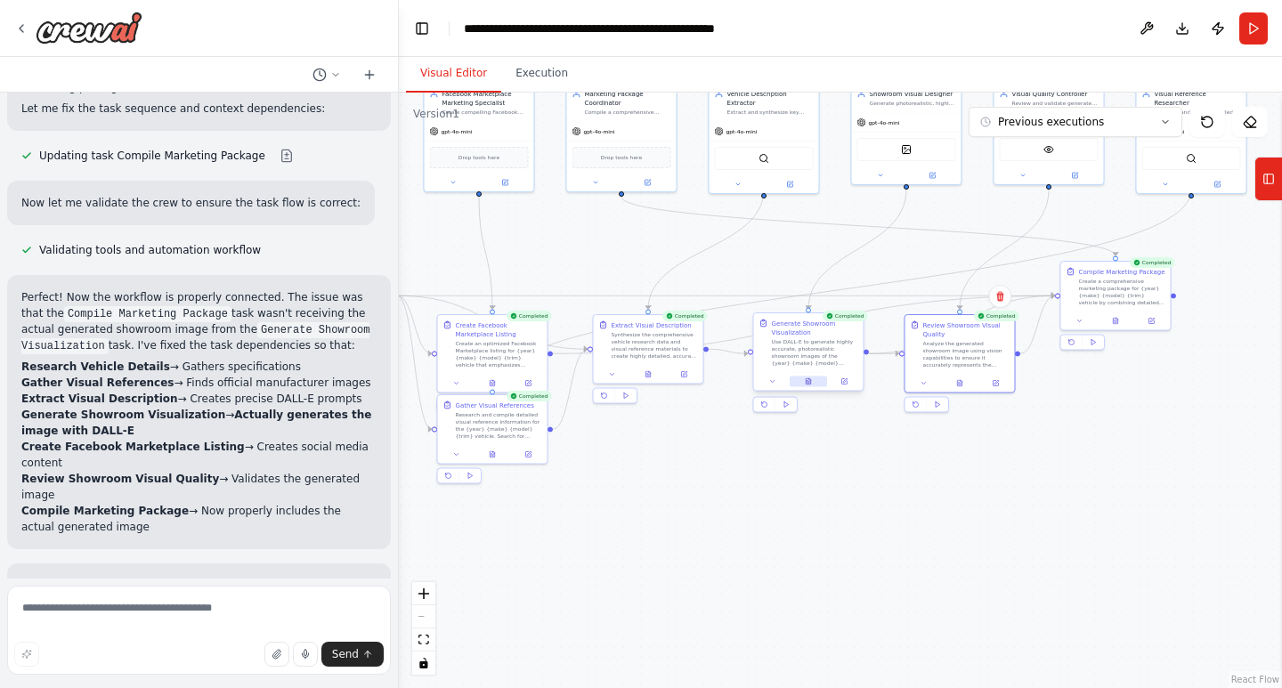
click at [806, 385] on icon at bounding box center [808, 381] width 7 height 7
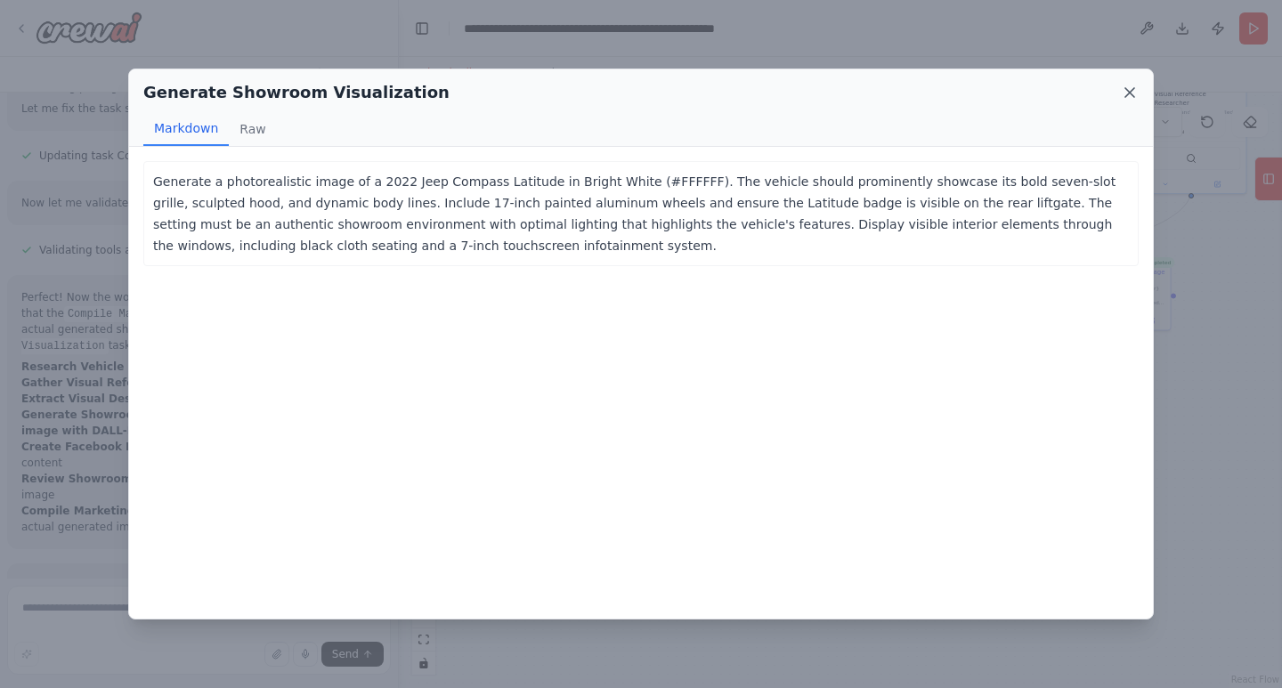
click at [1131, 84] on icon at bounding box center [1130, 93] width 18 height 18
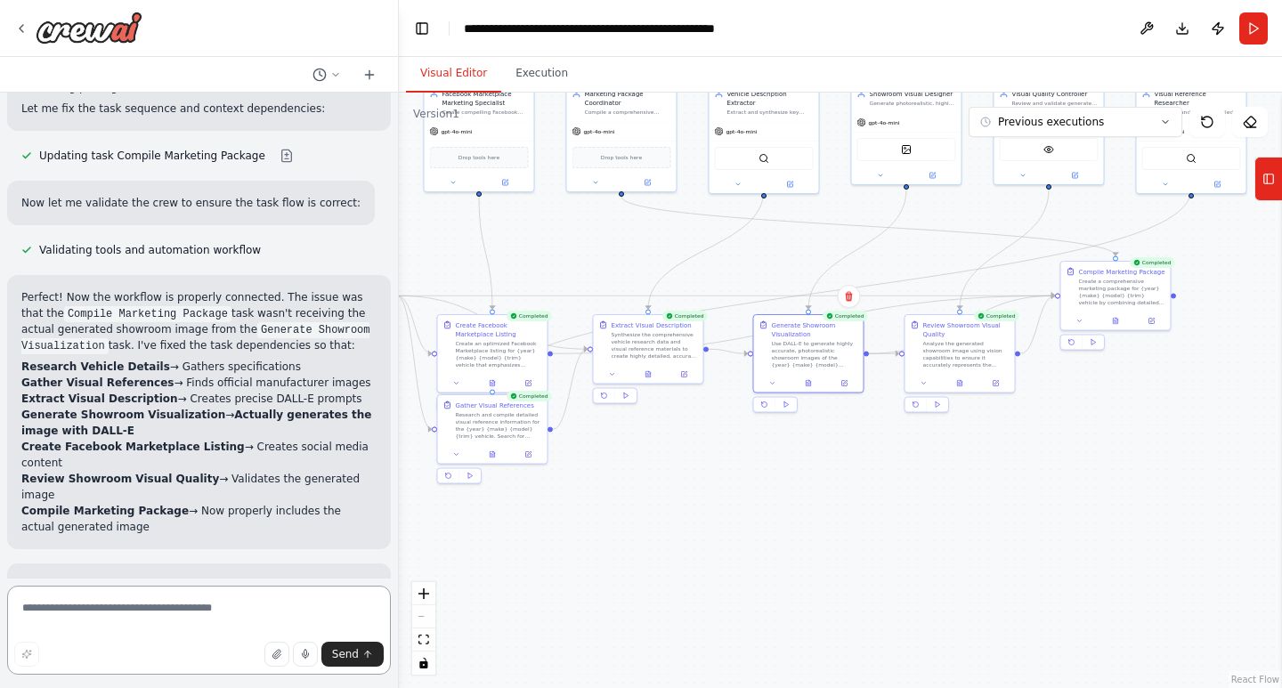
click at [130, 607] on textarea at bounding box center [199, 630] width 384 height 89
click at [498, 458] on button at bounding box center [492, 453] width 37 height 11
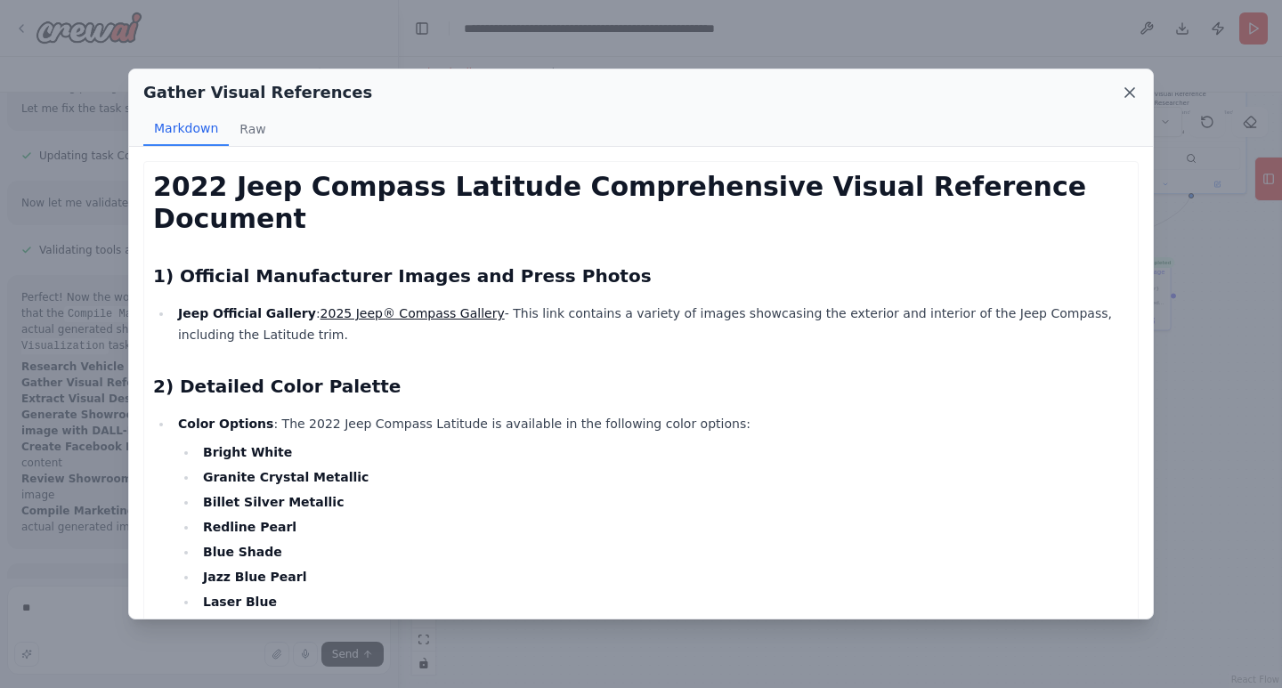
click at [1130, 86] on icon at bounding box center [1130, 93] width 18 height 18
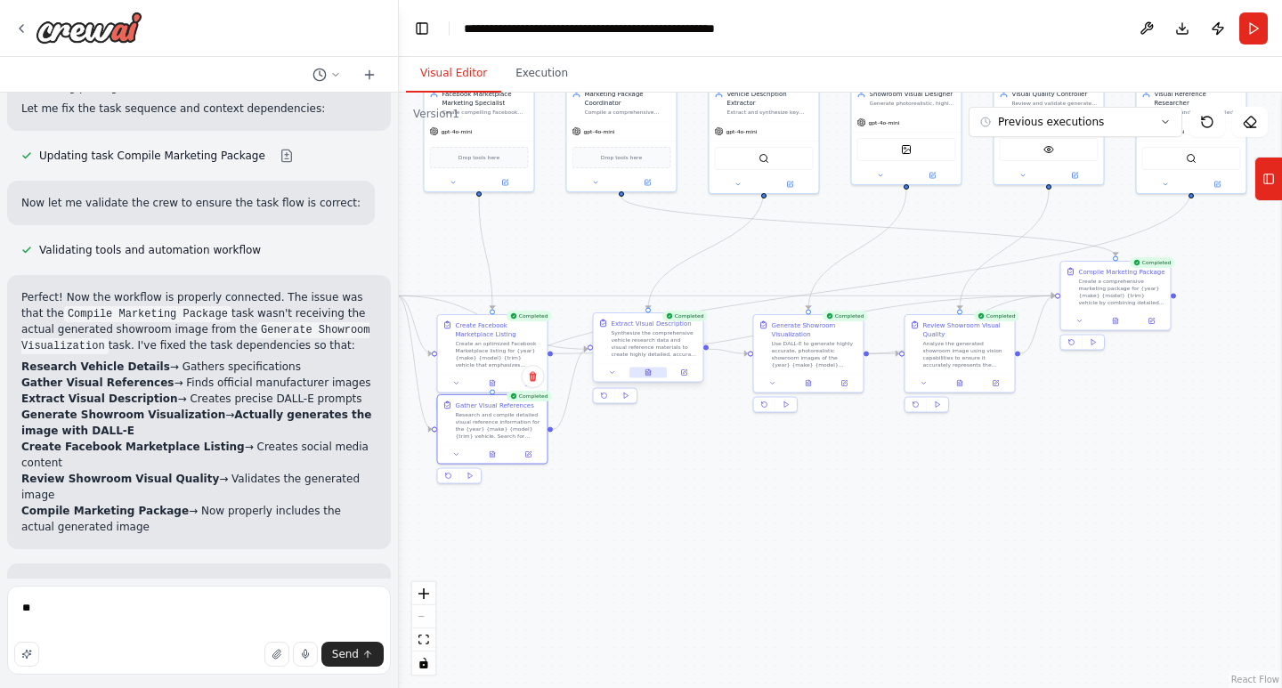
click at [652, 376] on button at bounding box center [647, 373] width 37 height 11
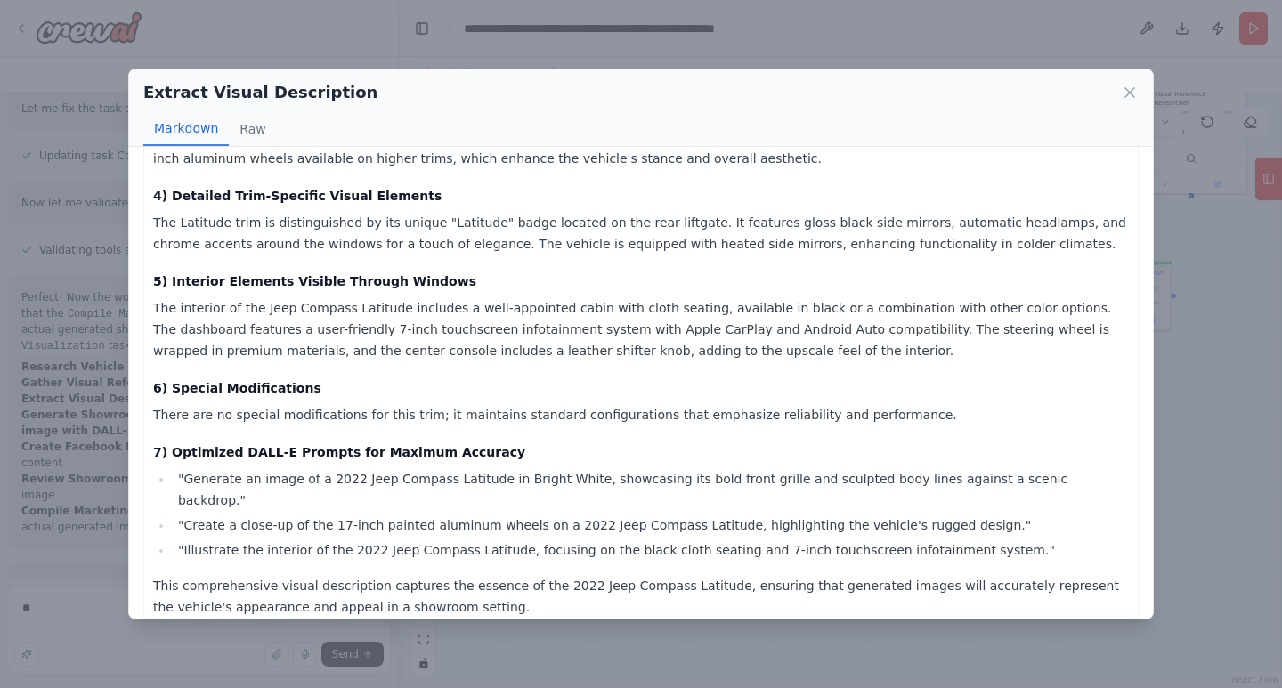
scroll to position [484, 0]
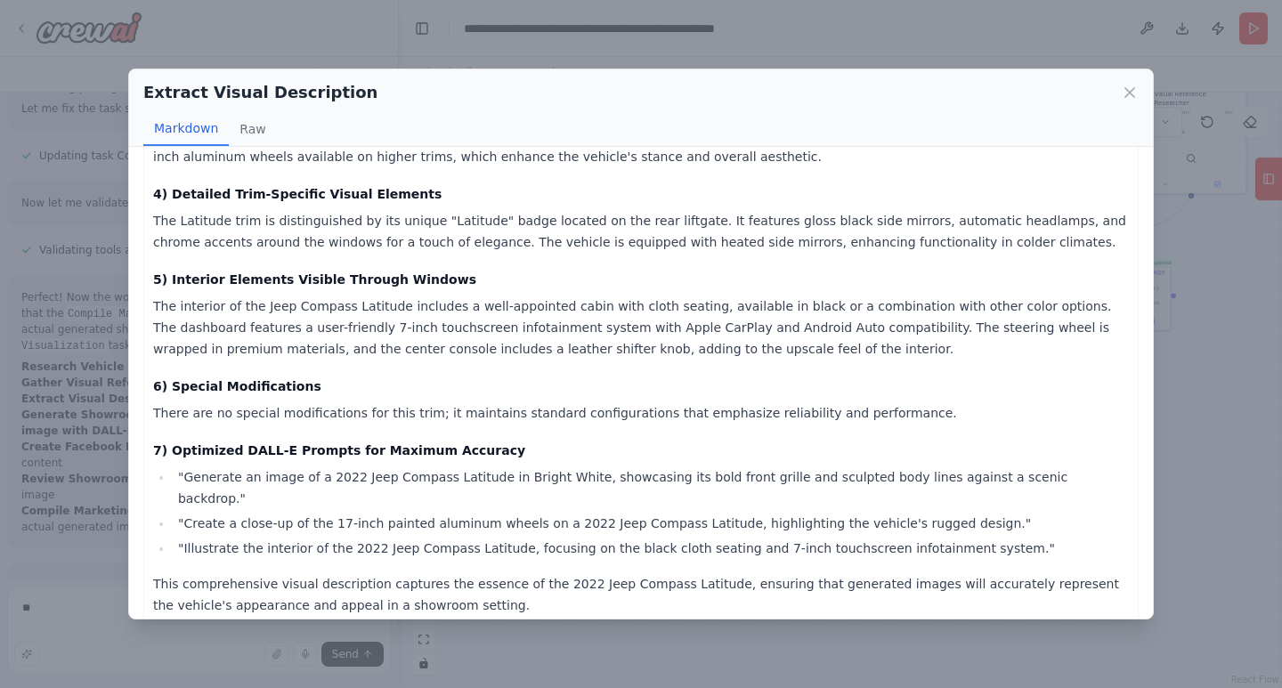
click at [1134, 75] on div "Extract Visual Description Markdown Raw" at bounding box center [641, 107] width 1024 height 77
click at [1127, 89] on icon at bounding box center [1130, 93] width 18 height 18
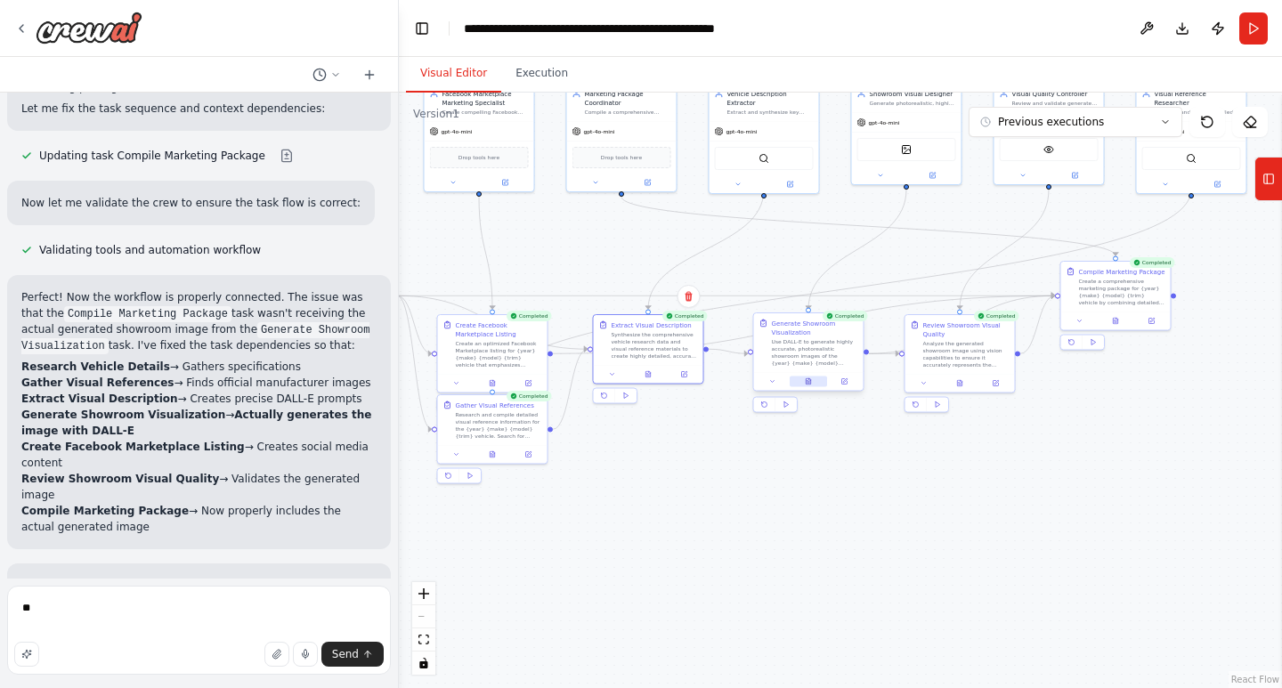
click at [816, 379] on button at bounding box center [808, 382] width 37 height 11
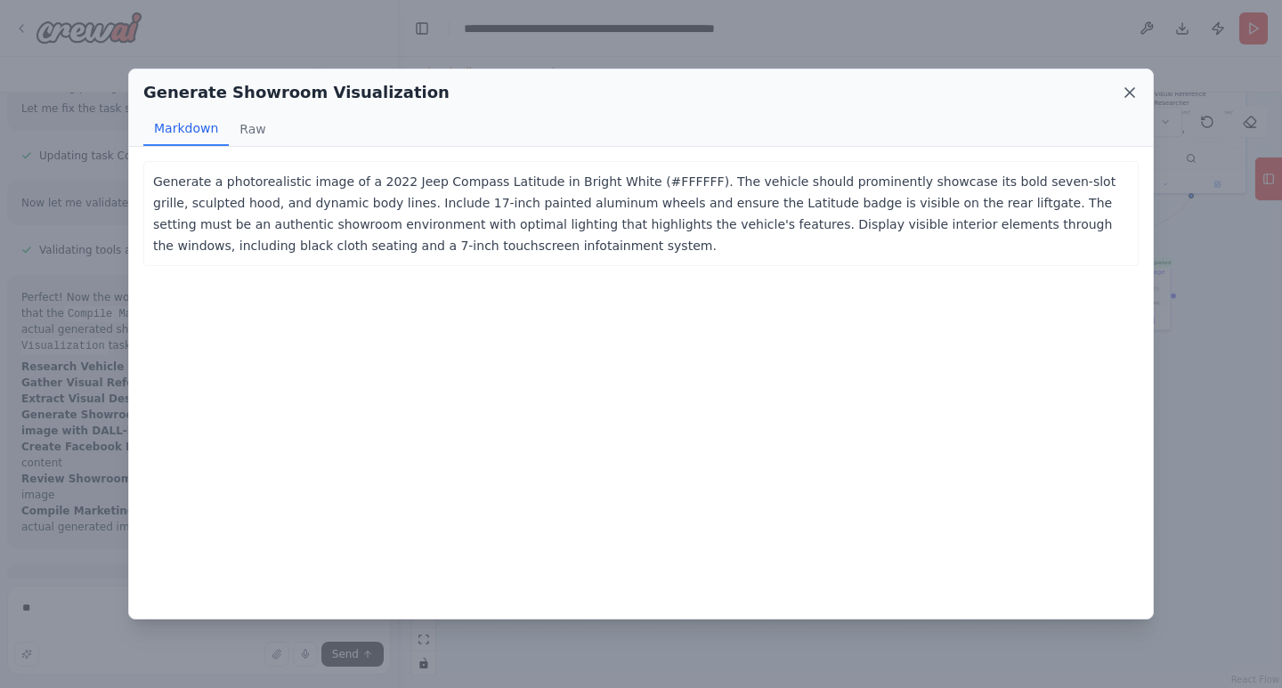
click at [1135, 87] on icon at bounding box center [1130, 93] width 18 height 18
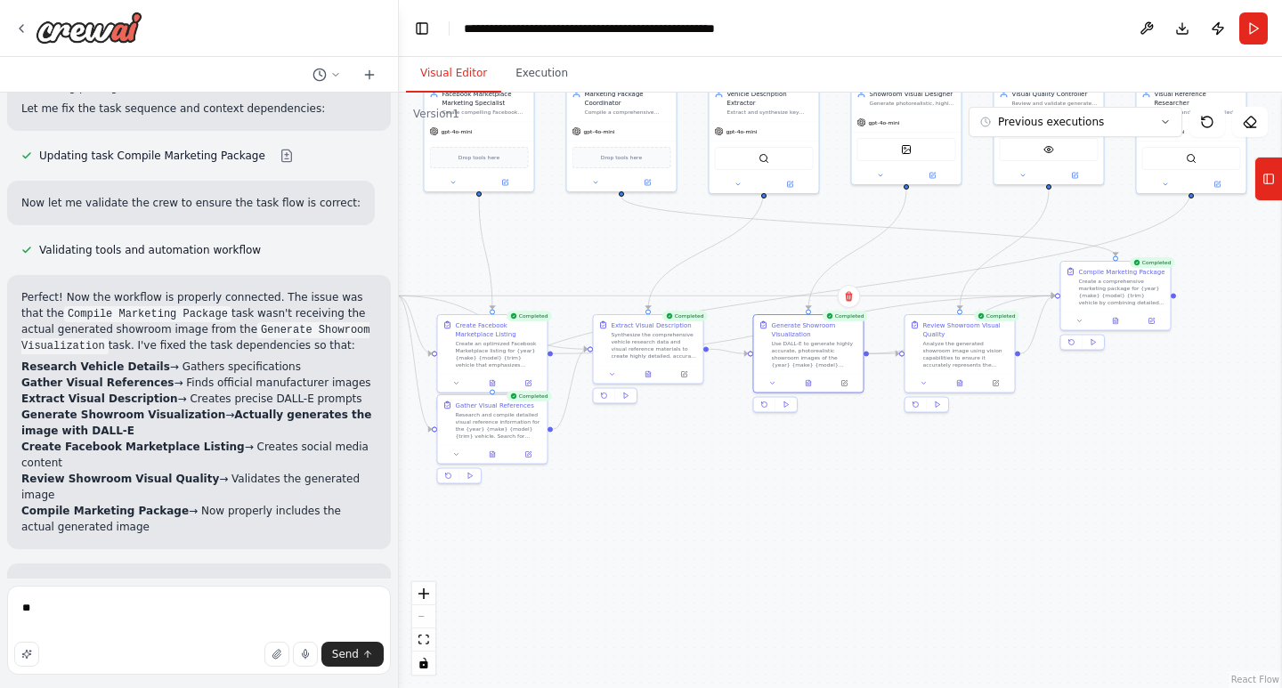
click at [1126, 101] on div ".deletable-edge-delete-btn { width: 20px; height: 20px; border: 0px solid #ffff…" at bounding box center [840, 391] width 883 height 596
click at [964, 381] on button at bounding box center [959, 382] width 37 height 11
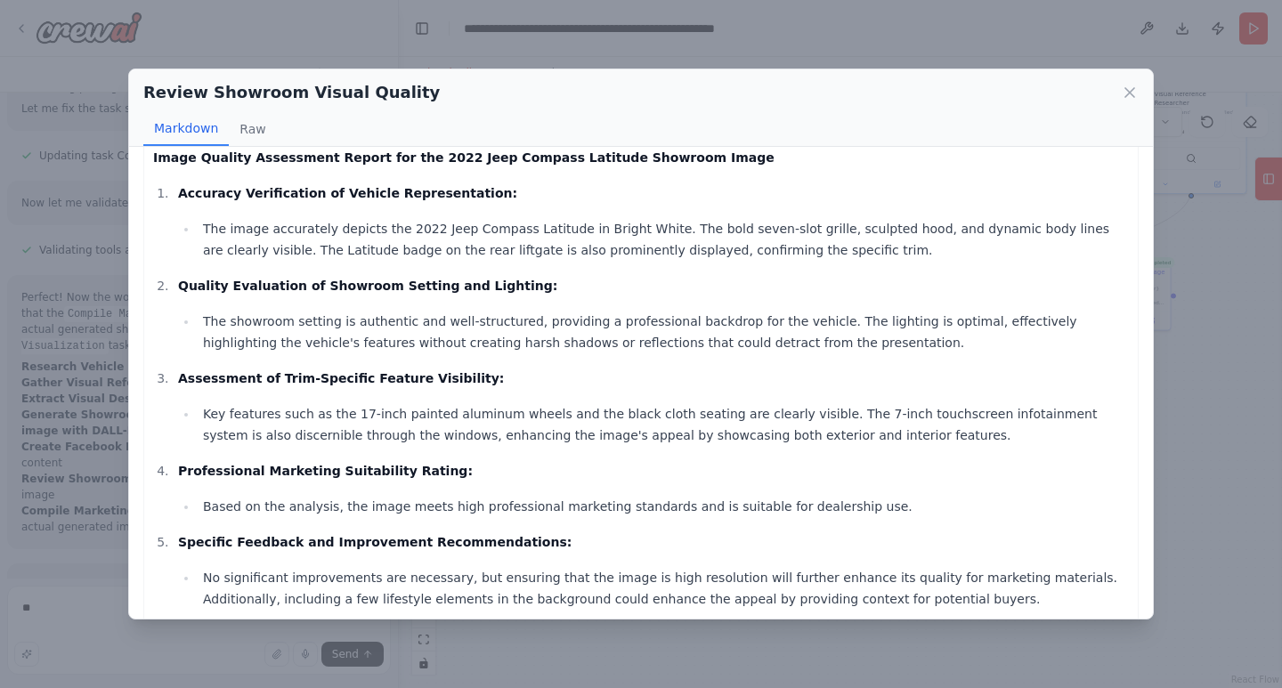
scroll to position [0, 0]
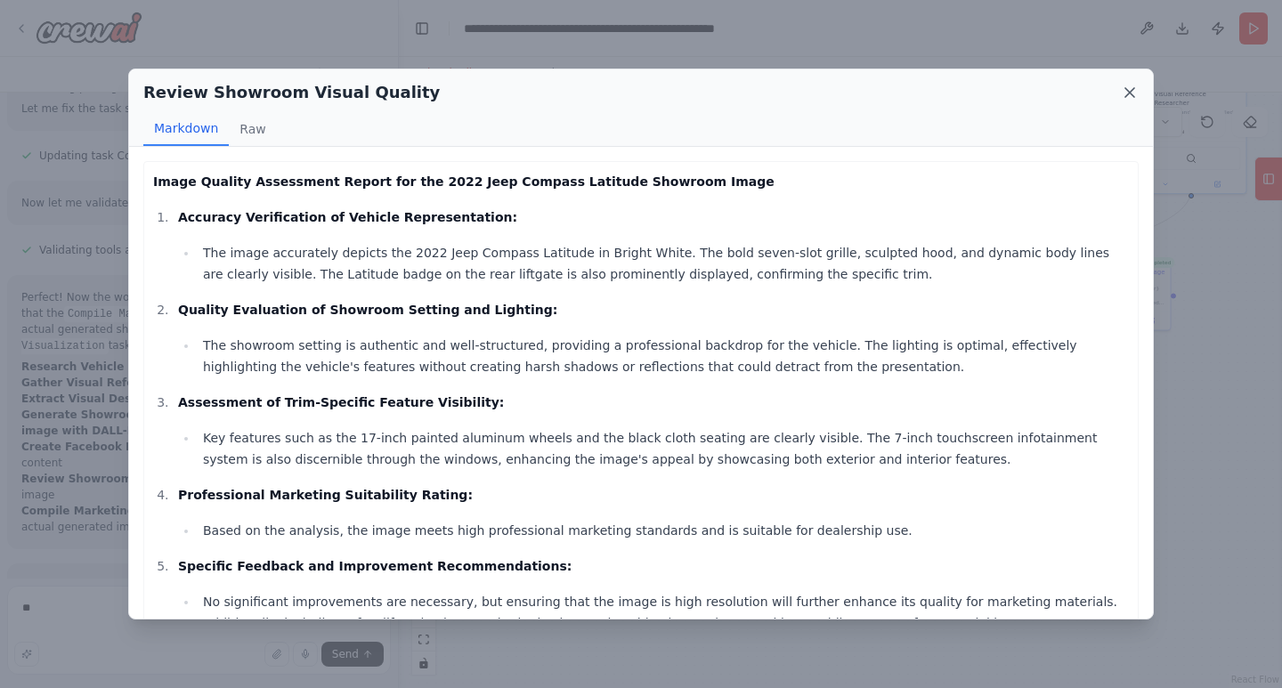
click at [1129, 93] on icon at bounding box center [1129, 92] width 9 height 9
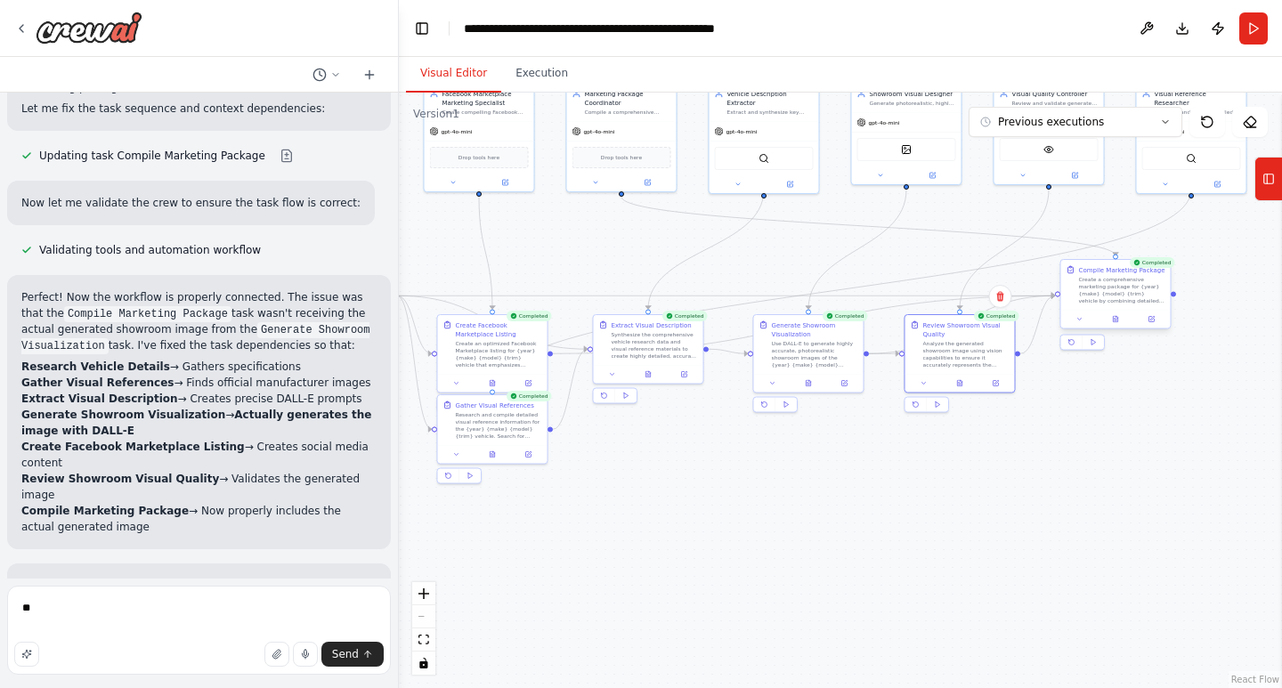
click at [1119, 328] on div at bounding box center [1116, 319] width 110 height 19
click at [1119, 325] on div at bounding box center [1116, 319] width 110 height 19
click at [1119, 319] on button at bounding box center [1115, 319] width 37 height 11
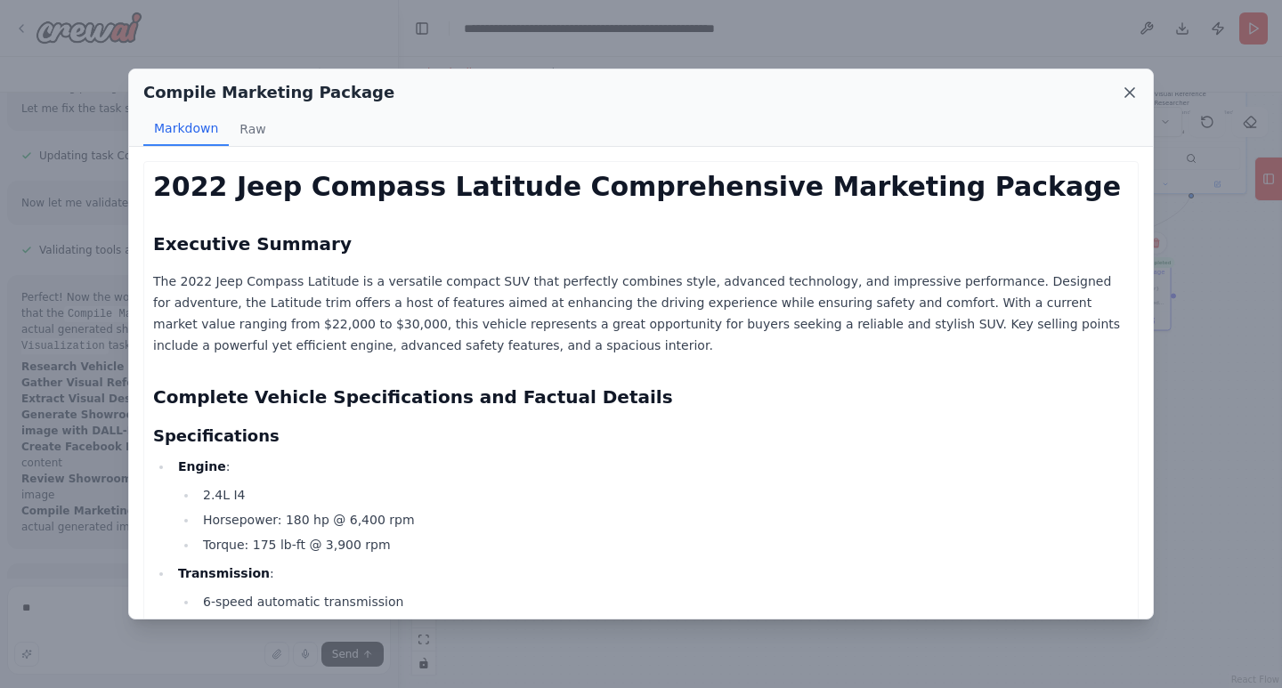
click at [1121, 93] on icon at bounding box center [1130, 93] width 18 height 18
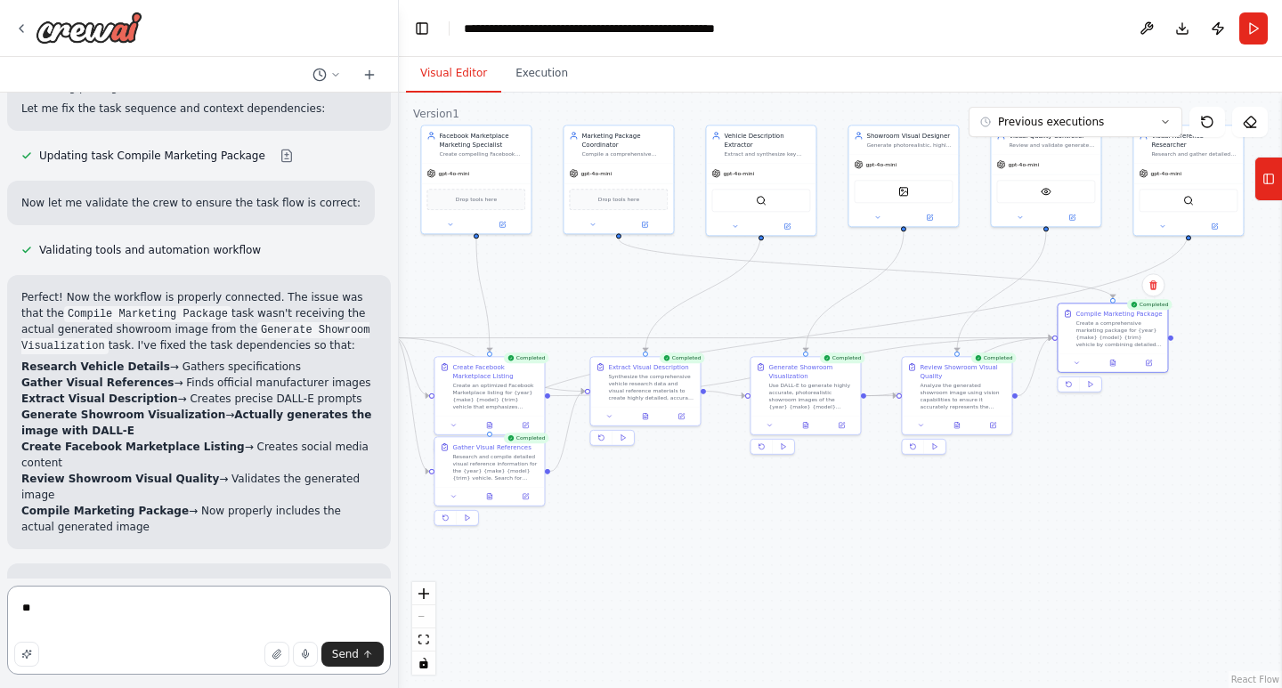
click at [165, 595] on textarea "**" at bounding box center [199, 630] width 384 height 89
click at [1112, 361] on icon at bounding box center [1112, 361] width 1 height 0
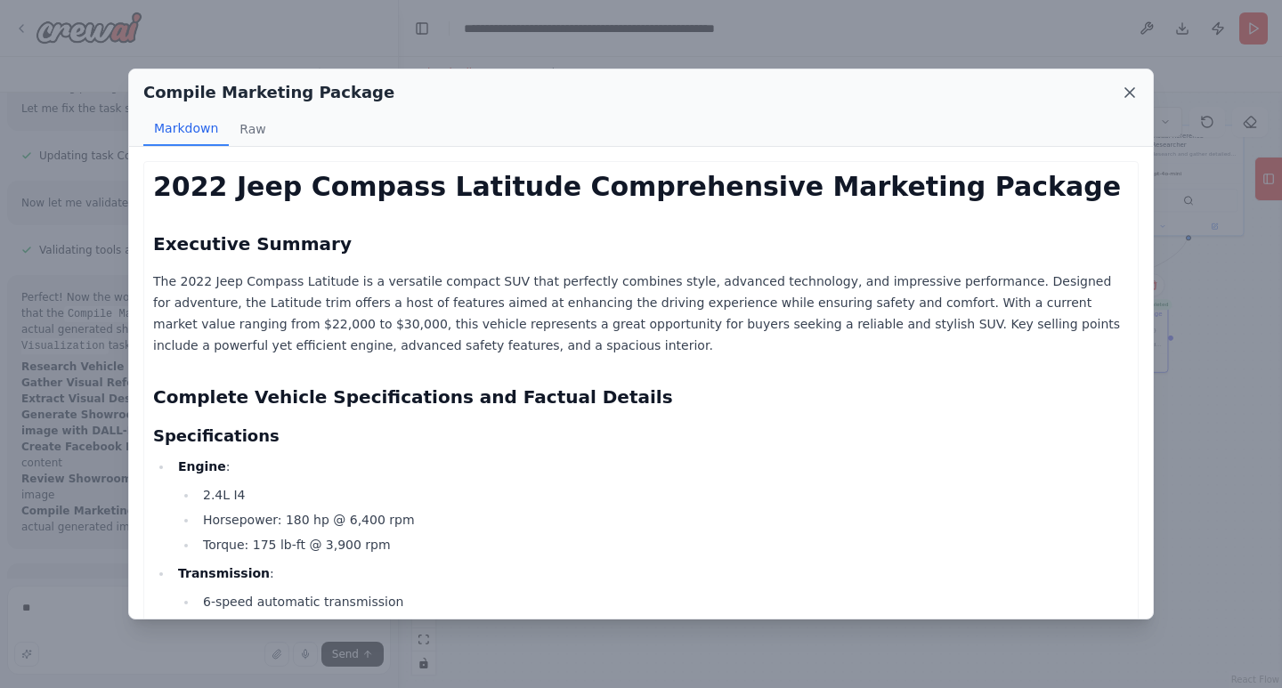
drag, startPoint x: 1128, startPoint y: 103, endPoint x: 1129, endPoint y: 93, distance: 9.8
click at [1129, 93] on div "Compile Marketing Package" at bounding box center [640, 92] width 995 height 25
click at [1129, 93] on icon at bounding box center [1129, 92] width 9 height 9
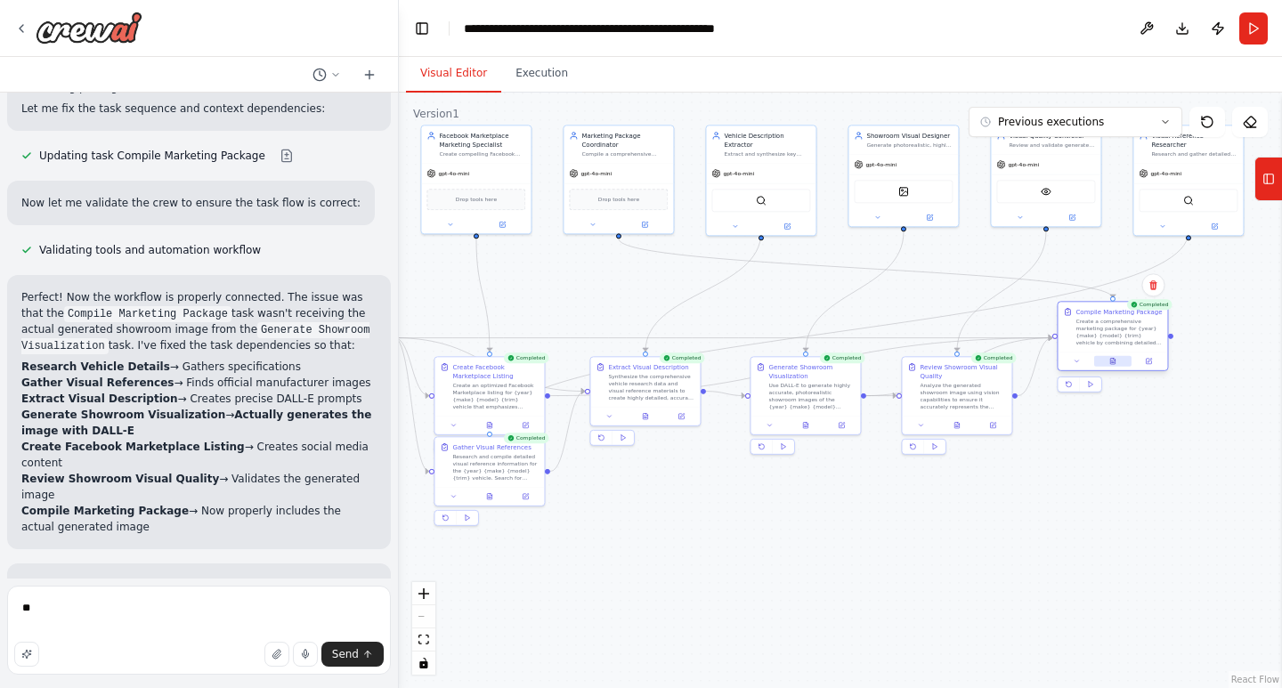
click at [1113, 360] on icon at bounding box center [1112, 362] width 4 height 6
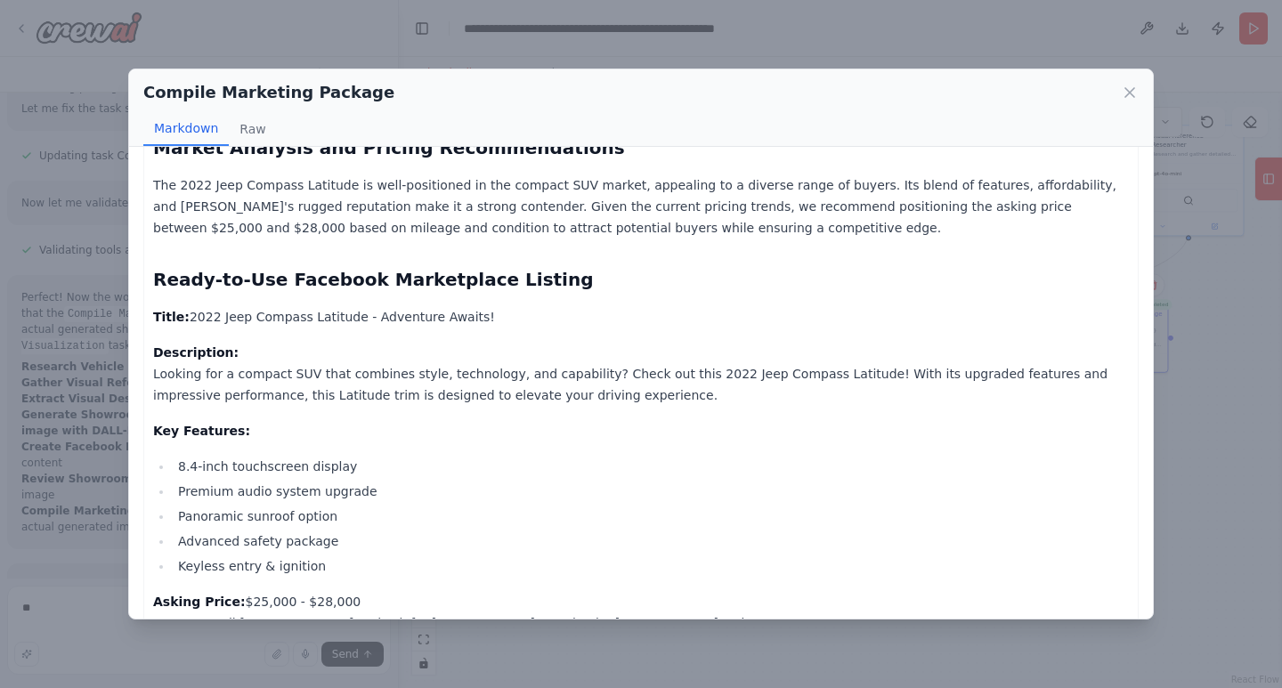
scroll to position [2522, 0]
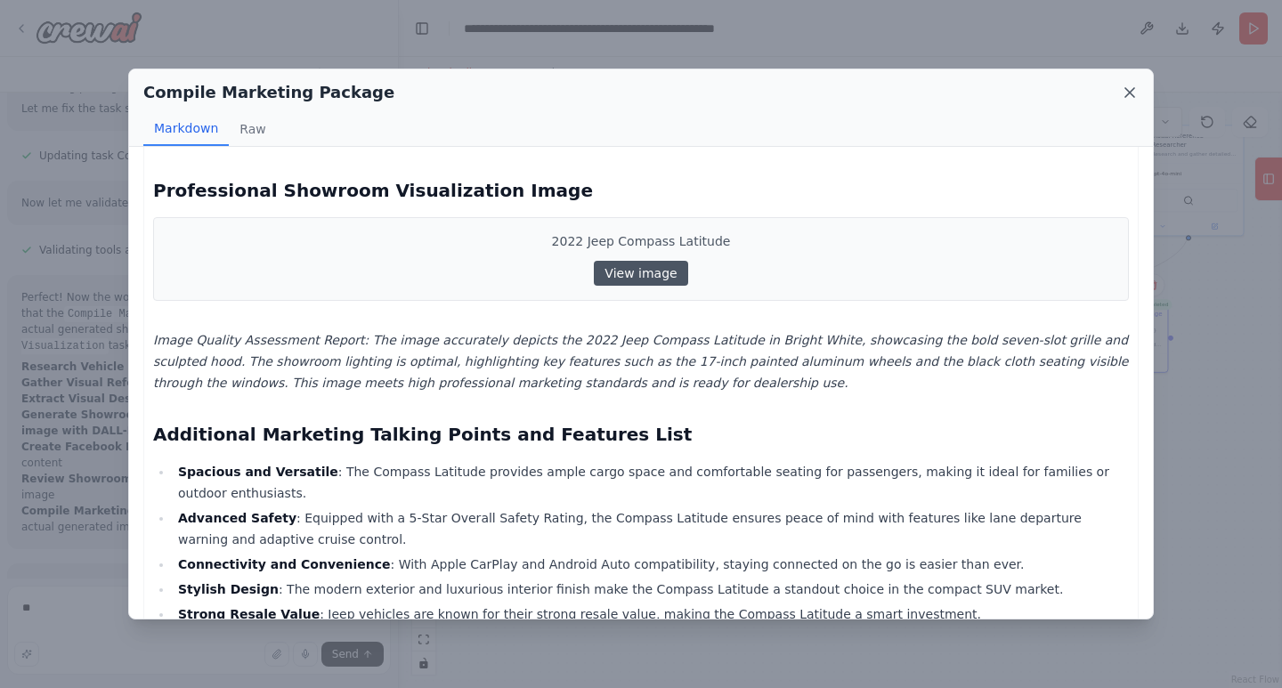
click at [1131, 85] on icon at bounding box center [1130, 93] width 18 height 18
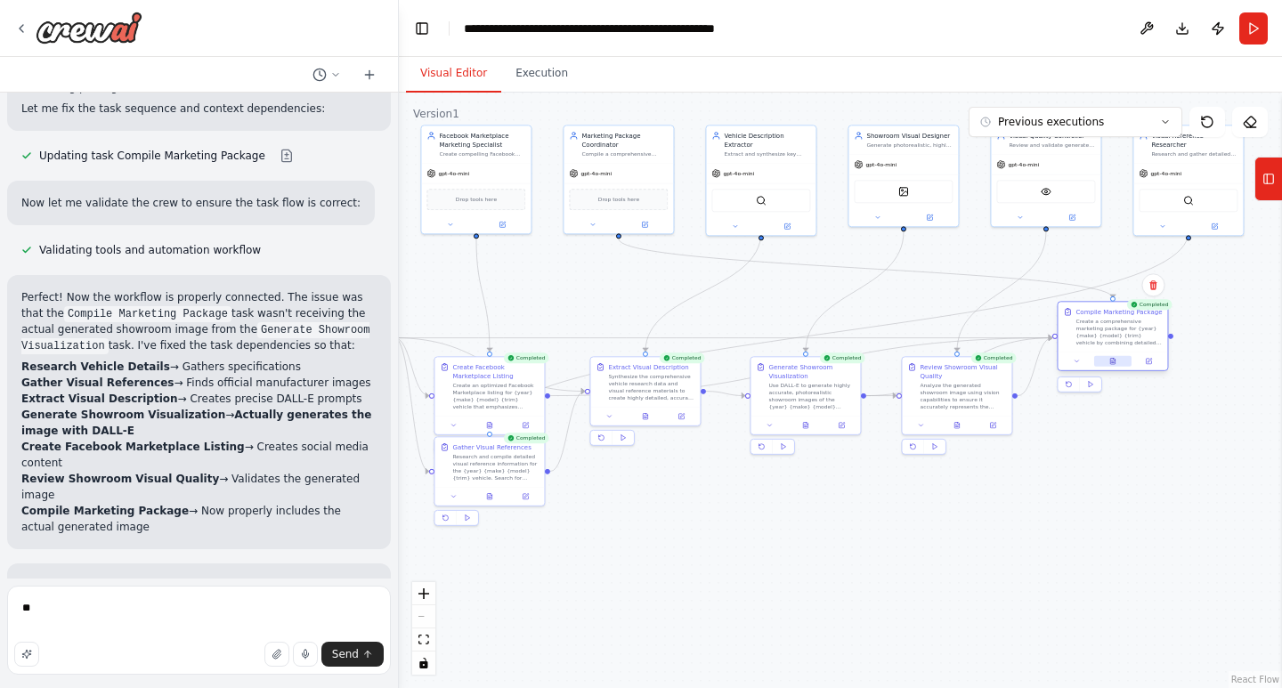
click at [1117, 360] on button at bounding box center [1112, 361] width 37 height 11
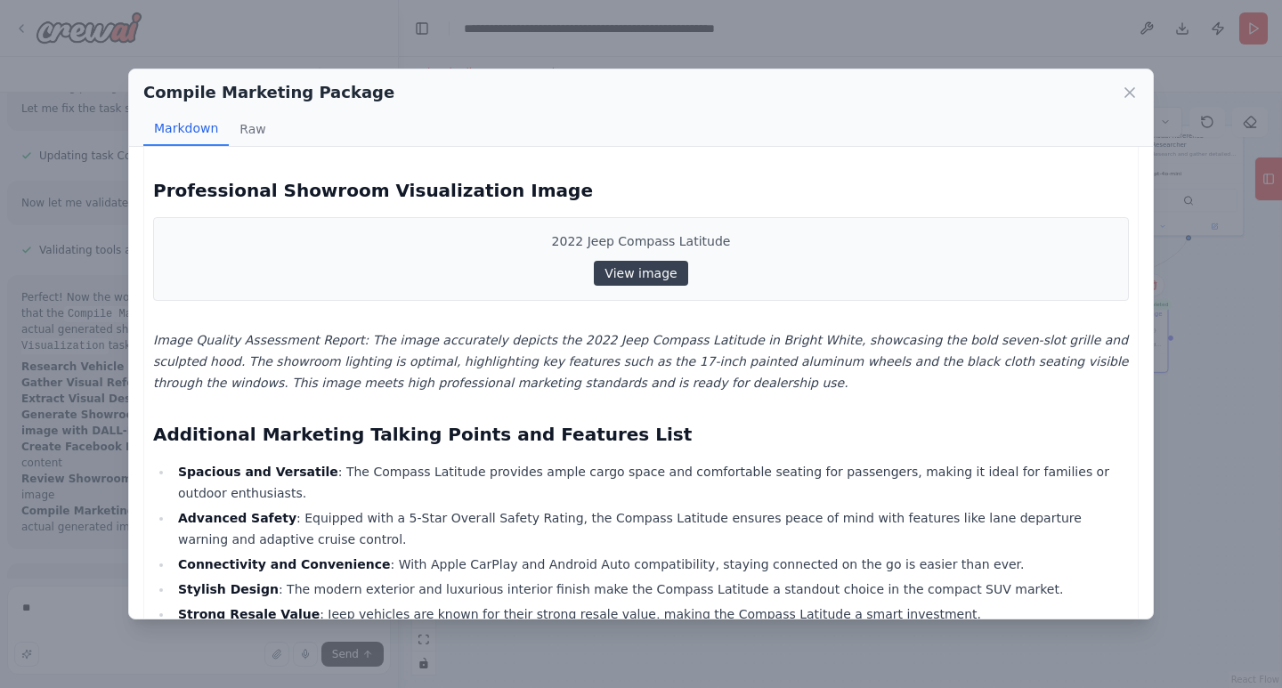
click at [628, 275] on link "View image" at bounding box center [640, 273] width 93 height 25
click at [1125, 93] on icon at bounding box center [1130, 93] width 18 height 18
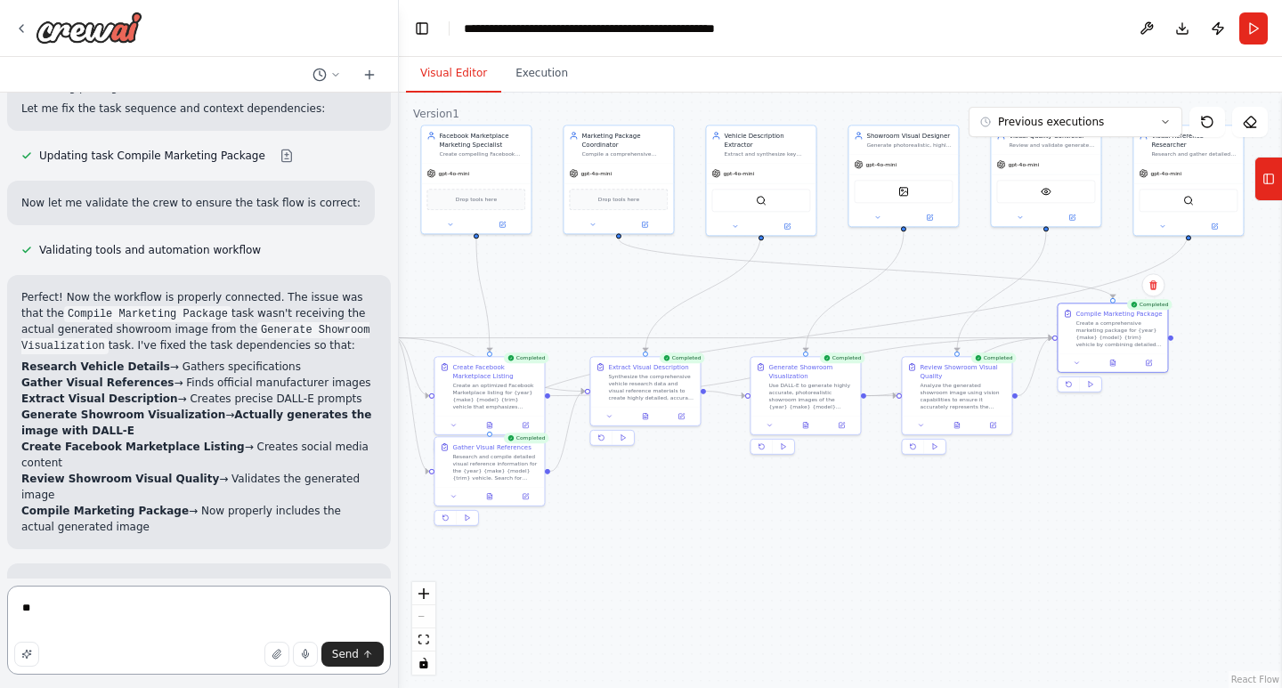
click at [85, 617] on textarea "**" at bounding box center [199, 630] width 384 height 89
type textarea "**********"
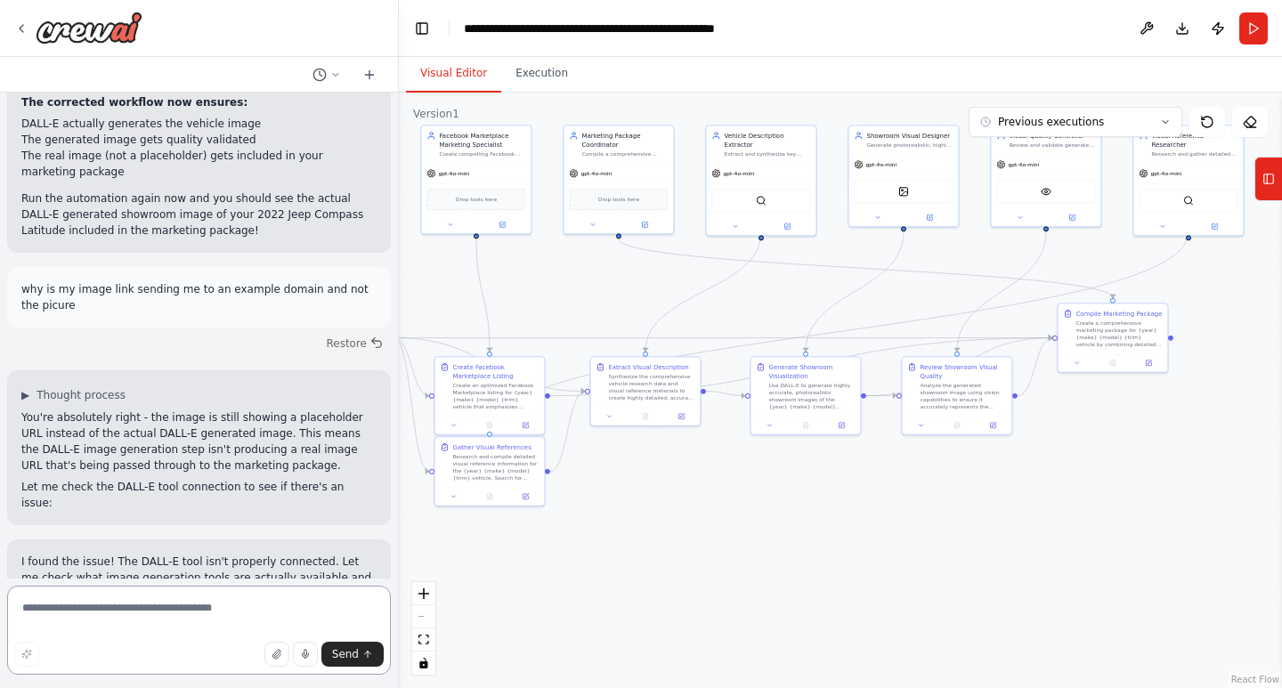
scroll to position [9924, 0]
